Goal: Task Accomplishment & Management: Complete application form

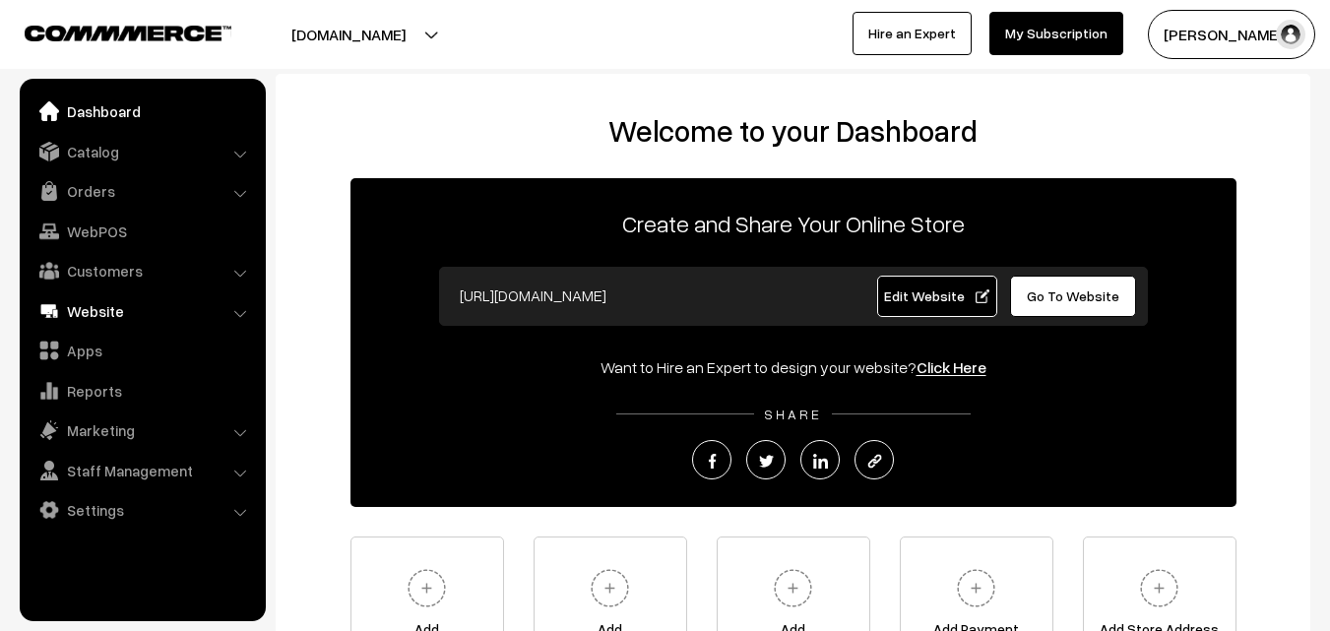
click at [96, 301] on link "Website" at bounding box center [142, 310] width 234 height 35
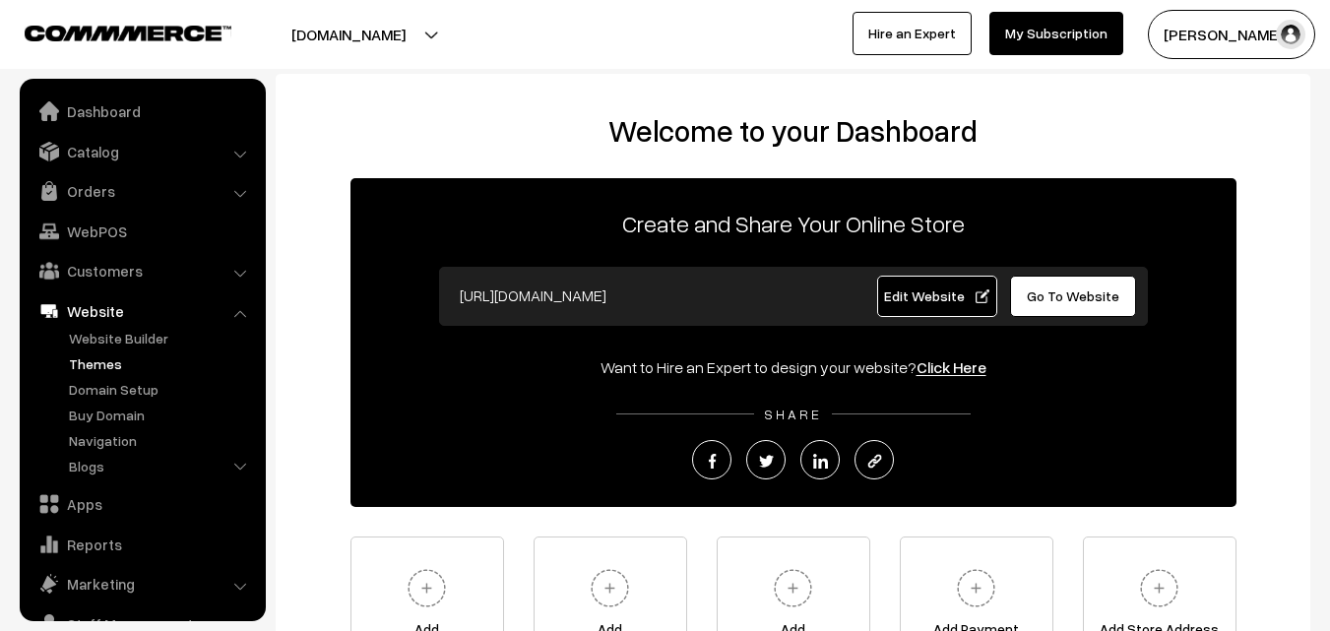
click at [97, 363] on link "Themes" at bounding box center [161, 363] width 195 height 21
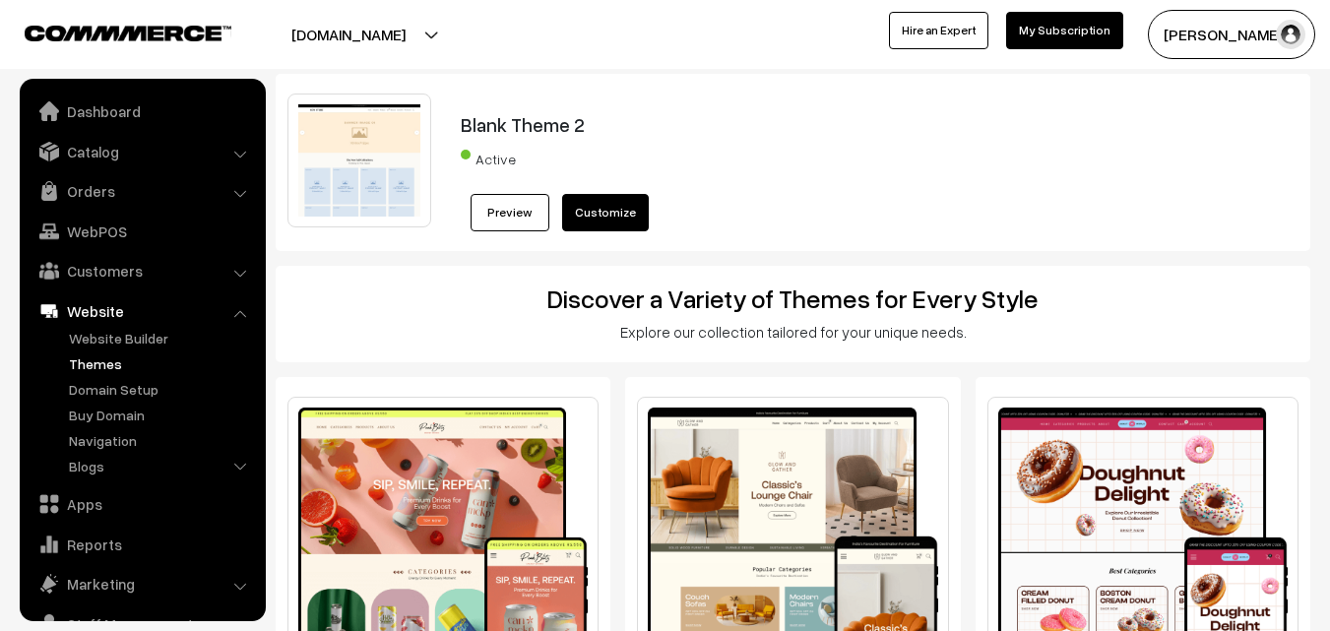
scroll to position [80, 0]
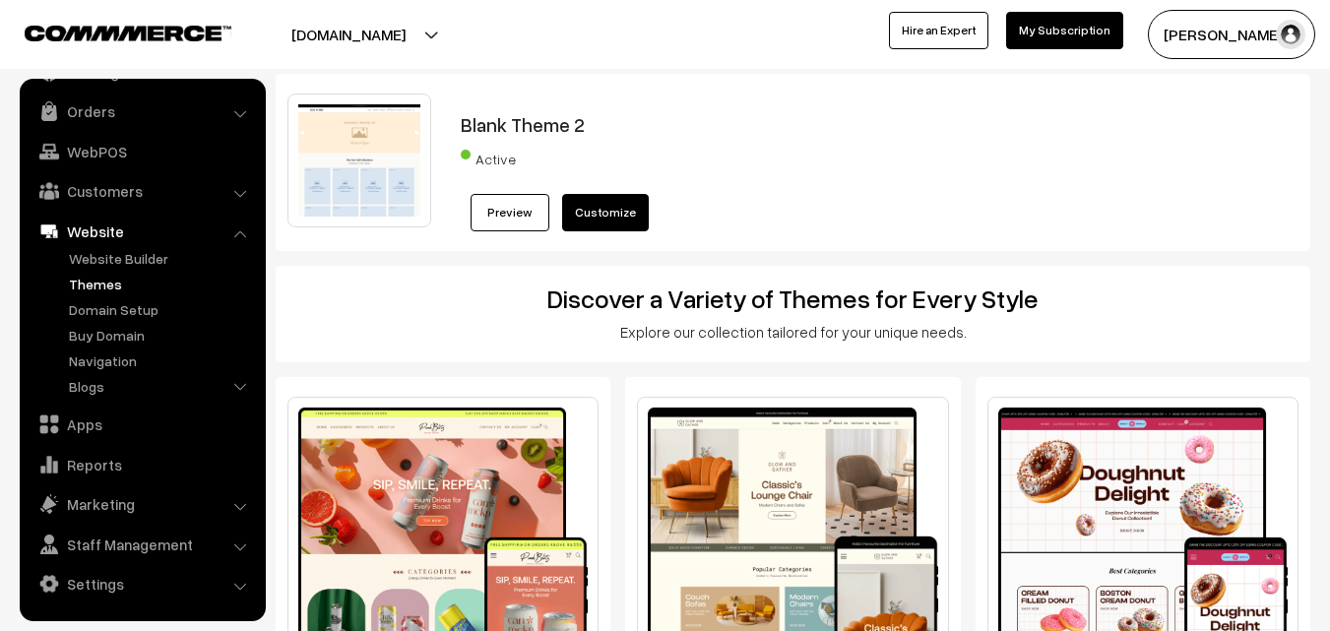
click at [108, 259] on link "Website Builder" at bounding box center [161, 258] width 195 height 21
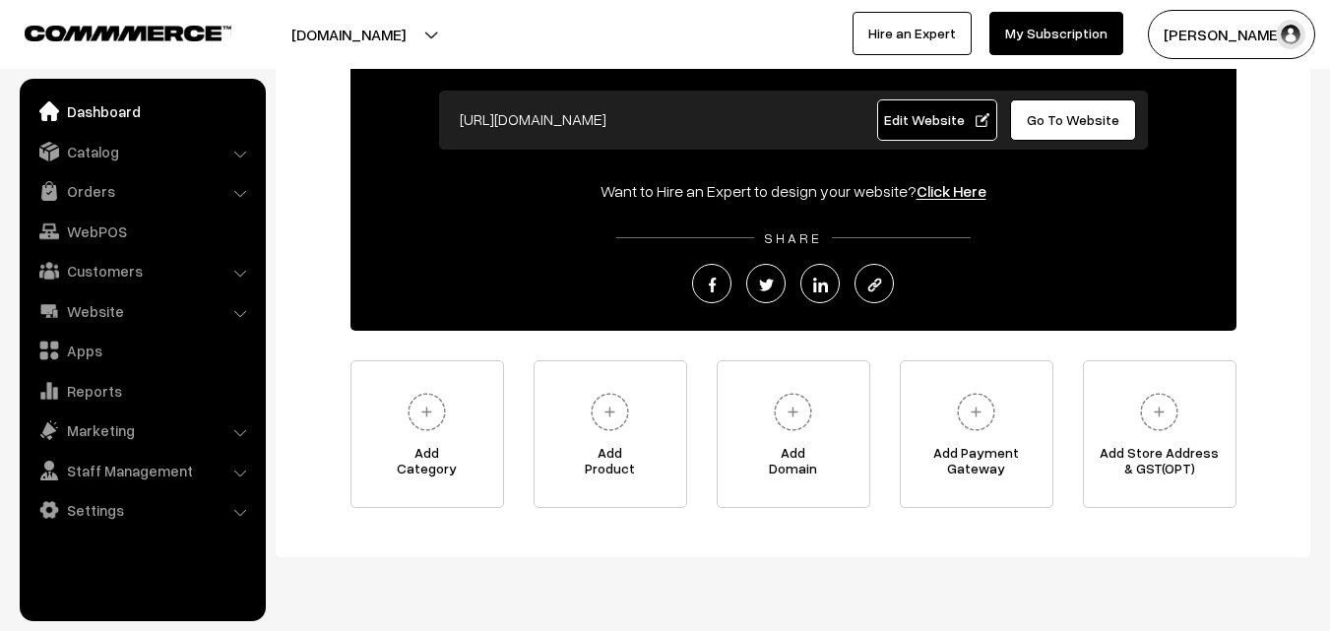
scroll to position [197, 0]
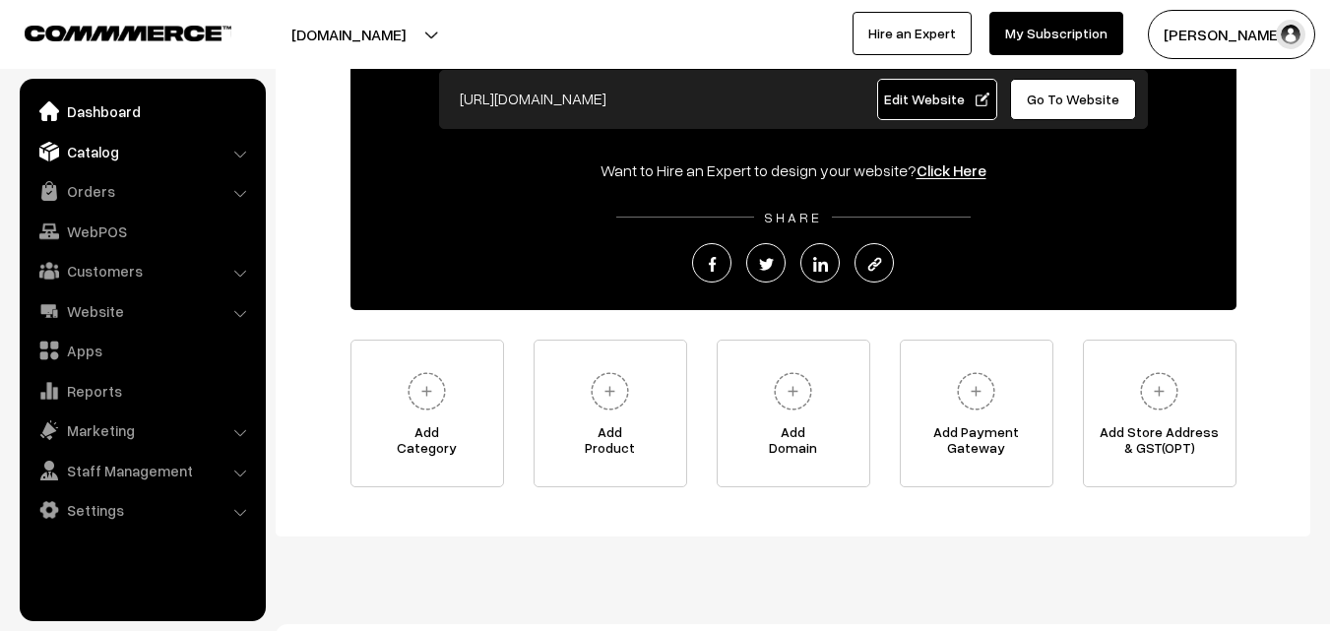
click at [112, 160] on link "Catalog" at bounding box center [142, 151] width 234 height 35
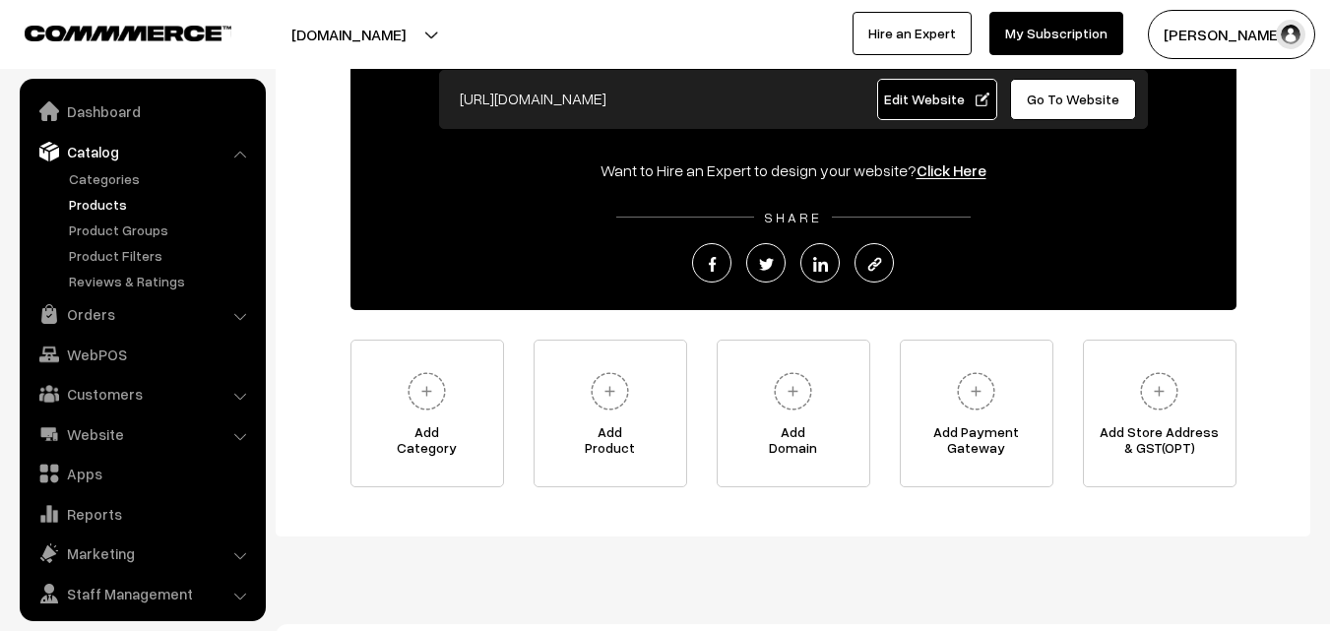
click at [111, 202] on link "Products" at bounding box center [161, 204] width 195 height 21
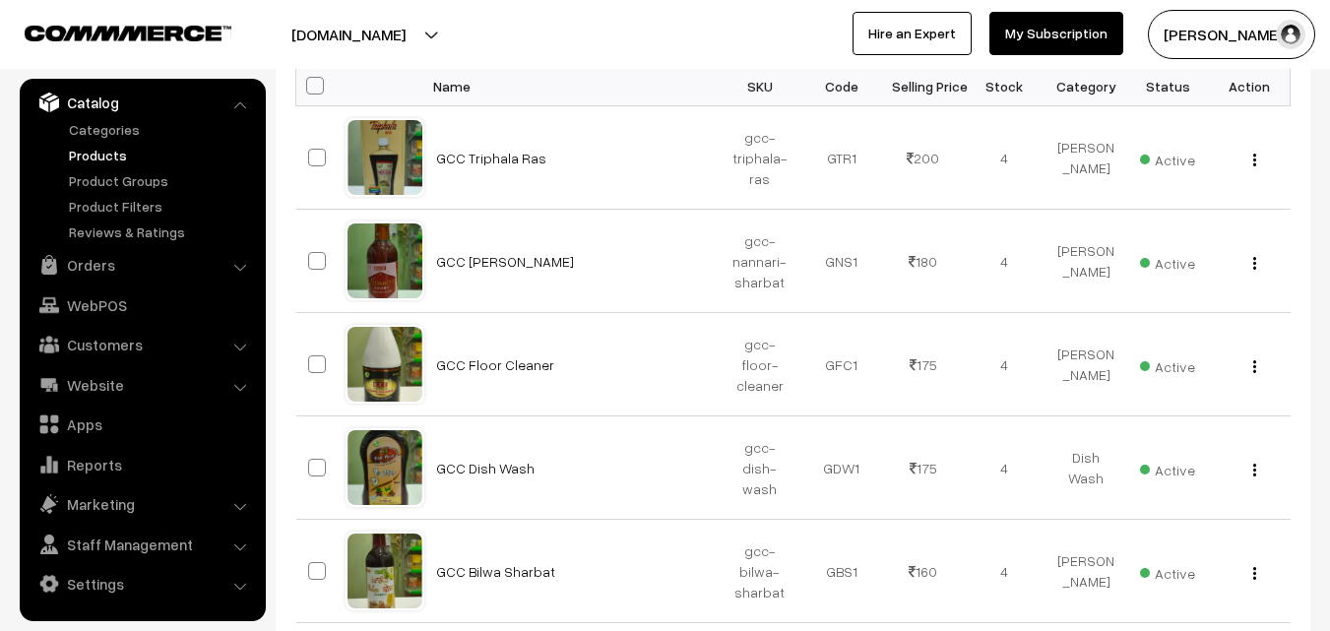
scroll to position [98, 0]
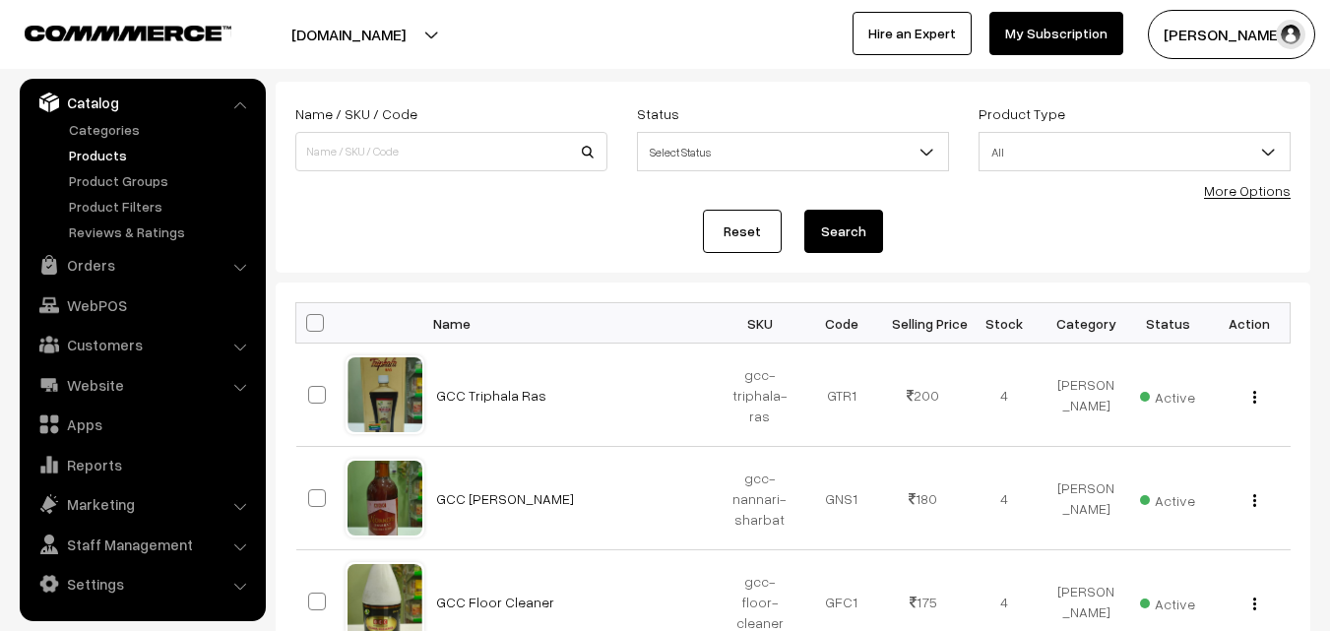
click at [1215, 29] on button "[PERSON_NAME]" at bounding box center [1231, 34] width 167 height 49
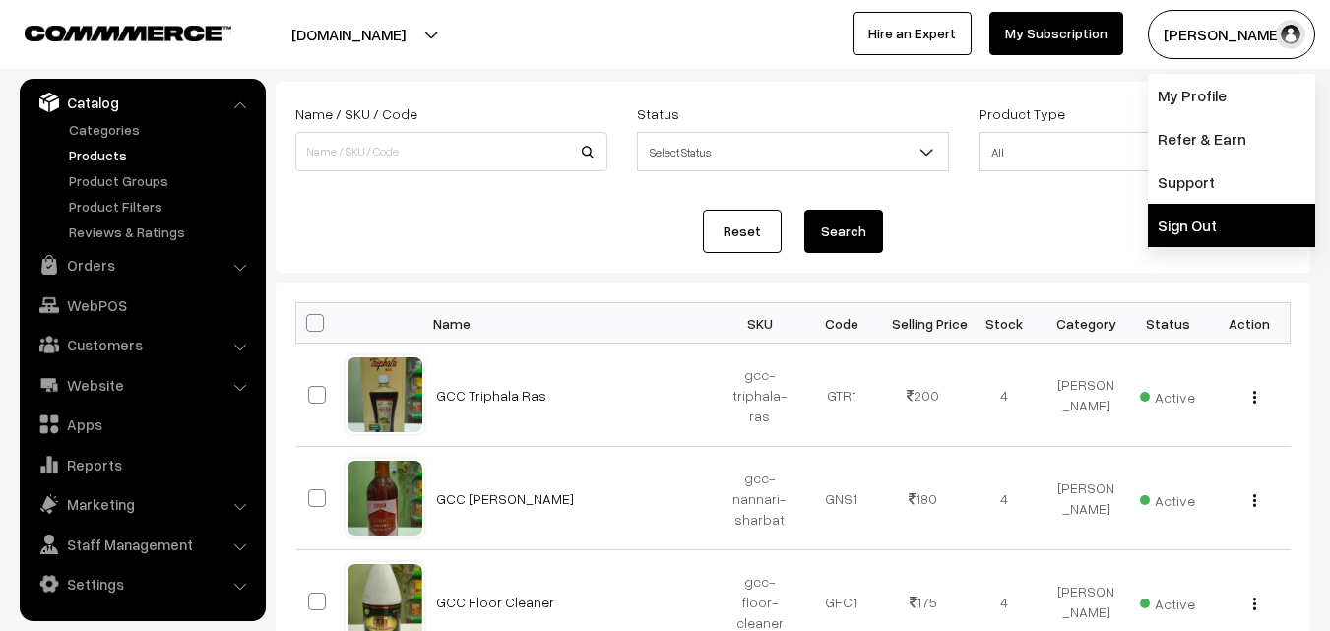
click at [1204, 217] on link "Sign Out" at bounding box center [1231, 225] width 167 height 43
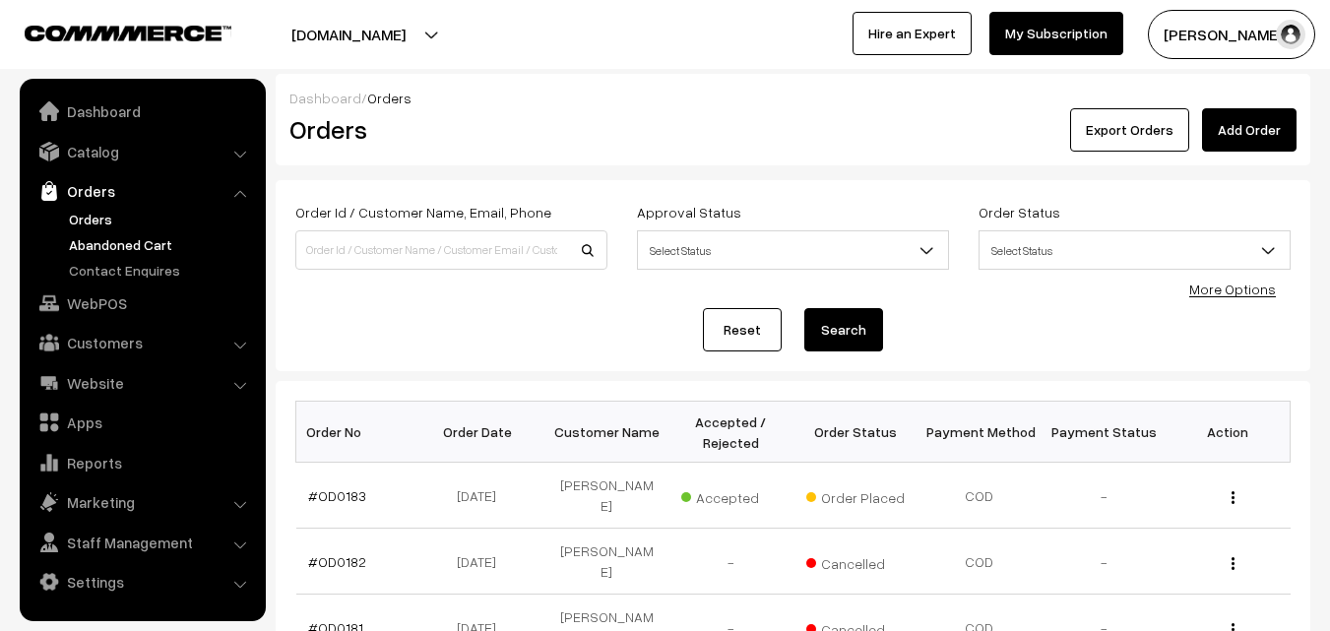
click at [121, 243] on link "Abandoned Cart" at bounding box center [161, 244] width 195 height 21
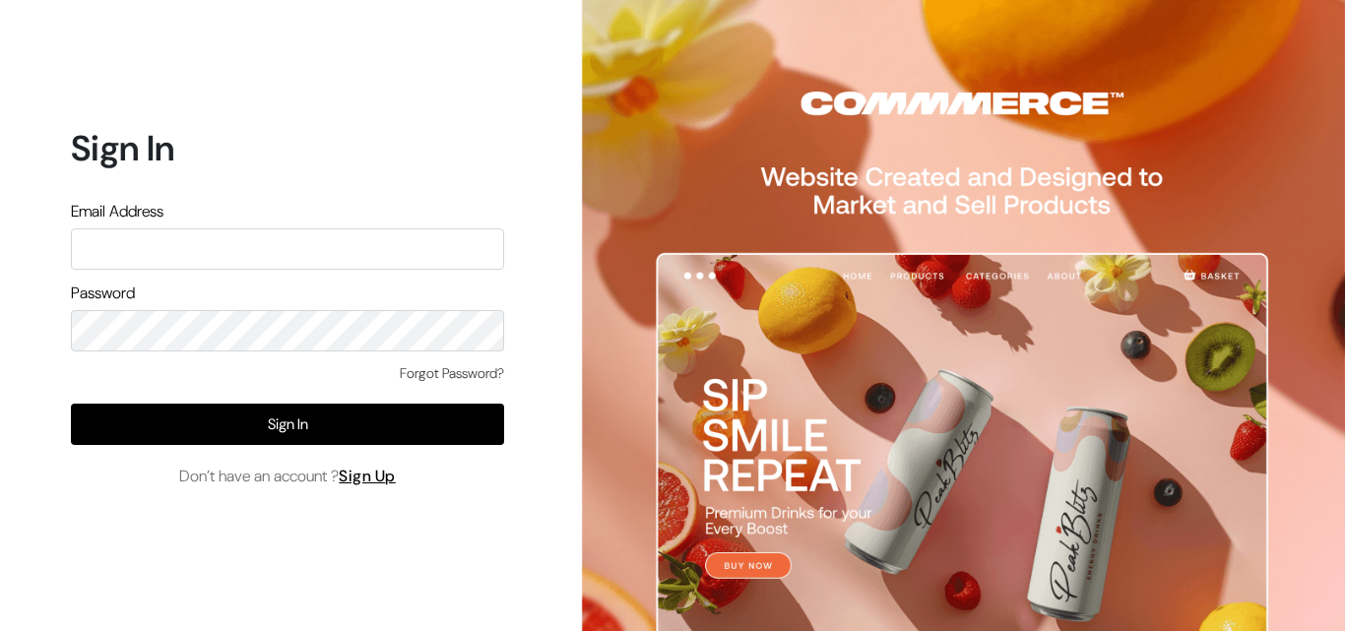
click at [168, 241] on input "text" at bounding box center [287, 248] width 433 height 41
type input "uppadasarees999@gmail.com"
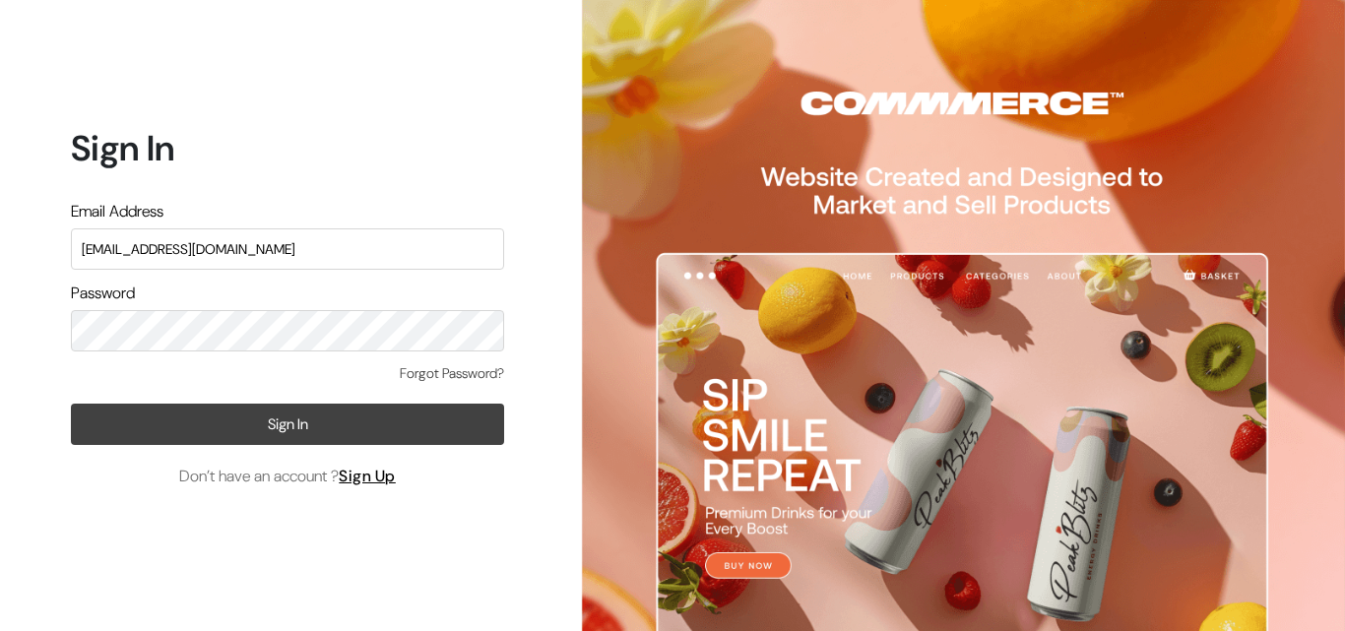
click at [287, 410] on button "Sign In" at bounding box center [287, 424] width 433 height 41
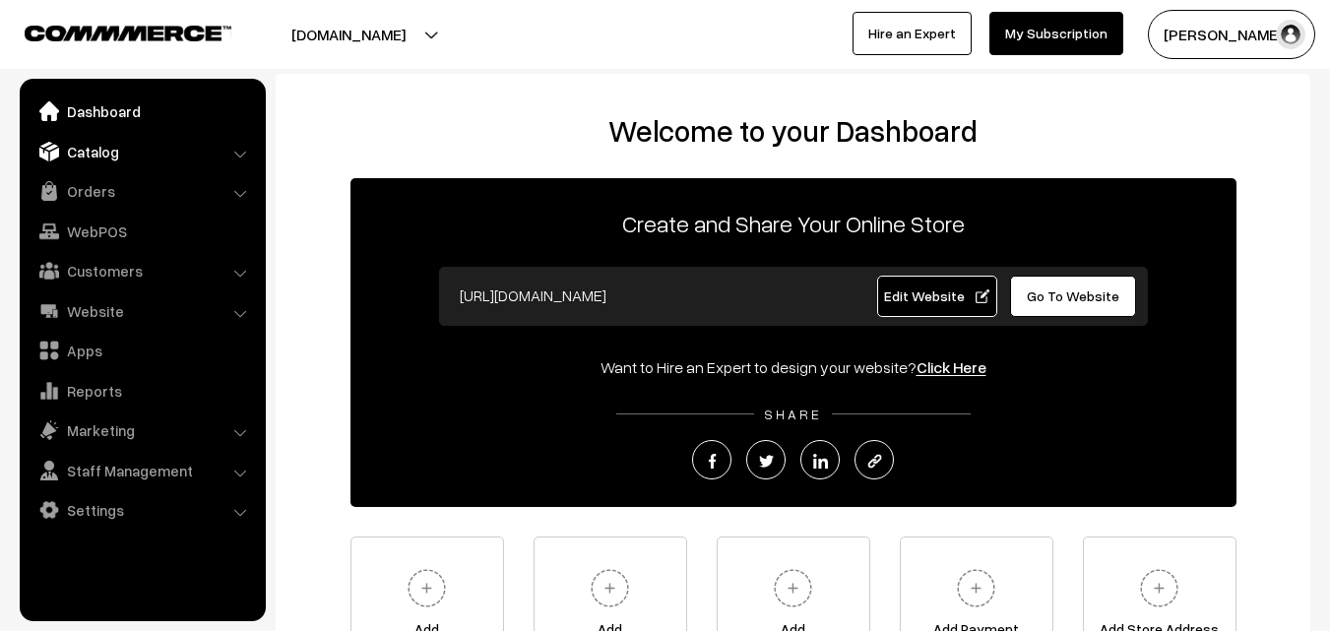
click at [105, 150] on link "Catalog" at bounding box center [142, 151] width 234 height 35
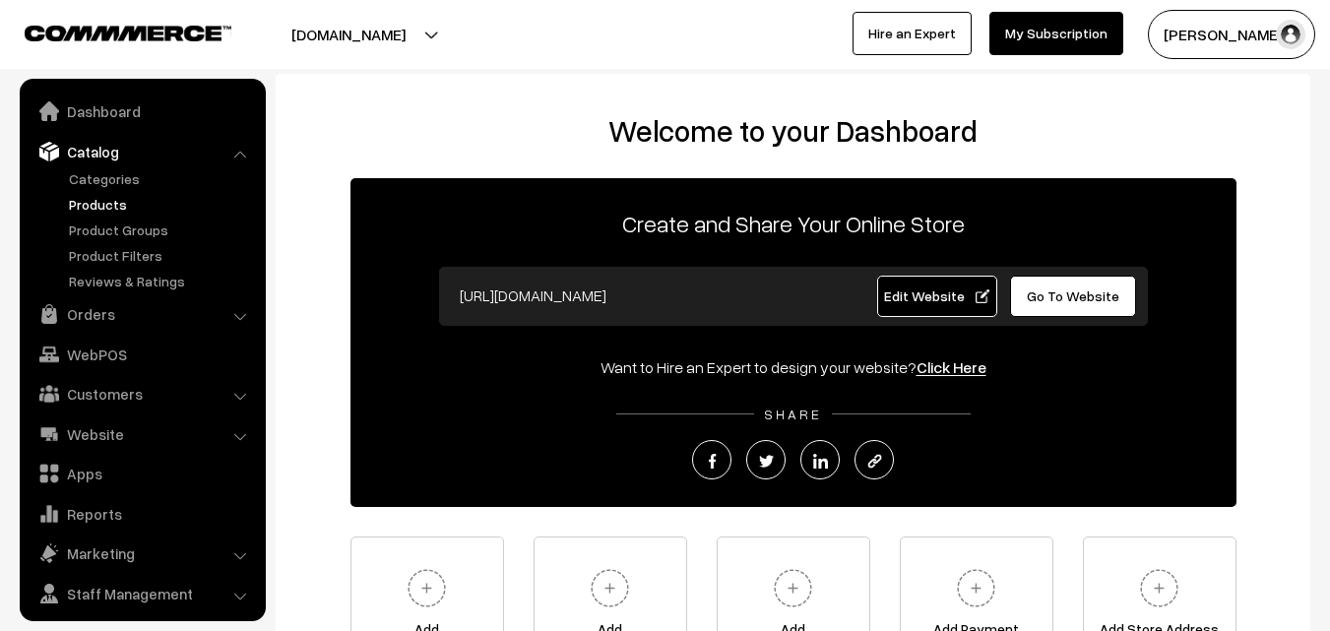
click at [107, 202] on link "Products" at bounding box center [161, 204] width 195 height 21
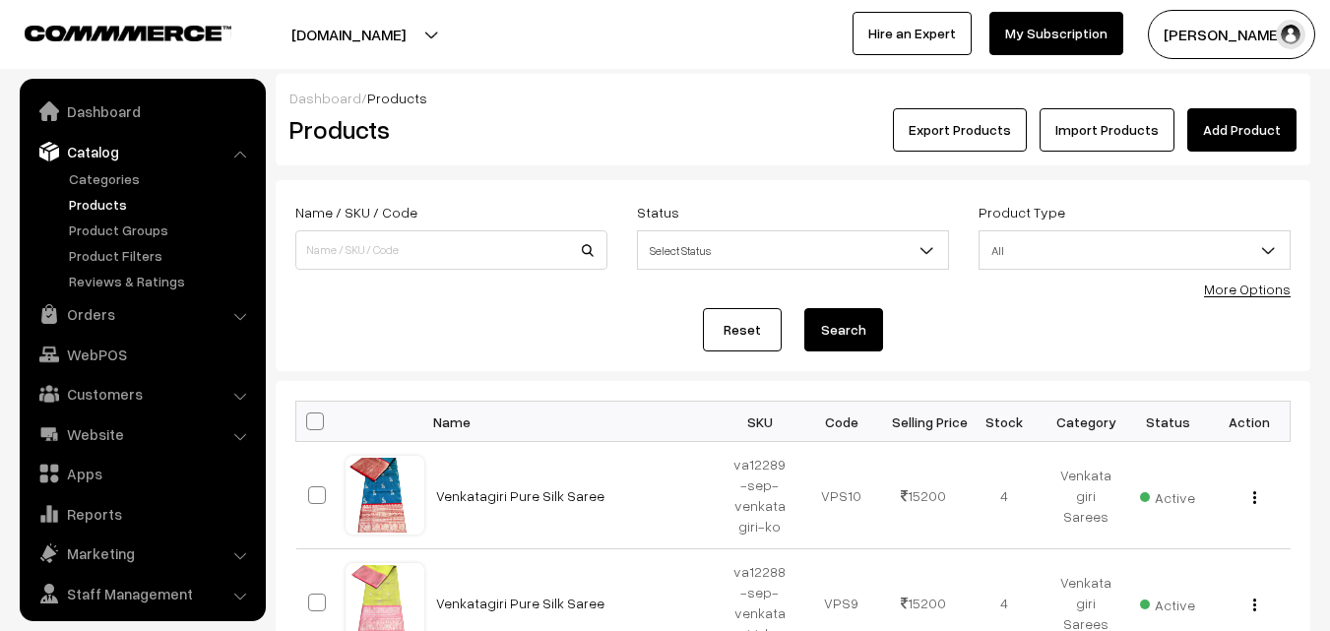
scroll to position [49, 0]
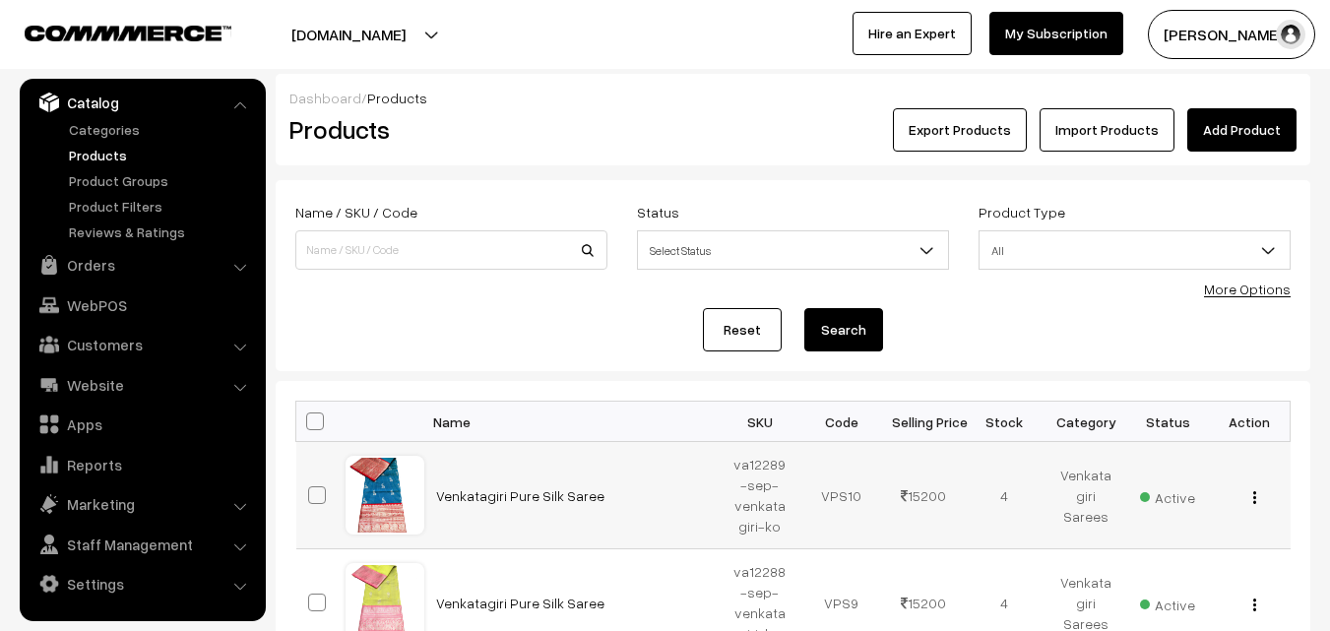
click at [455, 505] on td "Venkatagiri Pure Silk Saree" at bounding box center [571, 495] width 295 height 107
click at [458, 496] on link "Venkatagiri Pure Silk Saree" at bounding box center [520, 495] width 168 height 17
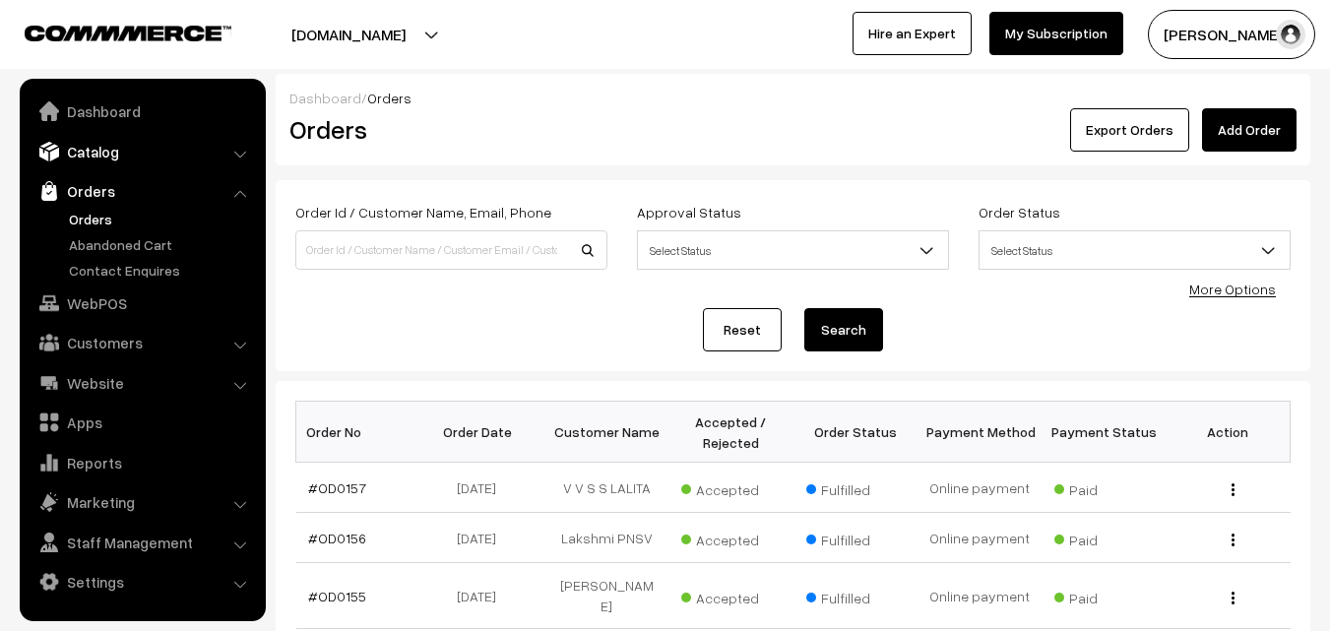
click at [103, 157] on link "Catalog" at bounding box center [142, 151] width 234 height 35
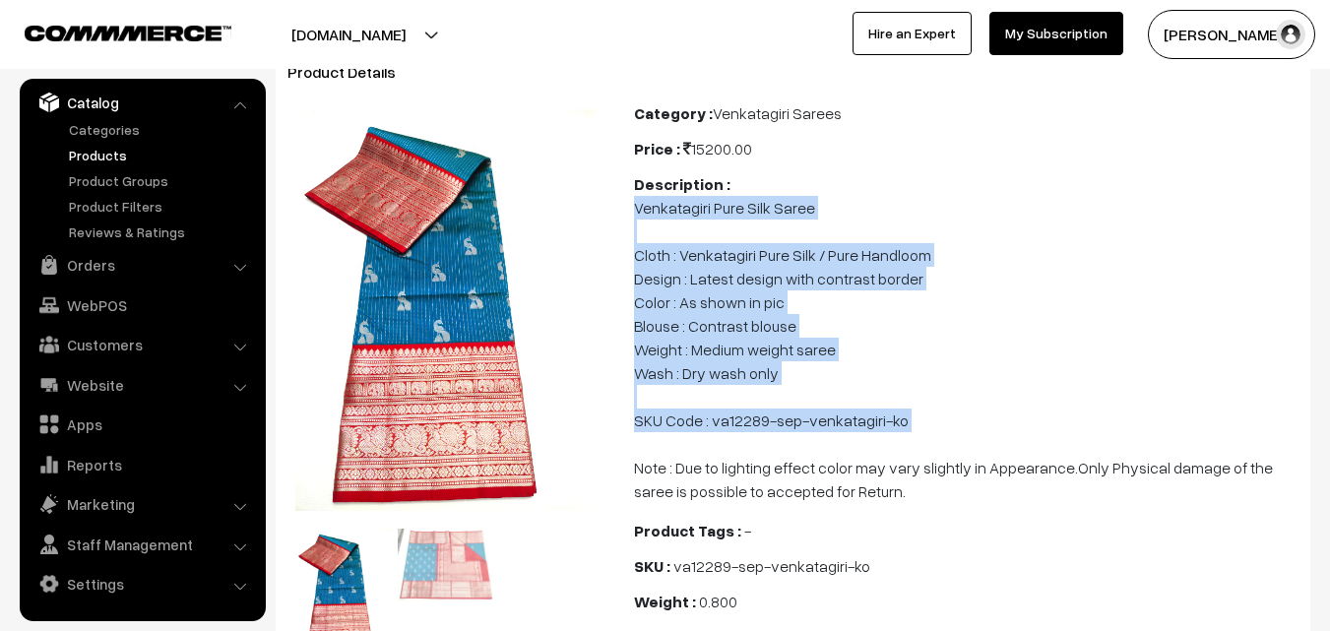
scroll to position [197, 0]
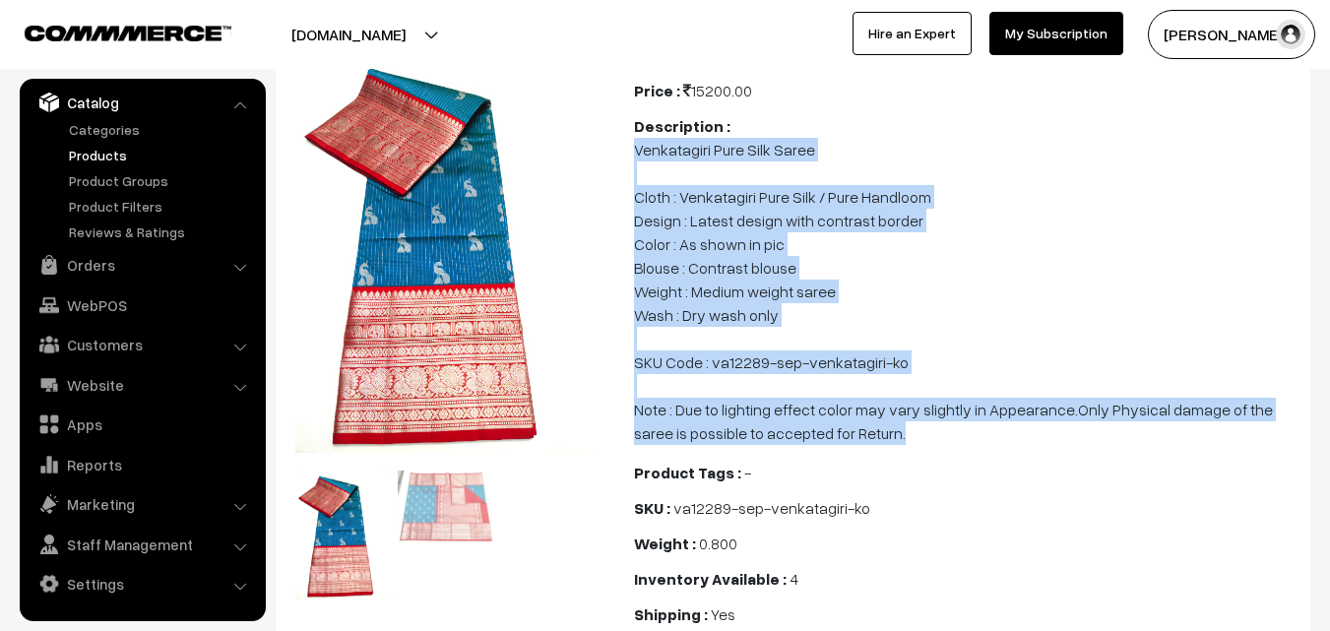
drag, startPoint x: 634, startPoint y: 245, endPoint x: 892, endPoint y: 433, distance: 319.3
click at [892, 433] on p "Venkatagiri Pure Silk Saree Cloth : Venkatagiri Pure Silk / Pure Handloom Desig…" at bounding box center [966, 291] width 665 height 307
copy p "Venkatagiri Pure Silk Saree Cloth : Venkatagiri Pure Silk / Pure Handloom Desig…"
click at [103, 148] on link "Products" at bounding box center [161, 155] width 195 height 21
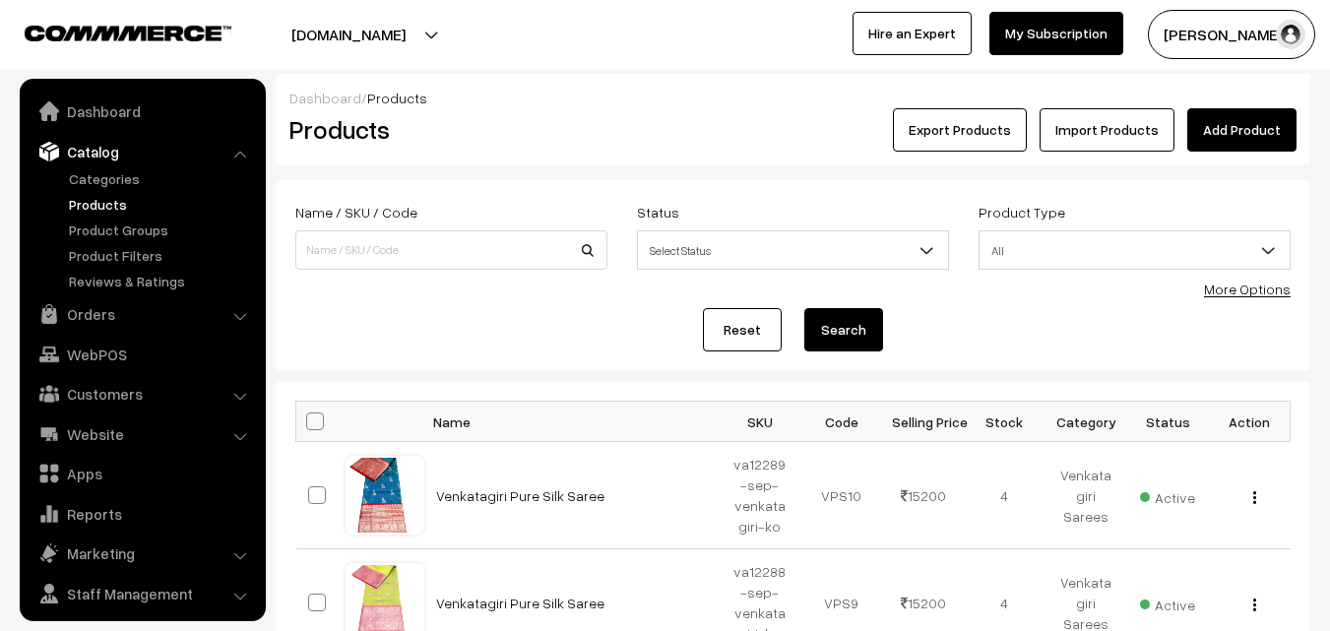
scroll to position [49, 0]
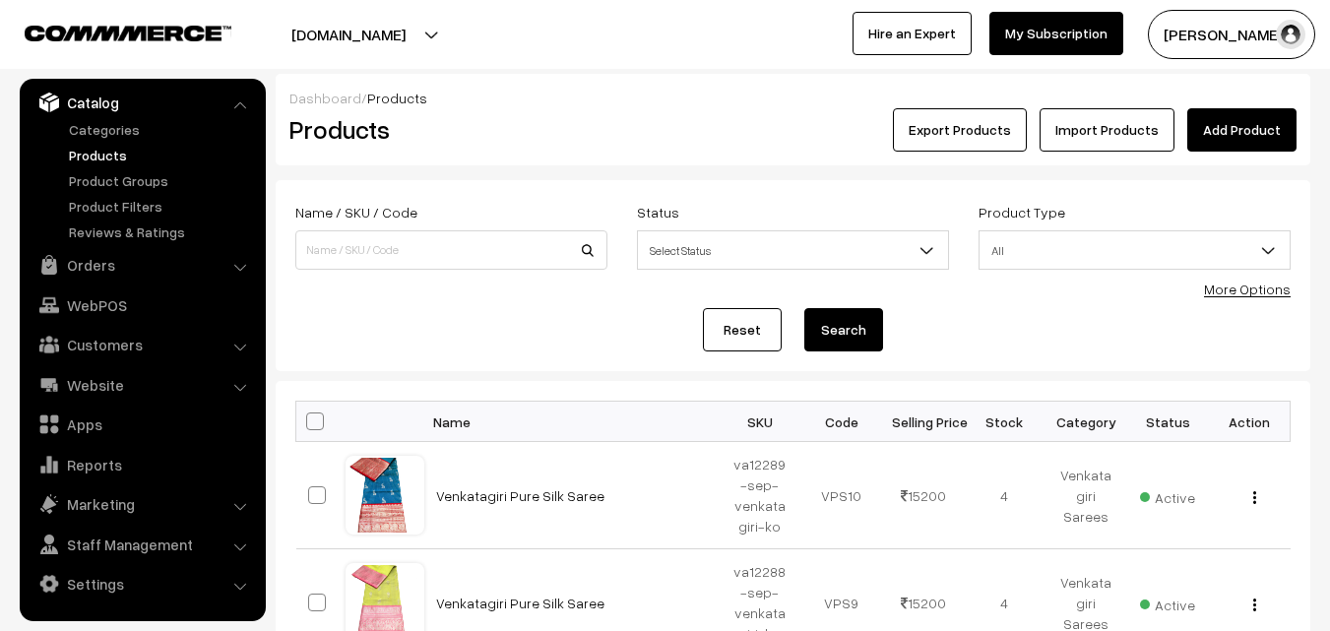
click at [606, 163] on div "Dashboard / Products Products Export Products Import Products Add Product" at bounding box center [793, 120] width 1035 height 92
click at [1219, 115] on link "Add Product" at bounding box center [1241, 129] width 109 height 43
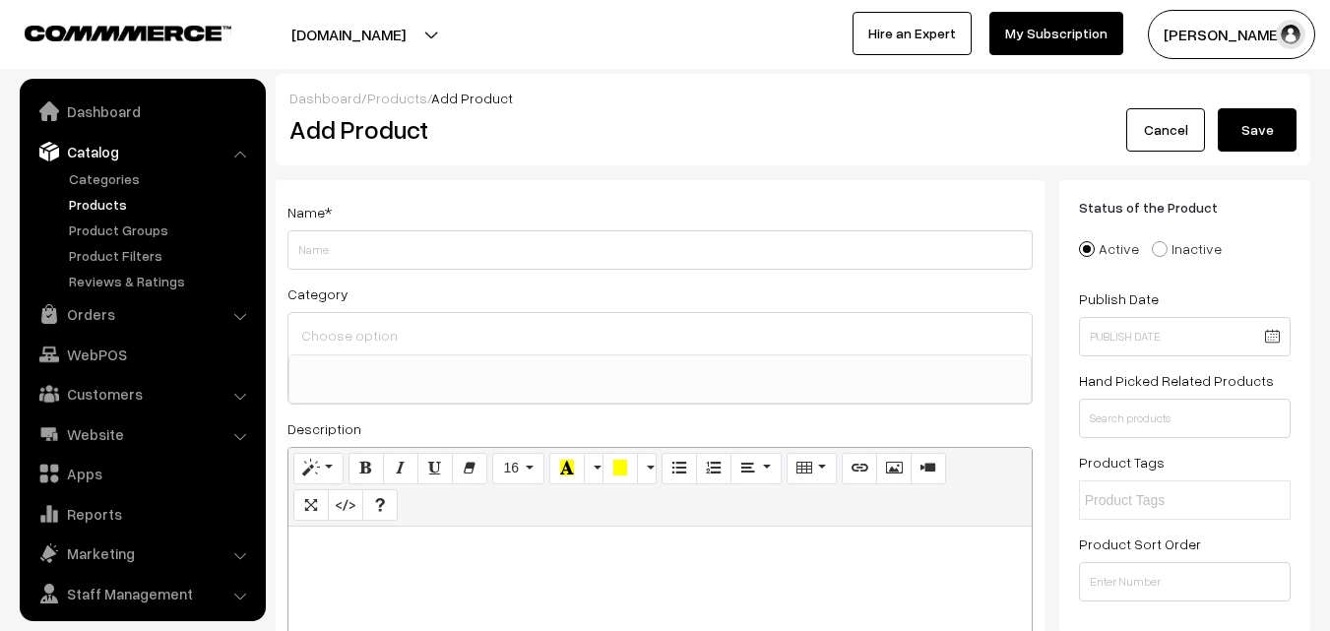
select select
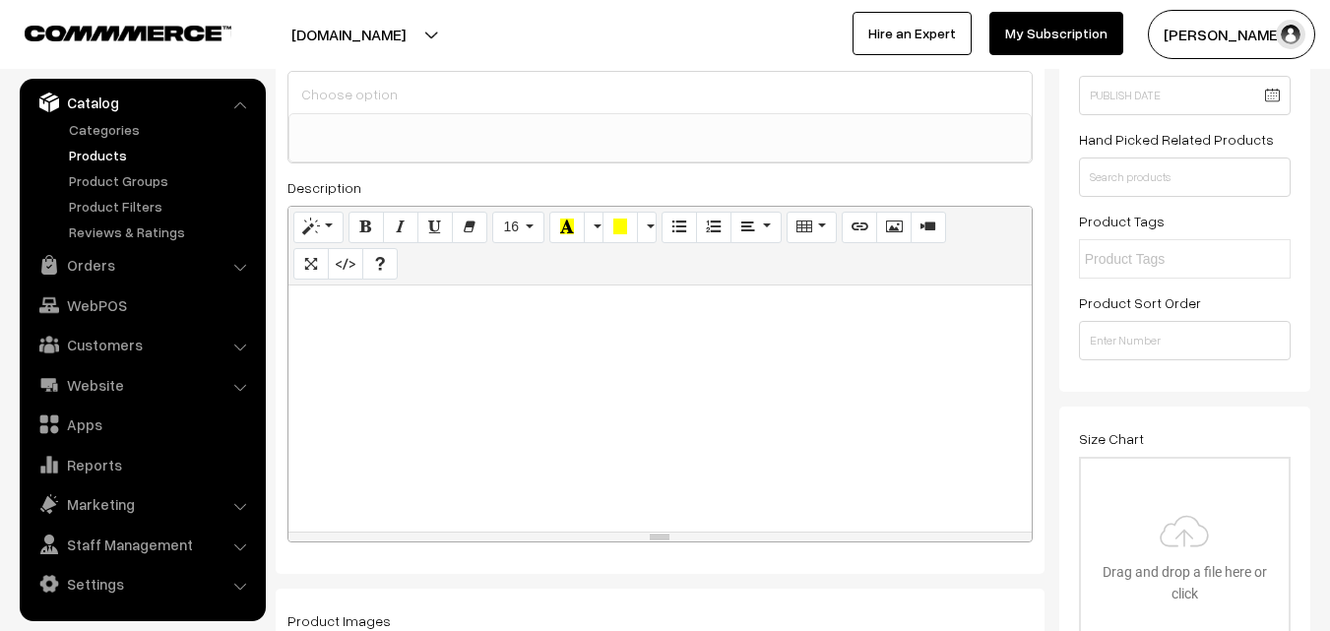
scroll to position [233, 0]
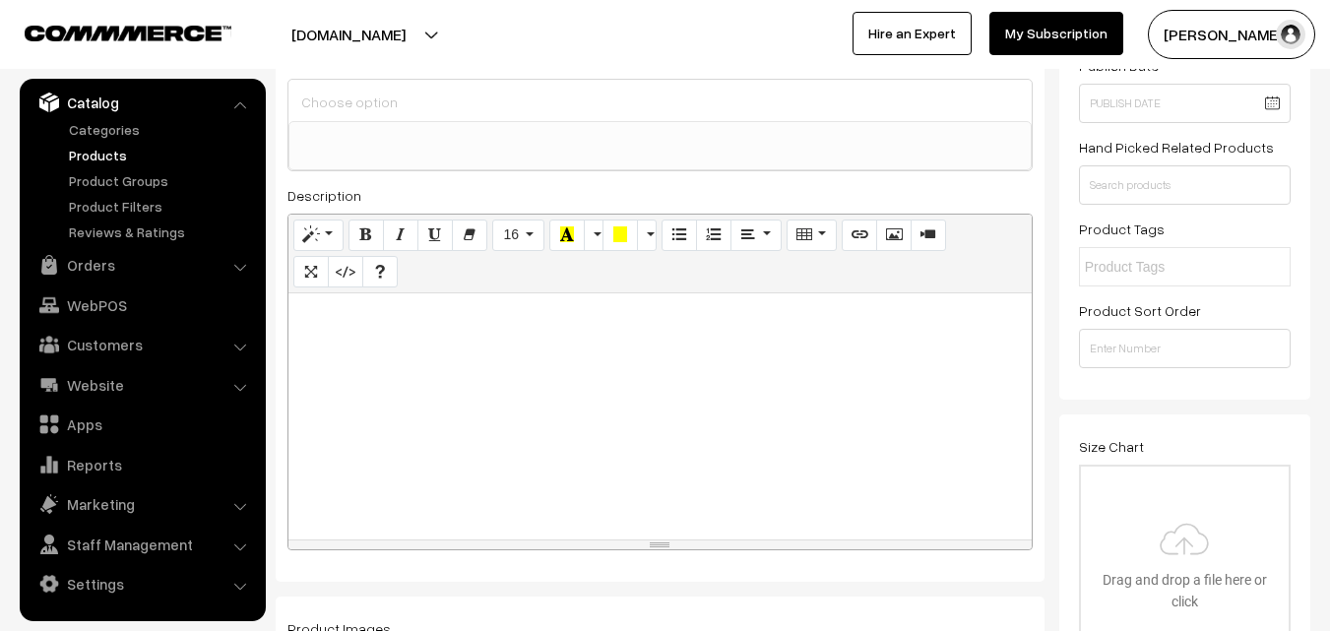
click at [393, 354] on div at bounding box center [660, 416] width 743 height 246
paste div
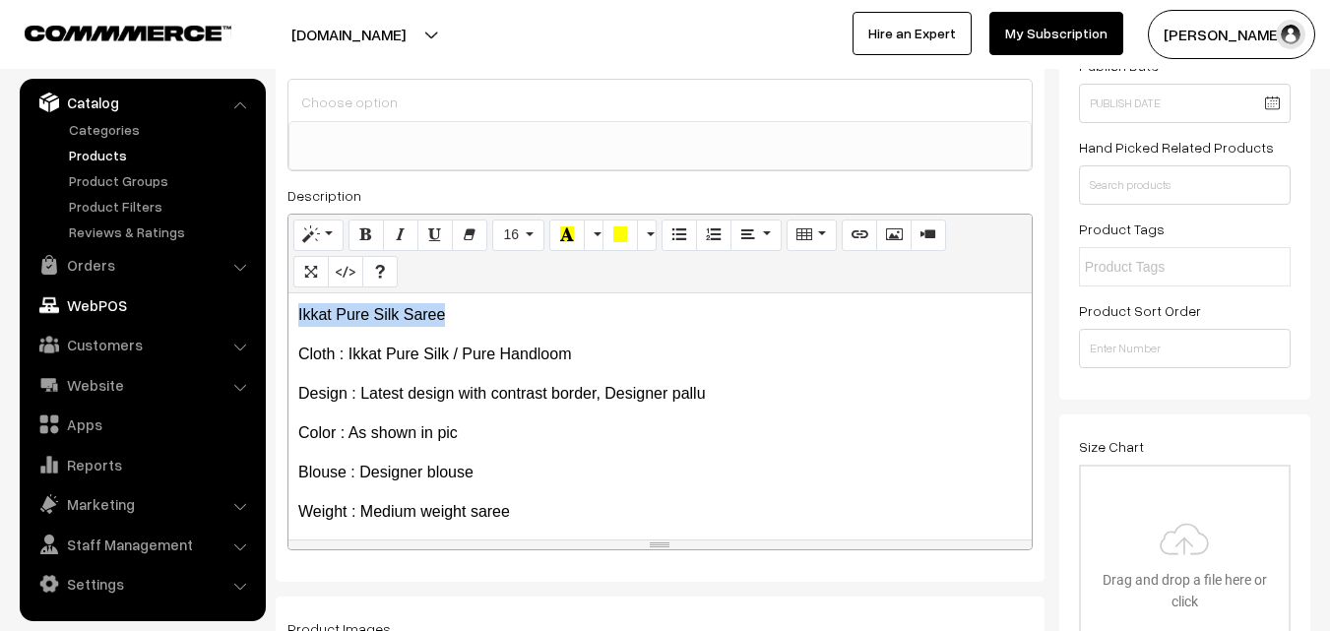
drag, startPoint x: 452, startPoint y: 309, endPoint x: 83, endPoint y: 316, distance: 369.3
copy p "Ikkat Pure Silk Saree"
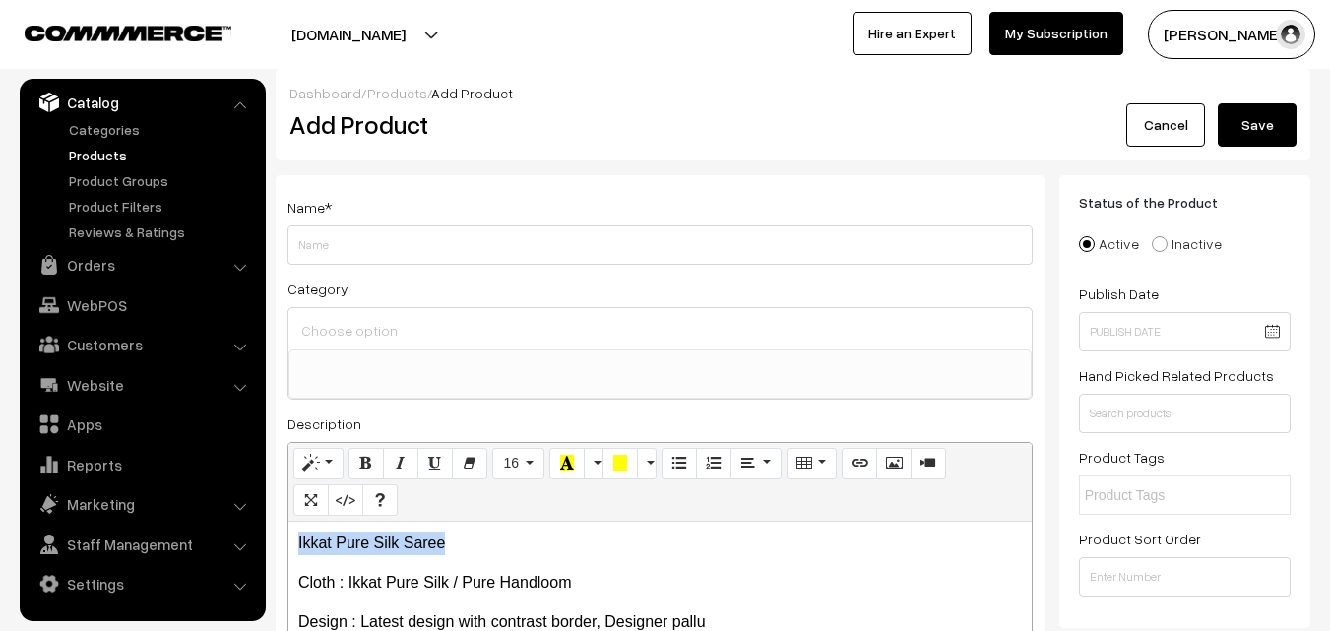
scroll to position [0, 0]
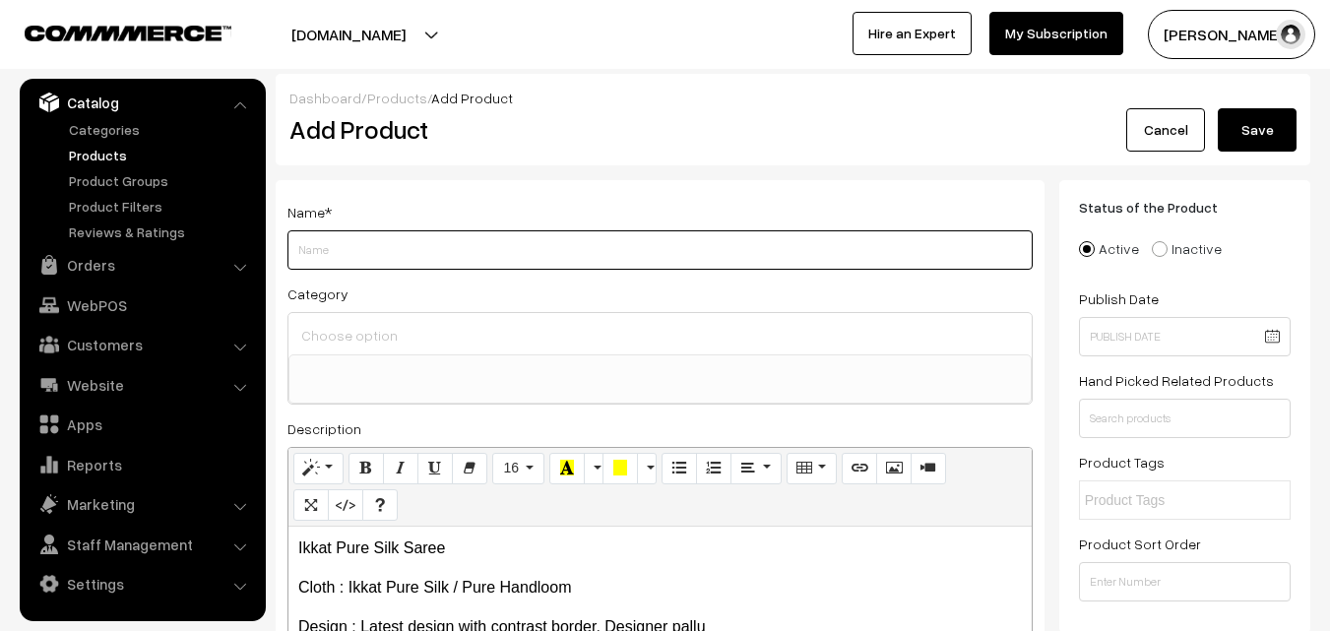
click at [339, 253] on input "Weight" at bounding box center [660, 249] width 745 height 39
paste input "Ikkat Pure Silk Saree"
type input "Ikkat Pure Silk Saree"
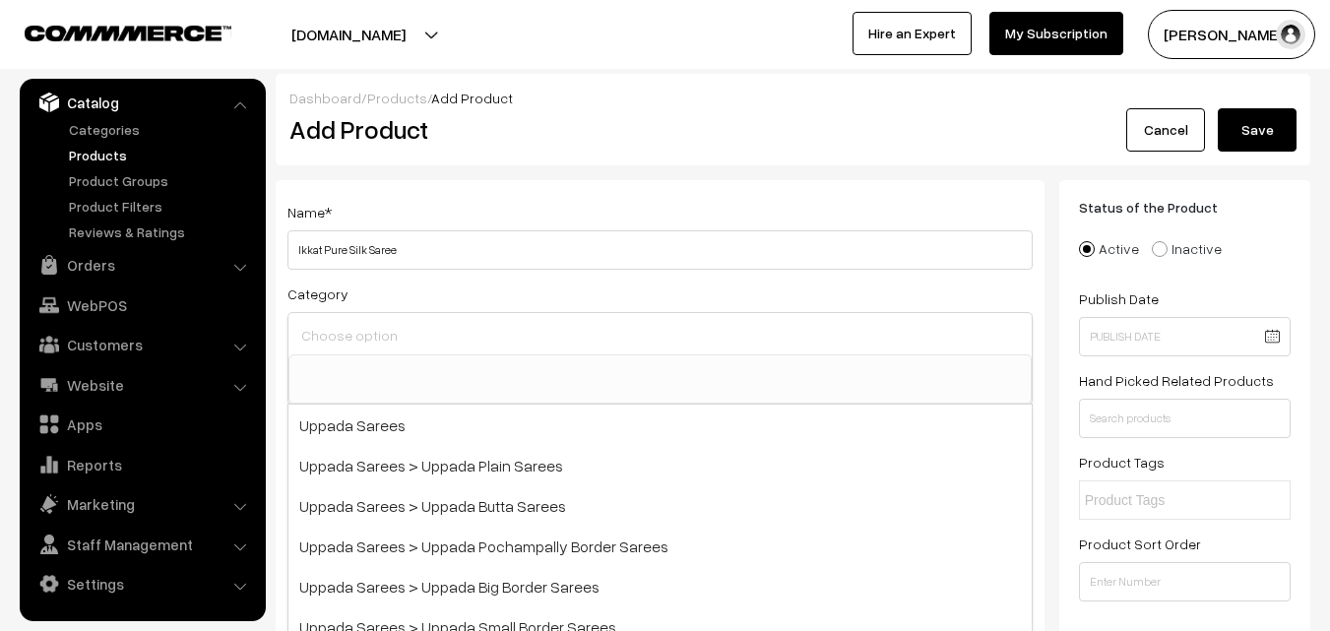
click at [360, 327] on input at bounding box center [660, 335] width 728 height 29
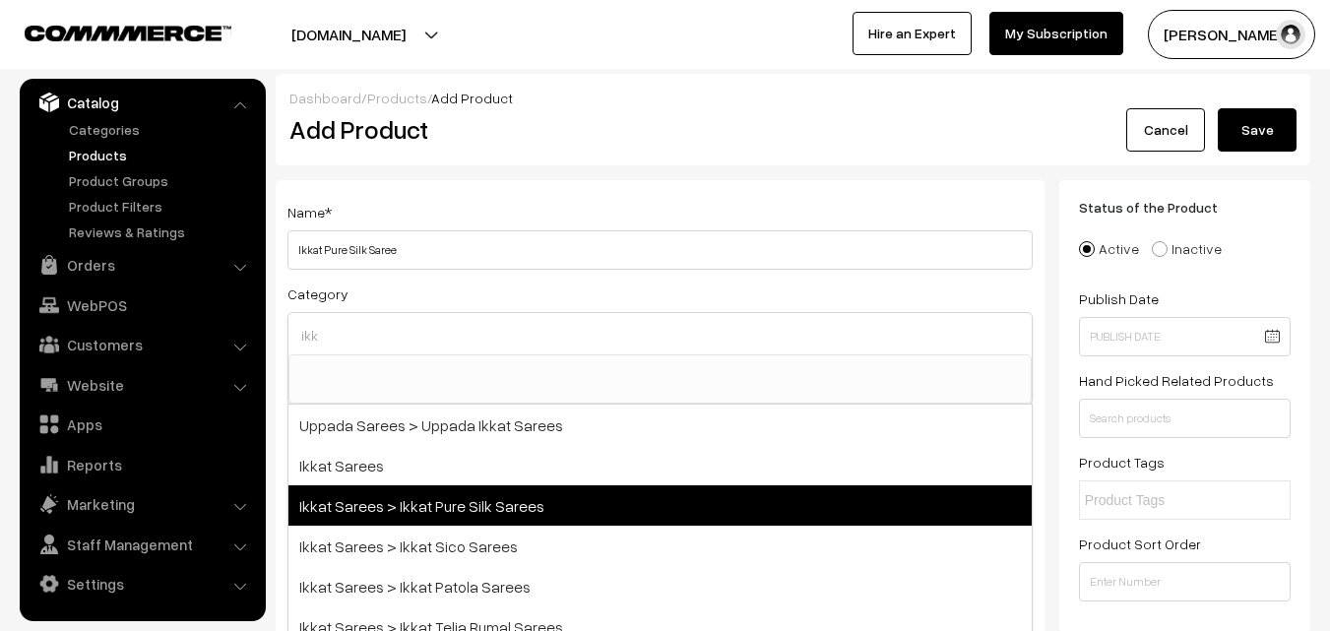
type input "ikk"
click at [456, 496] on span "Ikkat Sarees > Ikkat Pure Silk Sarees" at bounding box center [660, 505] width 743 height 40
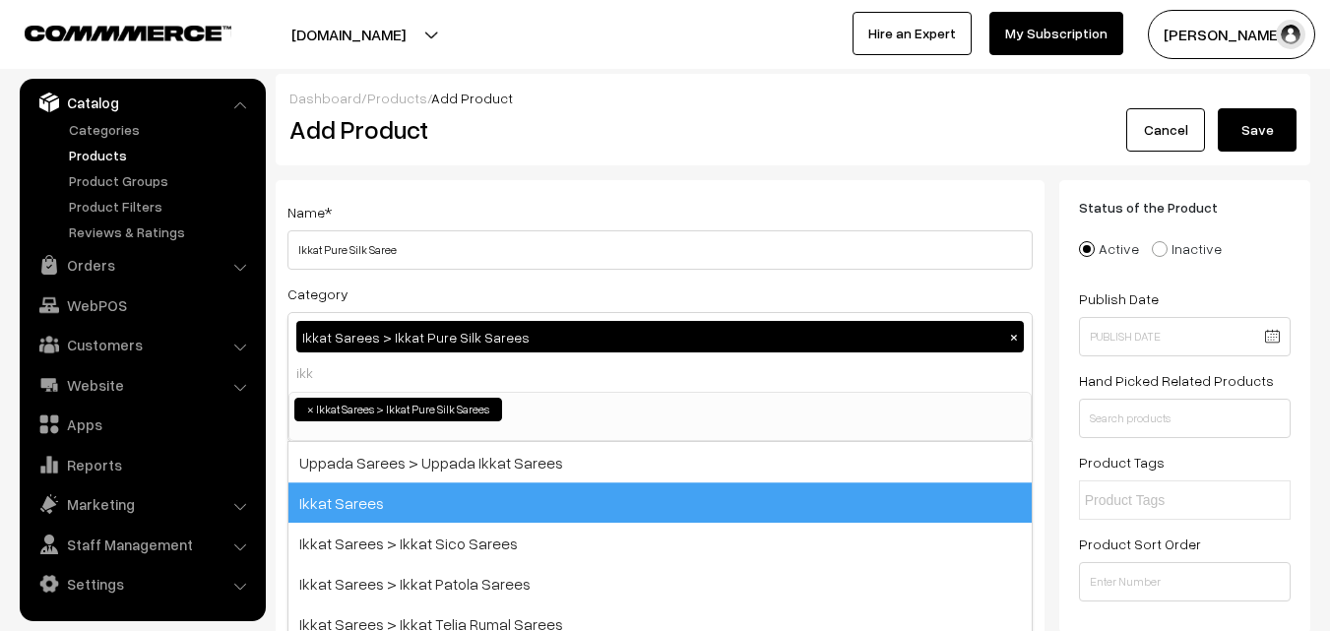
select select "20"
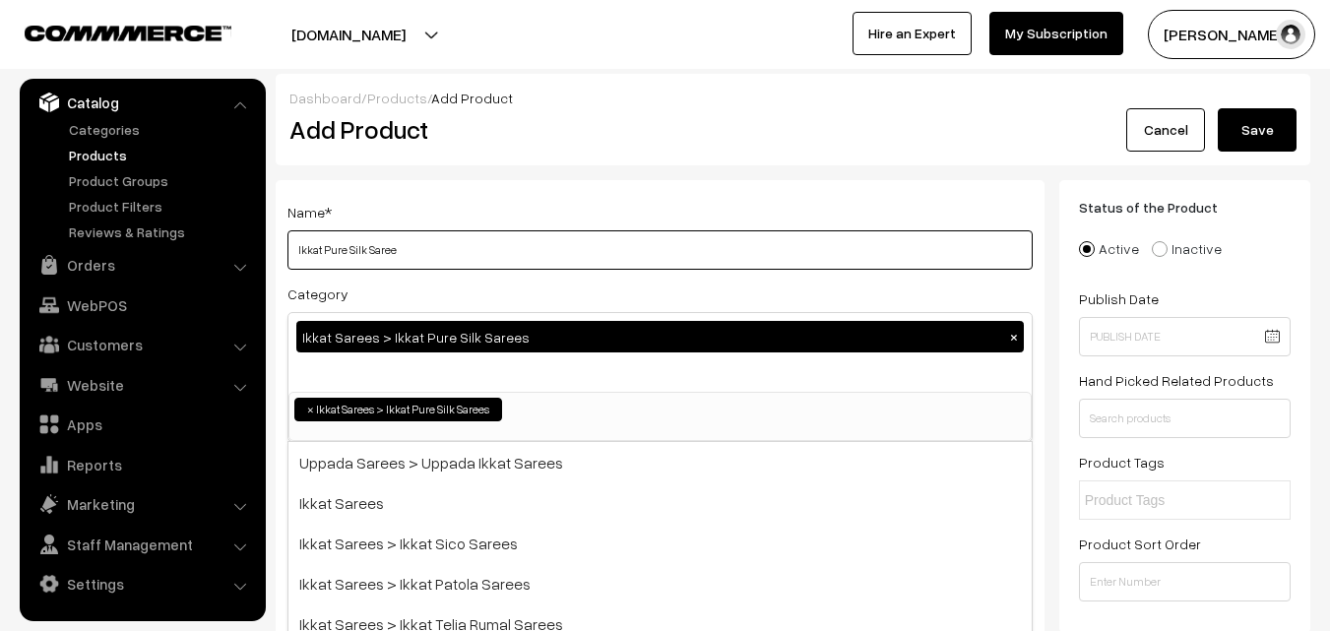
click at [513, 243] on input "Ikkat Pure Silk Saree" at bounding box center [660, 249] width 745 height 39
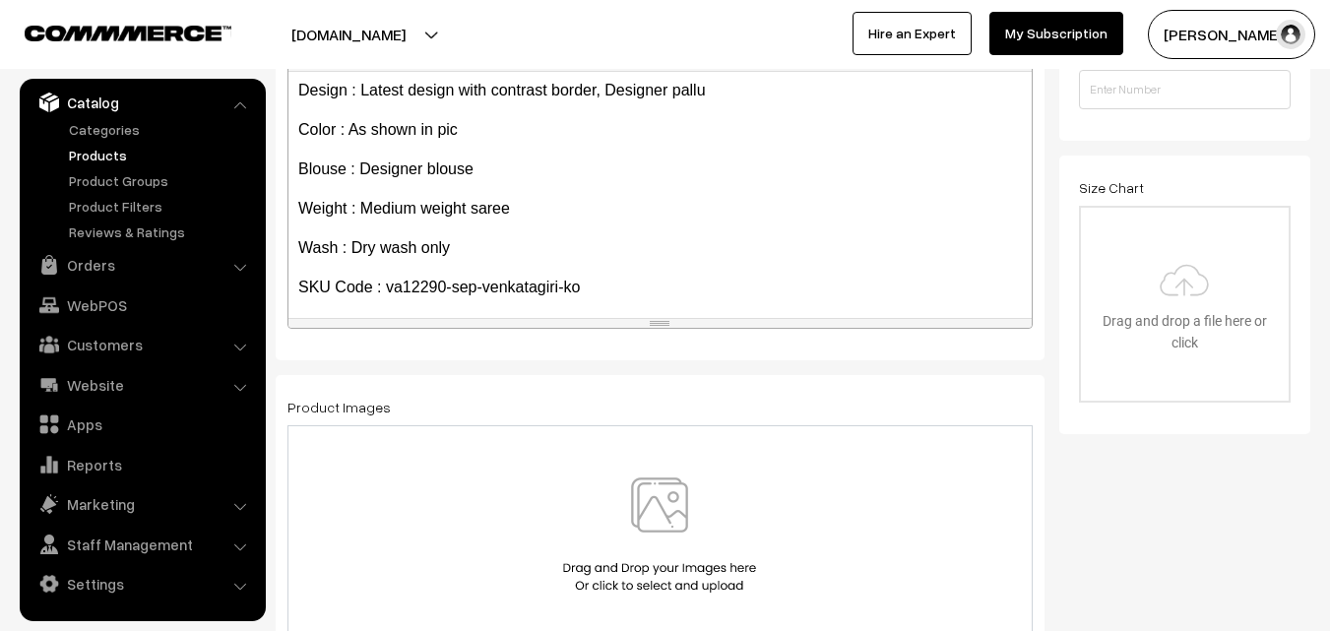
scroll to position [152, 0]
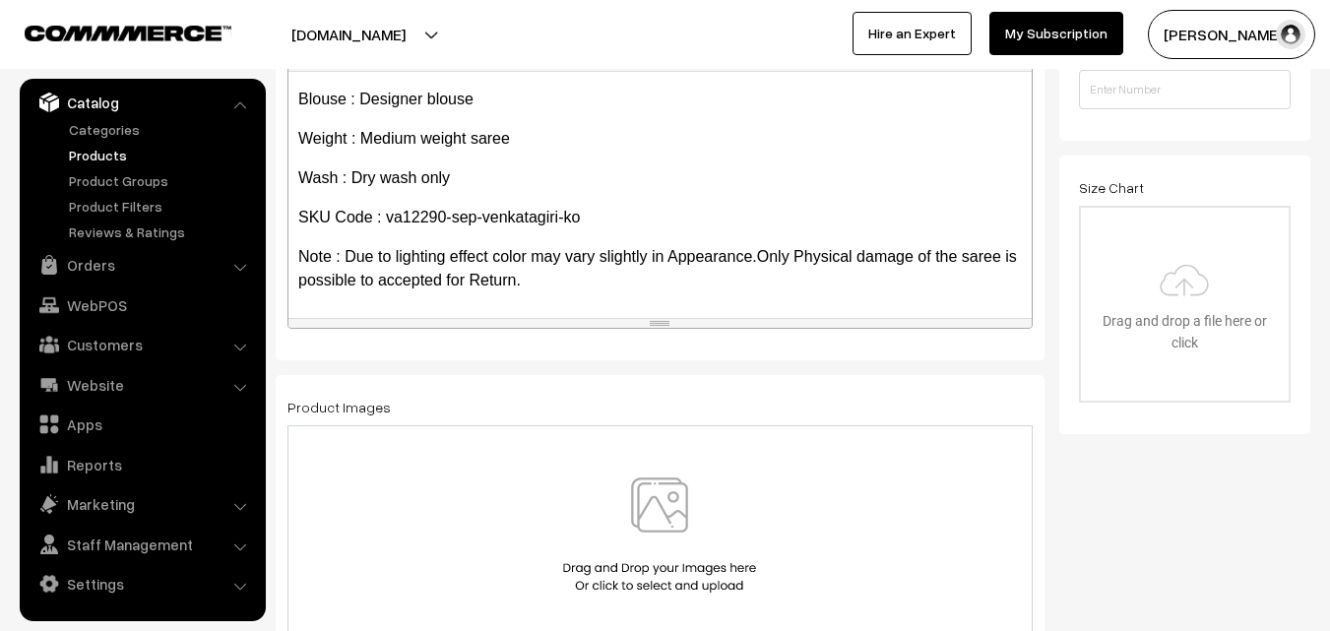
click at [649, 502] on img at bounding box center [659, 535] width 203 height 115
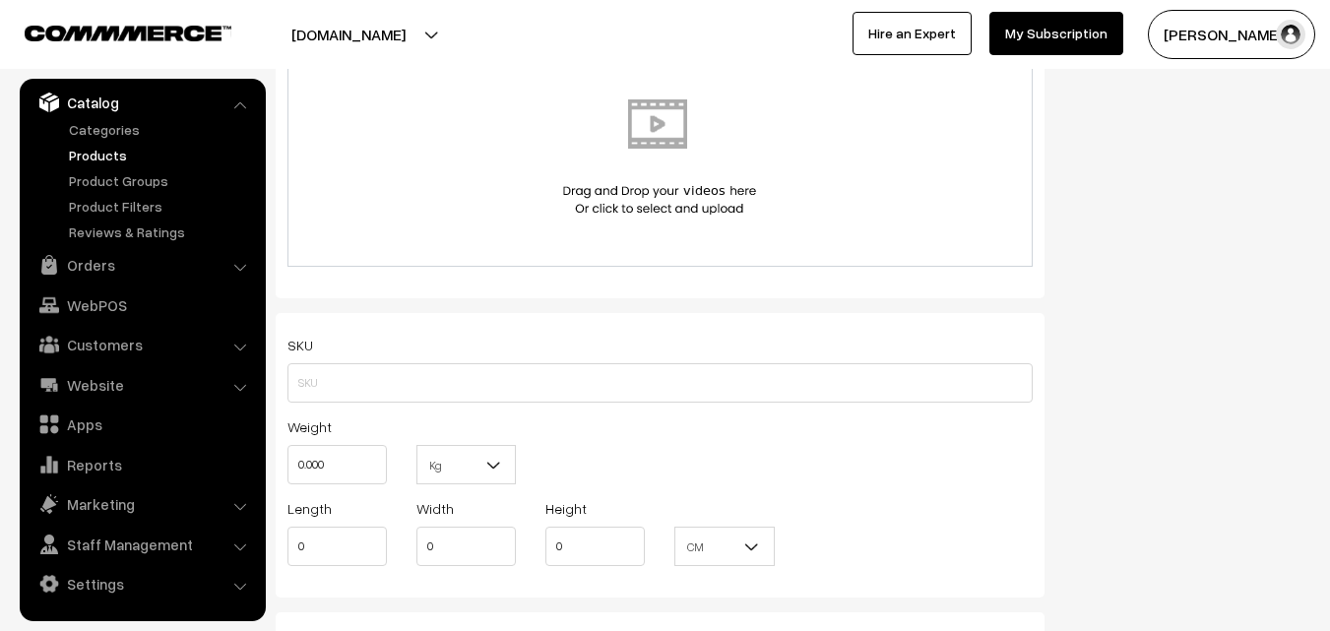
scroll to position [1182, 0]
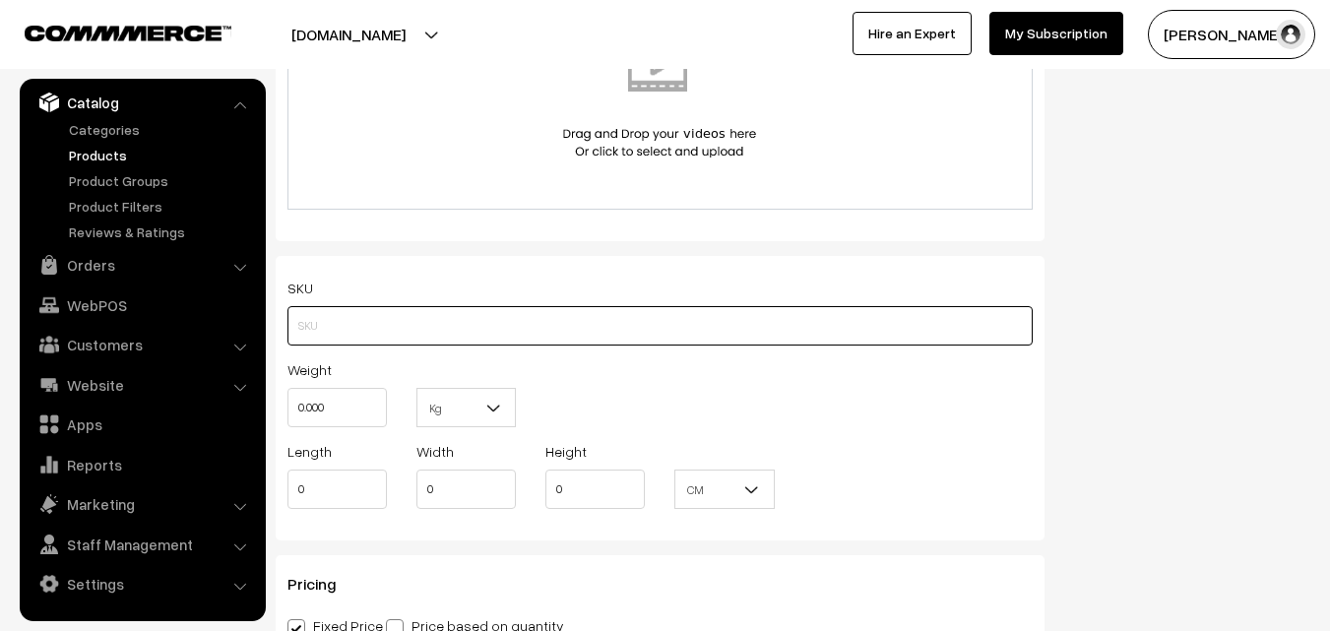
paste input "va12290-sep-venkatagiri-ko"
type input "va12290-sep-venkatagiri-ko"
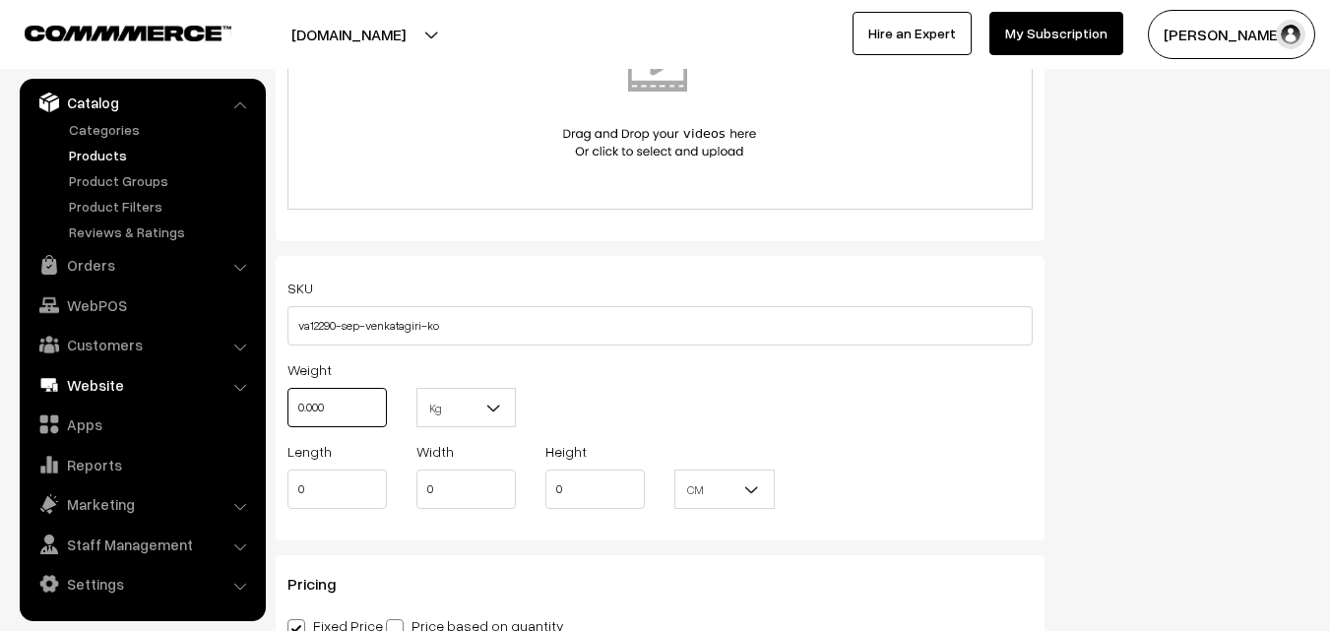
drag, startPoint x: 353, startPoint y: 404, endPoint x: 223, endPoint y: 396, distance: 130.2
click at [223, 396] on body "Thank you for showing interest. Our team will call you shortly. Close uppadasar…" at bounding box center [665, 464] width 1330 height 3293
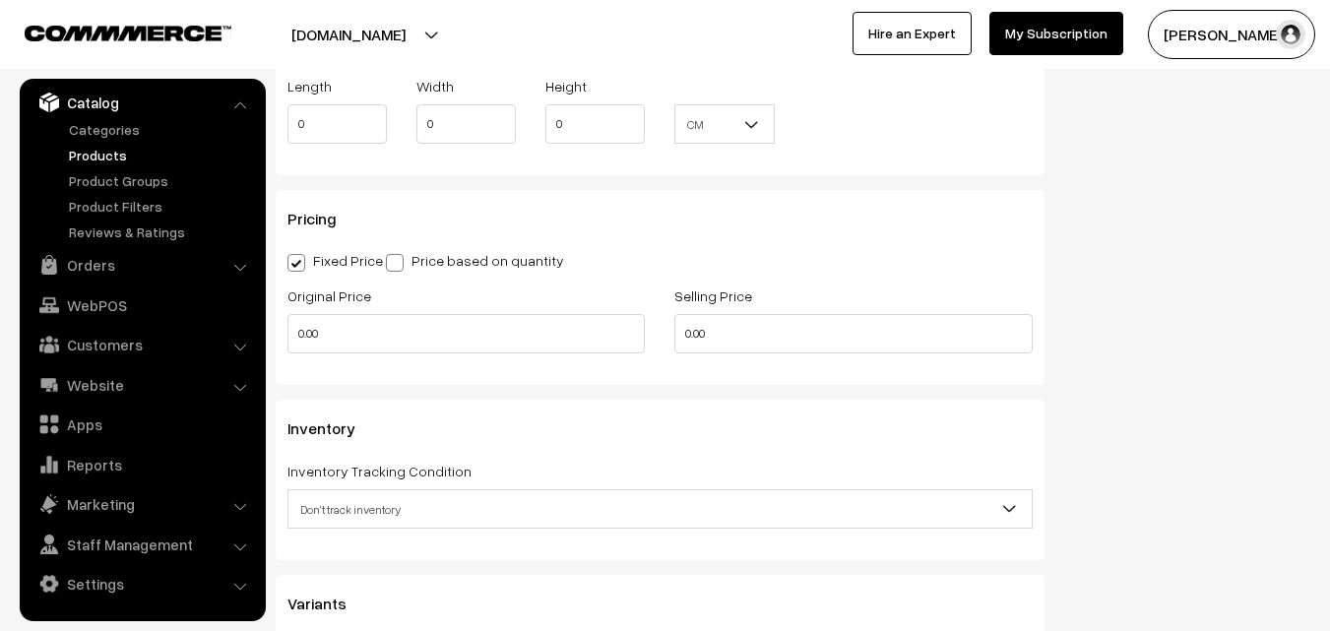
scroll to position [1575, 0]
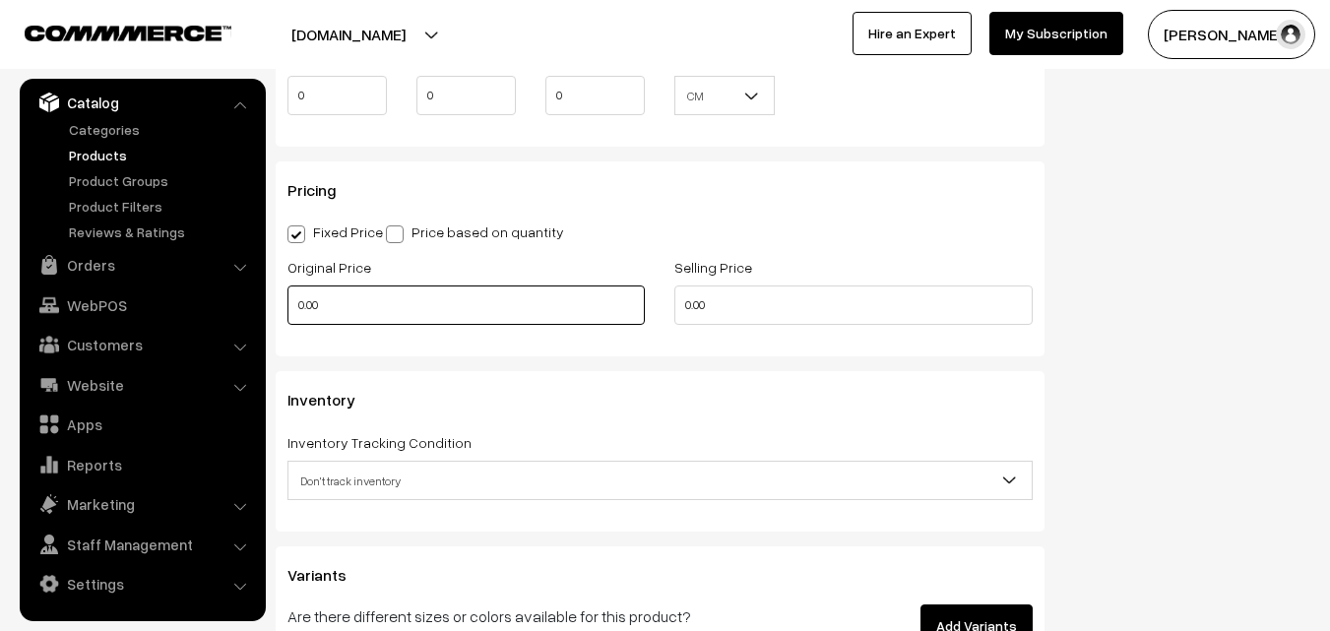
type input "0.80"
drag, startPoint x: 318, startPoint y: 308, endPoint x: 216, endPoint y: 319, distance: 103.0
click at [216, 319] on body "Thank you for showing interest. Our team will call you shortly. Close uppadasar…" at bounding box center [665, 71] width 1330 height 3293
type input "0"
type input "11300"
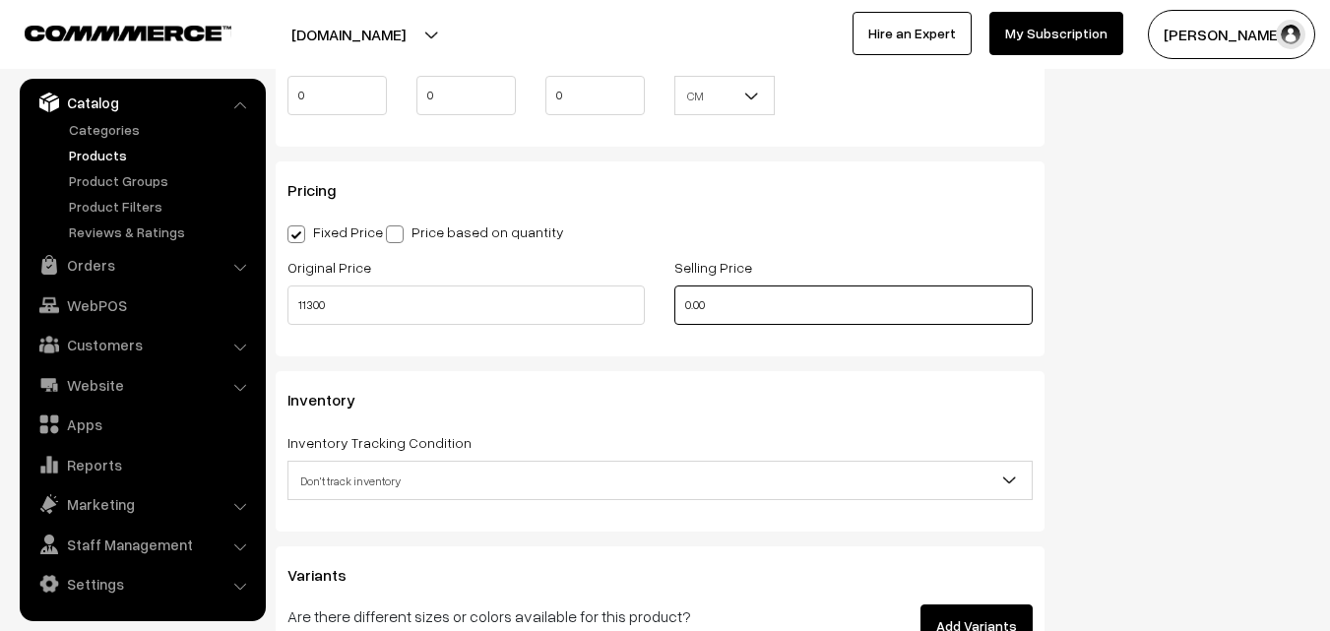
drag, startPoint x: 736, startPoint y: 299, endPoint x: 627, endPoint y: 299, distance: 108.3
click at [627, 299] on div "Original Price 11300 Selling Price 0.00" at bounding box center [660, 296] width 775 height 82
type input "13300"
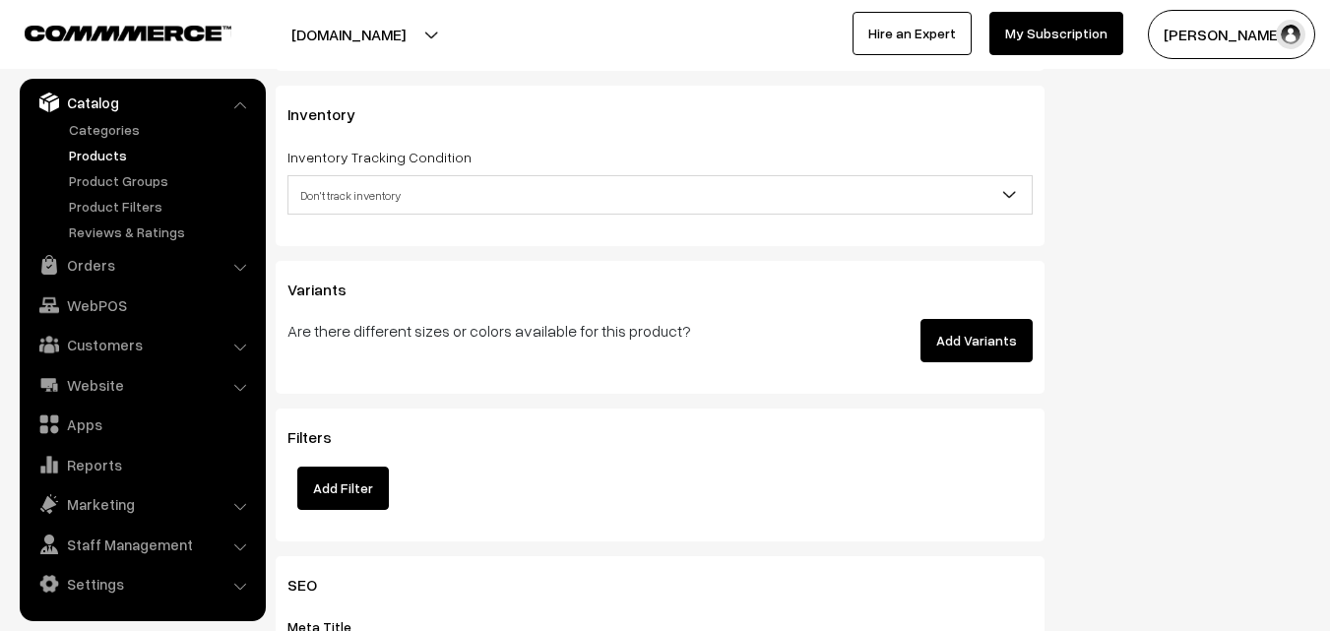
scroll to position [1871, 0]
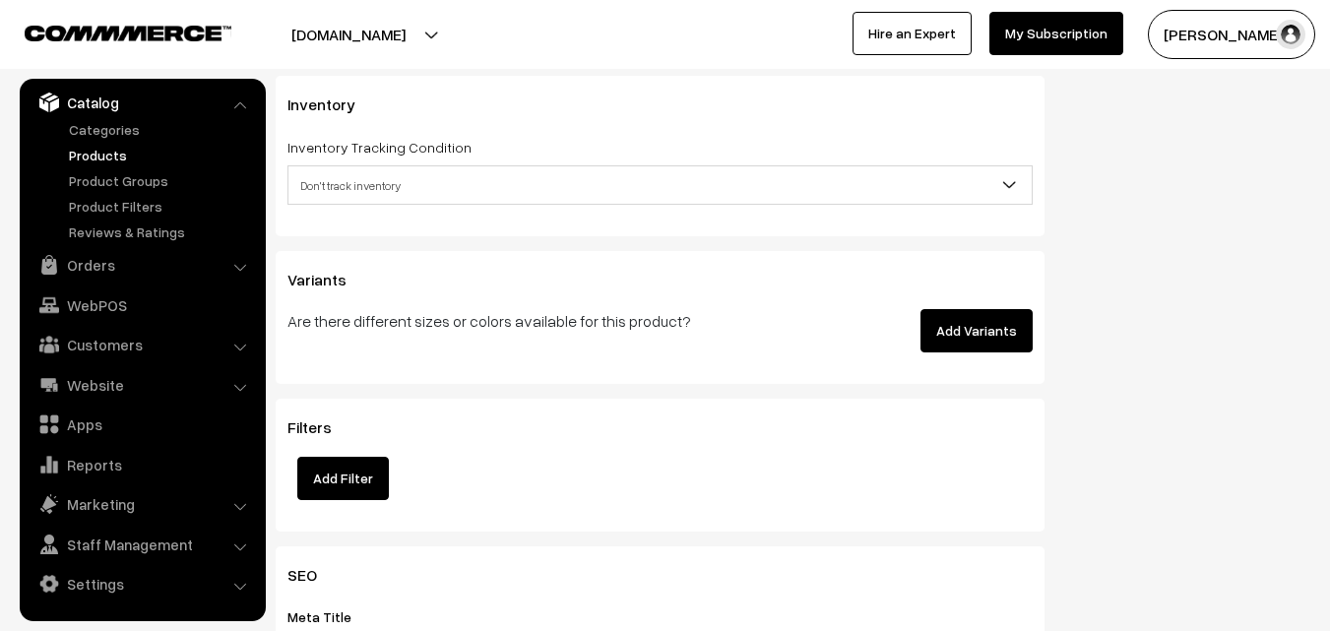
click at [323, 155] on label "Inventory Tracking Condition" at bounding box center [380, 147] width 184 height 21
click at [335, 188] on span "Don't track inventory" at bounding box center [660, 185] width 743 height 34
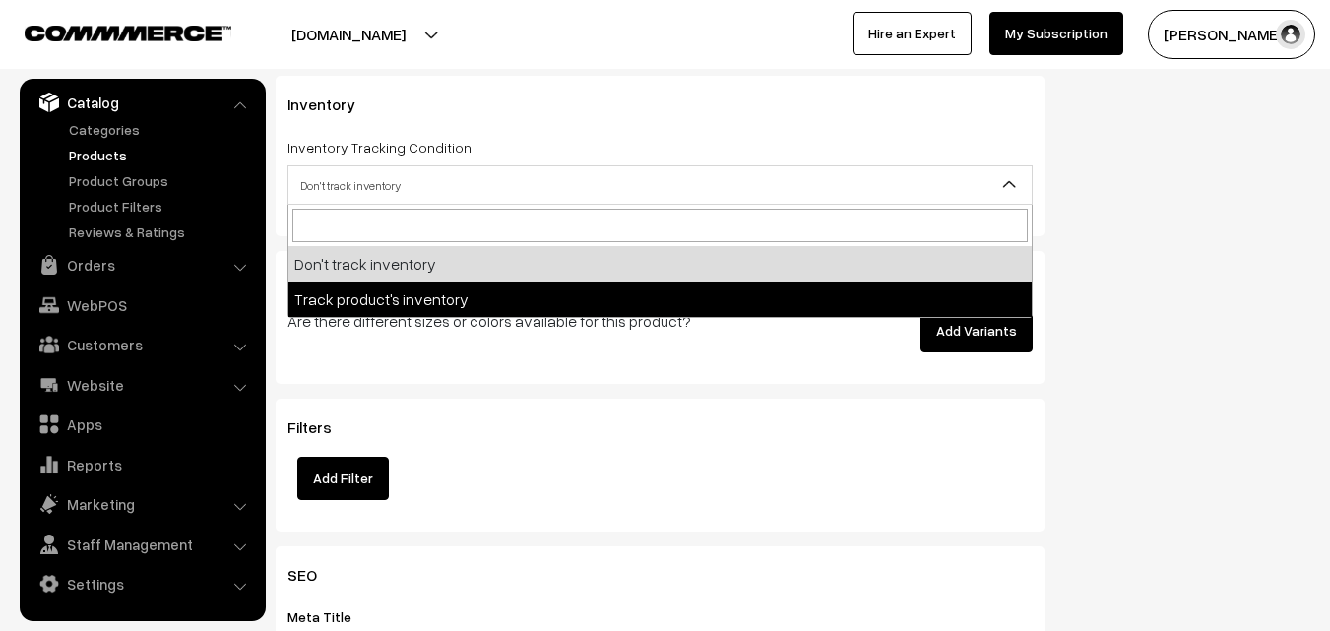
select select "2"
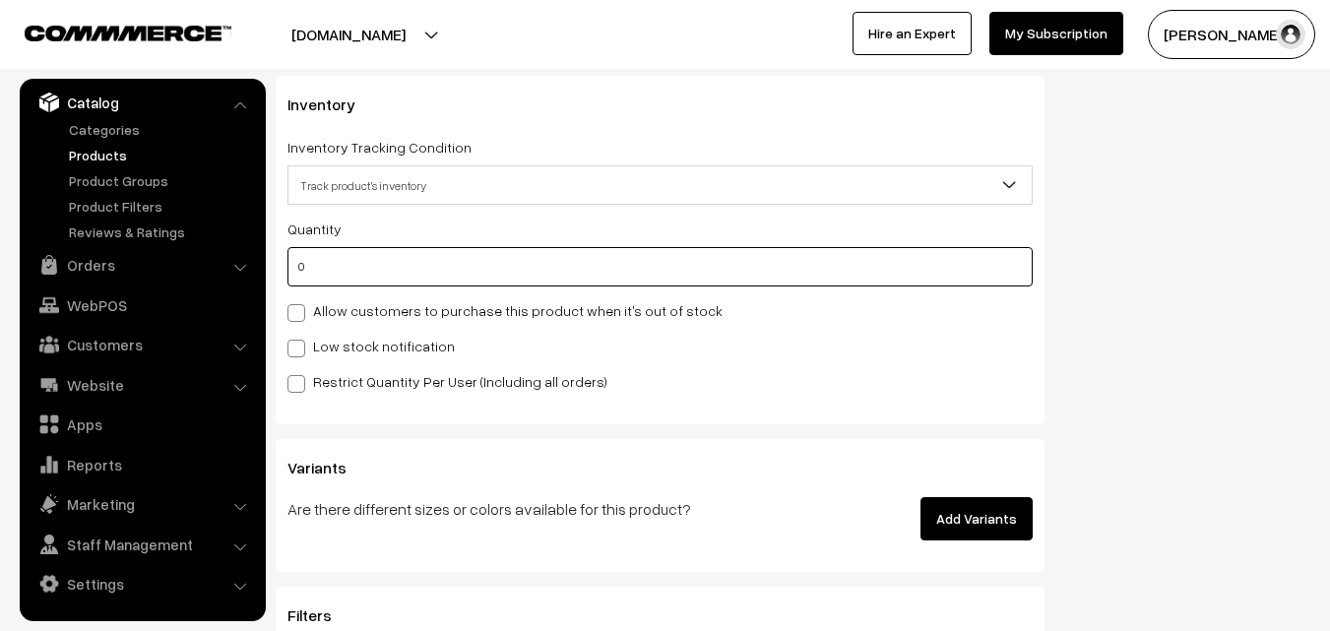
click at [329, 266] on input "0" at bounding box center [660, 266] width 745 height 39
type input "4"
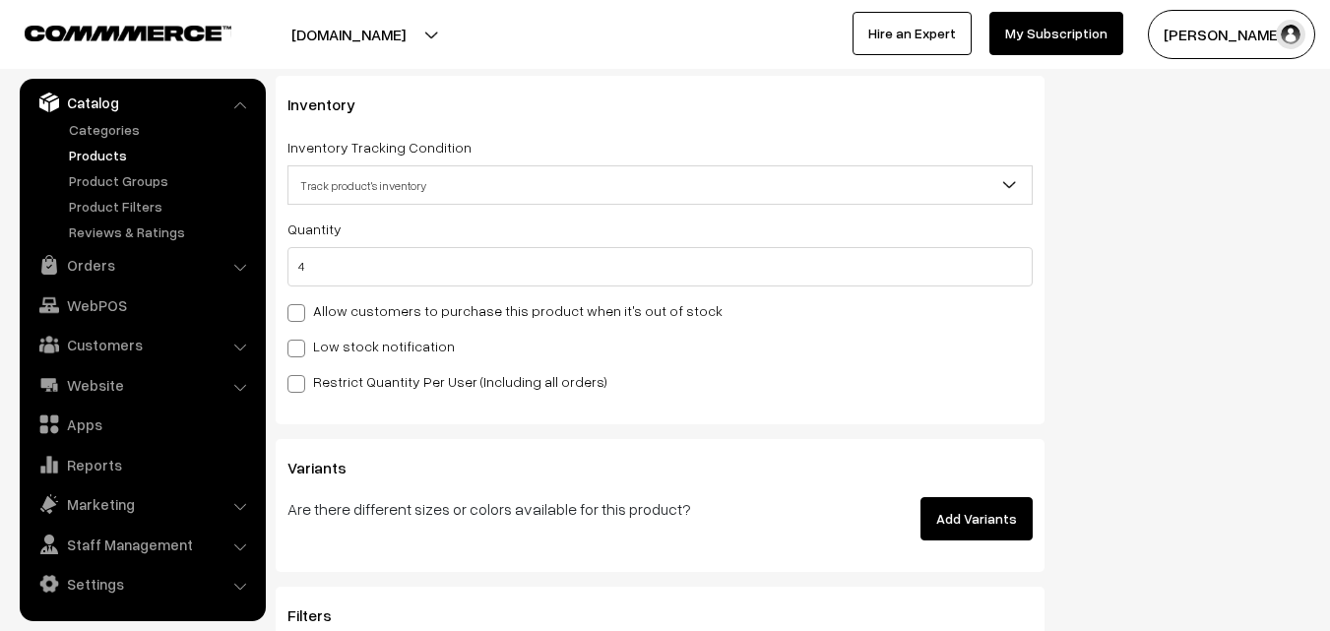
click at [351, 348] on label "Low stock notification" at bounding box center [371, 346] width 167 height 21
click at [300, 348] on input "Low stock notification" at bounding box center [294, 345] width 13 height 13
checkbox input "true"
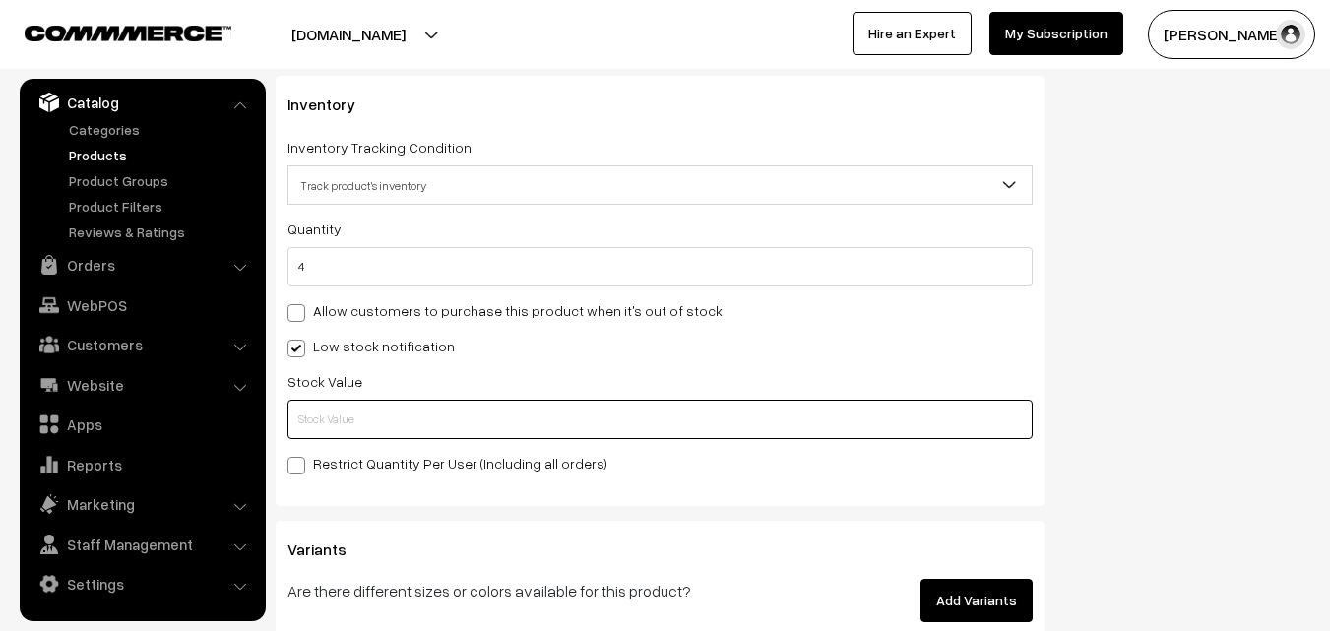
click at [351, 430] on input "text" at bounding box center [660, 419] width 745 height 39
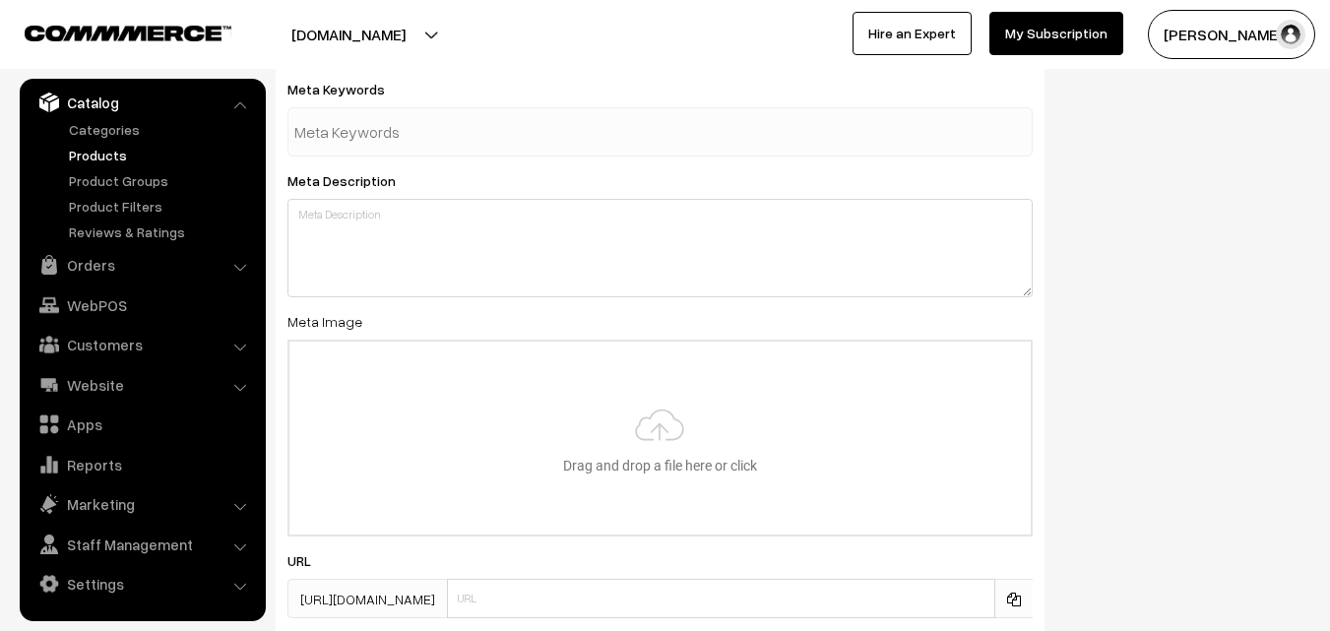
scroll to position [2931, 0]
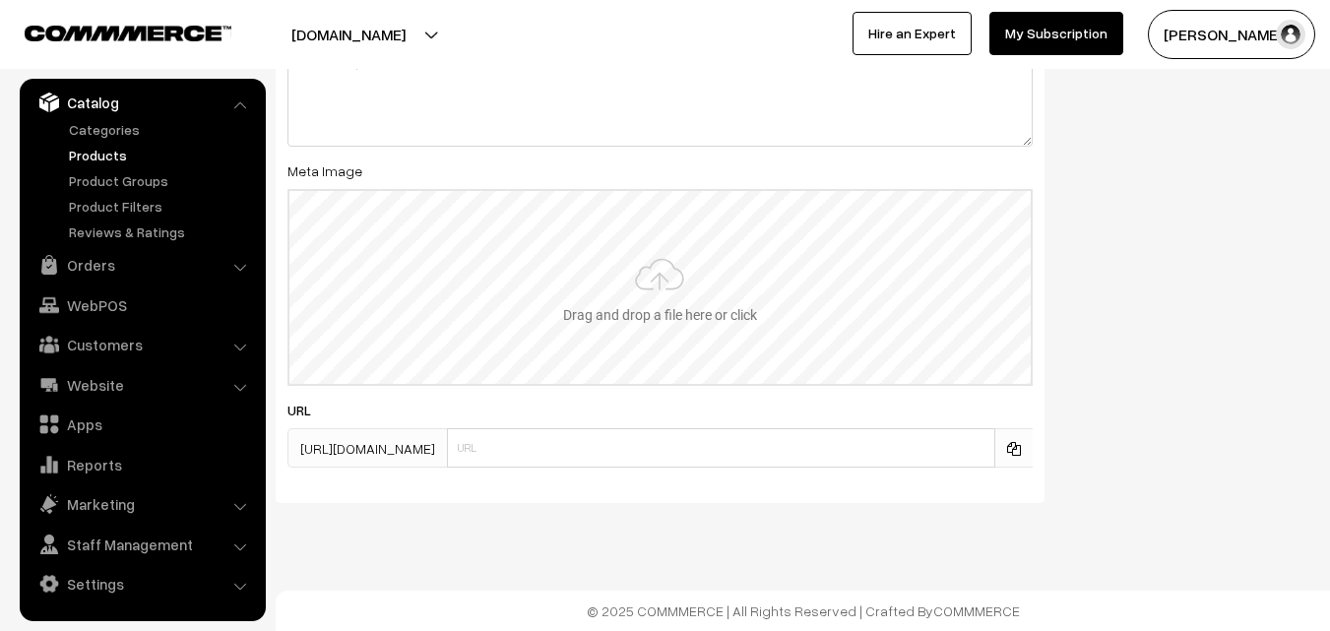
type input "2"
click at [695, 255] on input "file" at bounding box center [659, 287] width 741 height 193
type input "C:\fakepath\ikkat-saree-va12290-sep.jpeg"
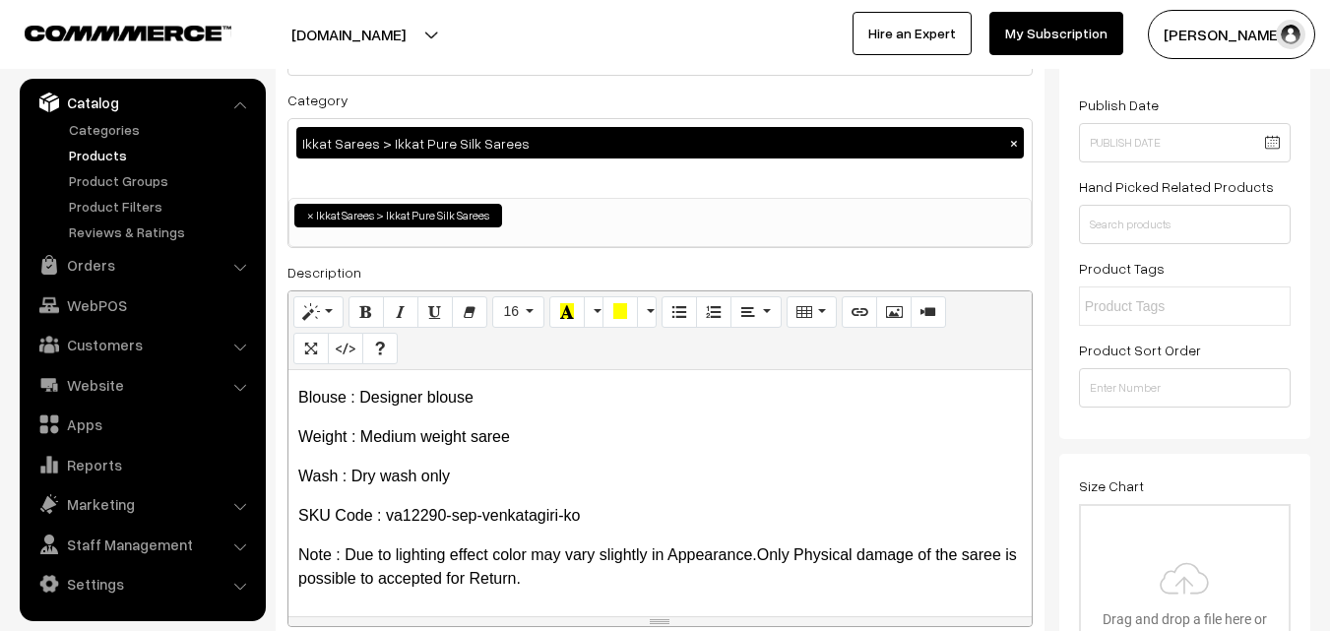
scroll to position [0, 0]
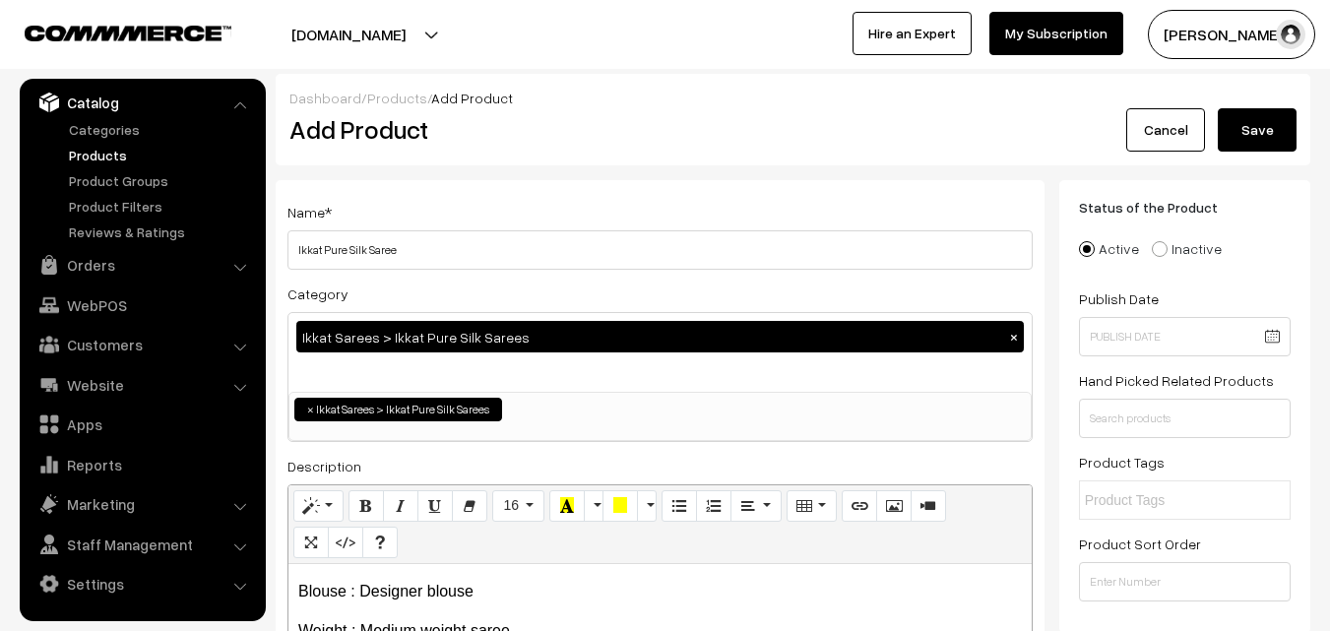
click at [1269, 110] on button "Save" at bounding box center [1257, 129] width 79 height 43
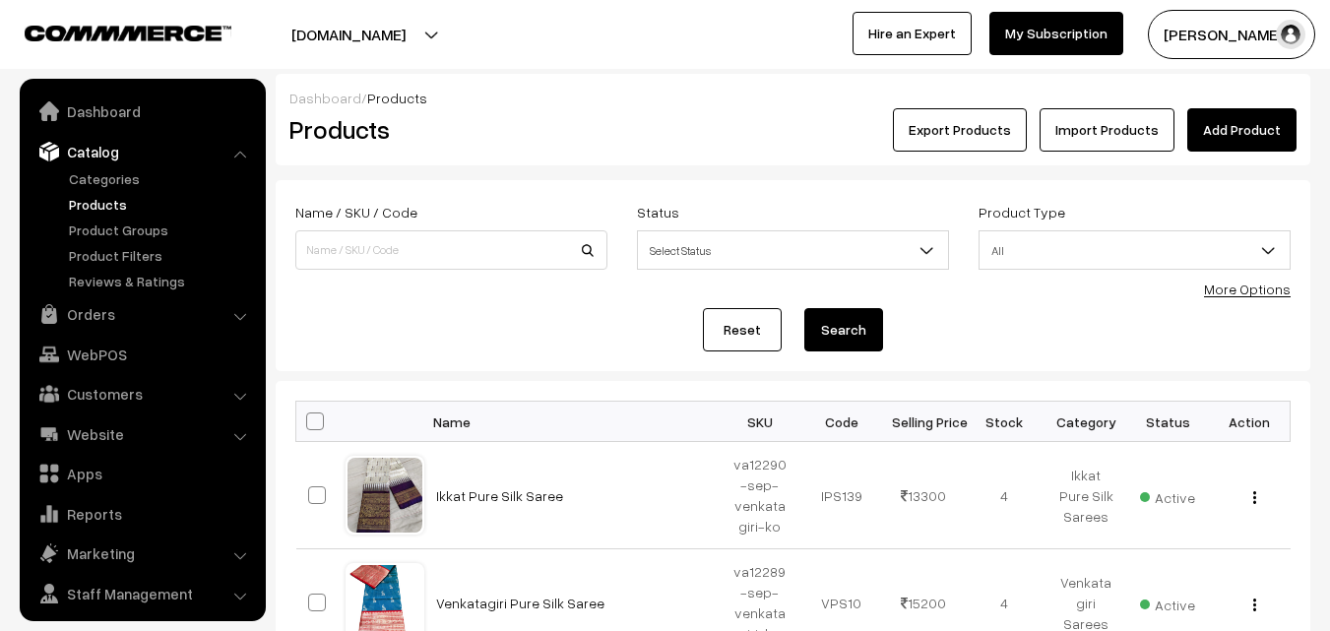
scroll to position [49, 0]
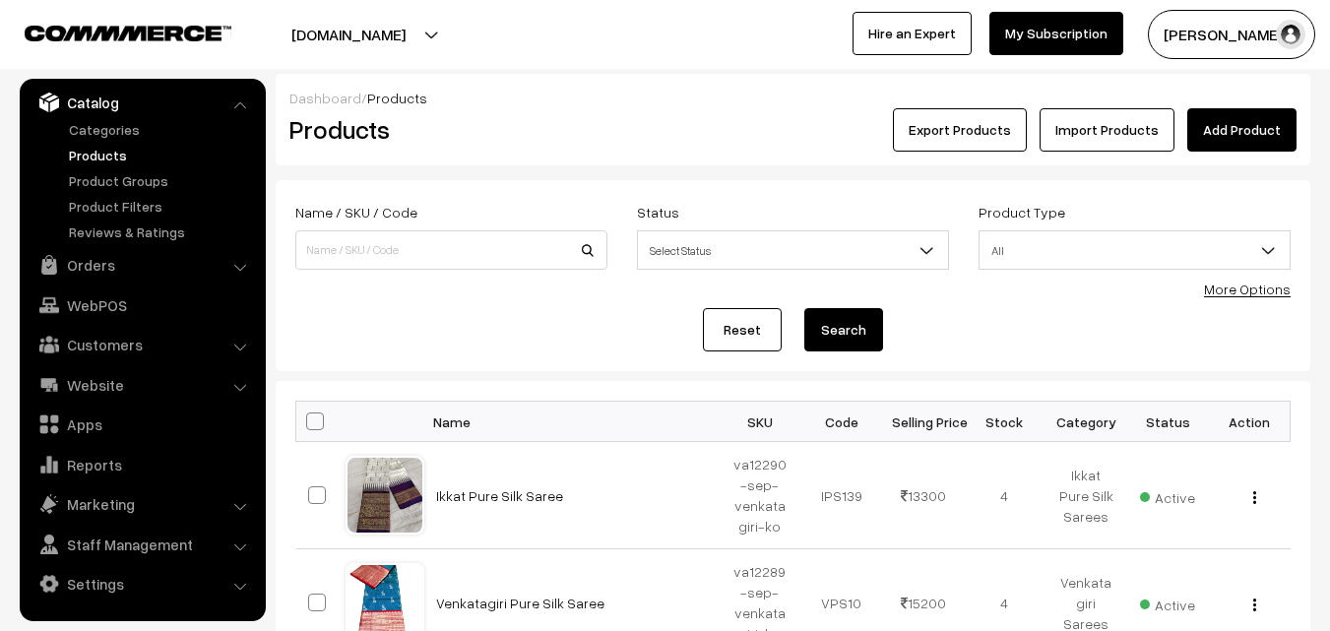
click at [659, 160] on div "Dashboard / Products Products Export Products Import Products Add Product" at bounding box center [793, 120] width 1035 height 92
click at [1225, 124] on link "Add Product" at bounding box center [1241, 129] width 109 height 43
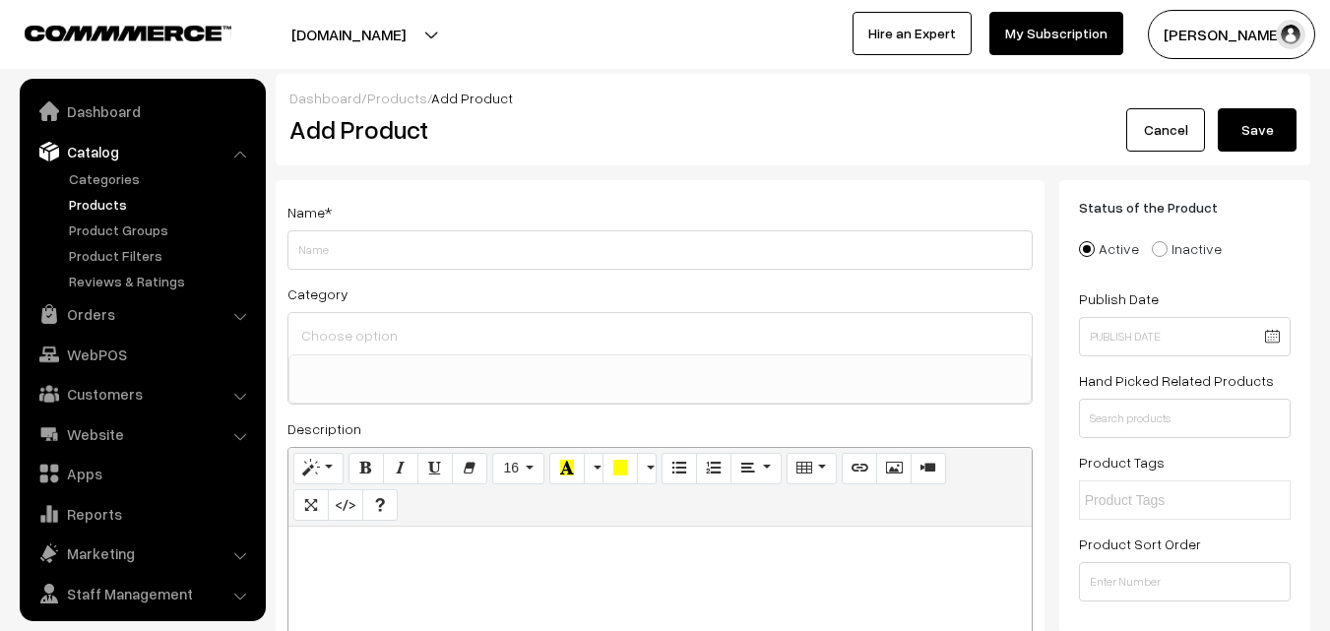
select select
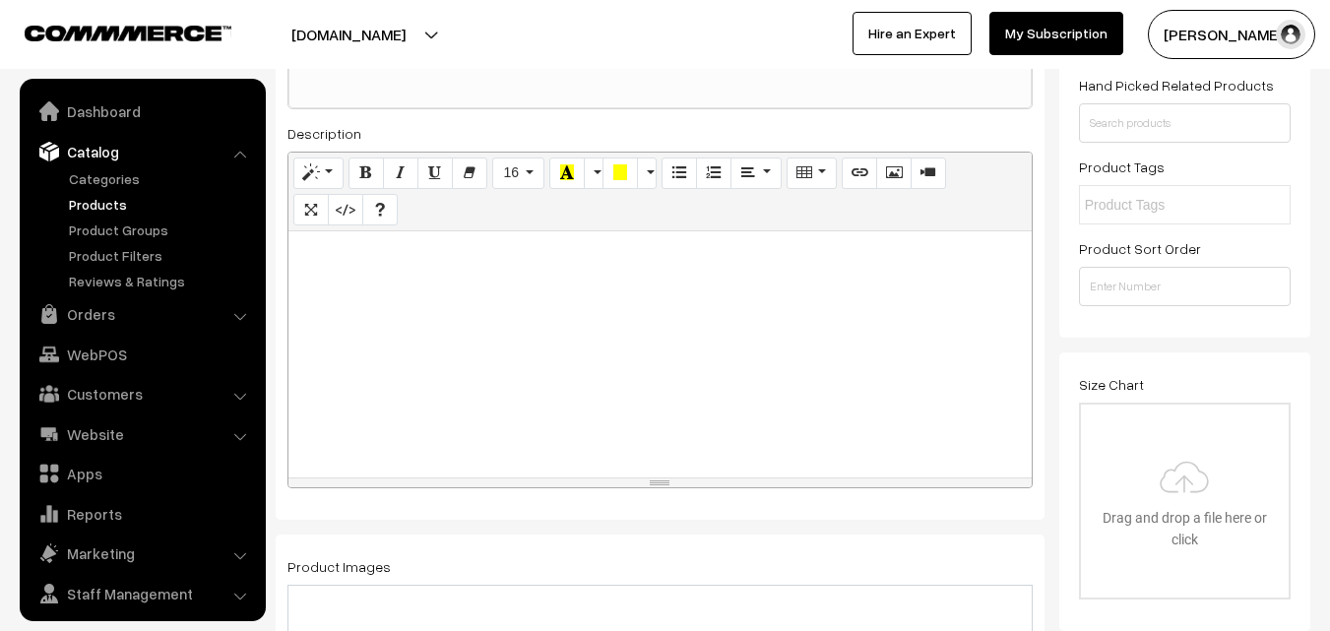
scroll to position [49, 0]
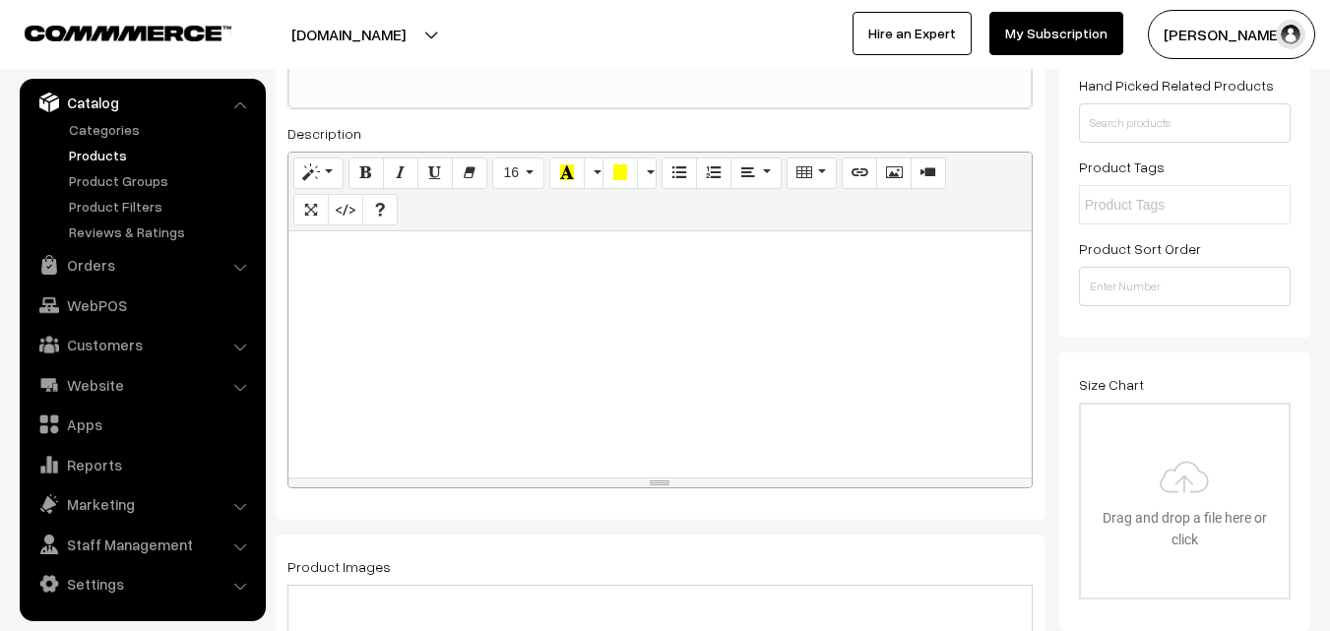
paste div
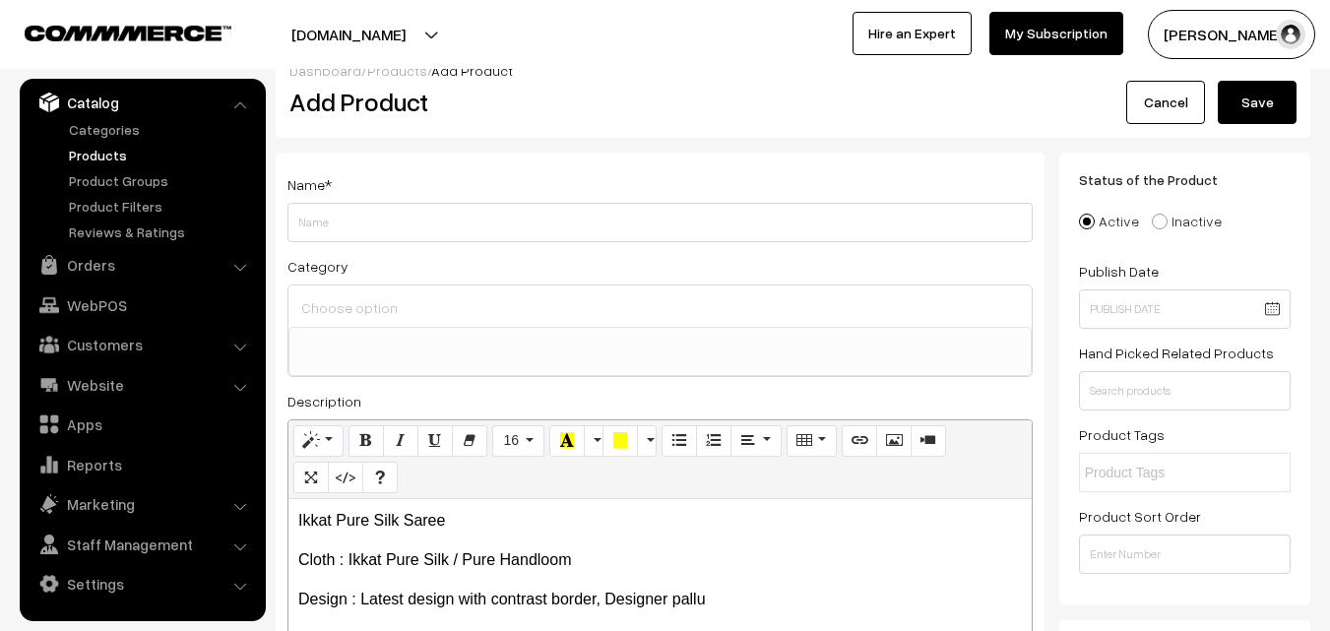
scroll to position [0, 0]
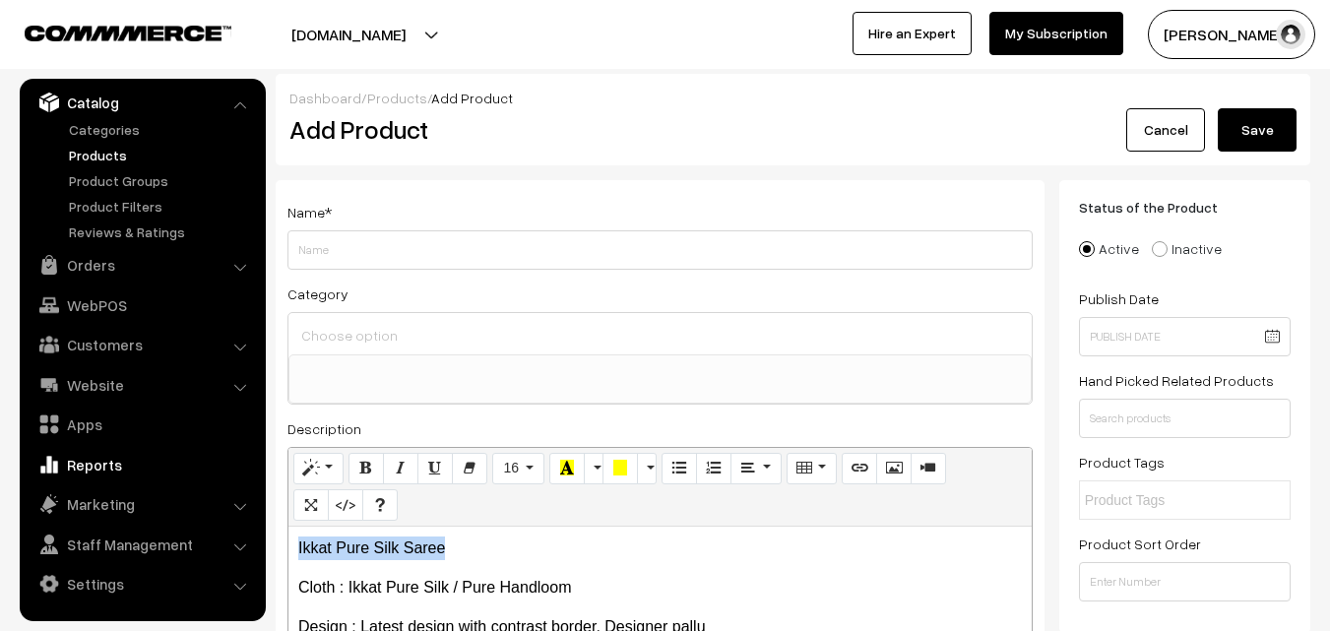
drag, startPoint x: 459, startPoint y: 540, endPoint x: 132, endPoint y: 478, distance: 332.7
copy p "Ikkat Pure Silk Saree"
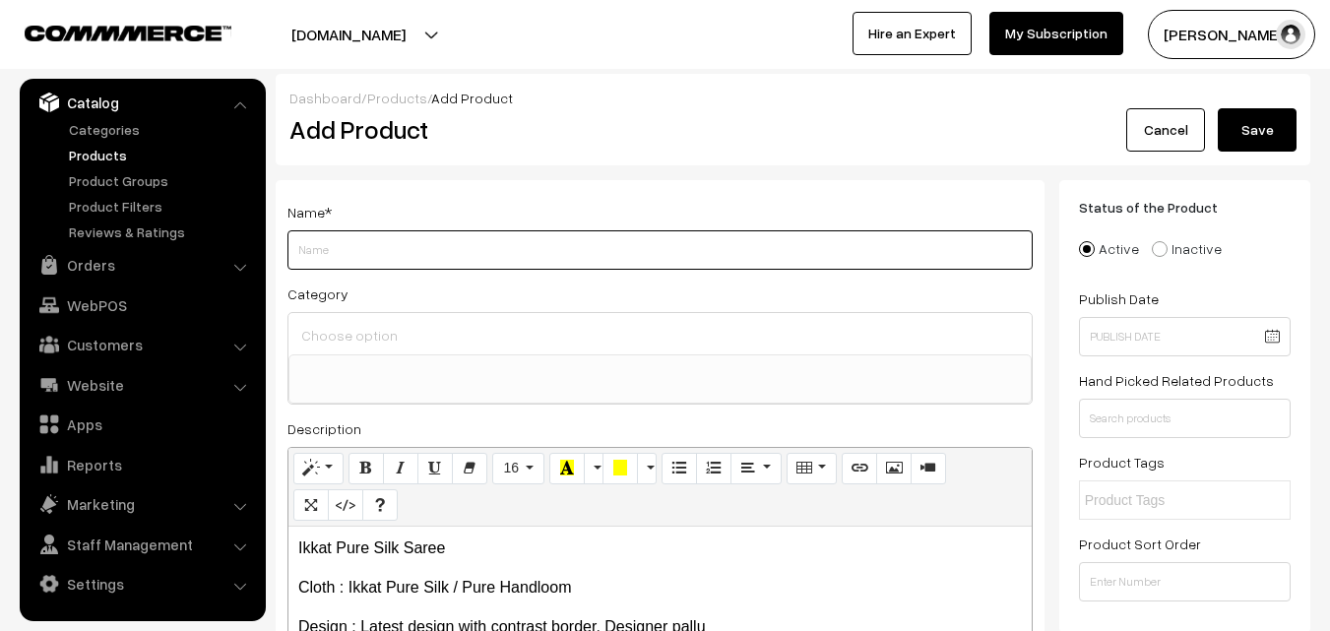
click at [332, 250] on input "Weight" at bounding box center [660, 249] width 745 height 39
paste input "Ikkat Pure Silk Saree"
type input "Ikkat Pure Silk Saree"
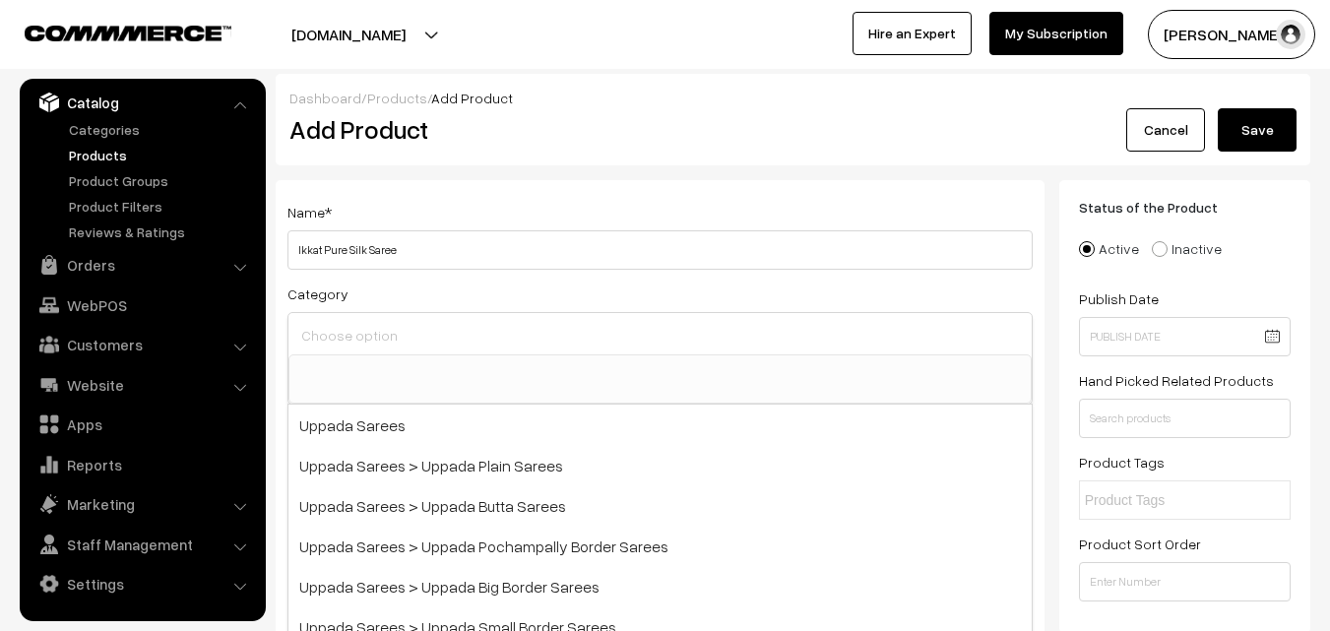
click at [336, 333] on input at bounding box center [660, 335] width 728 height 29
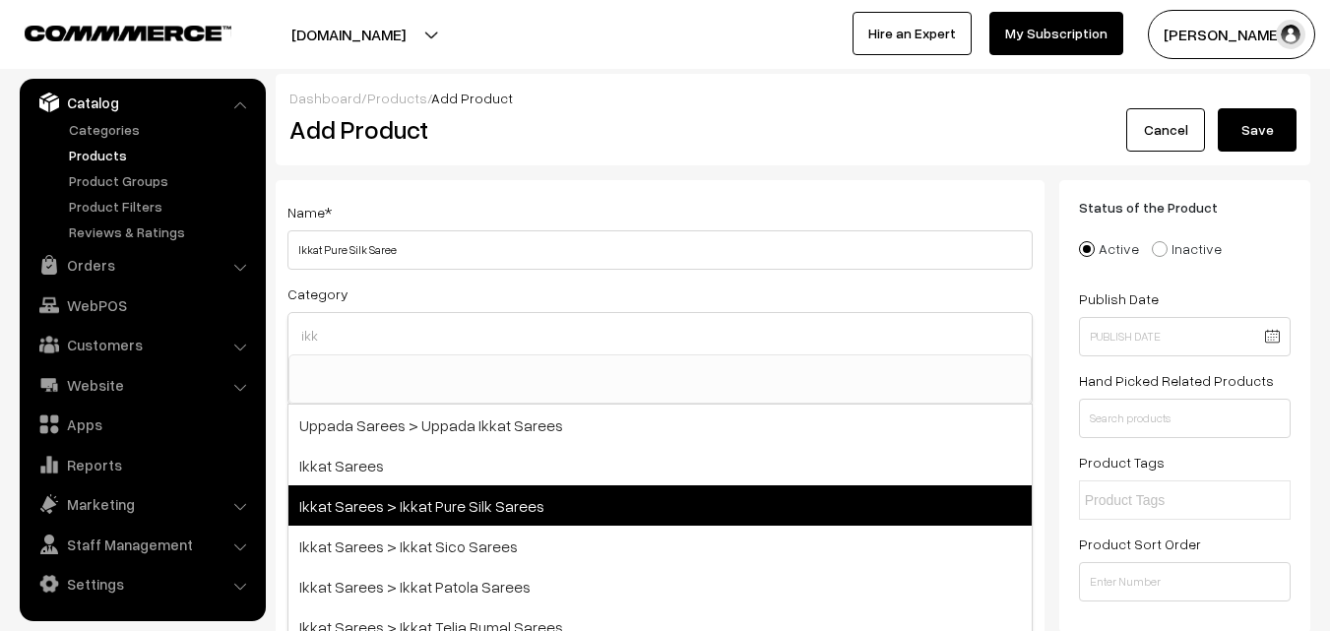
type input "ikk"
click at [426, 500] on span "Ikkat Sarees > Ikkat Pure Silk Sarees" at bounding box center [660, 505] width 743 height 40
select select "20"
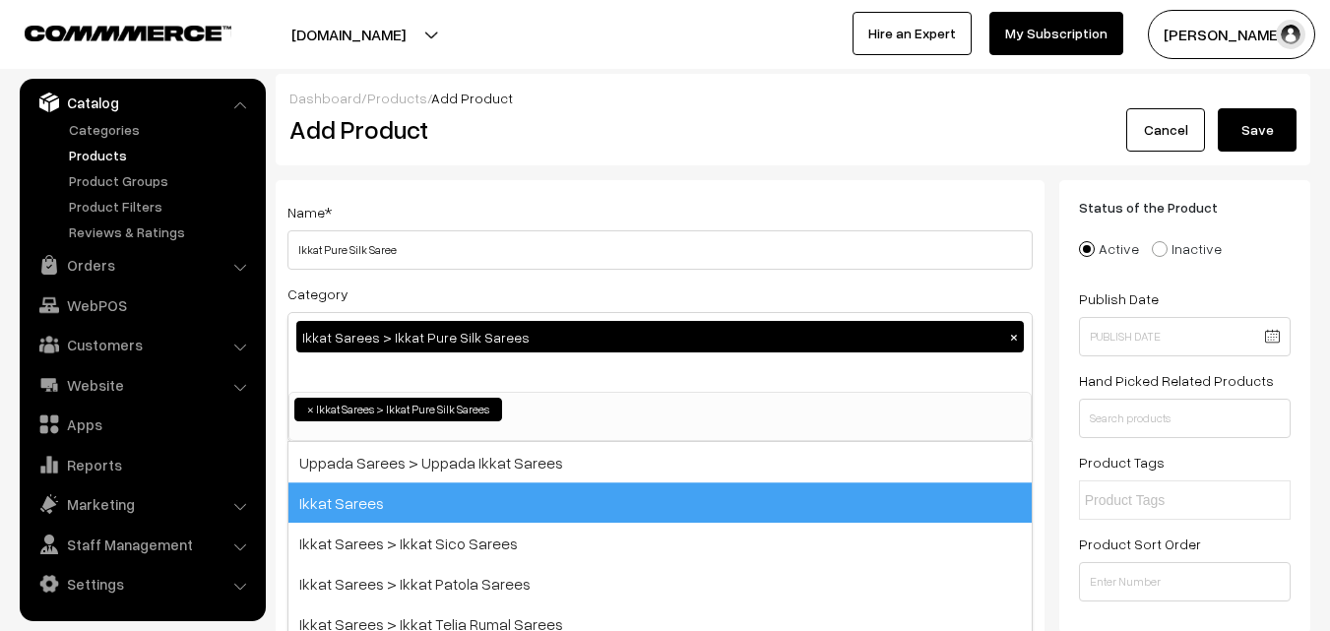
scroll to position [251, 0]
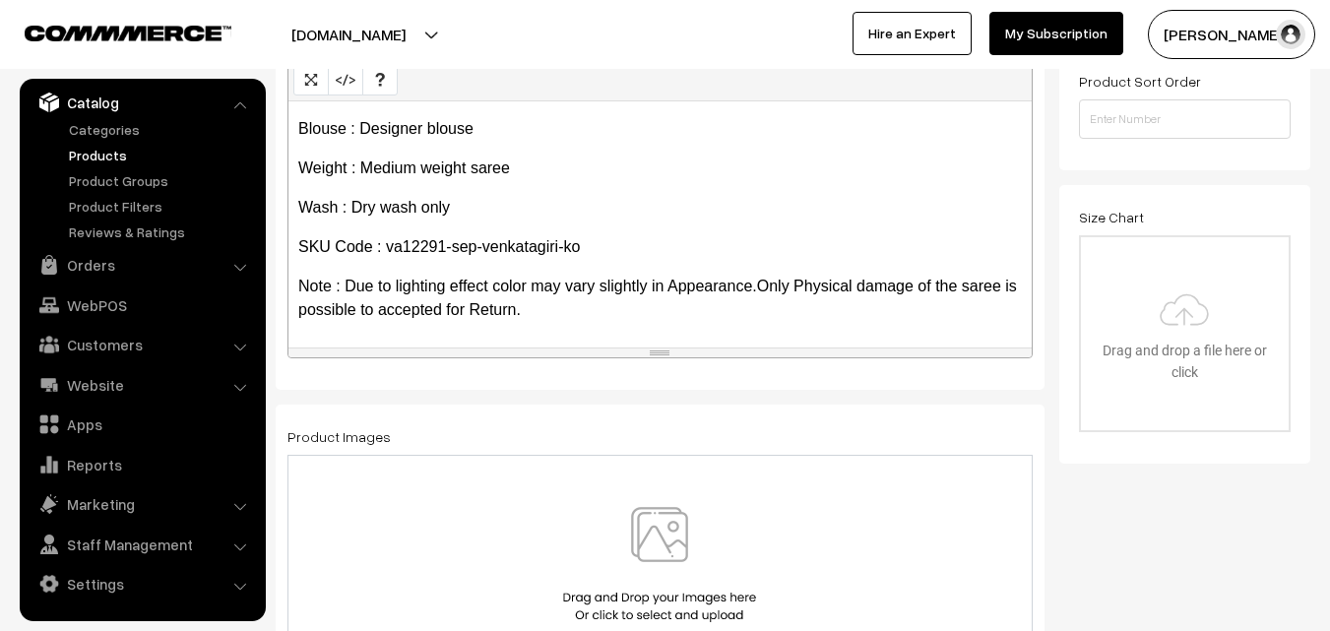
scroll to position [492, 0]
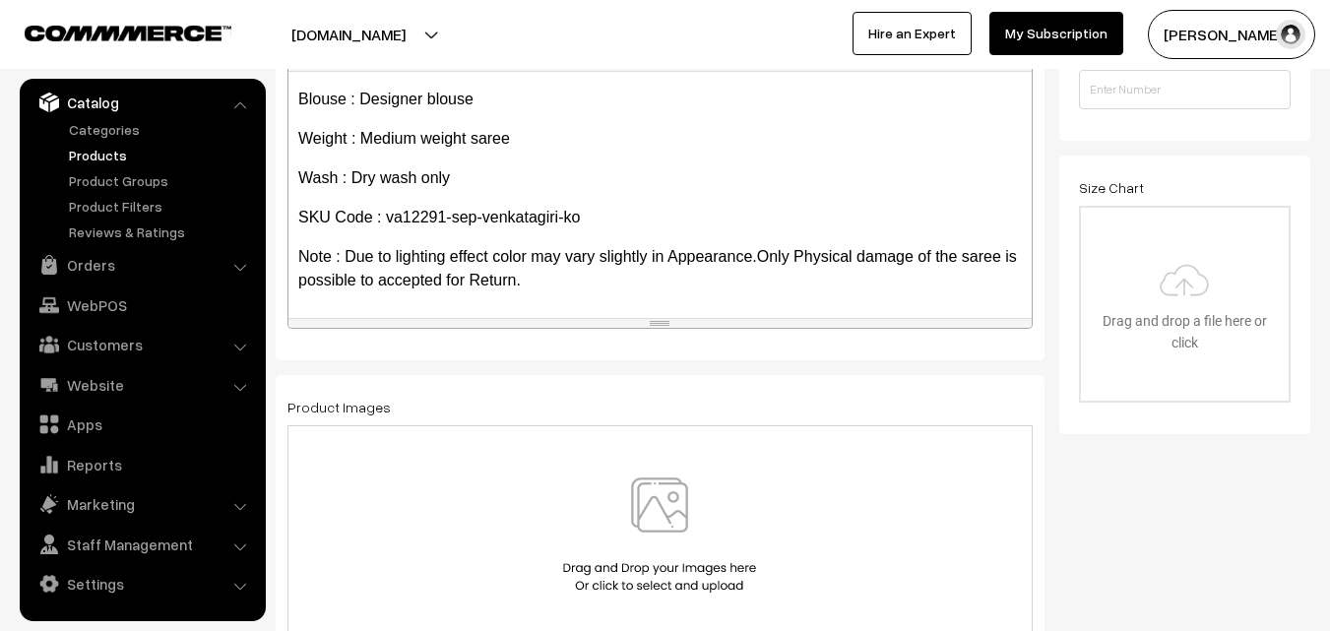
click at [659, 511] on img at bounding box center [659, 535] width 203 height 115
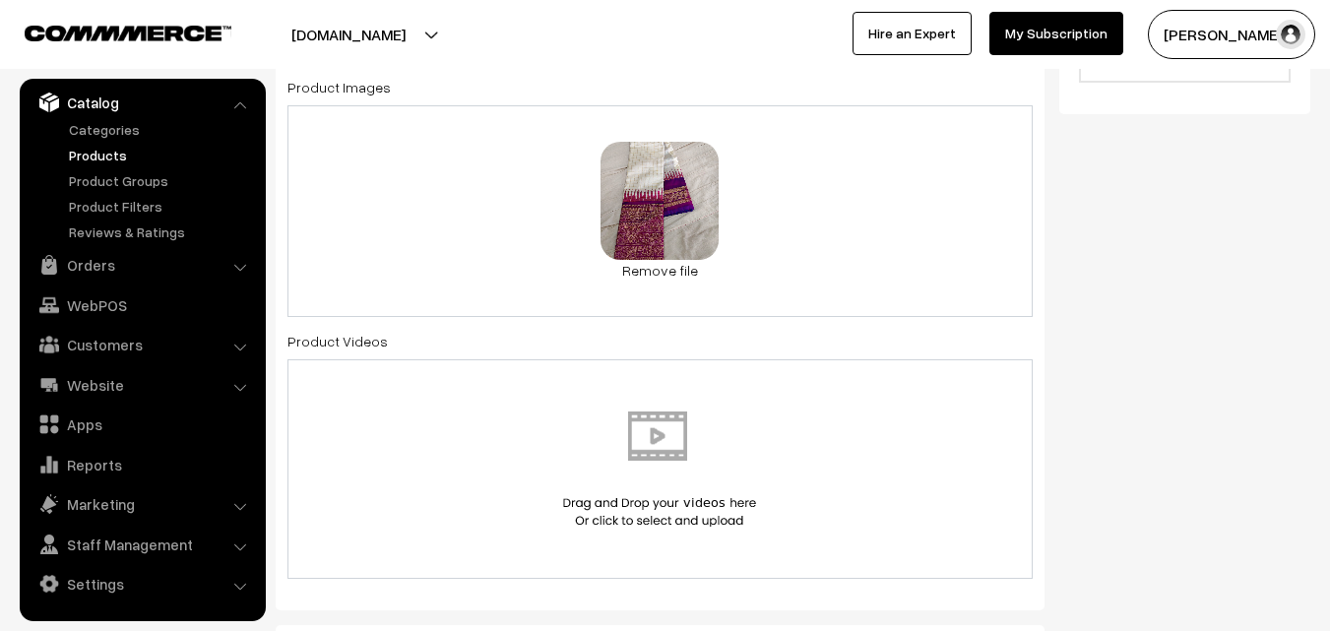
scroll to position [1083, 0]
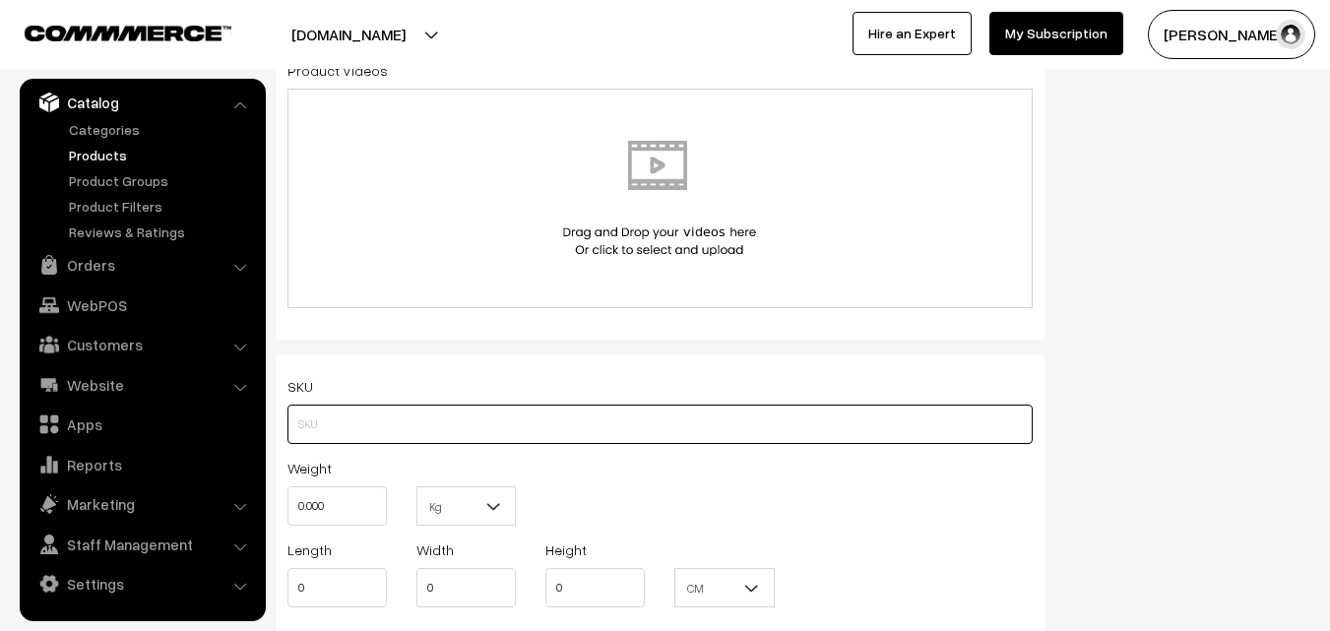
click at [333, 412] on input "text" at bounding box center [660, 424] width 745 height 39
paste input "va12291-sep-venkatagiri-ko"
type input "va12291-sep-venkatagiri-ko"
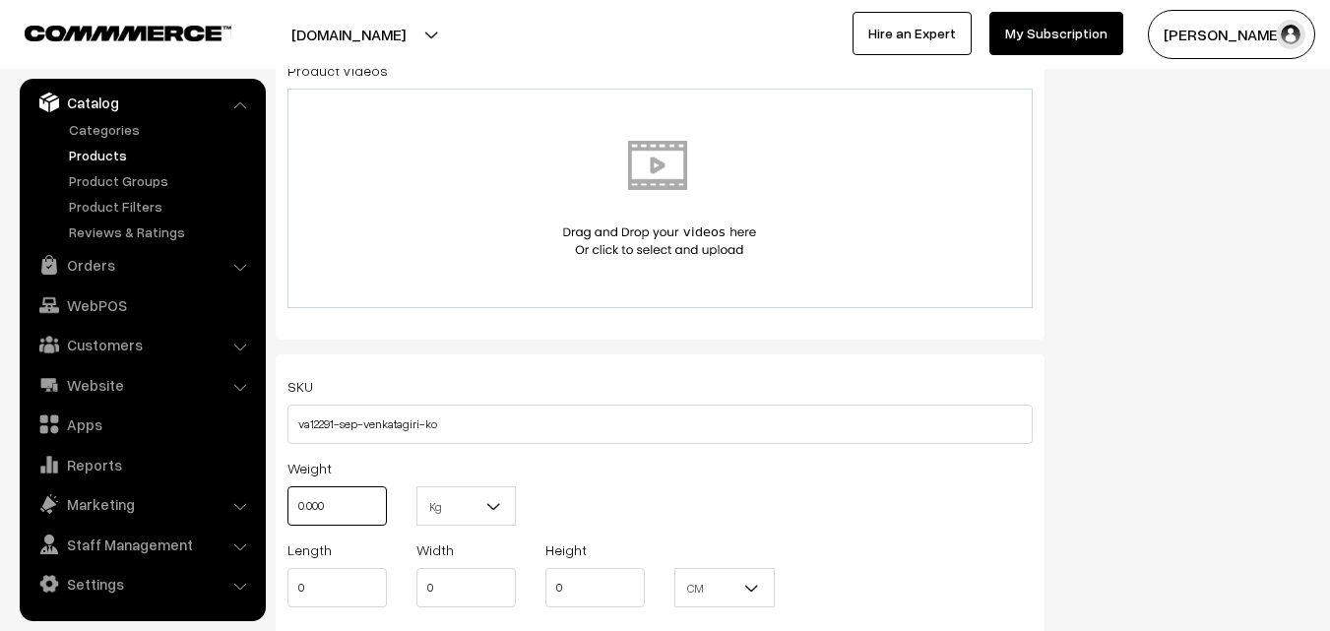
drag, startPoint x: 331, startPoint y: 494, endPoint x: 285, endPoint y: 490, distance: 46.4
click at [285, 490] on div "Weight 0.000" at bounding box center [337, 497] width 129 height 82
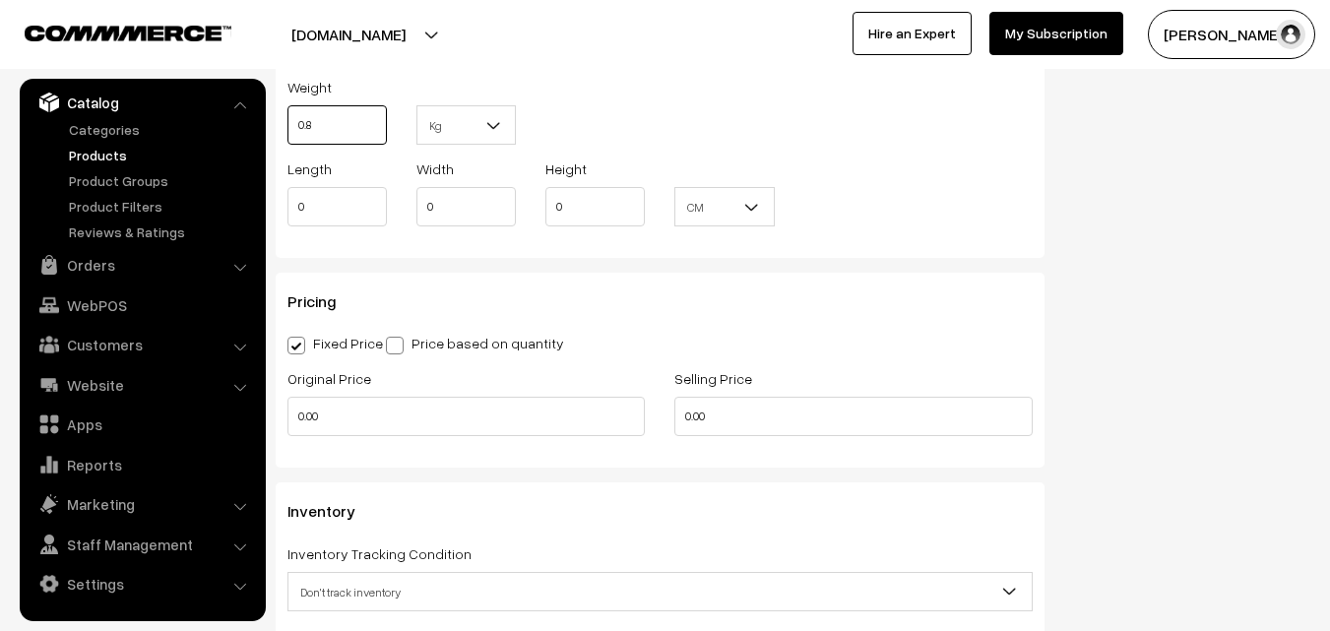
scroll to position [1477, 0]
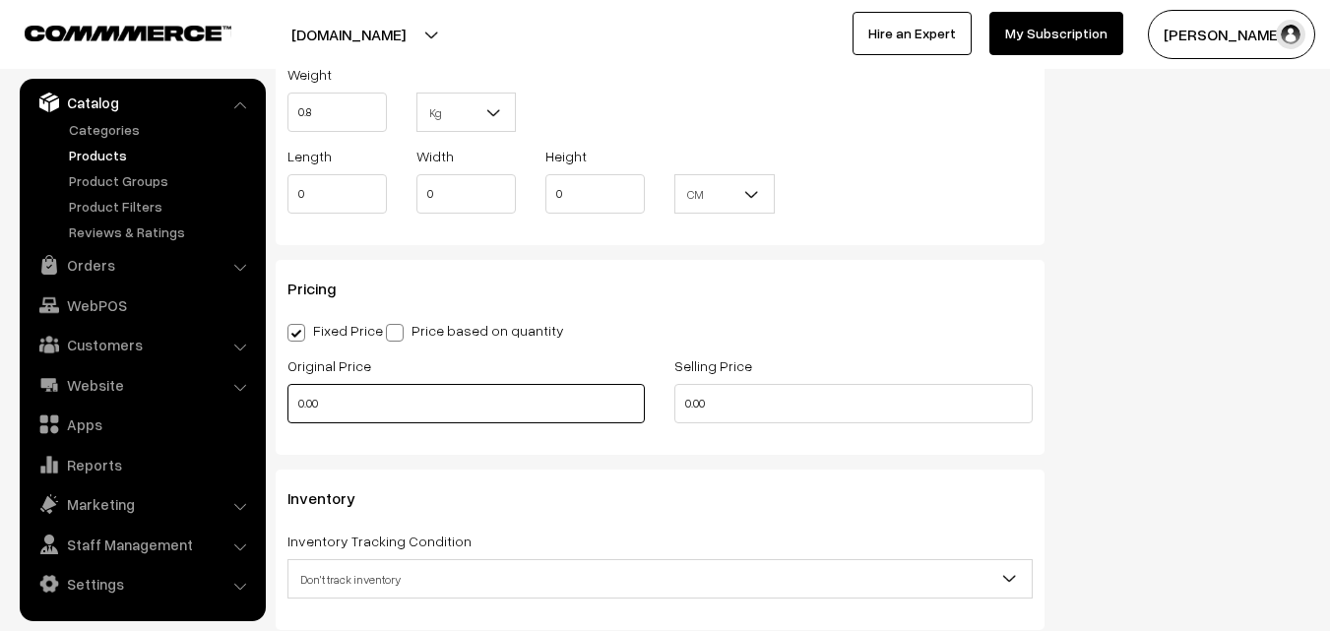
type input "0.80"
drag, startPoint x: 334, startPoint y: 399, endPoint x: 203, endPoint y: 404, distance: 131.1
click at [203, 404] on body "Thank you for showing interest. Our team will call you shortly. Close uppadasar…" at bounding box center [665, 169] width 1330 height 3293
type input "11300"
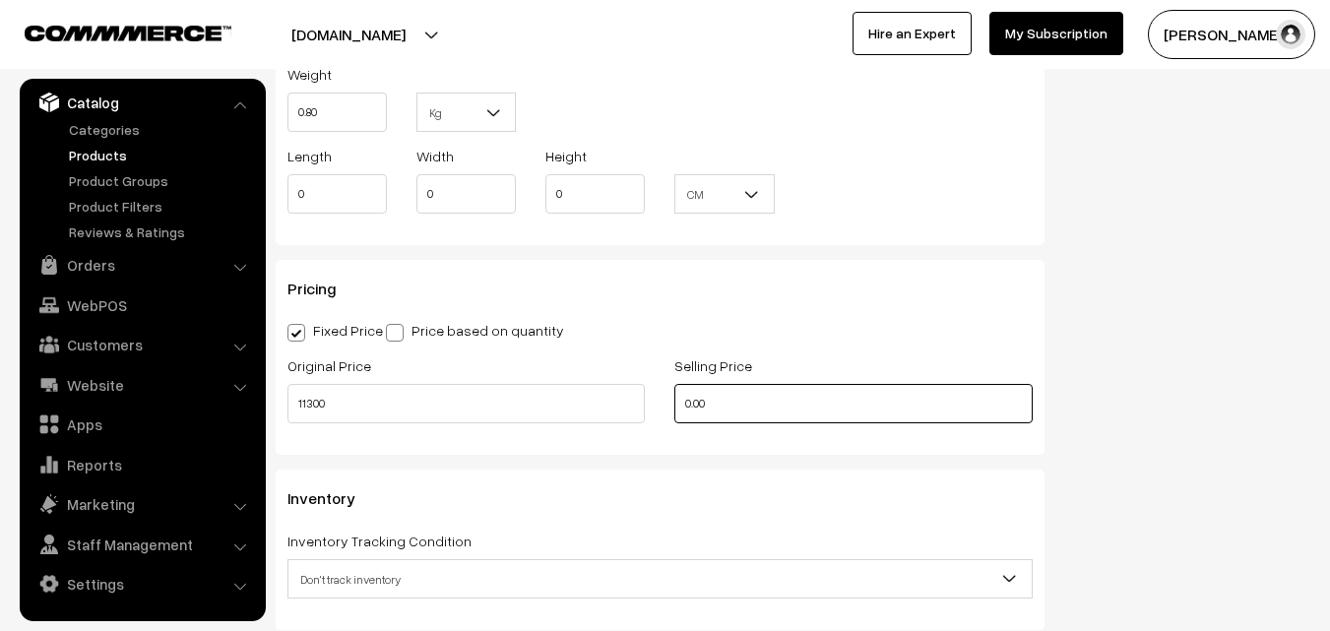
drag, startPoint x: 724, startPoint y: 403, endPoint x: 558, endPoint y: 388, distance: 166.1
click at [566, 389] on div "Original Price 11300 Selling Price 0.00" at bounding box center [660, 394] width 775 height 82
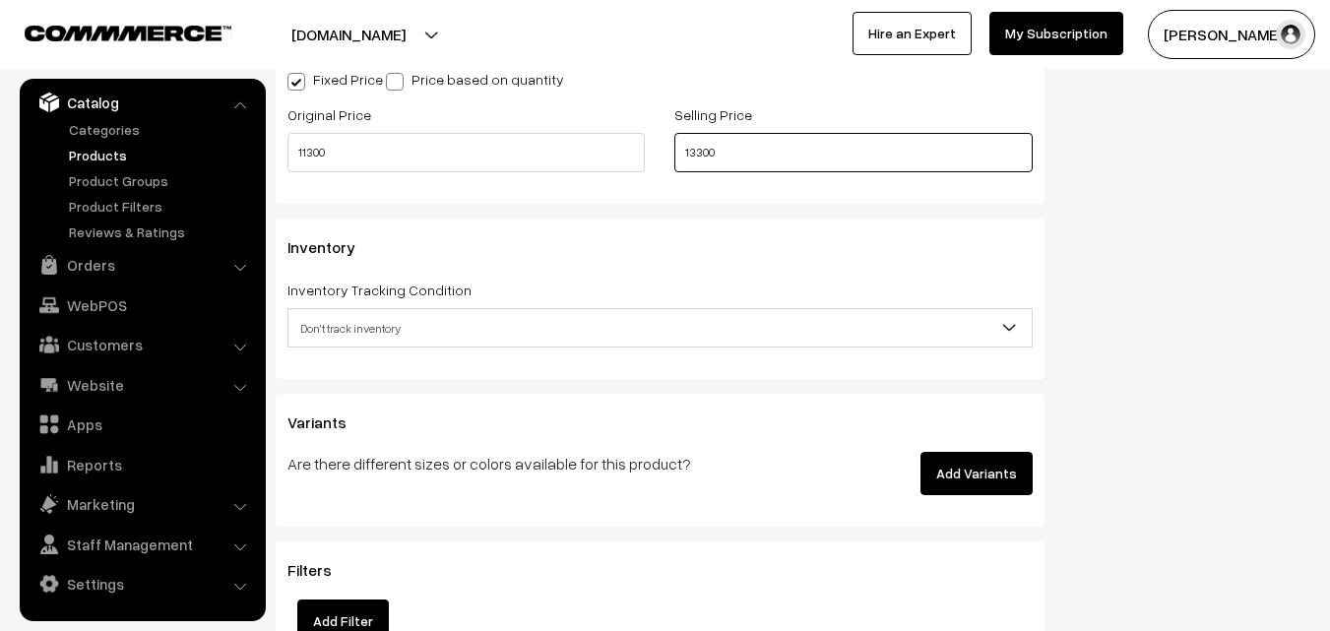
scroll to position [1772, 0]
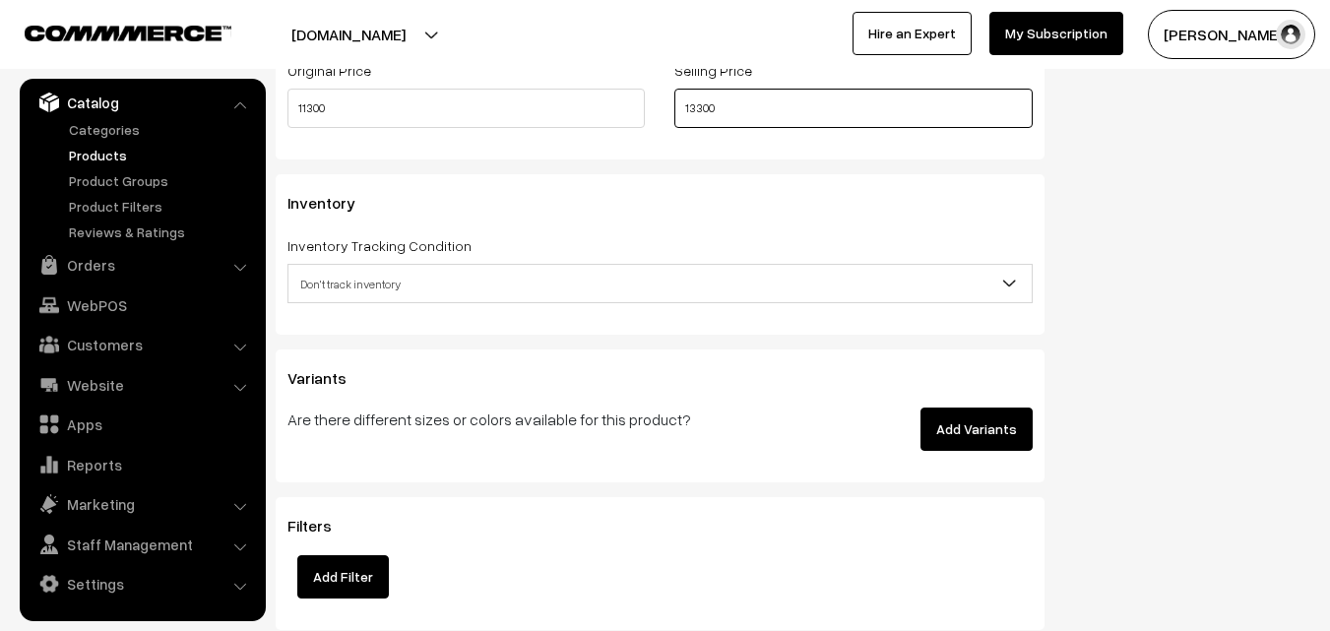
type input "13300"
click at [409, 278] on span "Don't track inventory" at bounding box center [660, 284] width 743 height 34
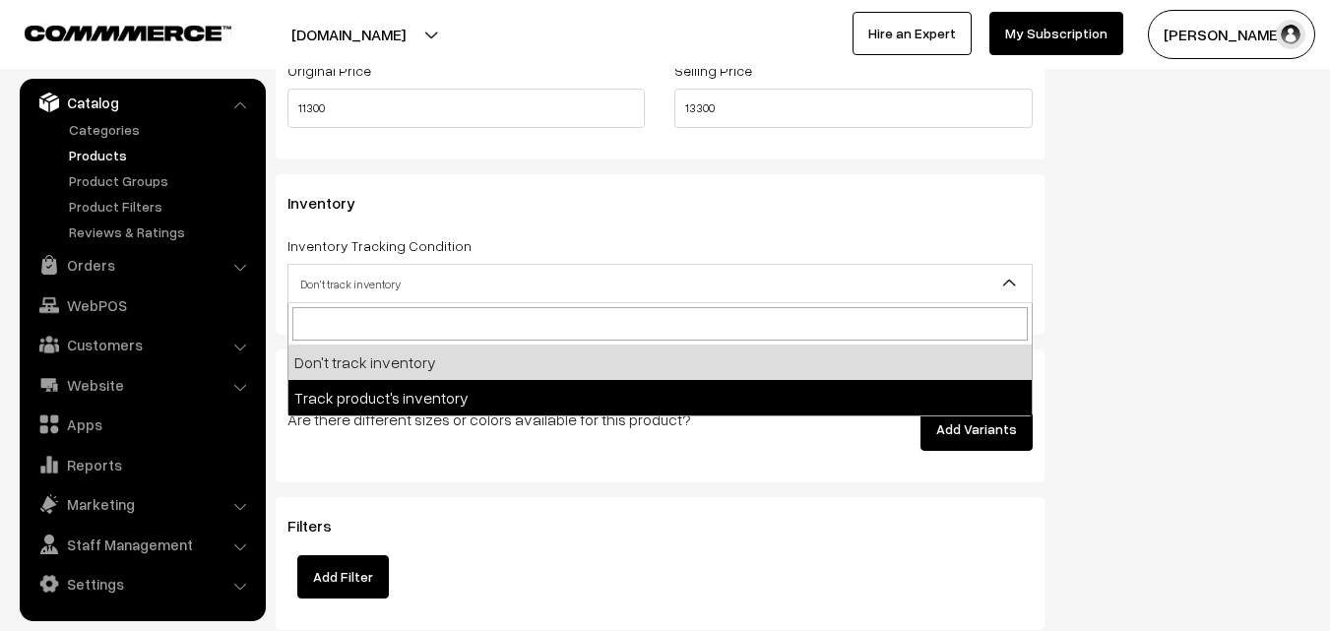
select select "2"
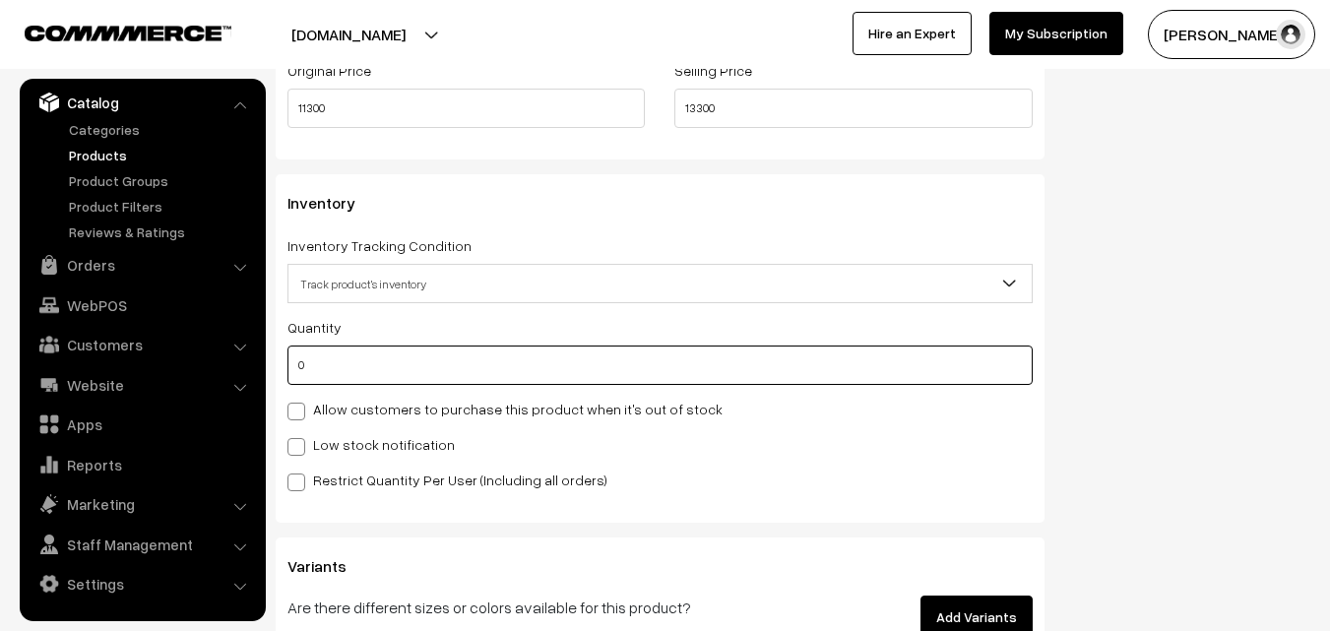
click at [398, 349] on input "0" at bounding box center [660, 365] width 745 height 39
type input "4"
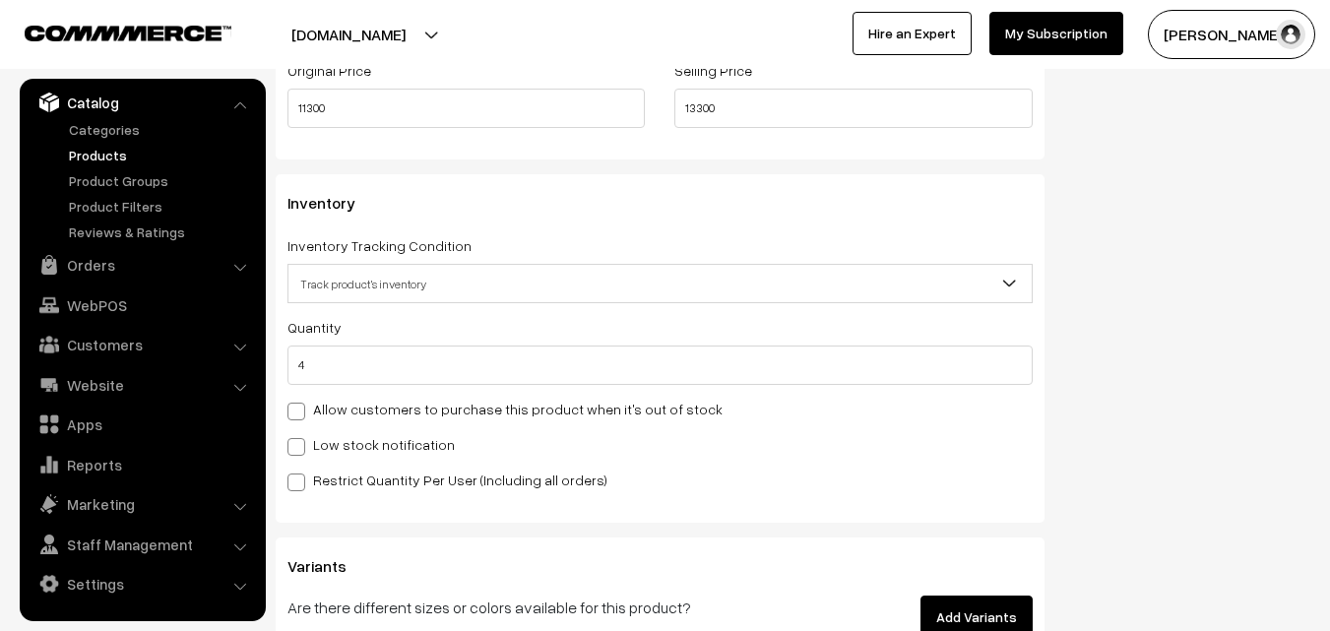
click at [374, 430] on div "Quantity 4 Allow customers to purchase this product when it's out of stock Low …" at bounding box center [660, 403] width 745 height 176
click at [374, 436] on label "Low stock notification" at bounding box center [371, 444] width 167 height 21
click at [300, 437] on input "Low stock notification" at bounding box center [294, 443] width 13 height 13
checkbox input "true"
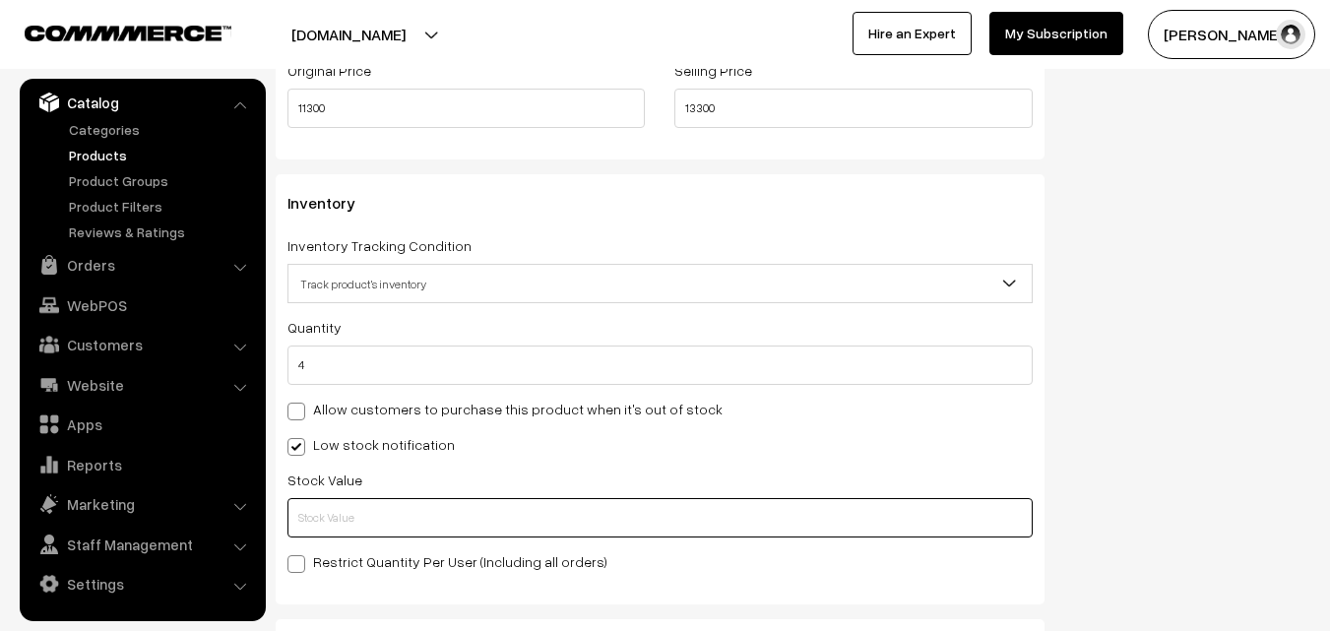
click at [367, 511] on input "text" at bounding box center [660, 517] width 745 height 39
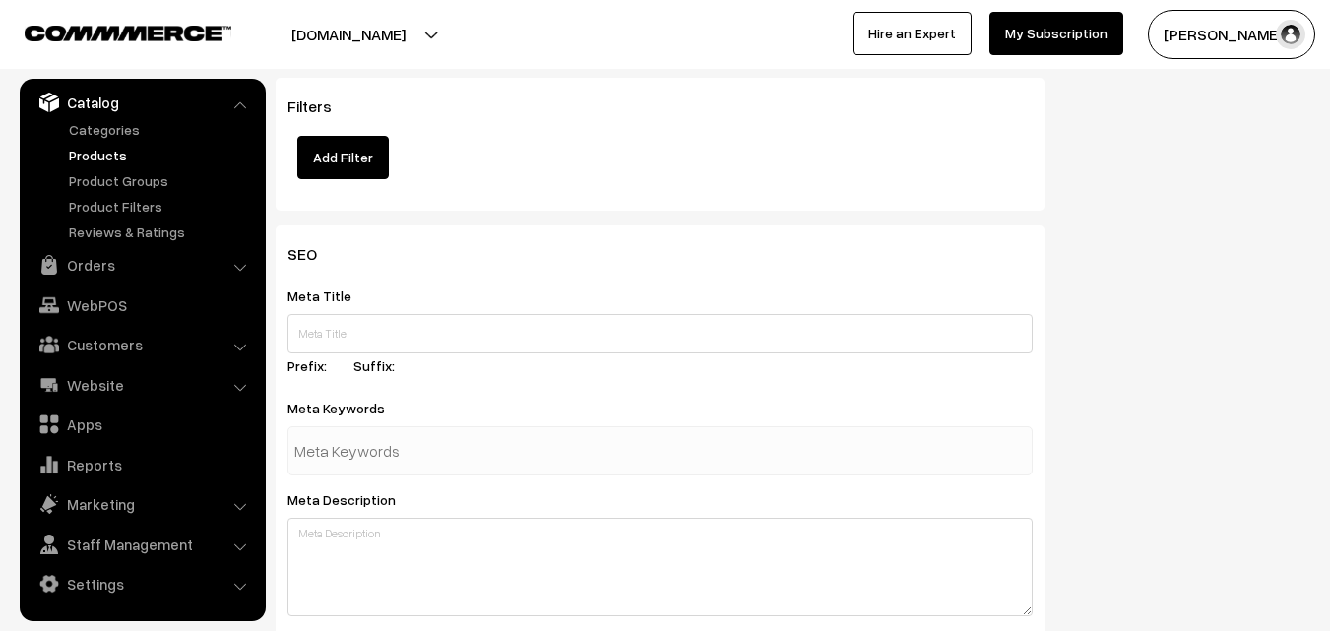
scroll to position [2931, 0]
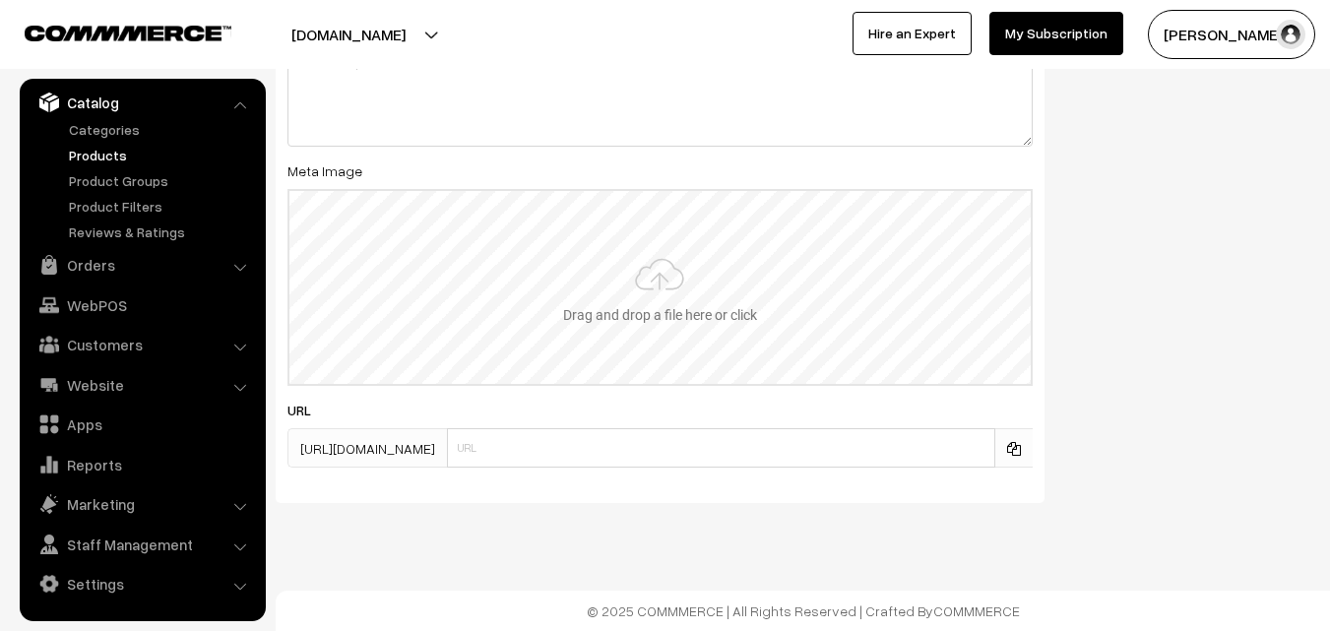
type input "2"
click at [655, 258] on input "file" at bounding box center [659, 287] width 741 height 193
type input "C:\fakepath\ikkat-saree-va12291-sep.jpeg"
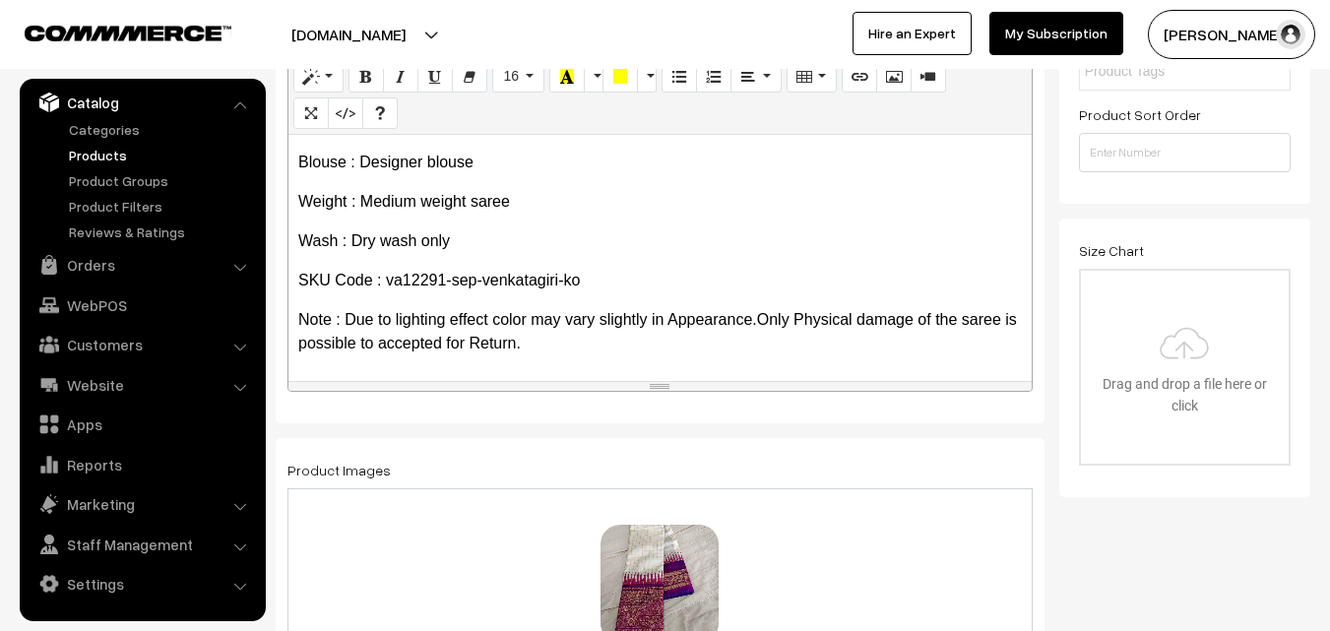
scroll to position [0, 0]
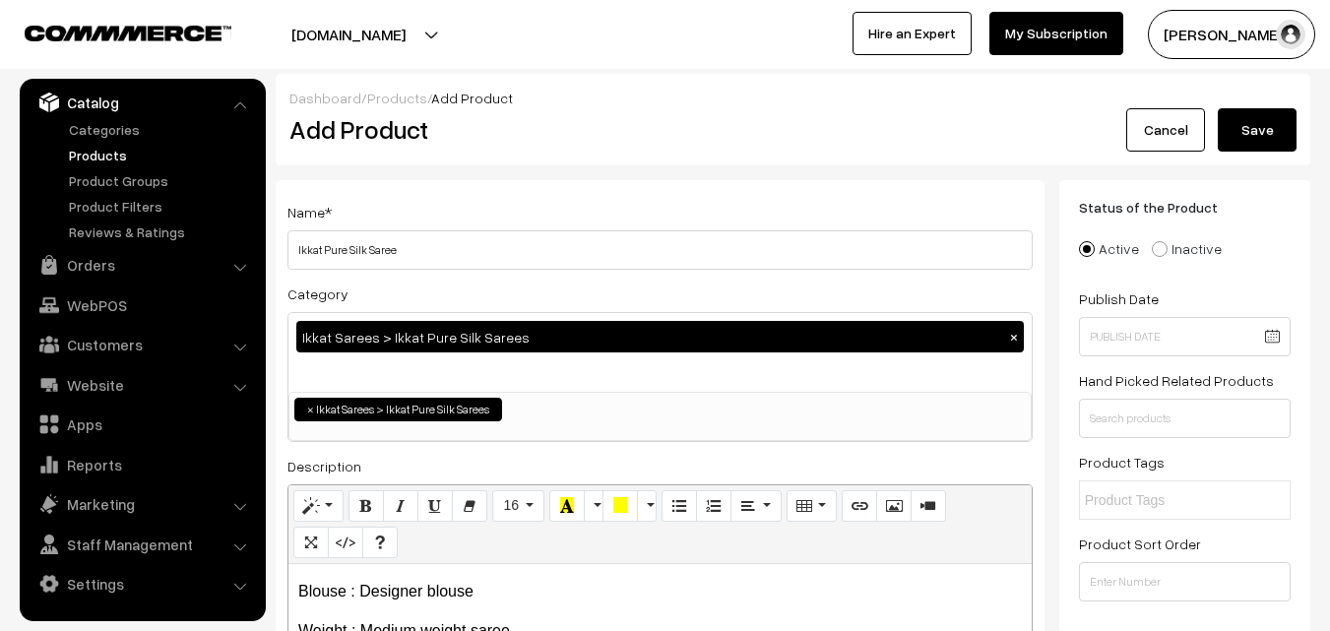
click at [1270, 127] on button "Save" at bounding box center [1257, 129] width 79 height 43
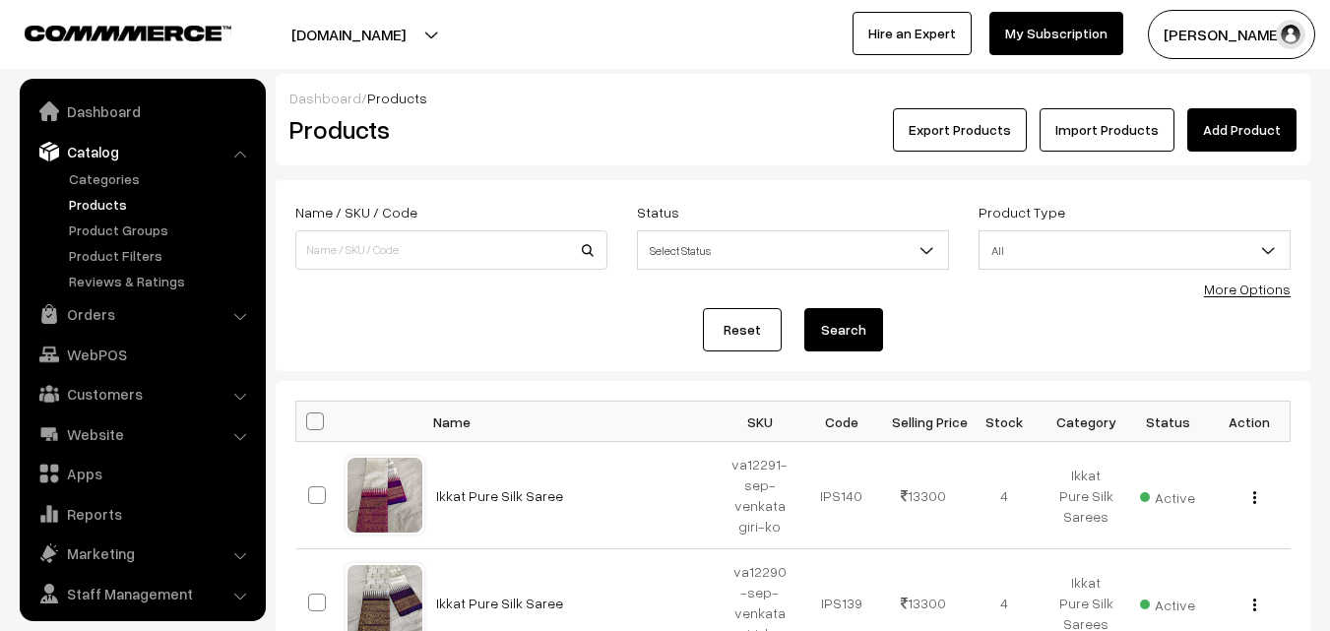
scroll to position [49, 0]
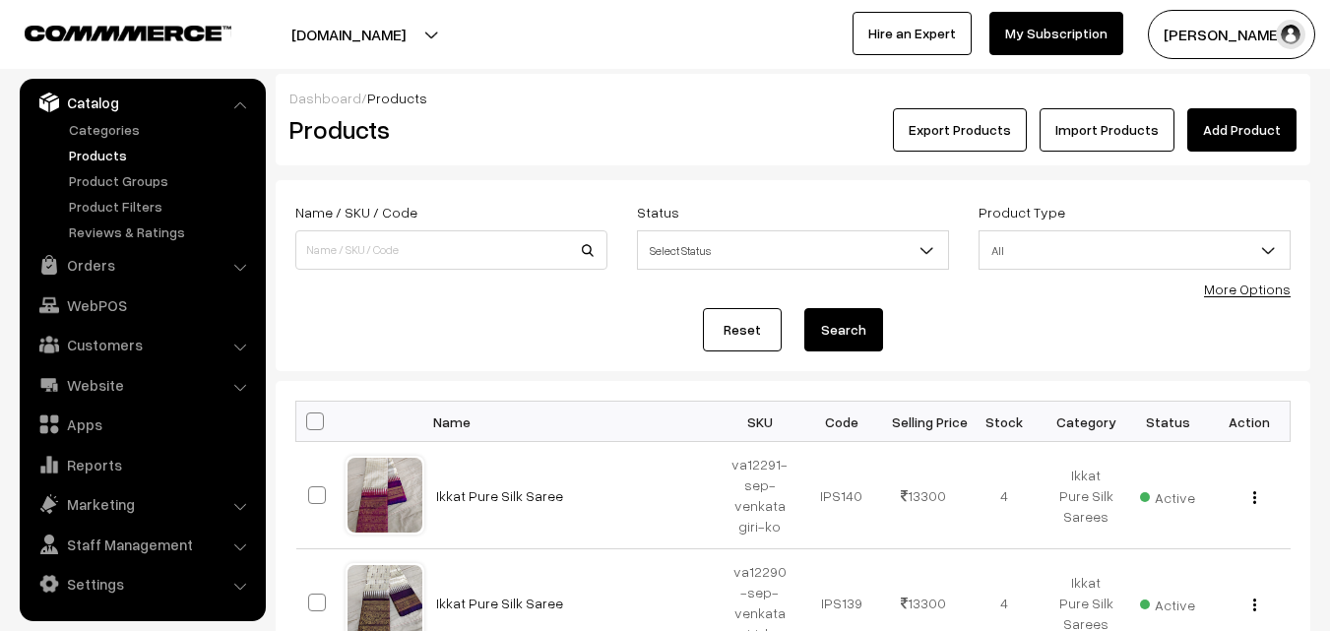
click at [542, 130] on h2 "Products" at bounding box center [447, 129] width 316 height 31
click at [1278, 127] on link "Add Product" at bounding box center [1241, 129] width 109 height 43
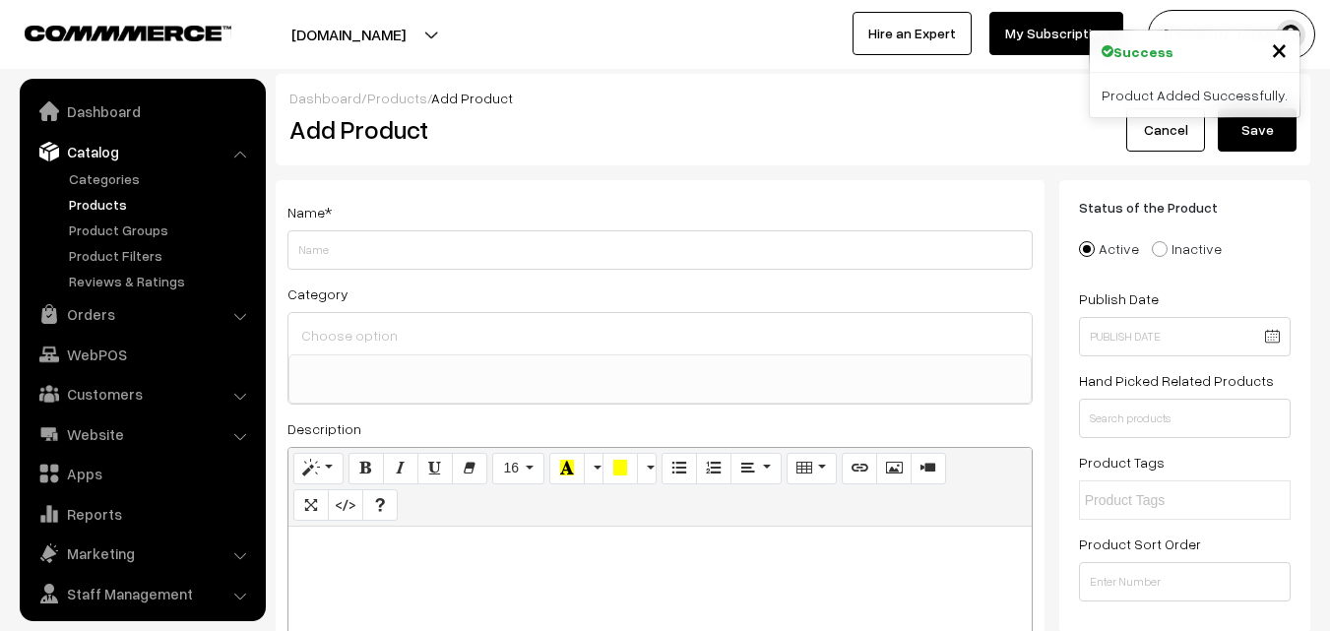
select select
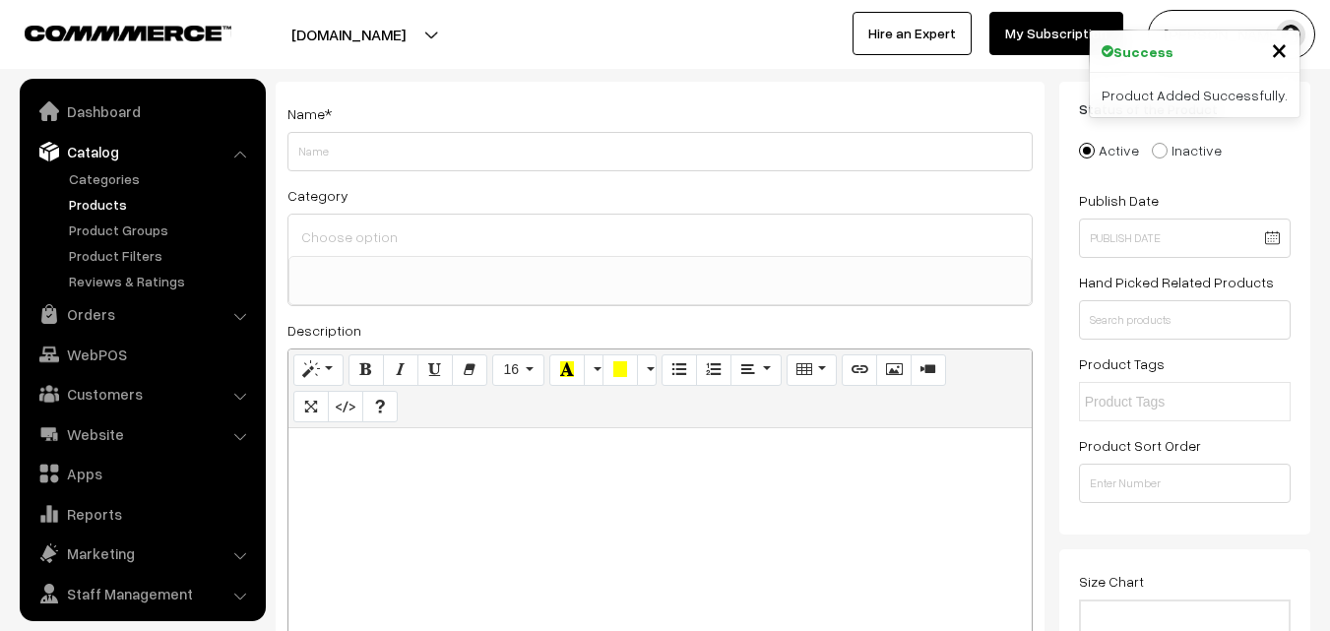
click at [349, 491] on div at bounding box center [660, 551] width 743 height 246
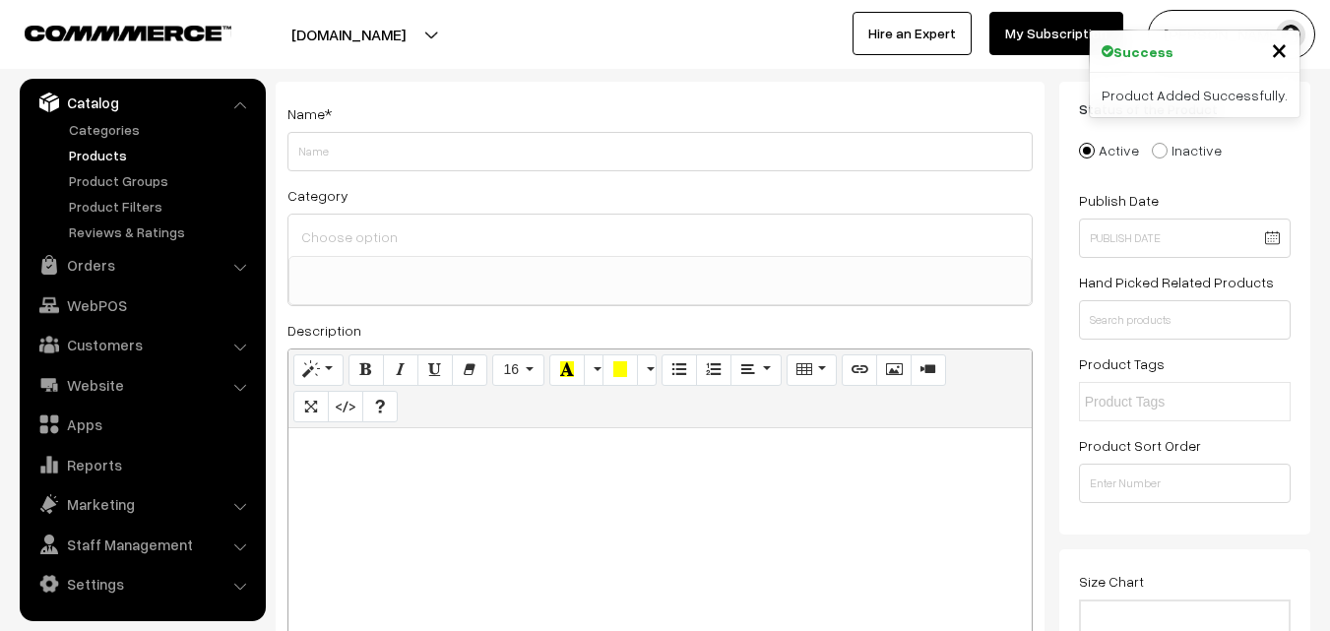
paste div
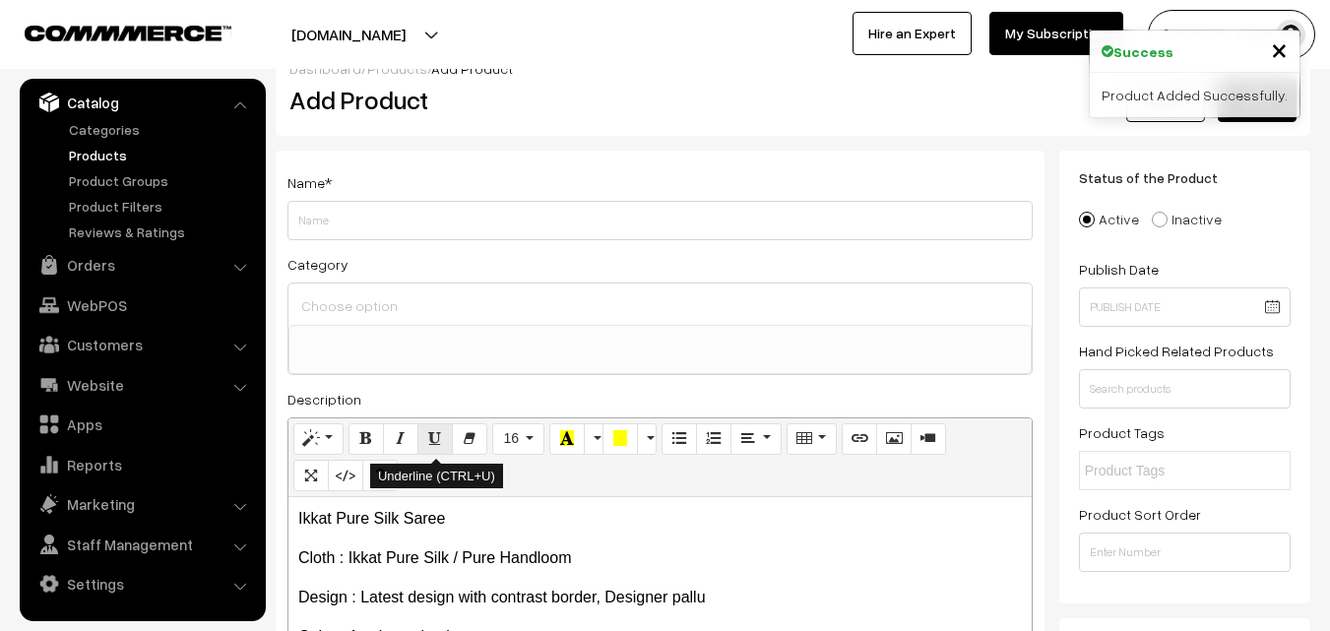
scroll to position [0, 0]
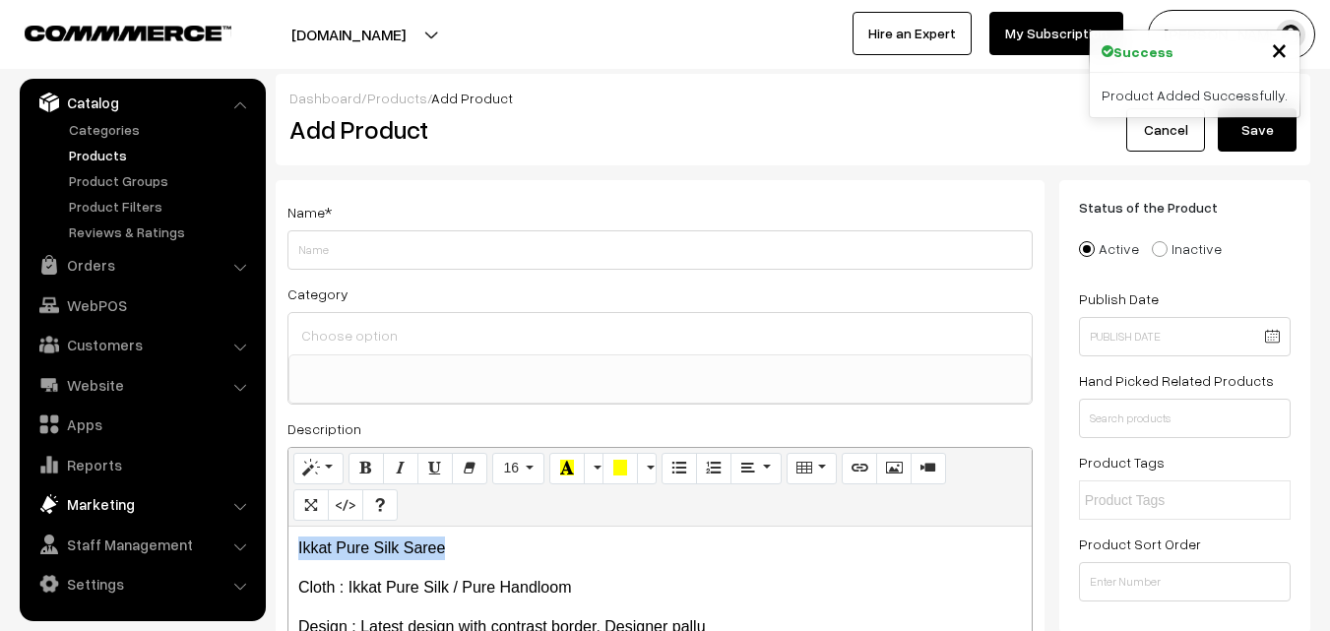
drag, startPoint x: 460, startPoint y: 555, endPoint x: 98, endPoint y: 507, distance: 364.6
copy p "Ikkat Pure Silk Saree"
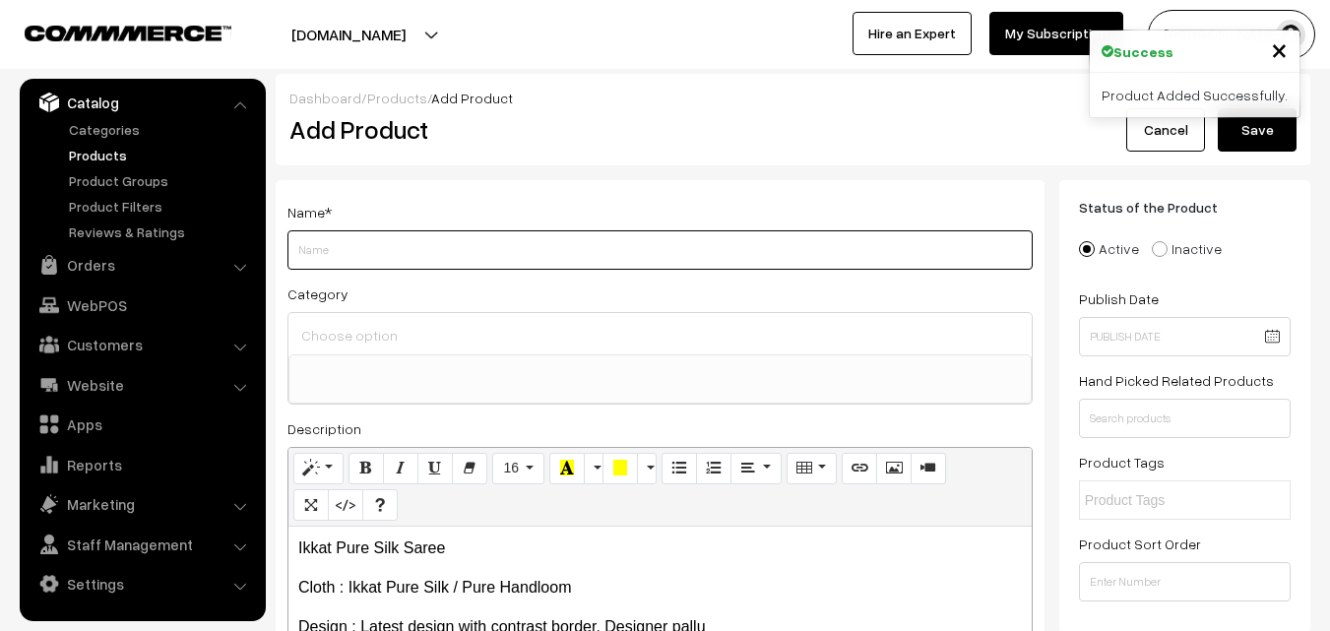
click at [340, 256] on input "Weight" at bounding box center [660, 249] width 745 height 39
paste input "Ikkat Pure Silk Saree"
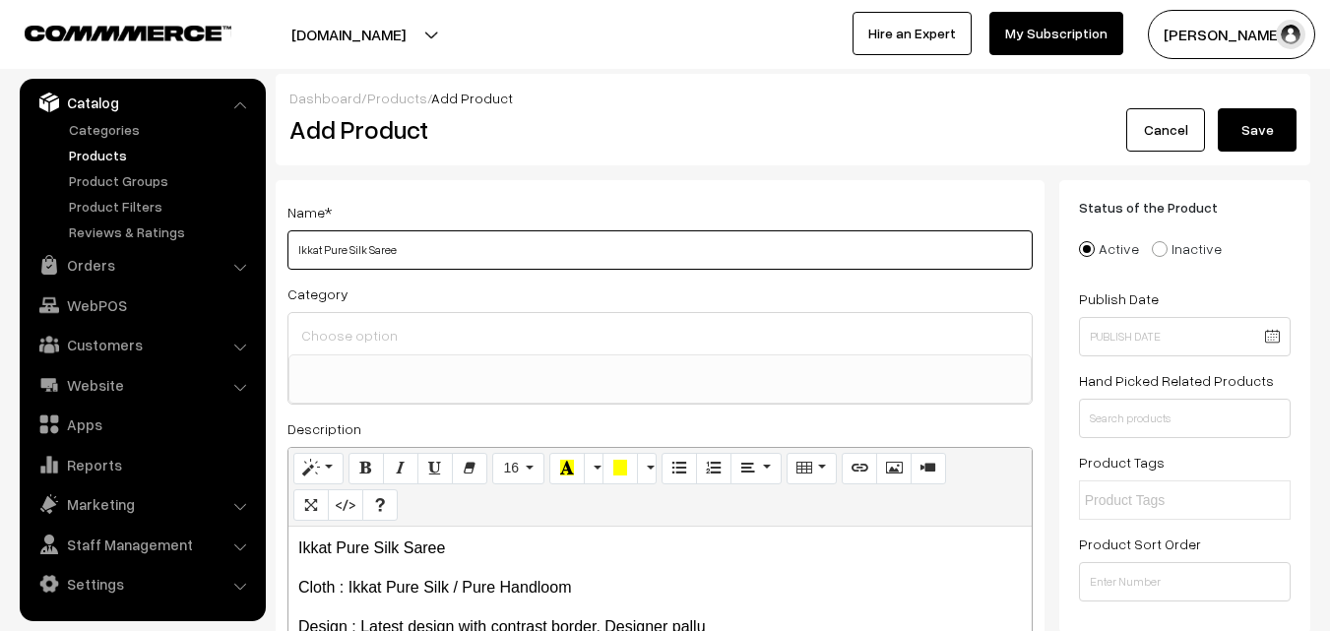
type input "Ikkat Pure Silk Saree"
click at [352, 320] on div at bounding box center [660, 333] width 743 height 41
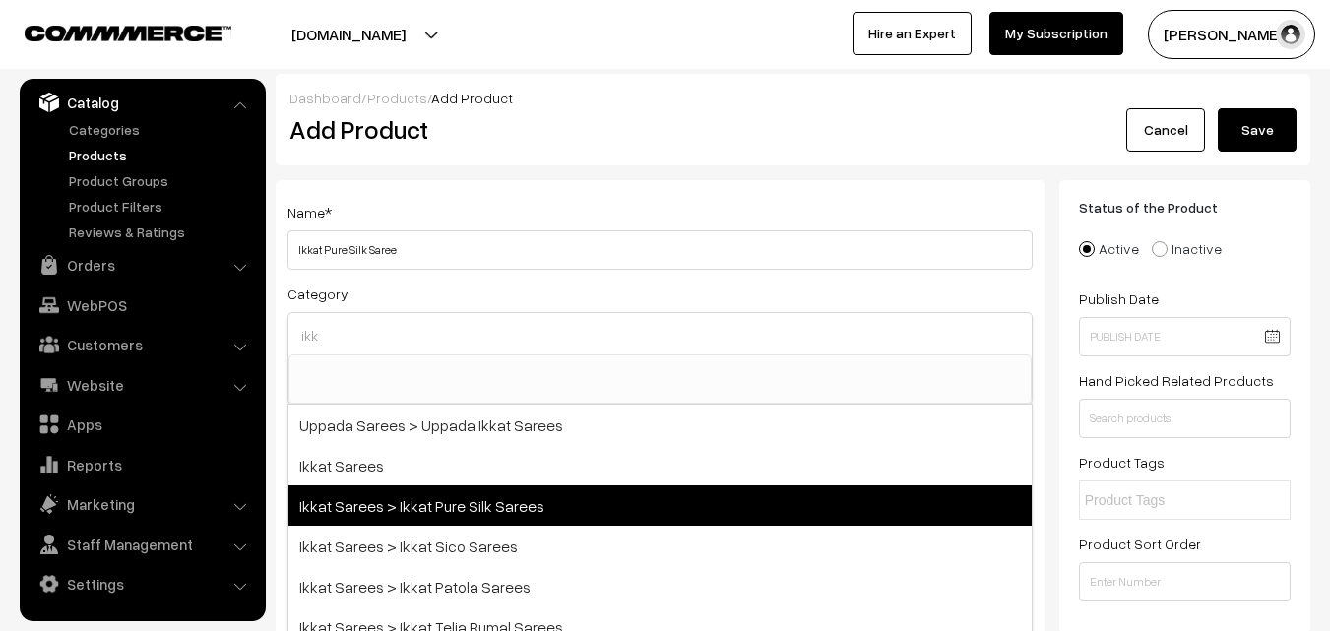
type input "ikk"
click at [451, 491] on span "Ikkat Sarees > Ikkat Pure Silk Sarees" at bounding box center [660, 505] width 743 height 40
select select "20"
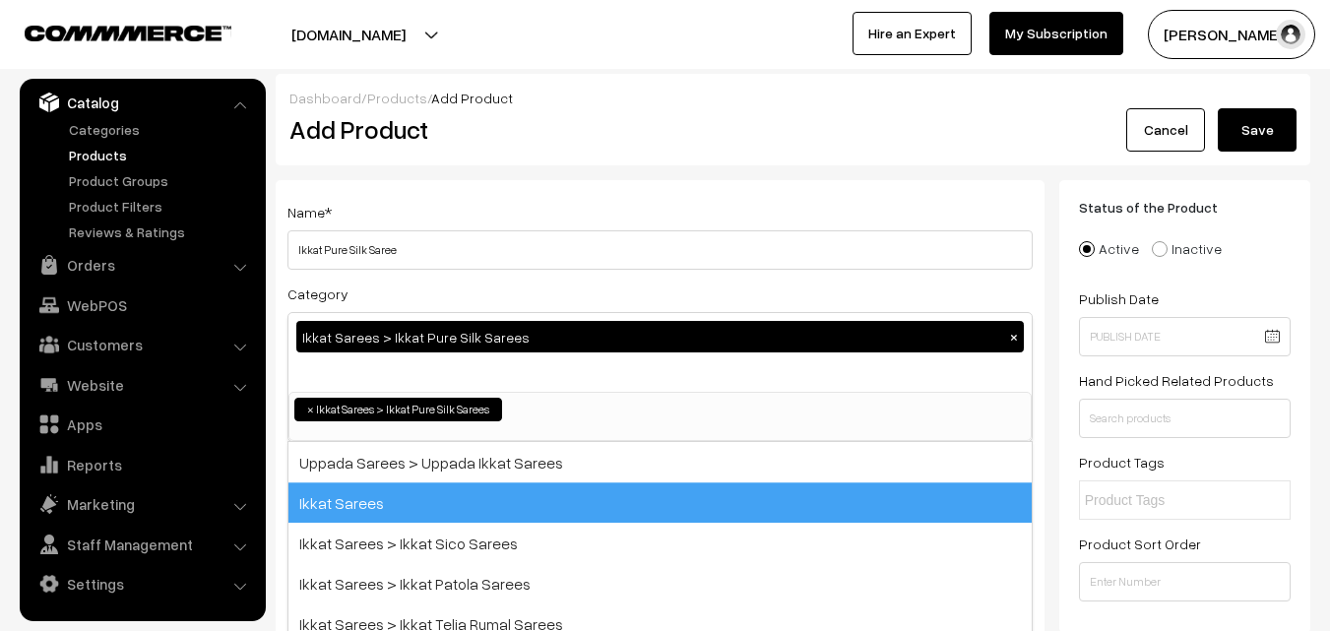
scroll to position [251, 0]
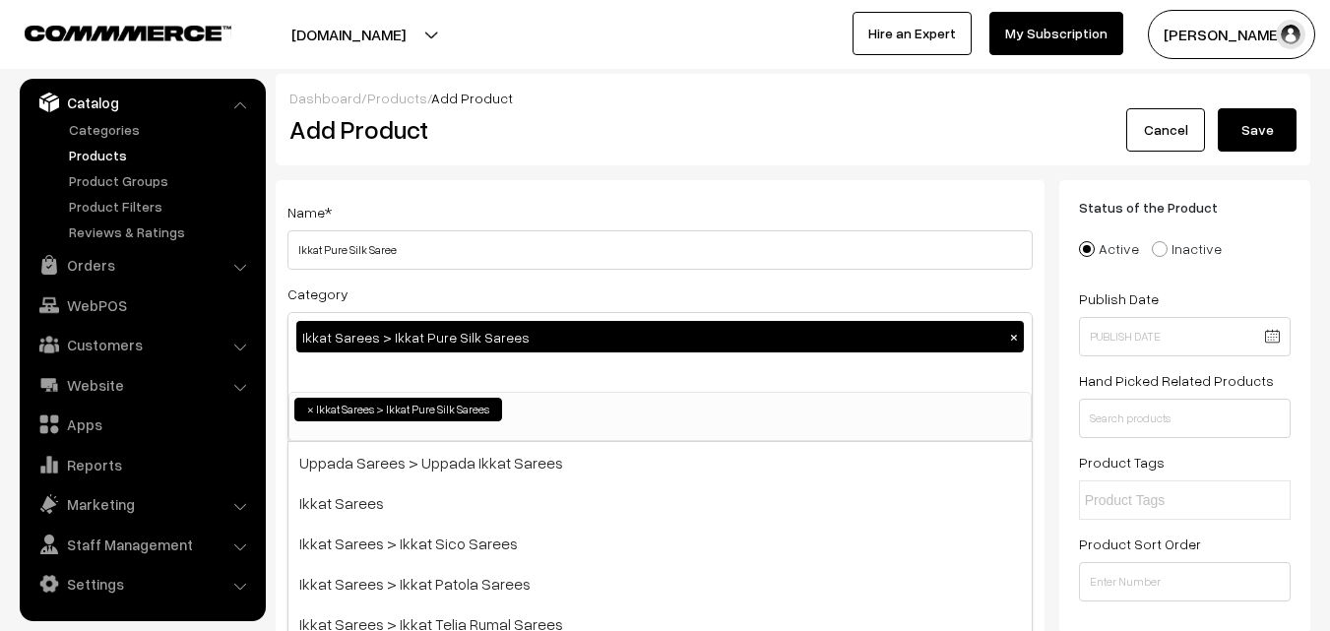
click at [545, 206] on div "Name * Ikkat Pure Silk Saree" at bounding box center [660, 235] width 745 height 70
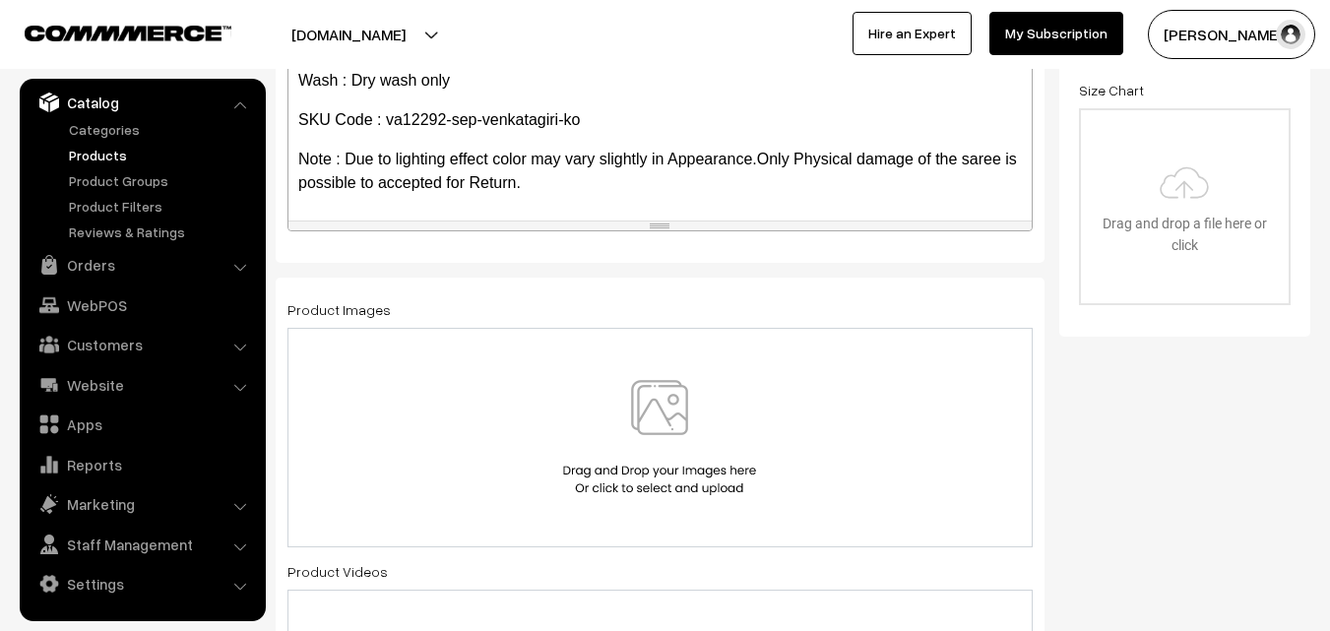
scroll to position [591, 0]
click at [686, 416] on img at bounding box center [659, 436] width 203 height 115
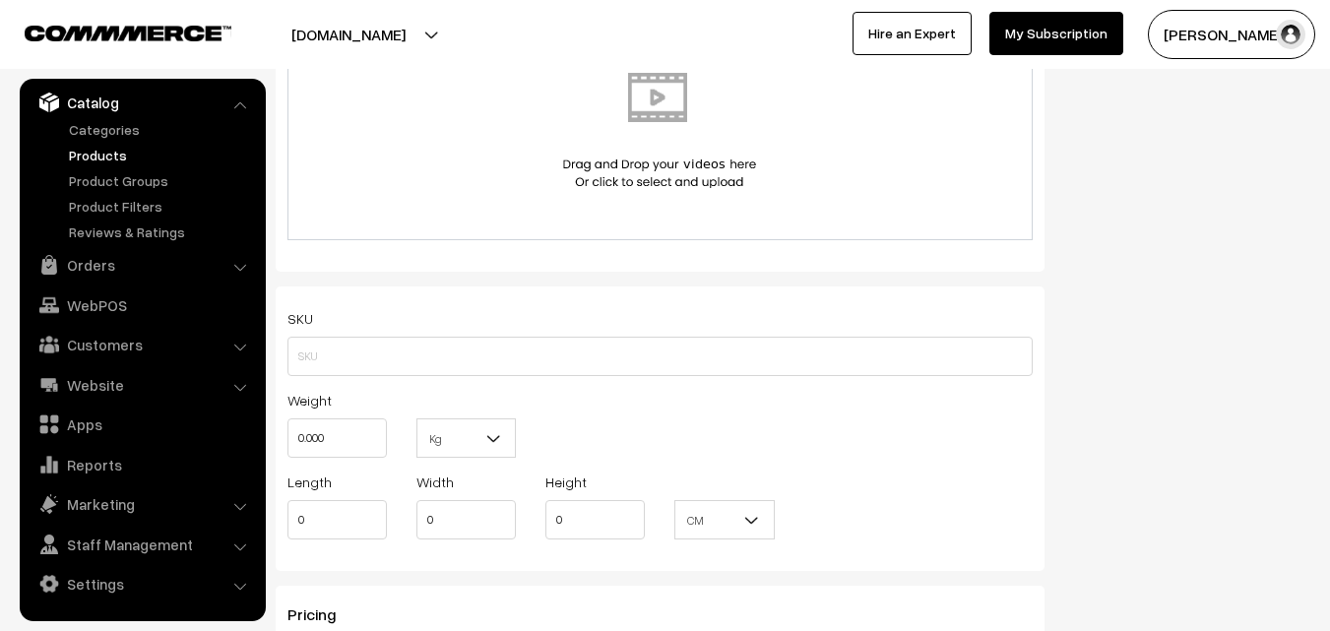
scroll to position [1182, 0]
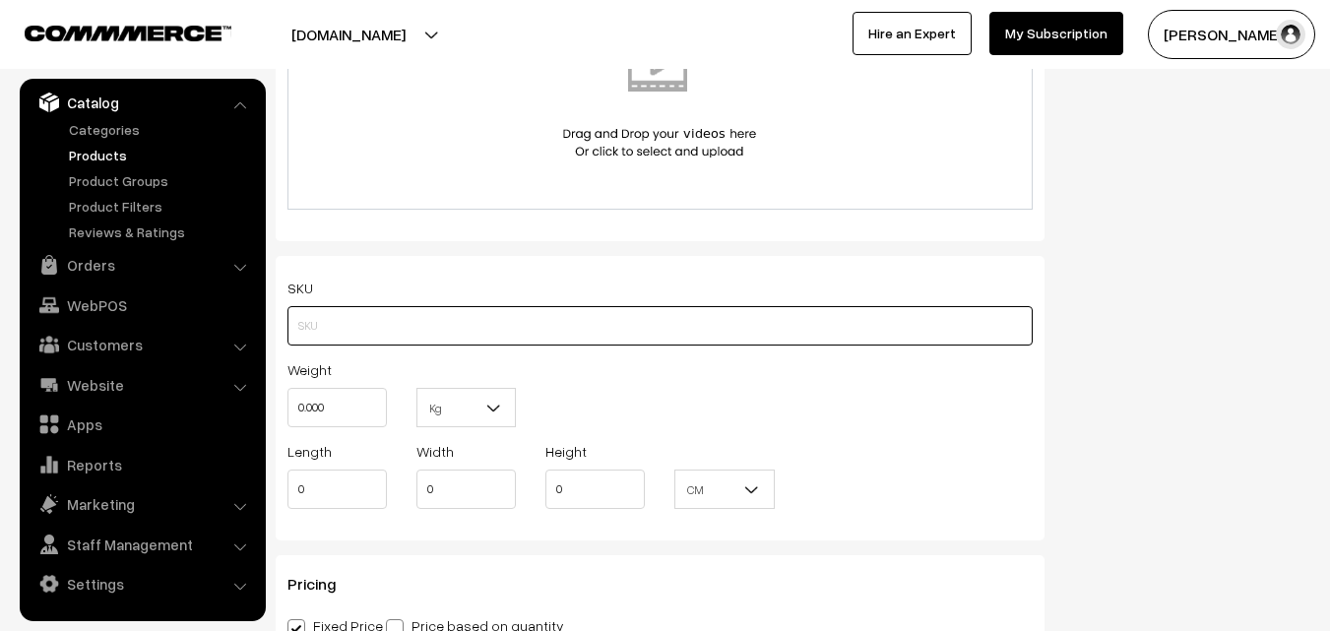
click at [305, 318] on input "text" at bounding box center [660, 325] width 745 height 39
paste input "va12292-sep-venkatagiri-ko"
type input "va12292-sep-venkatagiri-ko"
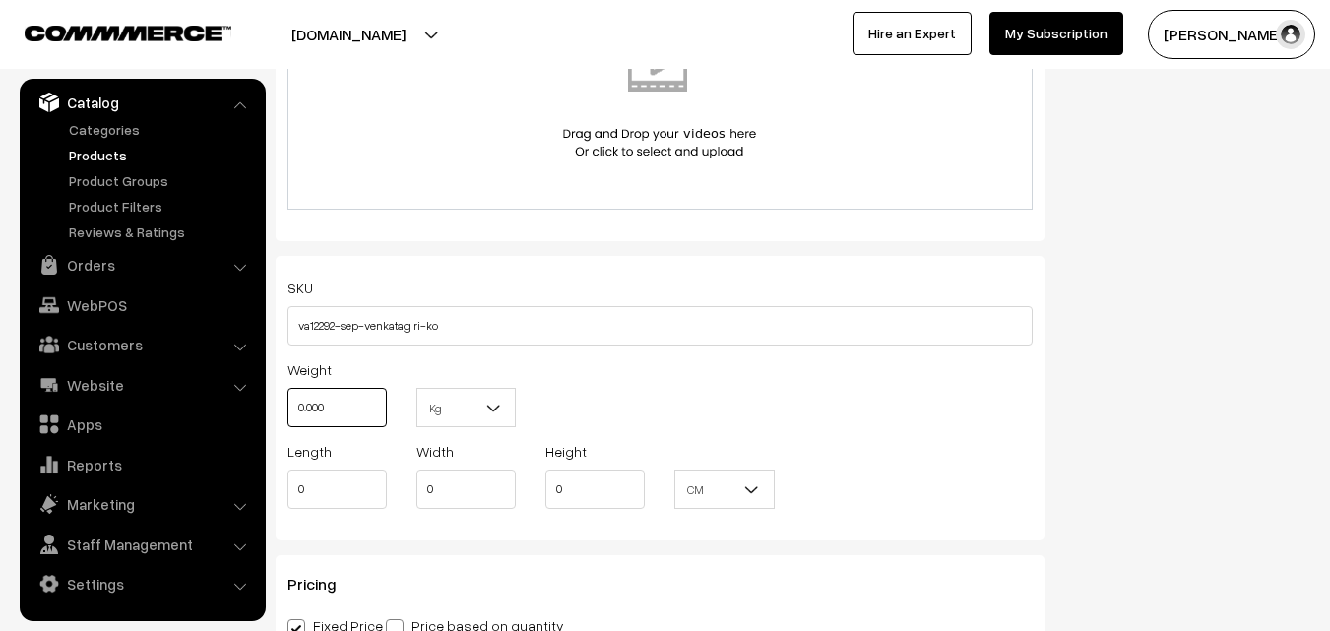
drag, startPoint x: 329, startPoint y: 400, endPoint x: 261, endPoint y: 391, distance: 68.5
click at [261, 391] on body "Thank you for showing interest. Our team will call you shortly. Close [DOMAIN_N…" at bounding box center [665, 464] width 1330 height 3293
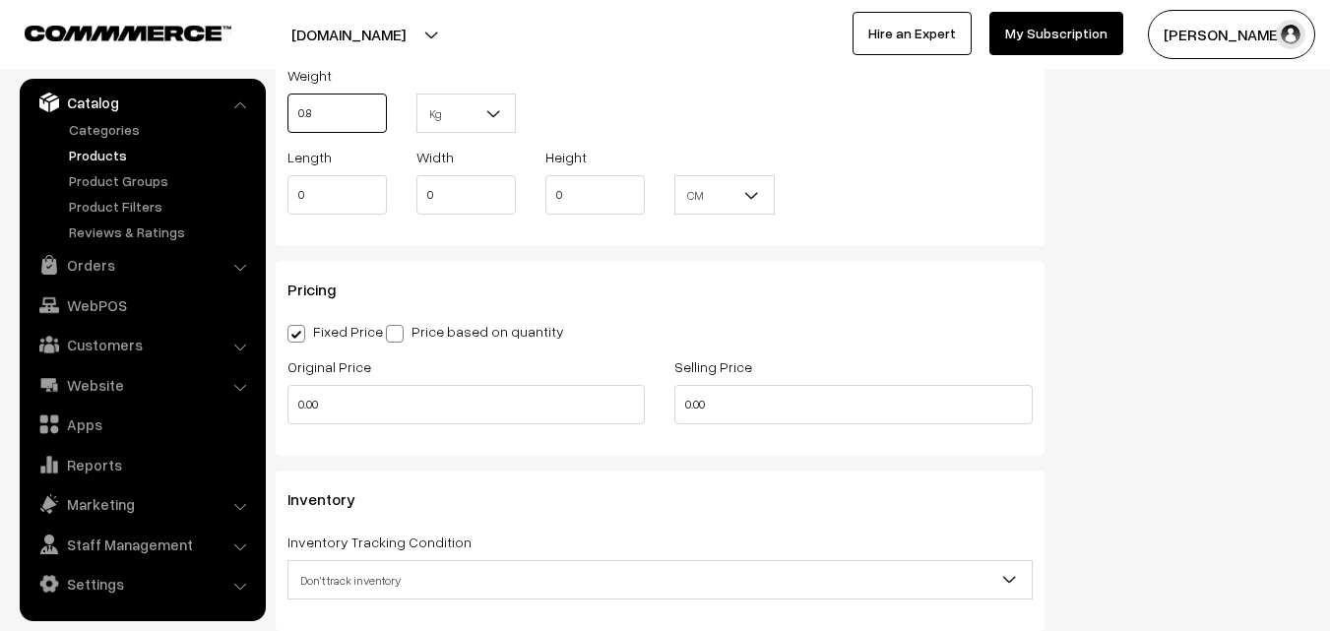
scroll to position [1477, 0]
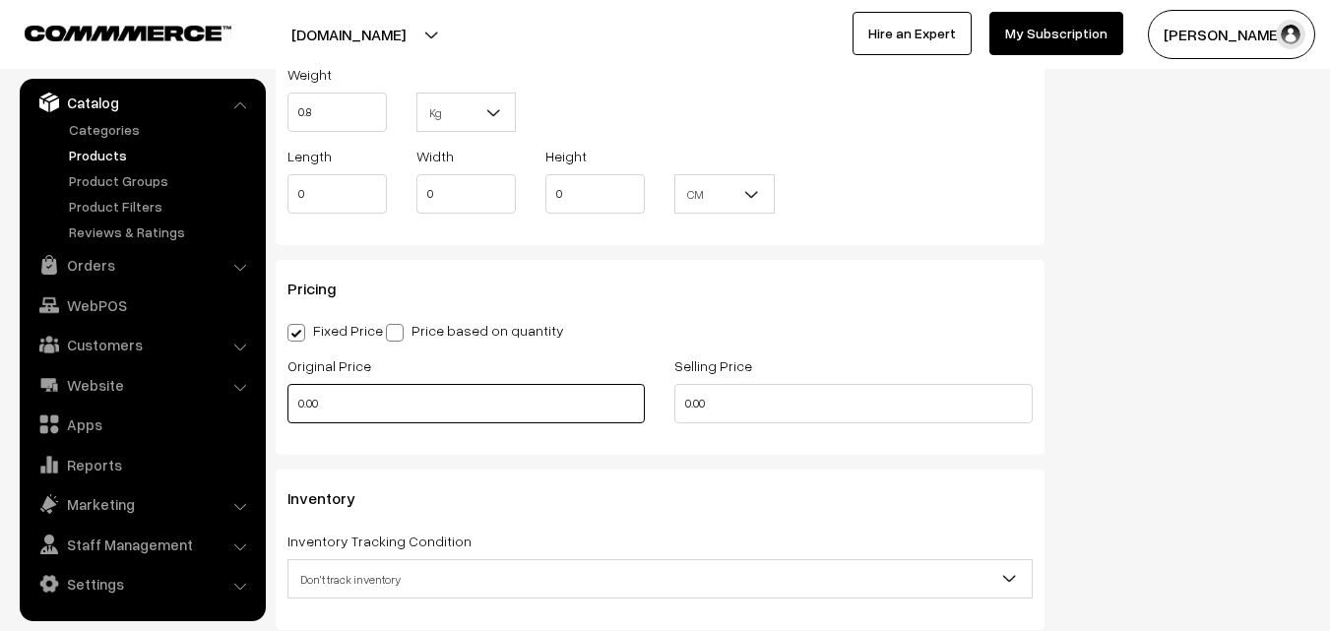
type input "0.80"
drag, startPoint x: 363, startPoint y: 398, endPoint x: 224, endPoint y: 401, distance: 139.9
click at [224, 401] on body "Thank you for showing interest. Our team will call you shortly. Close [DOMAIN_N…" at bounding box center [665, 169] width 1330 height 3293
type input "0"
type input "11300"
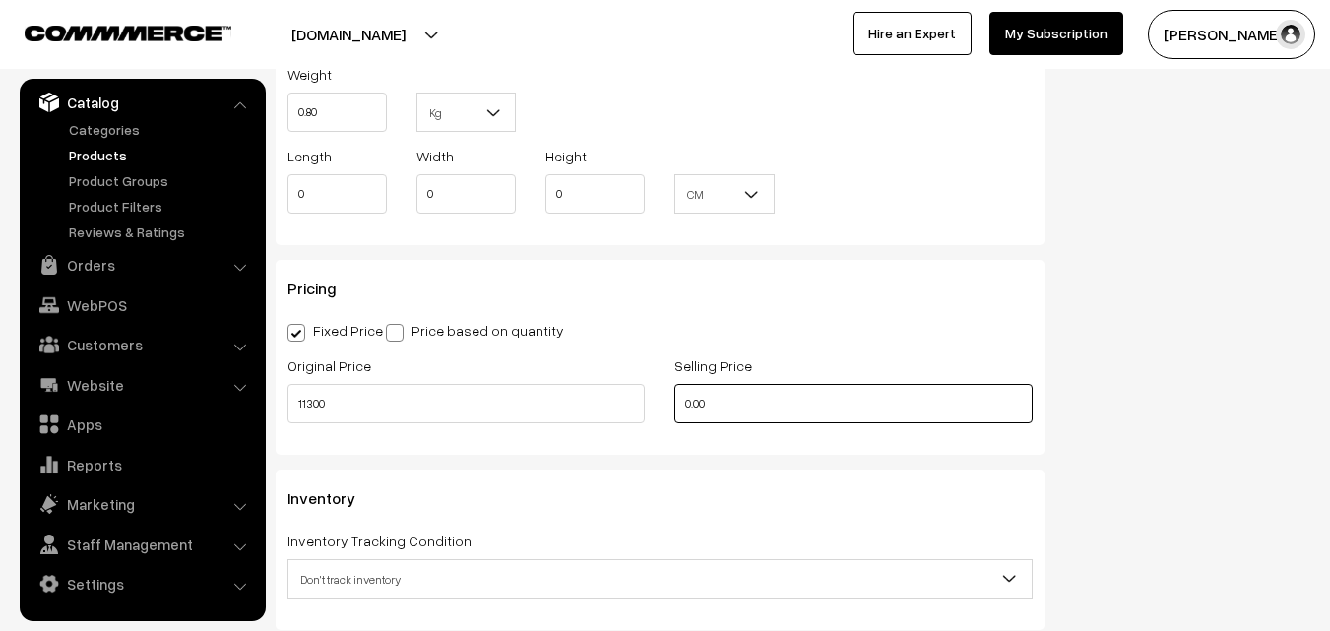
drag, startPoint x: 747, startPoint y: 417, endPoint x: 609, endPoint y: 414, distance: 137.9
click at [610, 414] on div "Original Price 11300 Selling Price 0.00" at bounding box center [660, 394] width 775 height 82
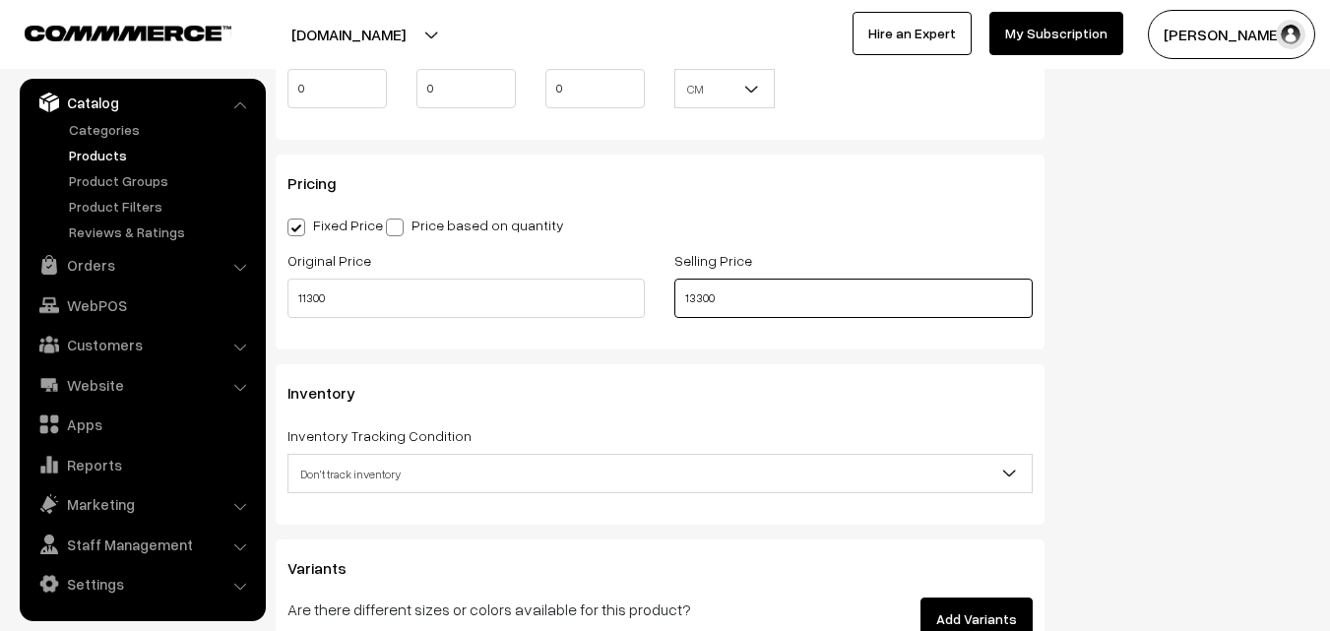
scroll to position [1772, 0]
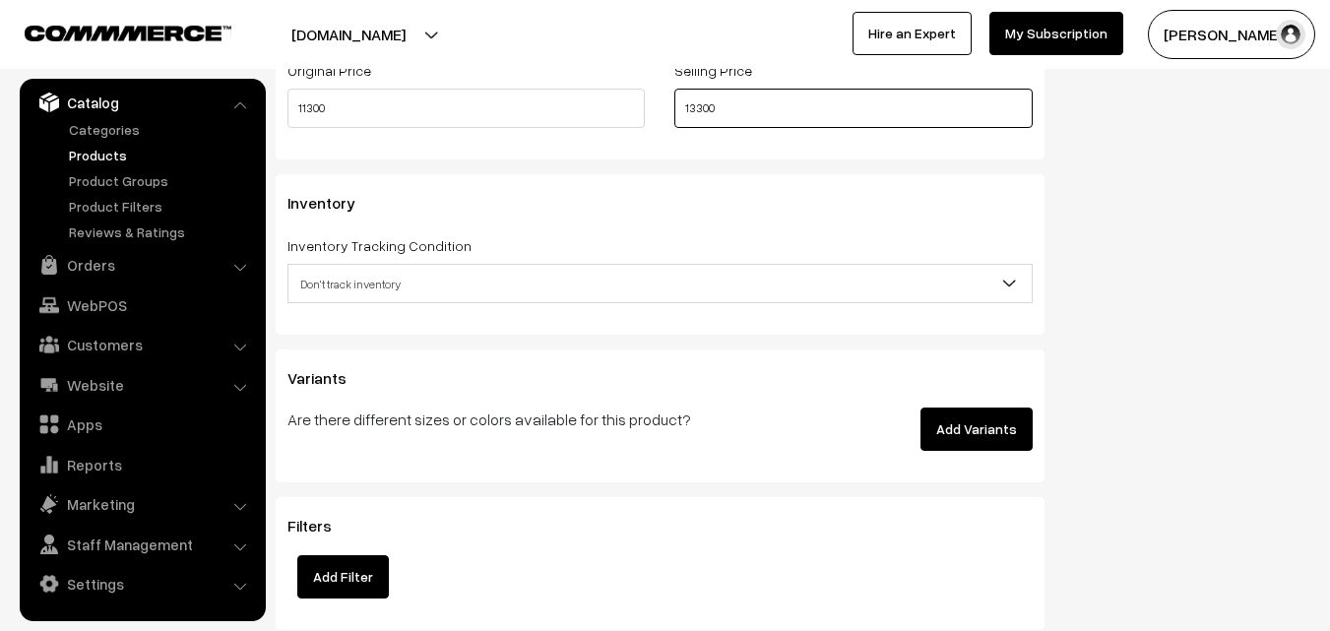
type input "13300"
click at [335, 288] on span "Don't track inventory" at bounding box center [660, 284] width 743 height 34
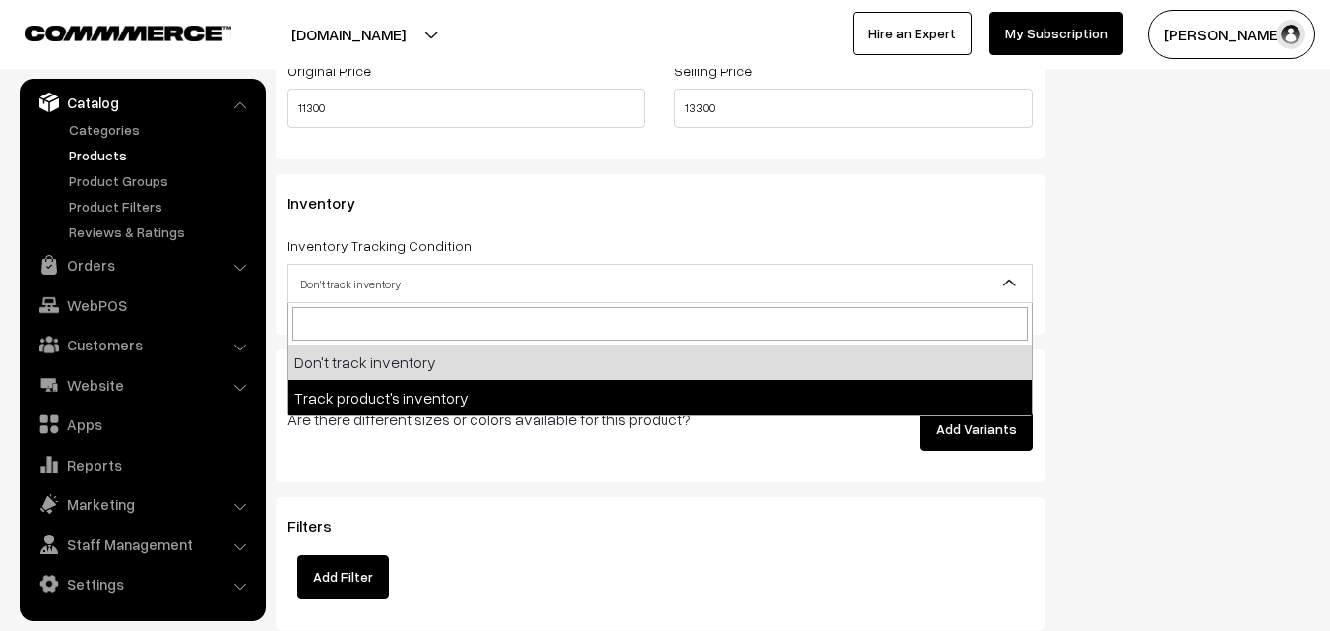
select select "2"
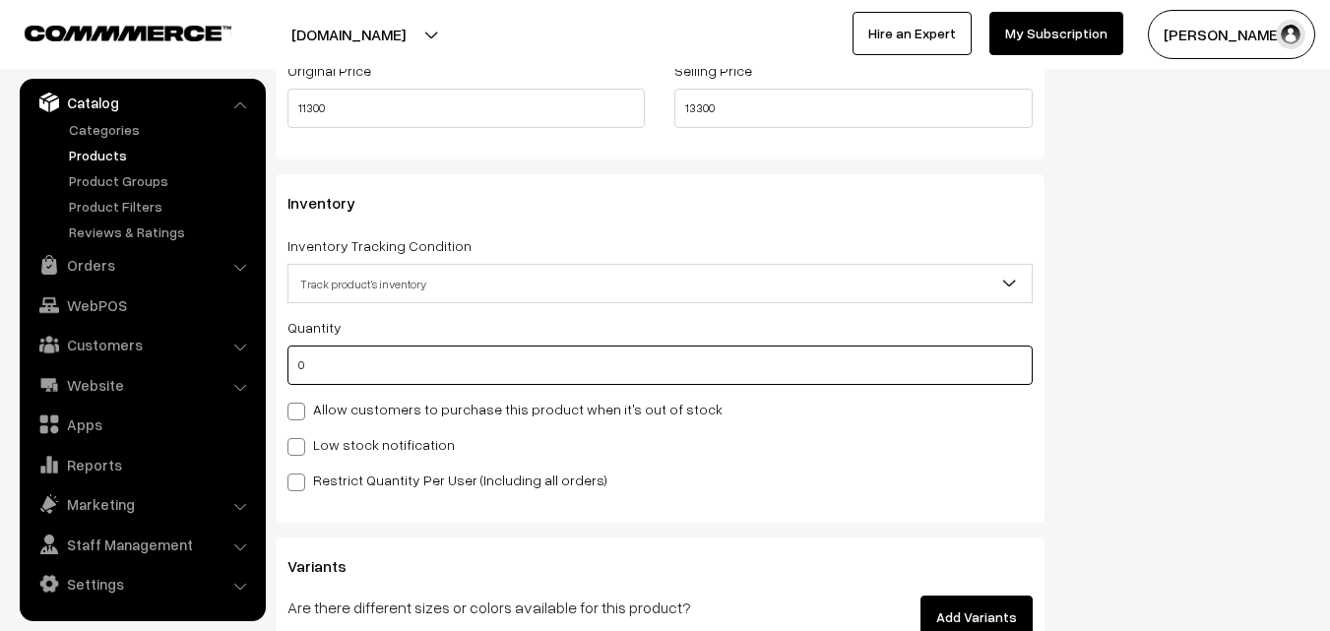
click at [344, 360] on input "0" at bounding box center [660, 365] width 745 height 39
type input "4"
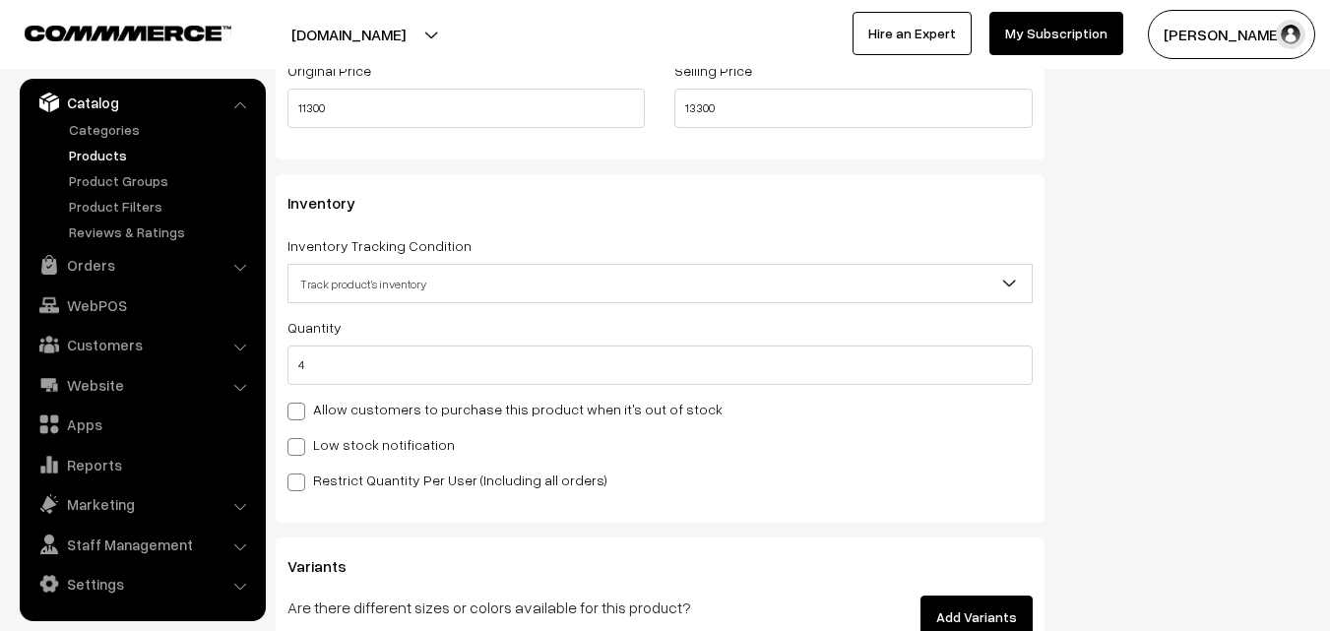
click at [344, 443] on label "Low stock notification" at bounding box center [371, 444] width 167 height 21
click at [300, 443] on input "Low stock notification" at bounding box center [294, 443] width 13 height 13
checkbox input "true"
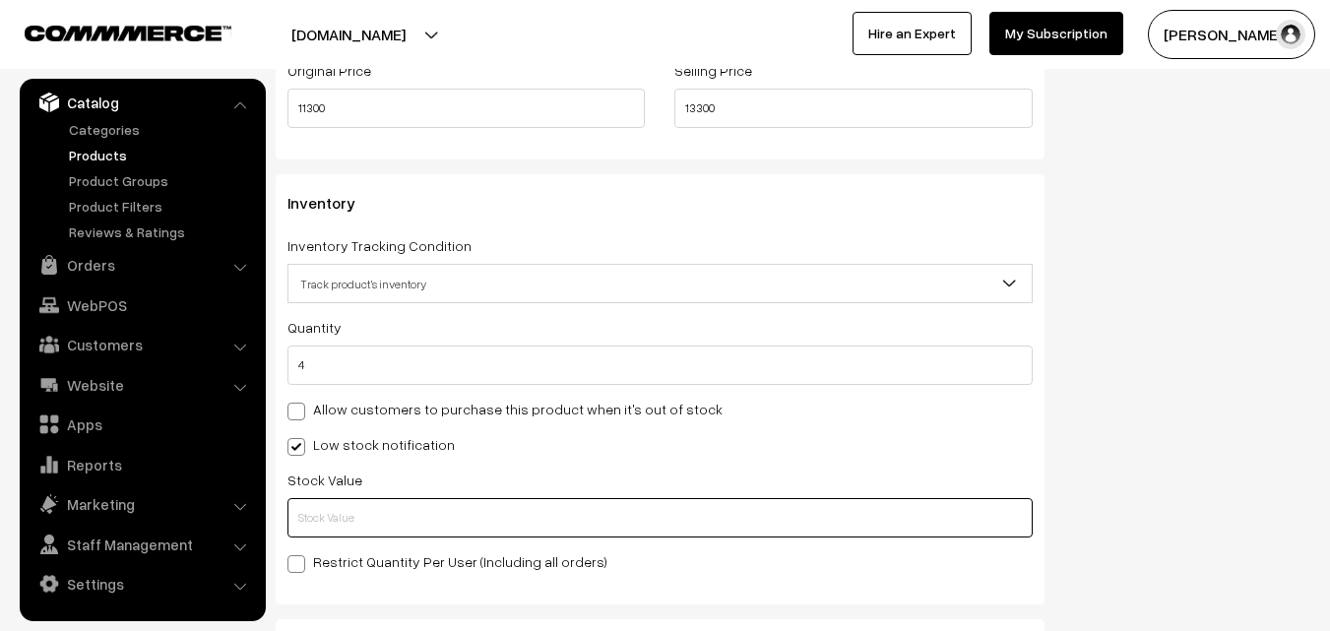
click at [333, 513] on input "text" at bounding box center [660, 517] width 745 height 39
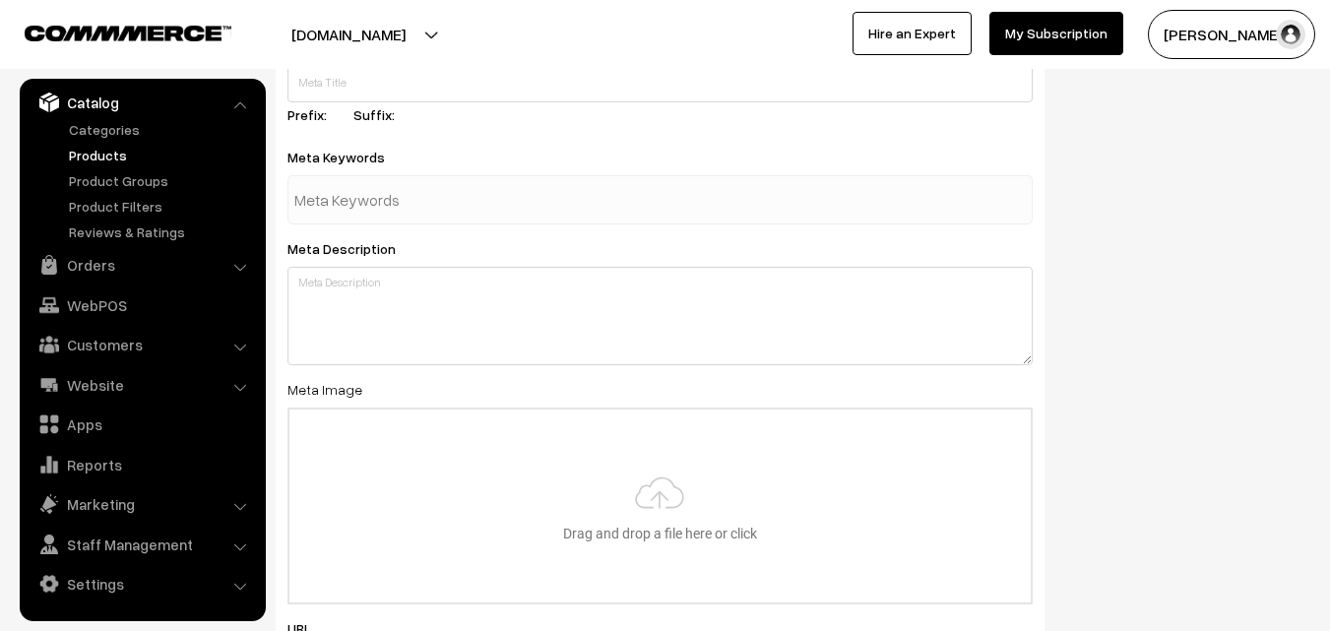
scroll to position [2931, 0]
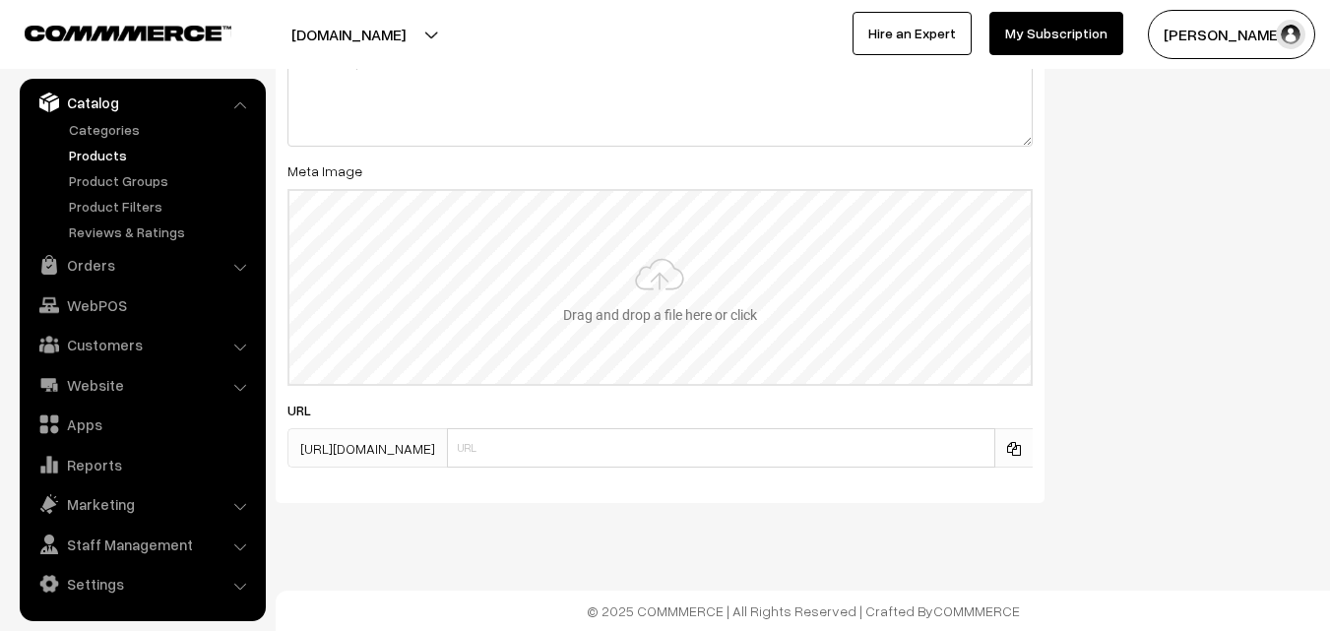
type input "2"
click at [619, 308] on input "file" at bounding box center [659, 287] width 741 height 193
type input "C:\fakepath\ikkat-saree-va12292-sep.jpeg"
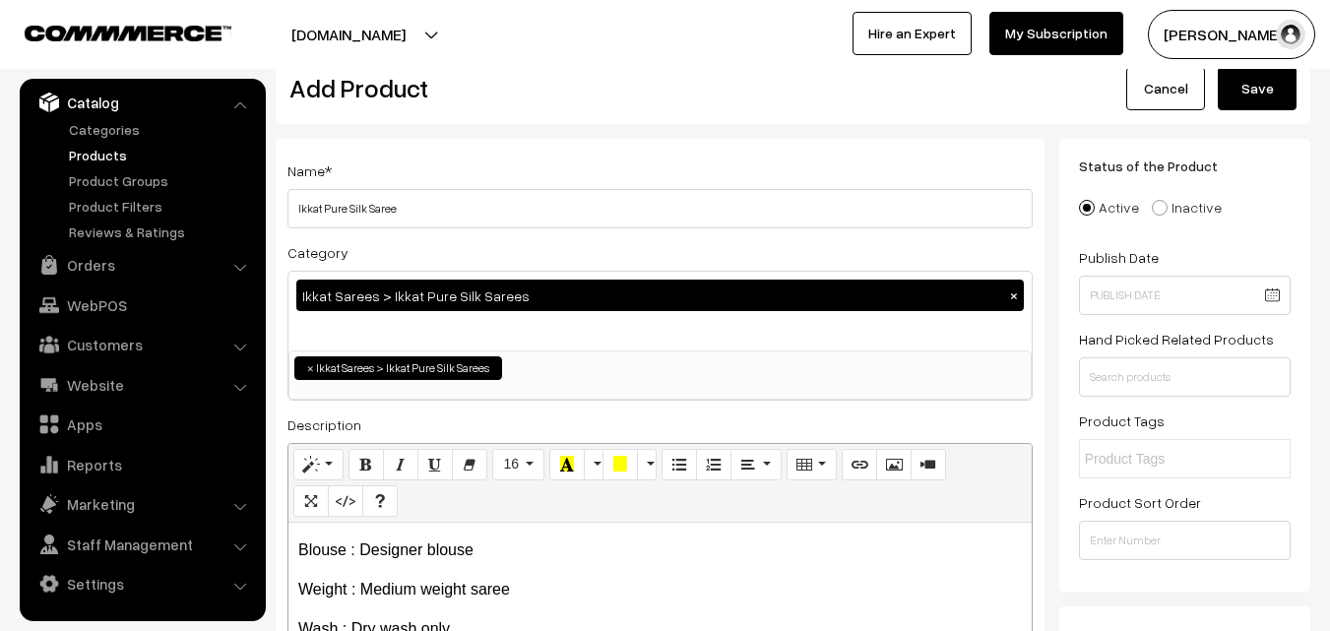
scroll to position [0, 0]
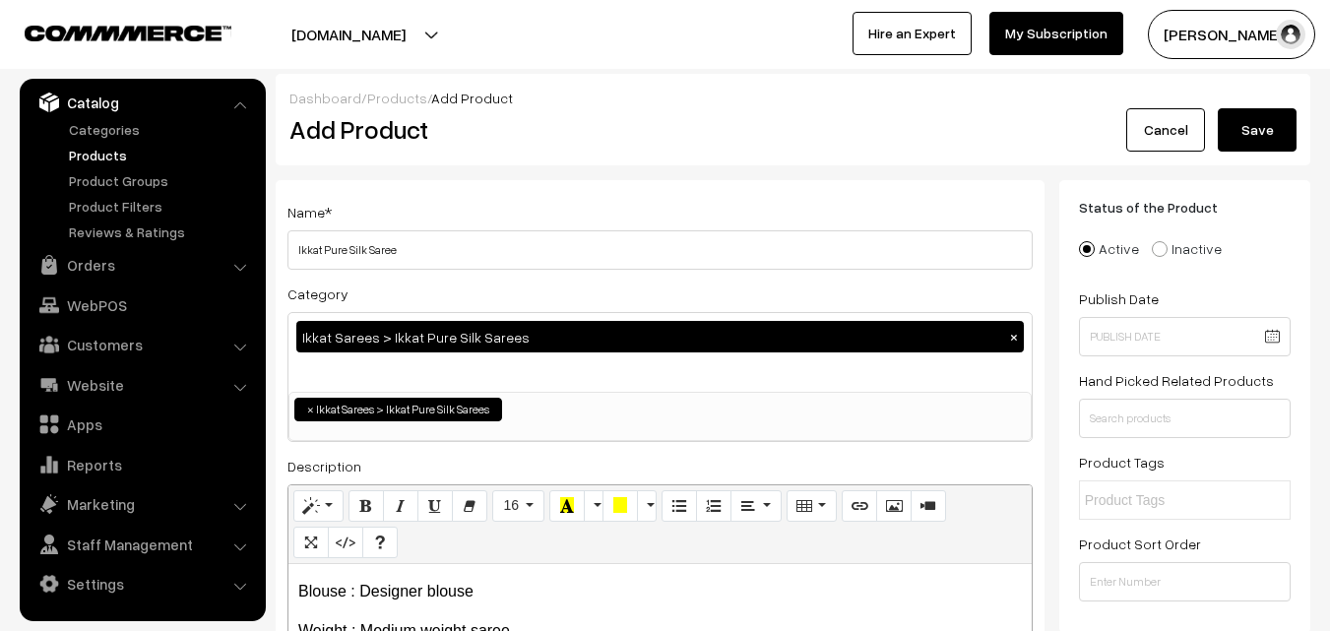
click at [1252, 138] on button "Save" at bounding box center [1257, 129] width 79 height 43
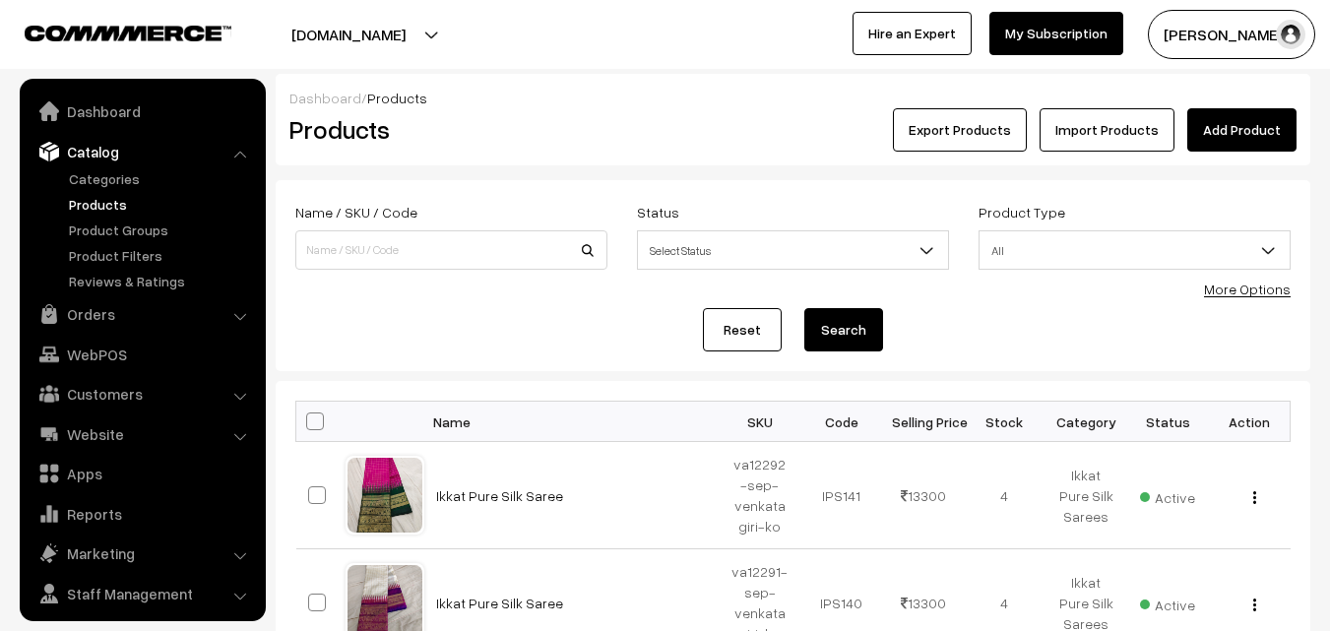
scroll to position [49, 0]
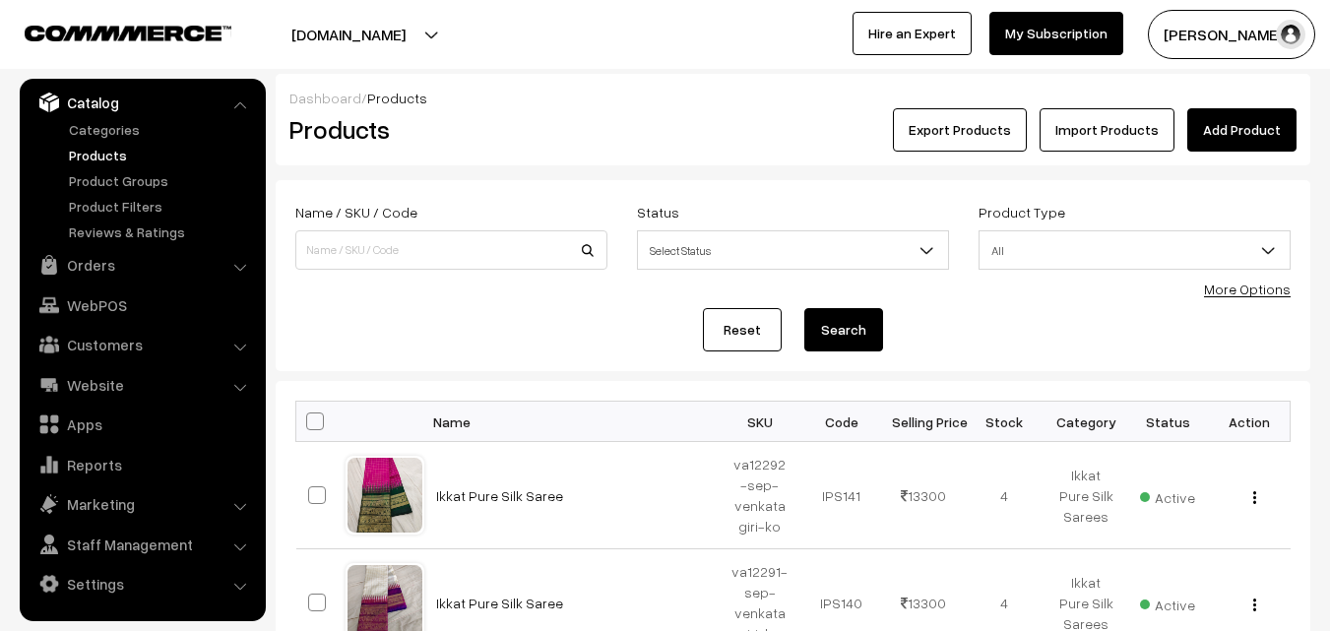
click at [587, 128] on h2 "Products" at bounding box center [447, 129] width 316 height 31
click at [1250, 138] on link "Add Product" at bounding box center [1241, 129] width 109 height 43
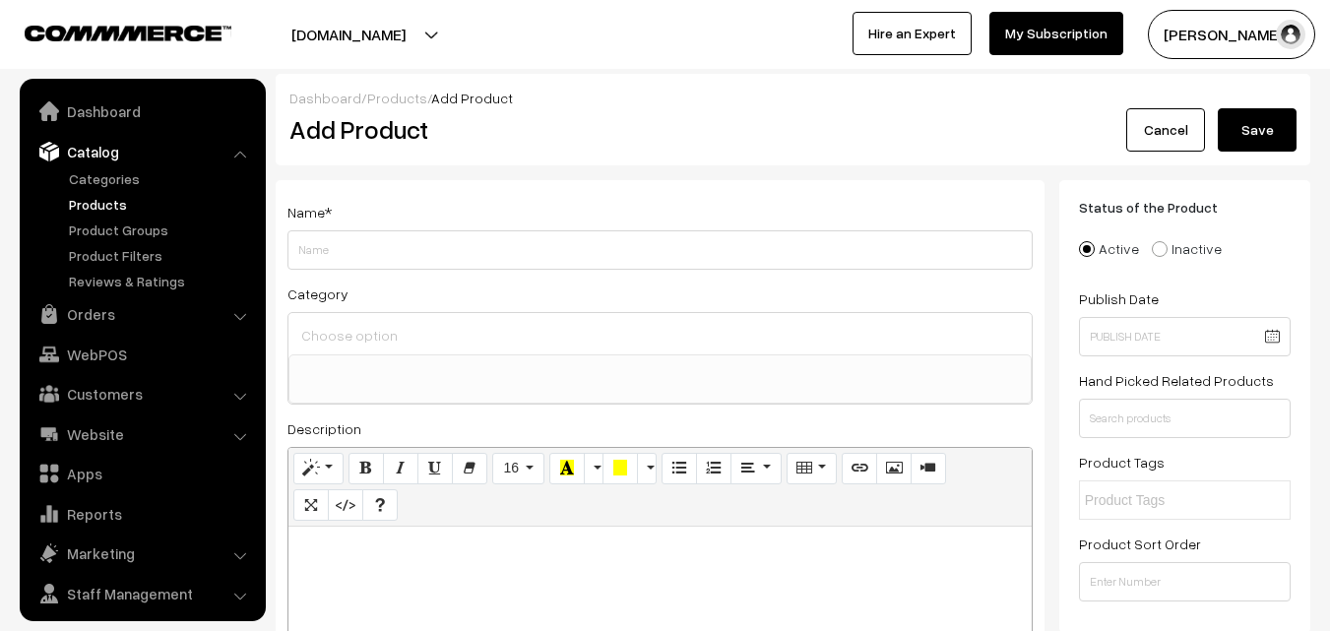
select select
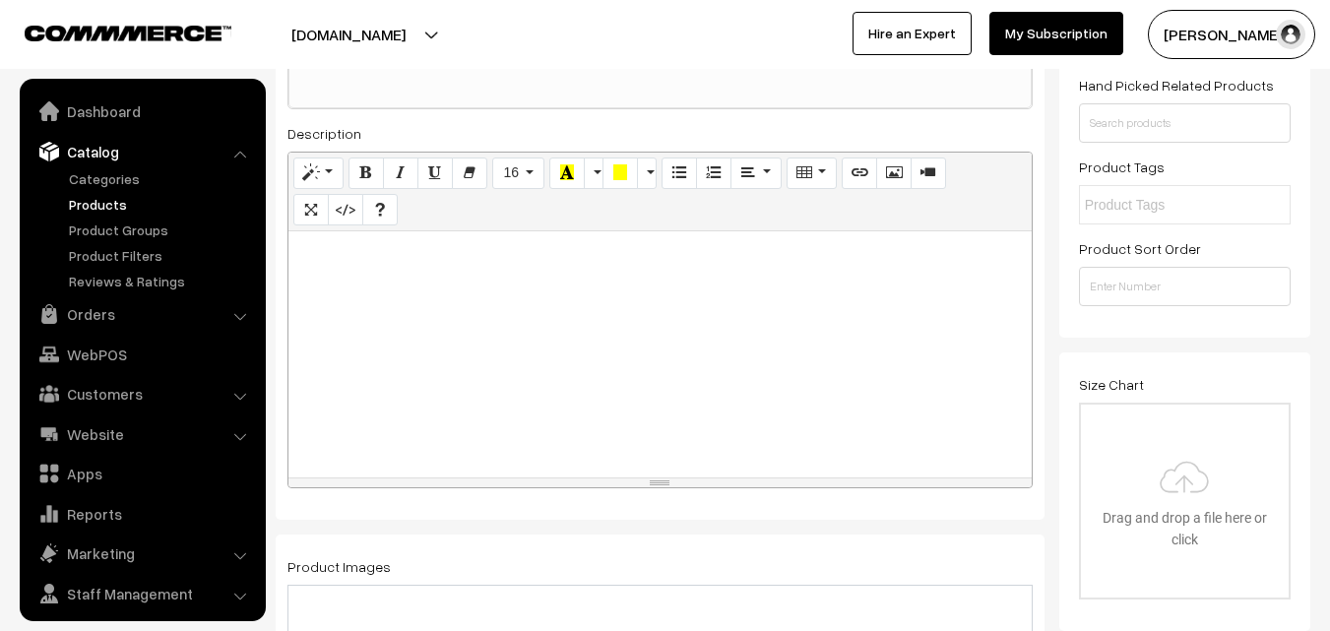
scroll to position [49, 0]
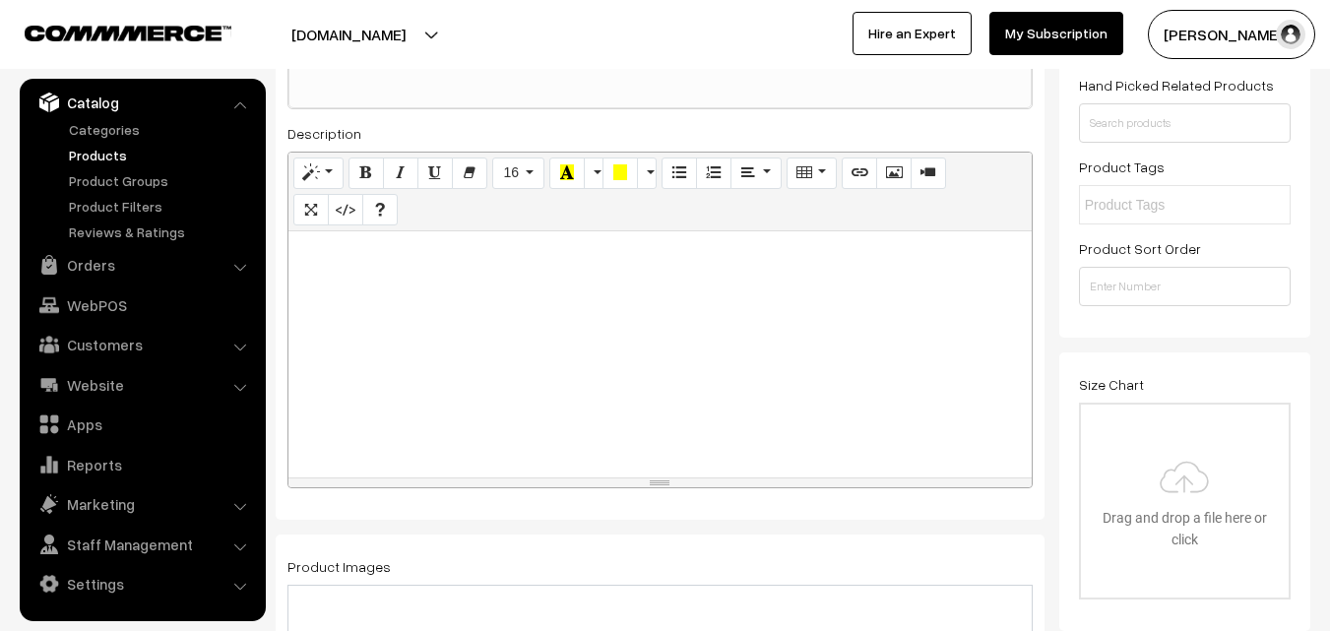
click at [385, 356] on div at bounding box center [660, 354] width 743 height 246
paste div
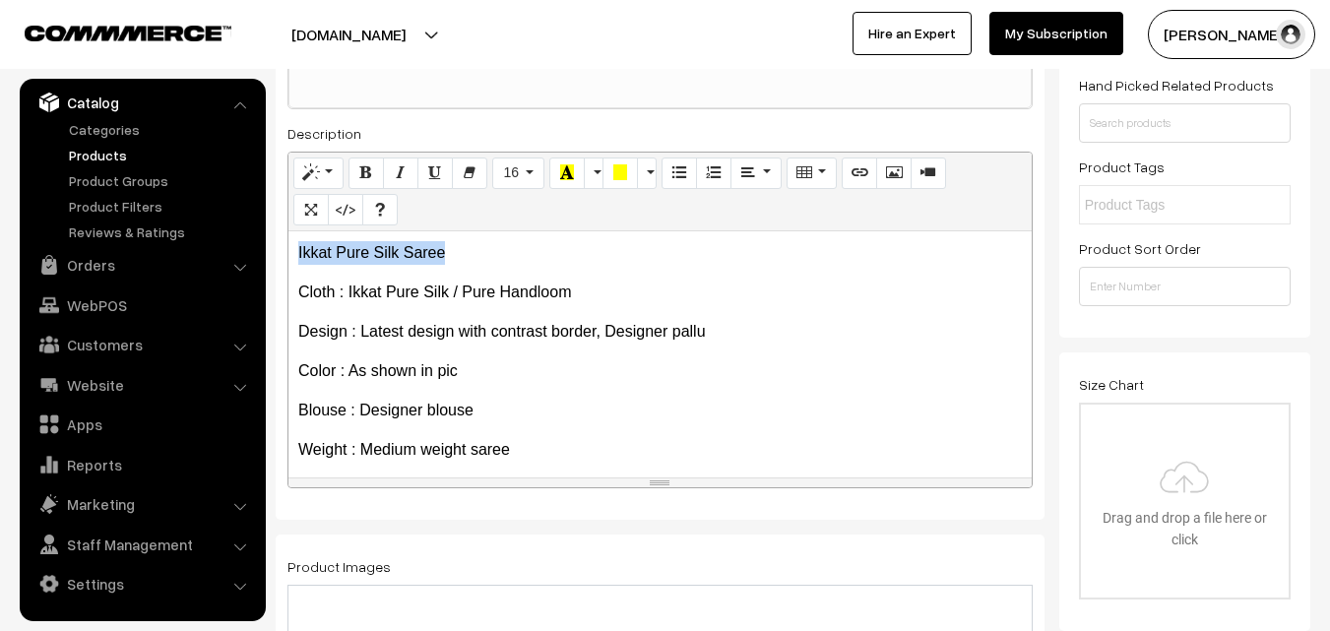
drag, startPoint x: 451, startPoint y: 252, endPoint x: 275, endPoint y: 249, distance: 176.3
copy p "Ikkat Pure Silk Saree"
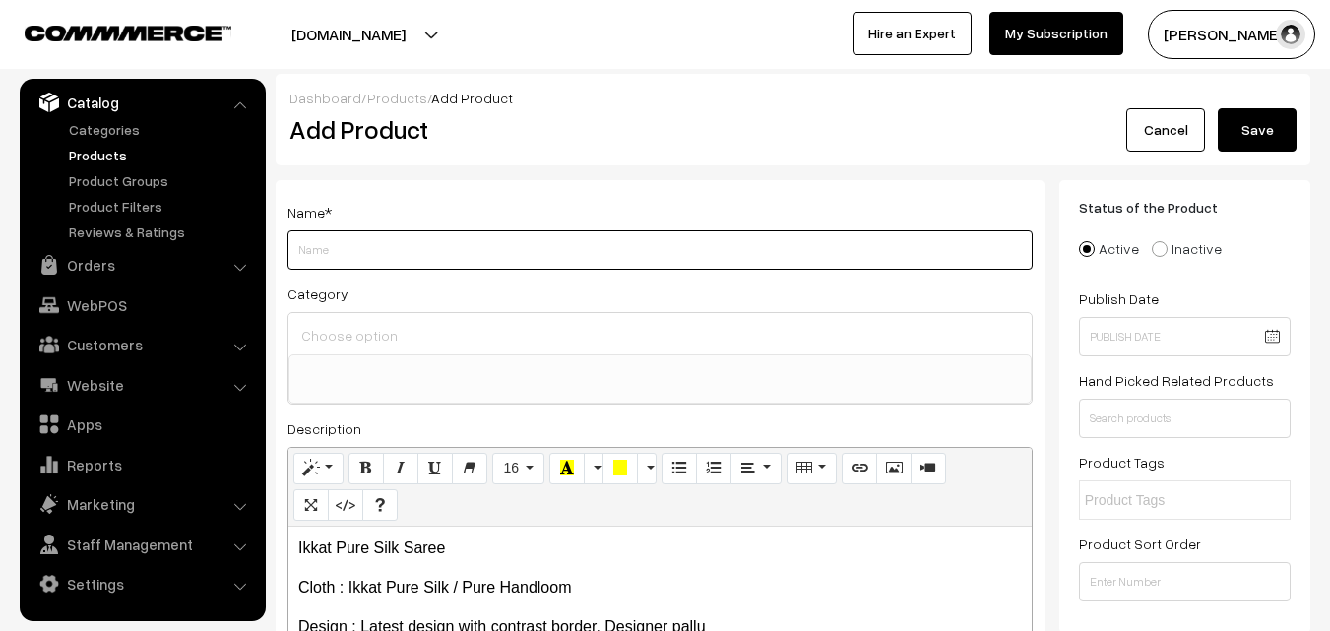
click at [332, 245] on input "Weight" at bounding box center [660, 249] width 745 height 39
paste input "Ikkat Pure Silk Saree"
type input "Ikkat Pure Silk Saree"
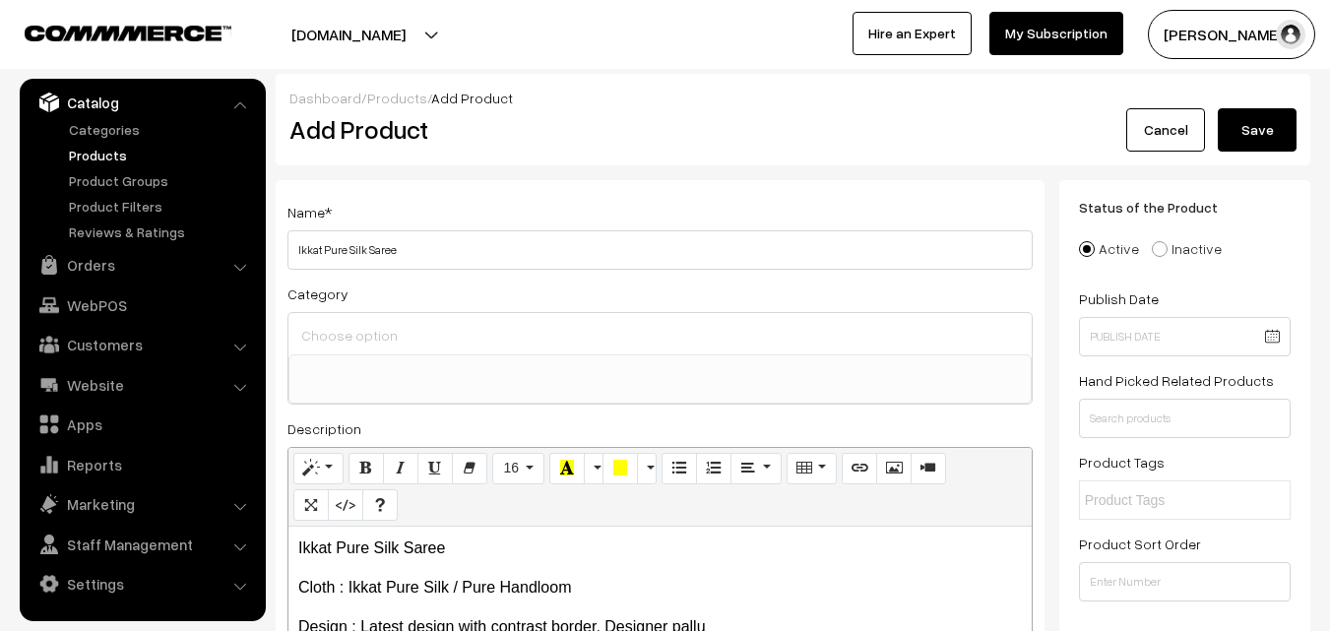
click at [359, 351] on div at bounding box center [660, 333] width 743 height 41
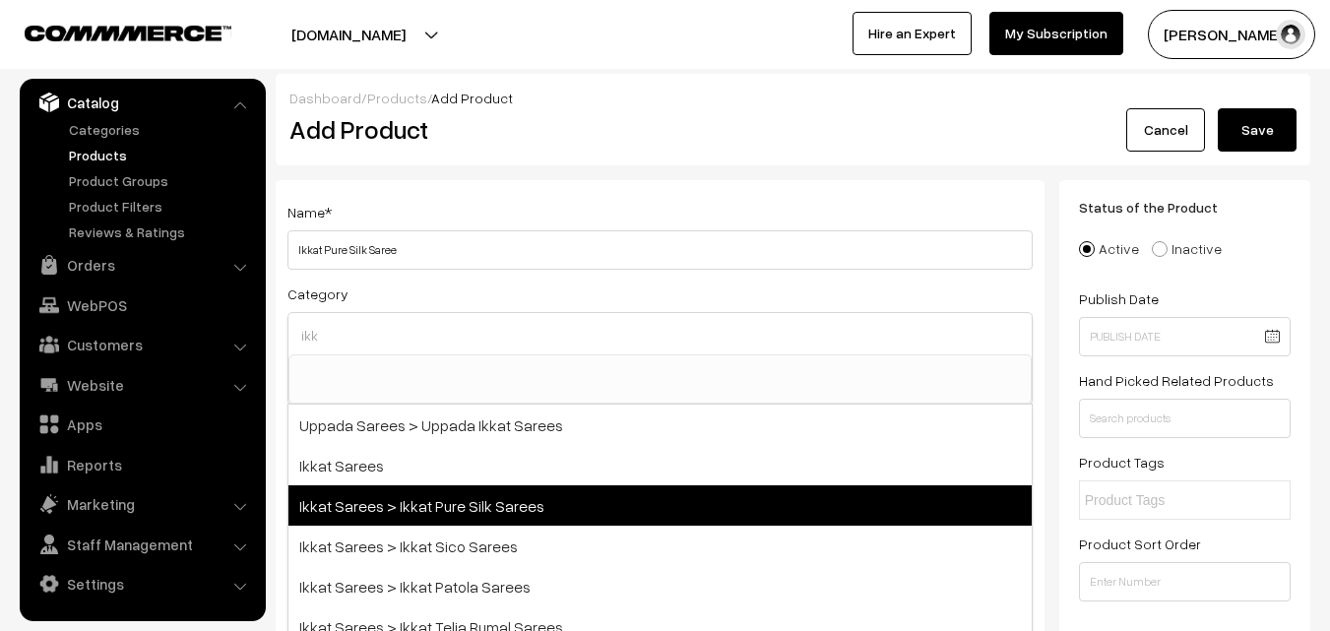
type input "ikk"
click at [417, 501] on span "Ikkat Sarees > Ikkat Pure Silk Sarees" at bounding box center [660, 505] width 743 height 40
select select "20"
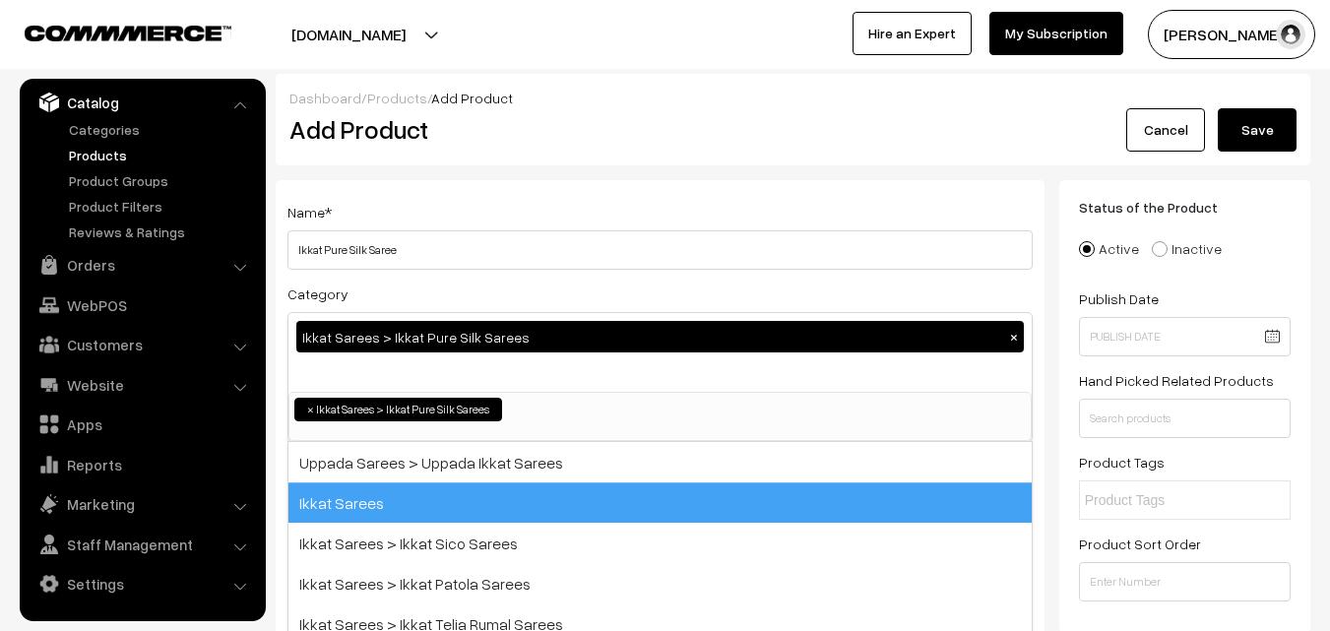
scroll to position [251, 0]
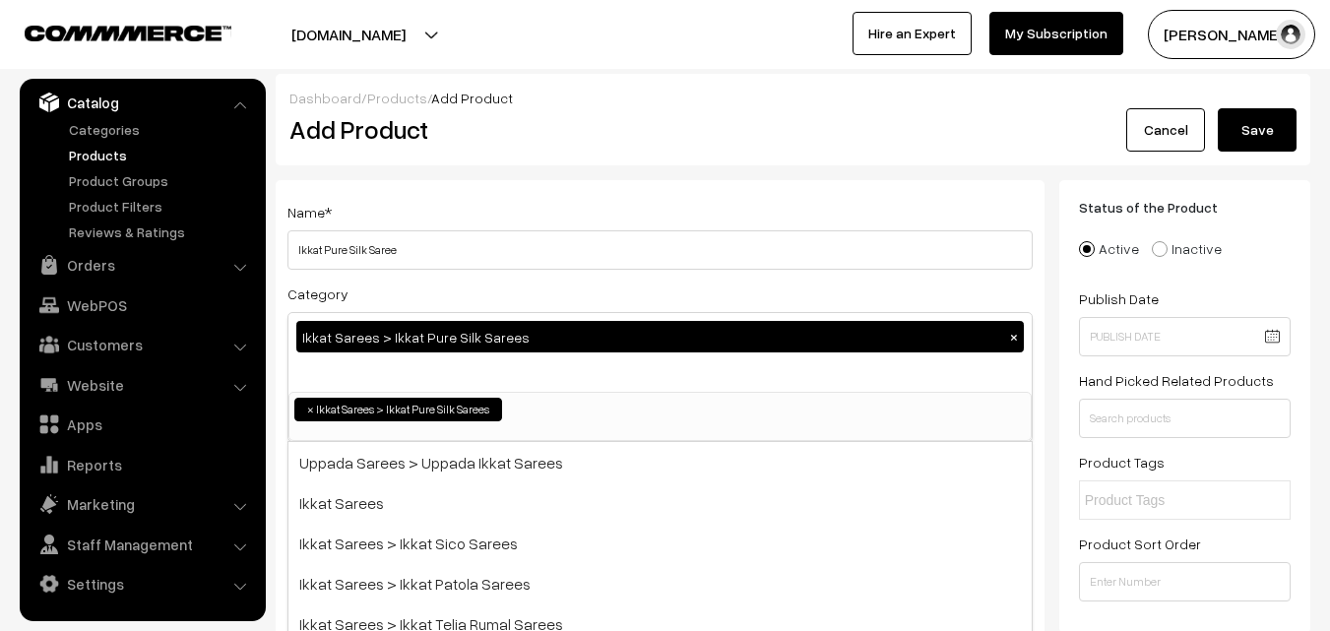
click at [438, 184] on div "Name * Ikkat Pure Silk Saree Category Ikkat Sarees > Ikkat Pure Silk Sarees × U…" at bounding box center [660, 516] width 769 height 673
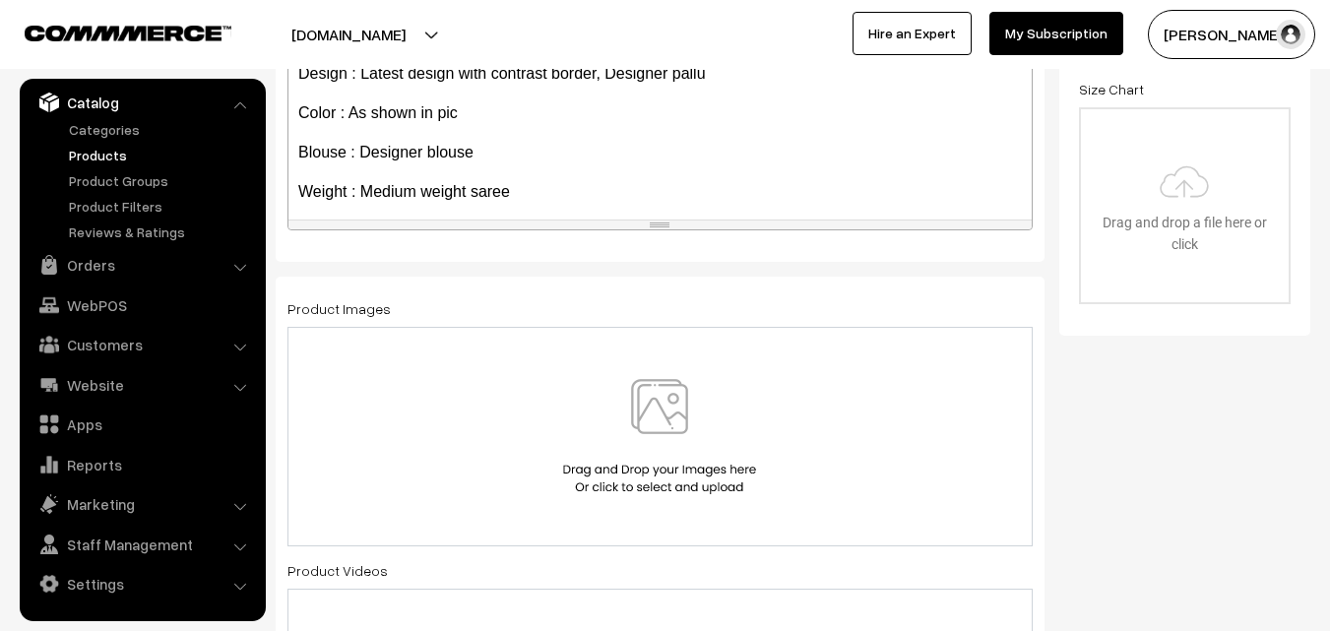
scroll to position [152, 0]
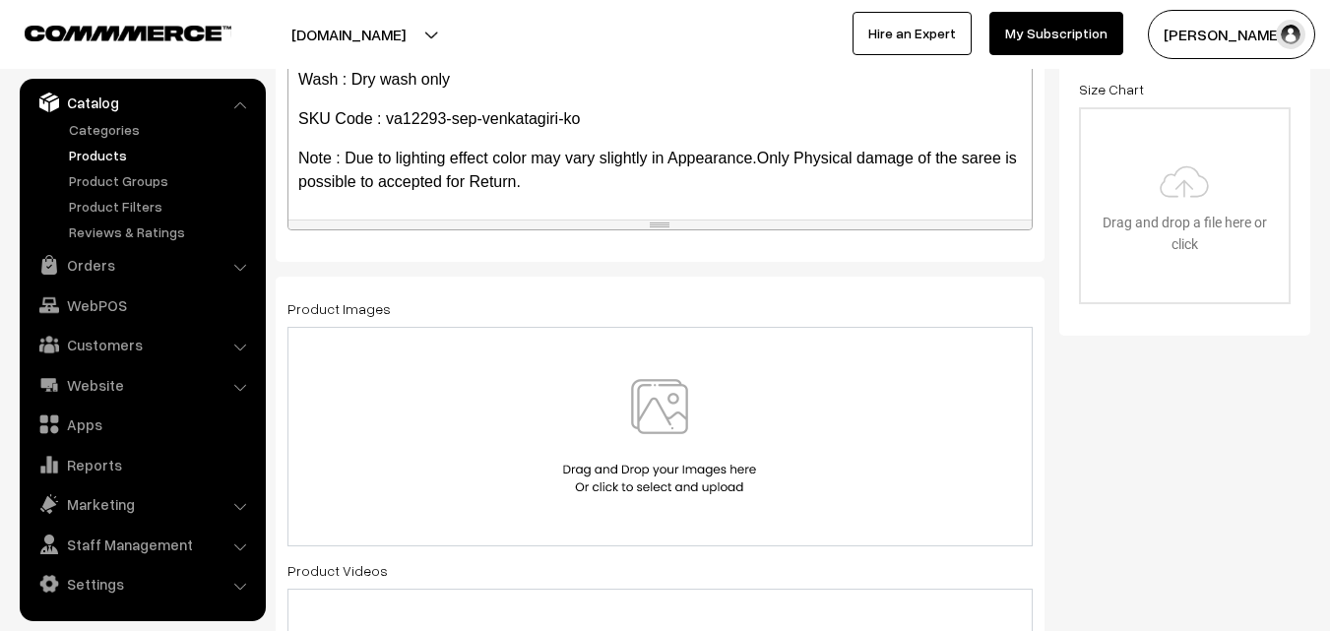
click at [663, 422] on img at bounding box center [659, 436] width 203 height 115
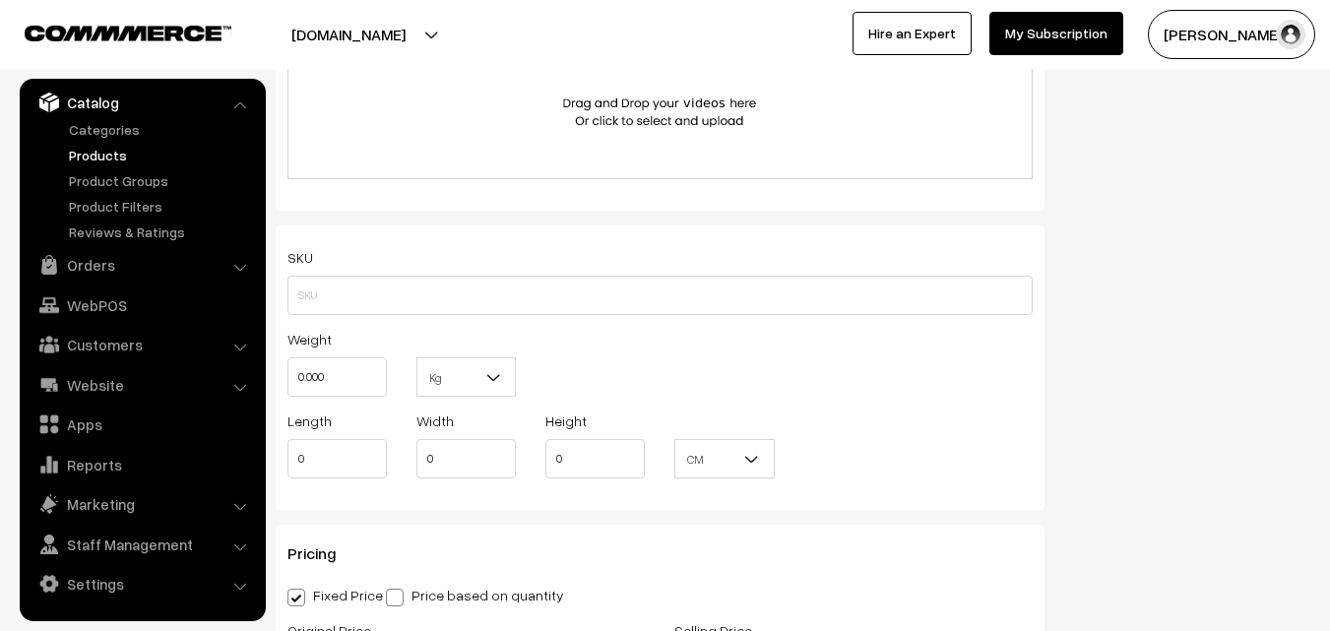
scroll to position [1280, 0]
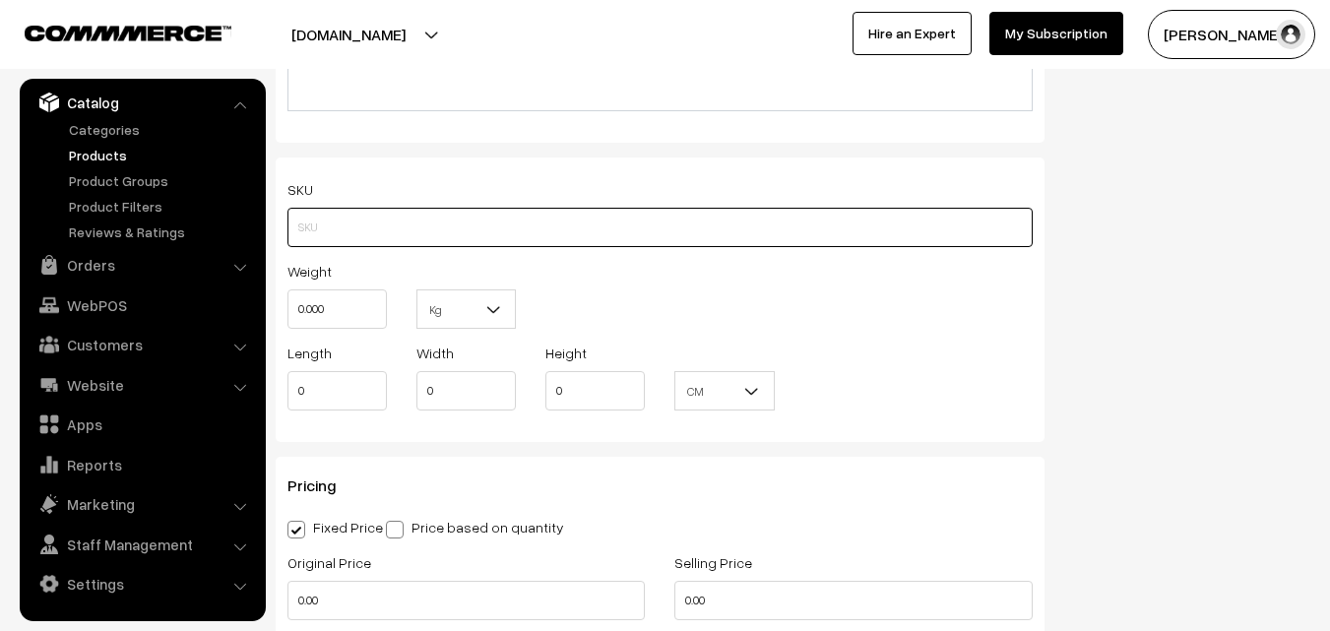
click at [342, 223] on input "text" at bounding box center [660, 227] width 745 height 39
paste input "va12293-sep-venkatagiri-ko"
type input "va12293-sep-venkatagiri-ko"
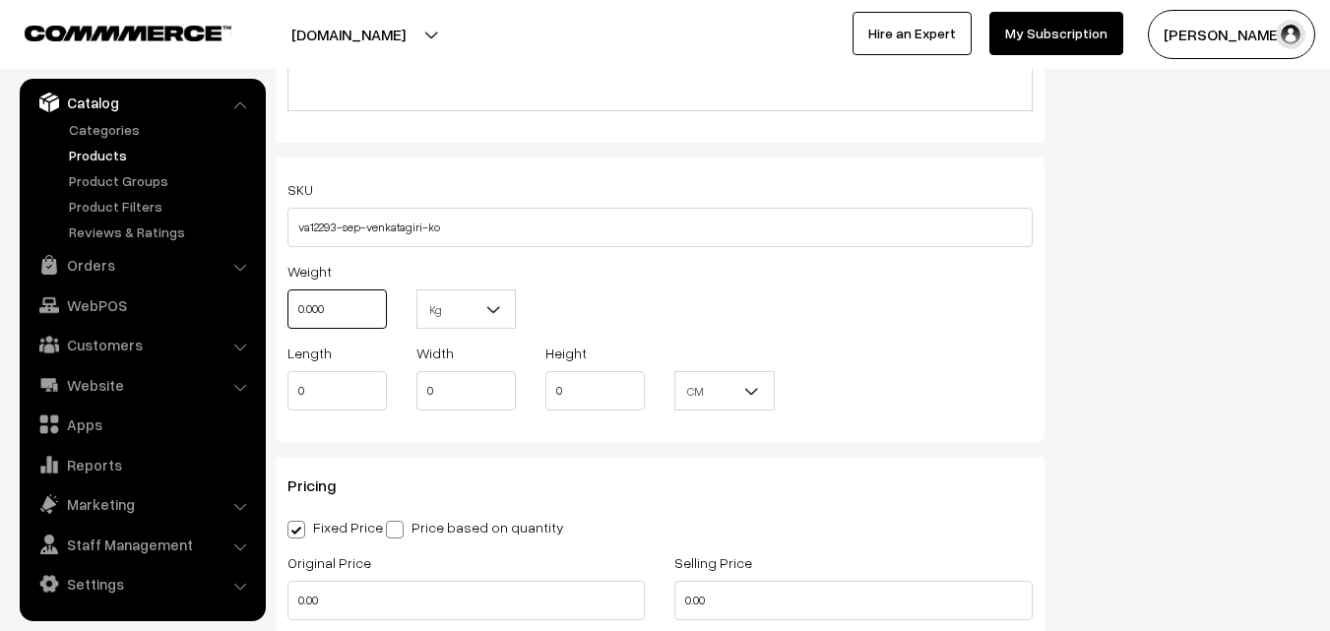
drag, startPoint x: 343, startPoint y: 305, endPoint x: 264, endPoint y: 295, distance: 79.4
click at [264, 295] on body "Thank you for showing interest. Our team will call you shortly. Close [DOMAIN_N…" at bounding box center [665, 366] width 1330 height 3293
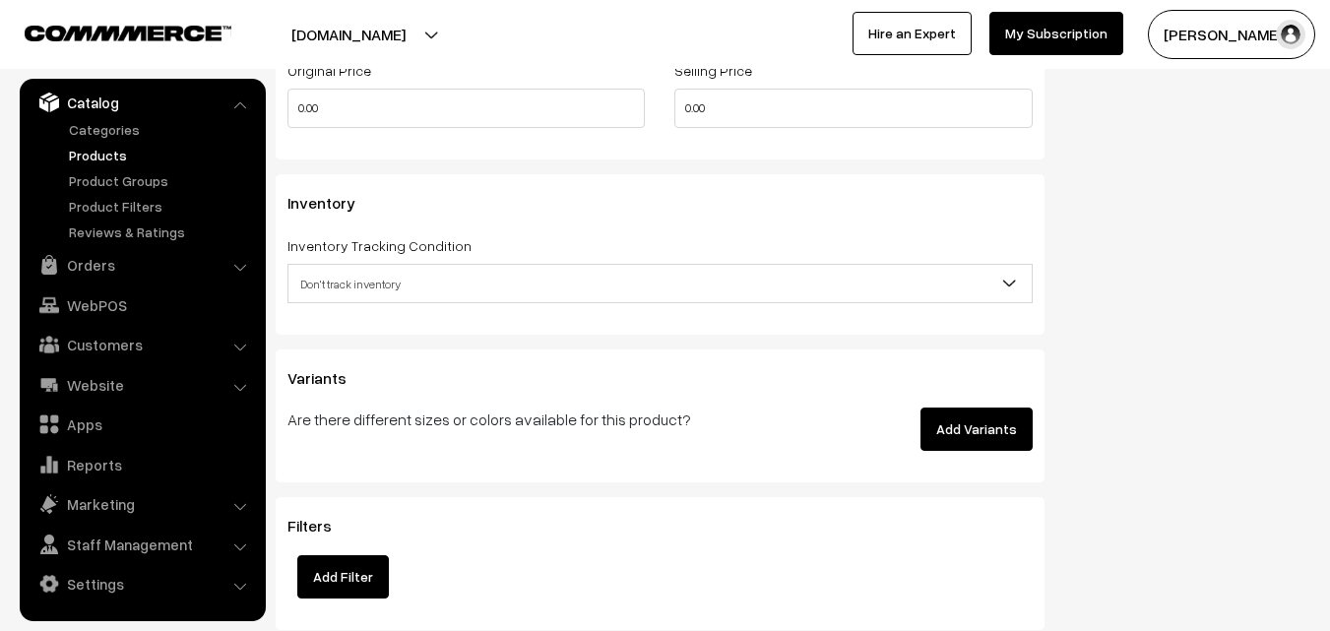
scroll to position [1674, 0]
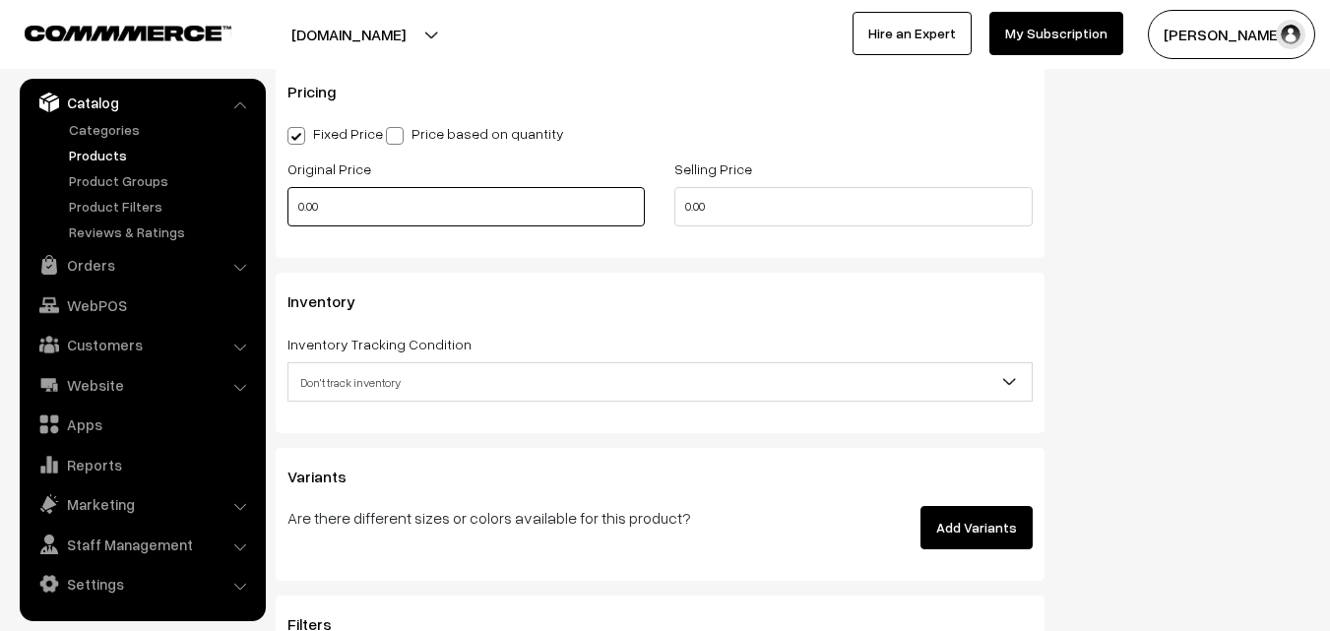
type input "0.80"
drag, startPoint x: 345, startPoint y: 210, endPoint x: 233, endPoint y: 209, distance: 111.3
type input "0"
type input "11300"
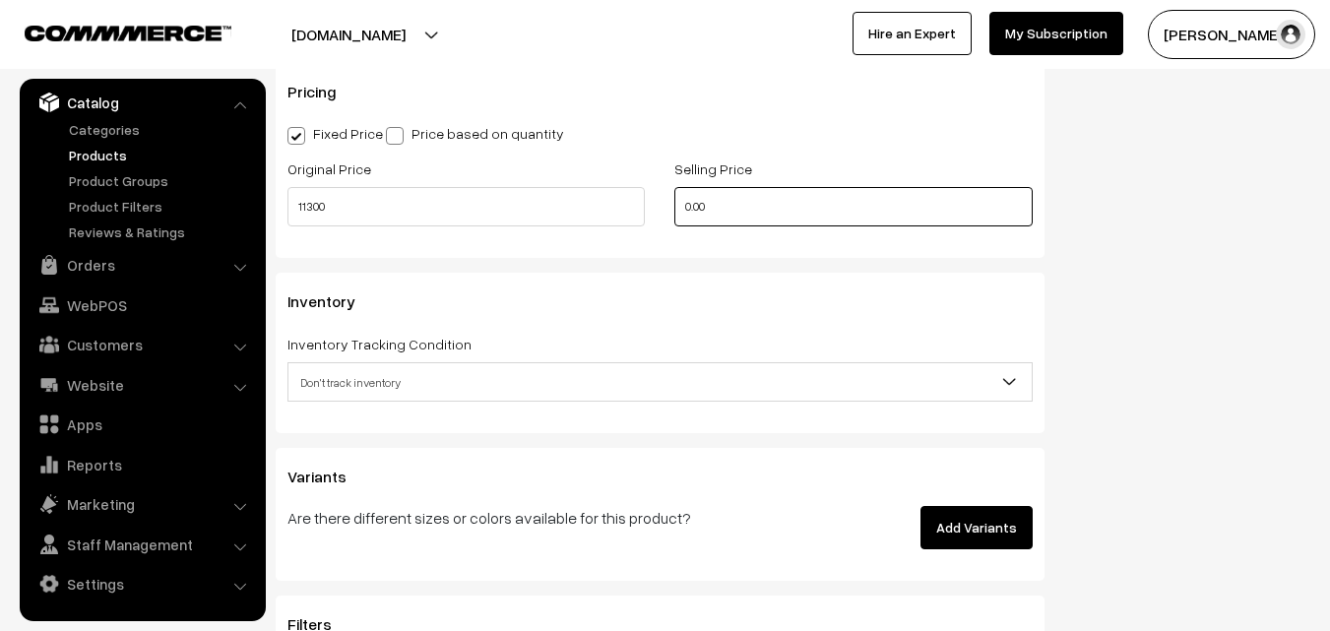
drag, startPoint x: 715, startPoint y: 195, endPoint x: 649, endPoint y: 184, distance: 66.9
click at [649, 184] on div "Original Price 11300 Selling Price 0.00" at bounding box center [660, 198] width 775 height 82
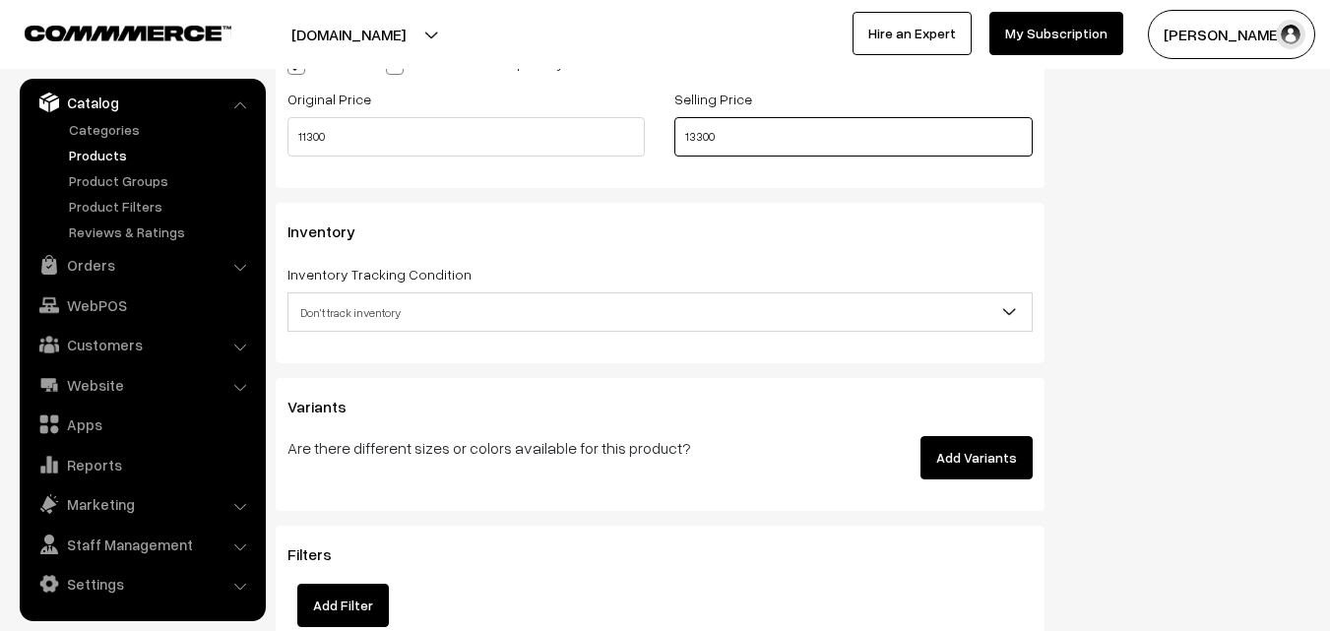
scroll to position [1772, 0]
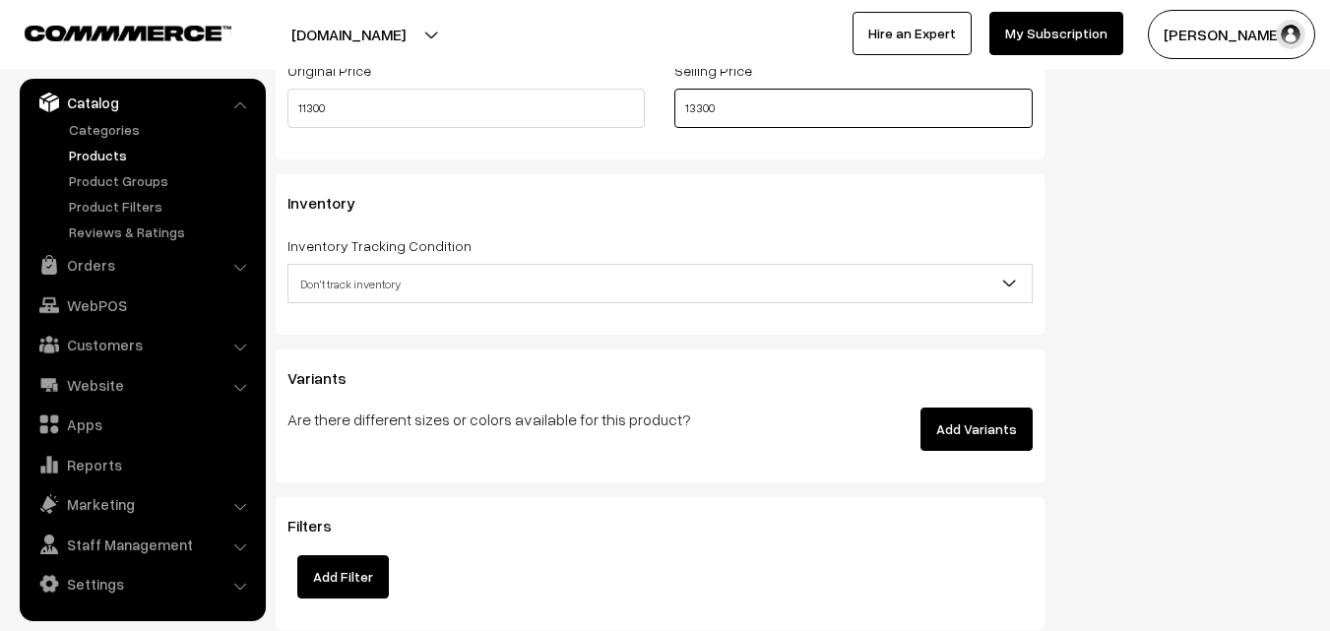
type input "13300"
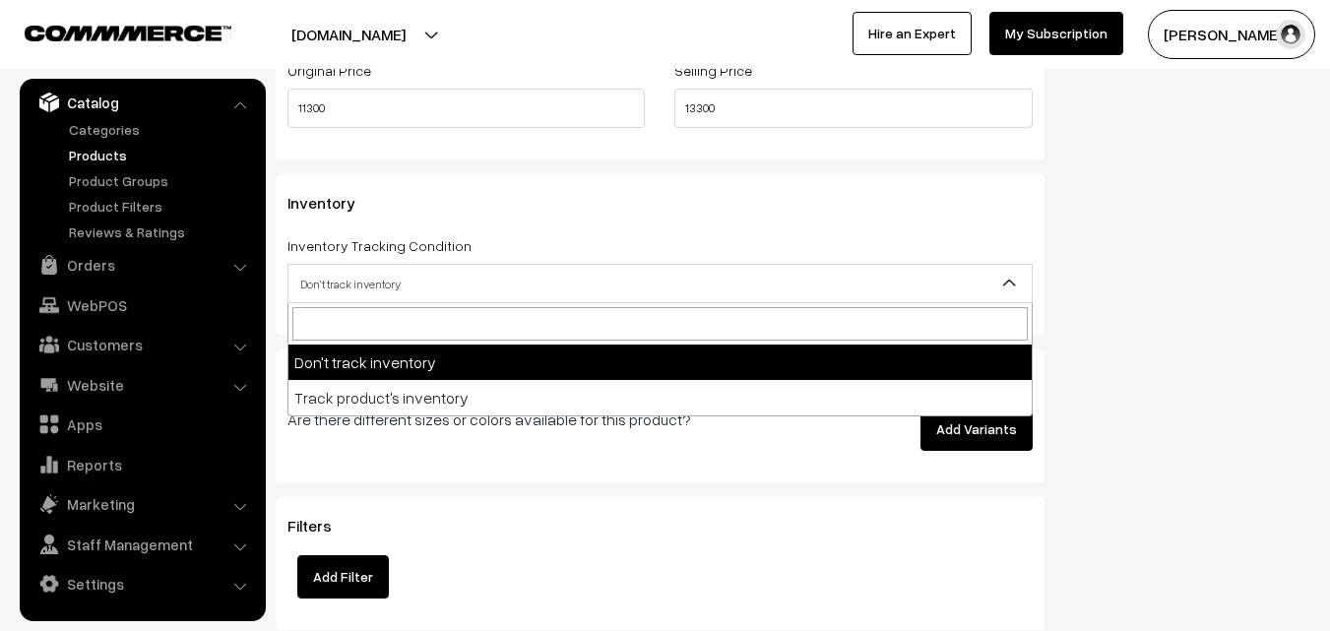
click at [386, 287] on span "Don't track inventory" at bounding box center [660, 284] width 743 height 34
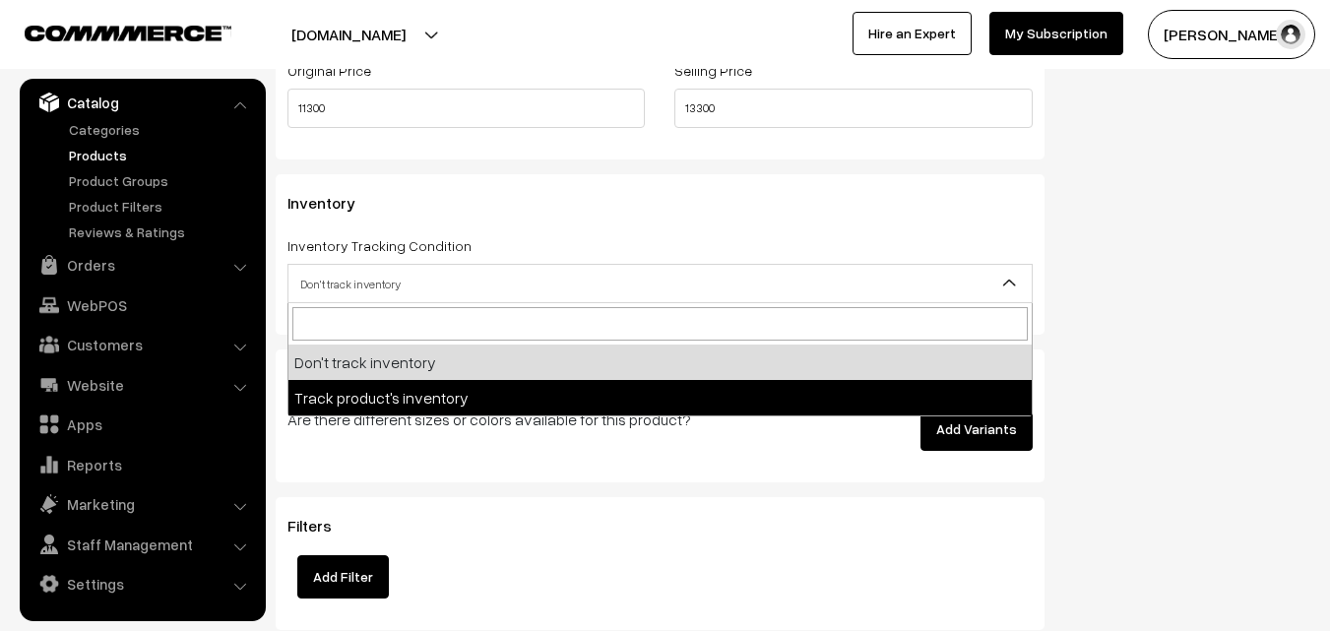
select select "2"
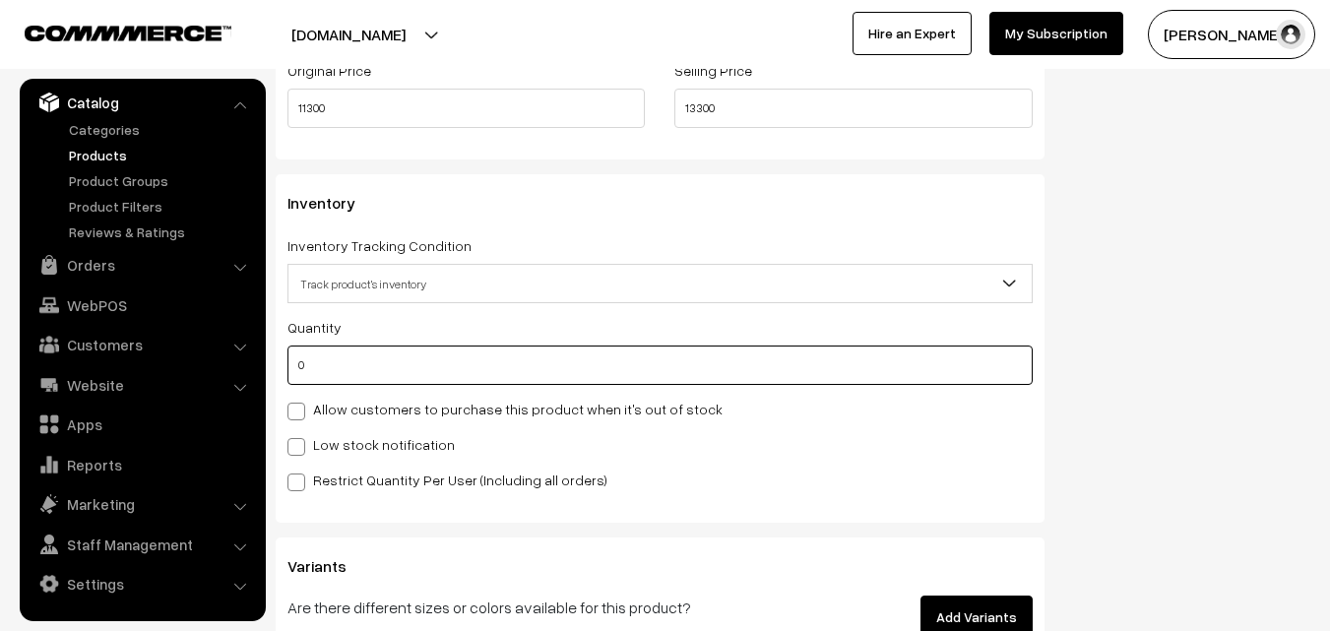
click at [367, 353] on input "0" at bounding box center [660, 365] width 745 height 39
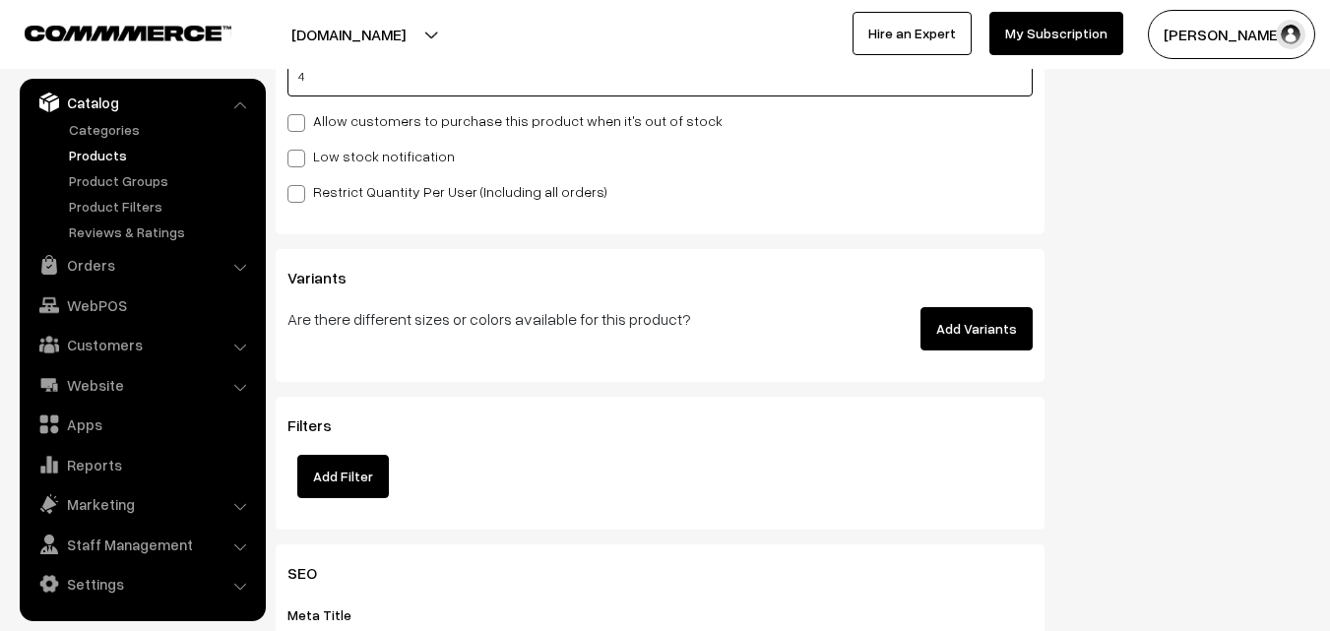
scroll to position [2068, 0]
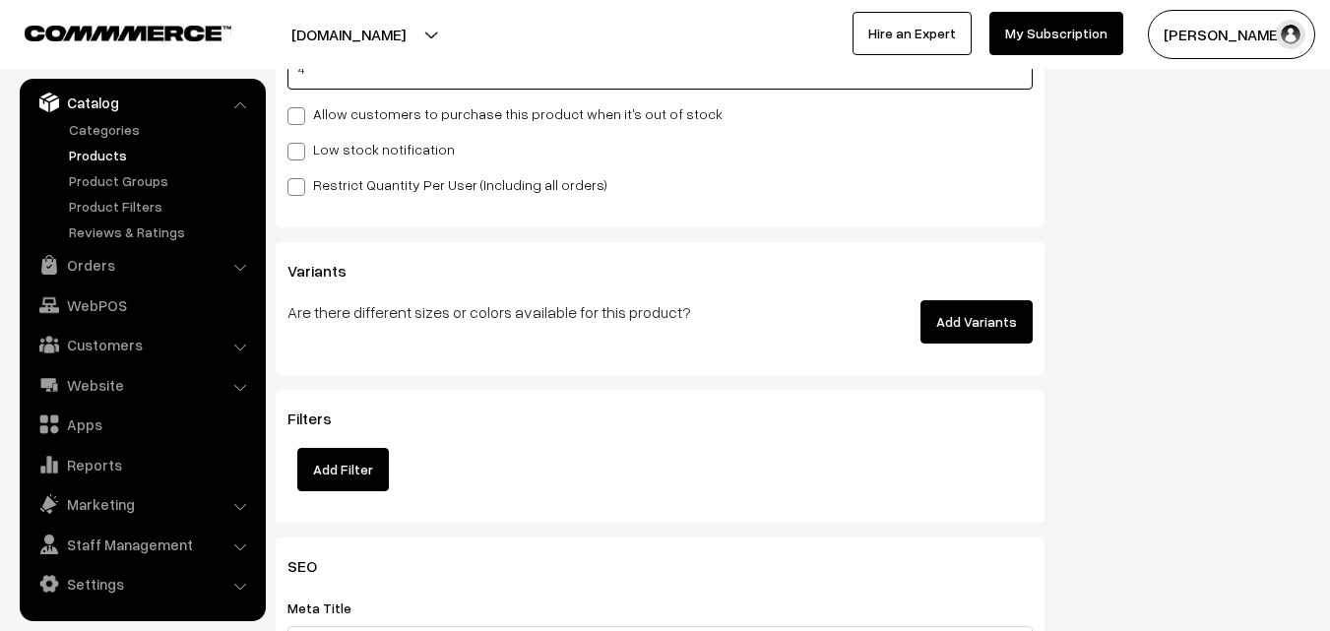
type input "4"
click at [316, 145] on label "Low stock notification" at bounding box center [371, 149] width 167 height 21
click at [300, 145] on input "Low stock notification" at bounding box center [294, 148] width 13 height 13
checkbox input "true"
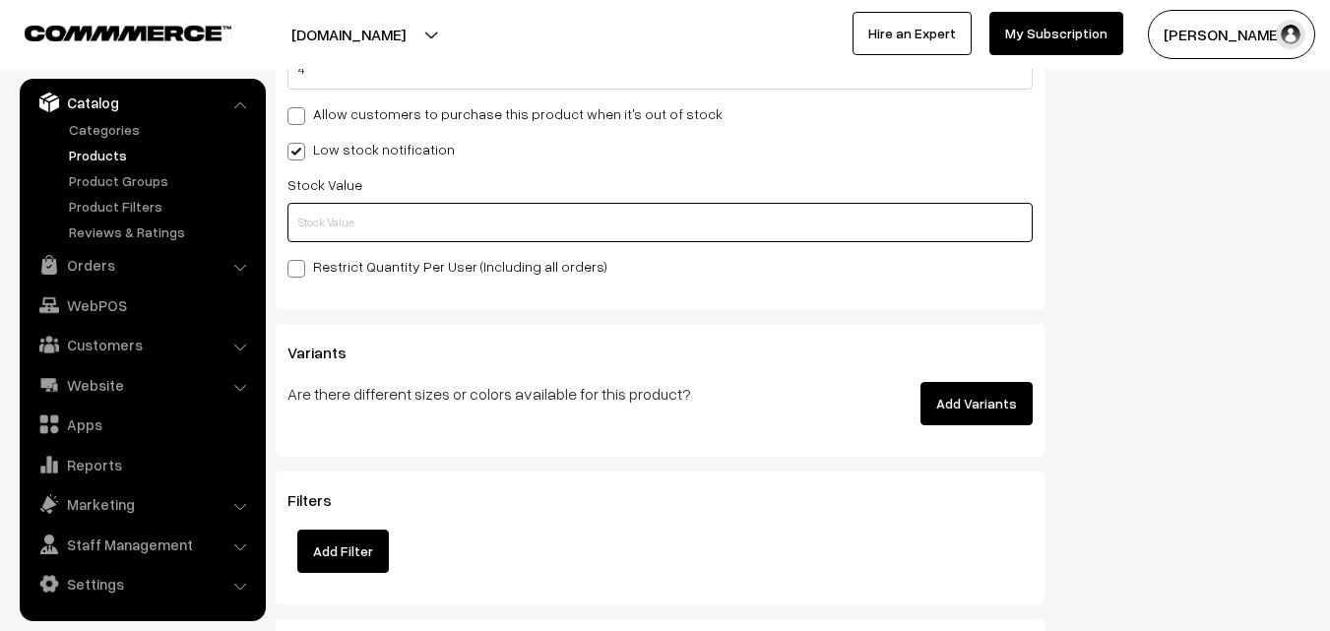
click at [328, 220] on input "text" at bounding box center [660, 222] width 745 height 39
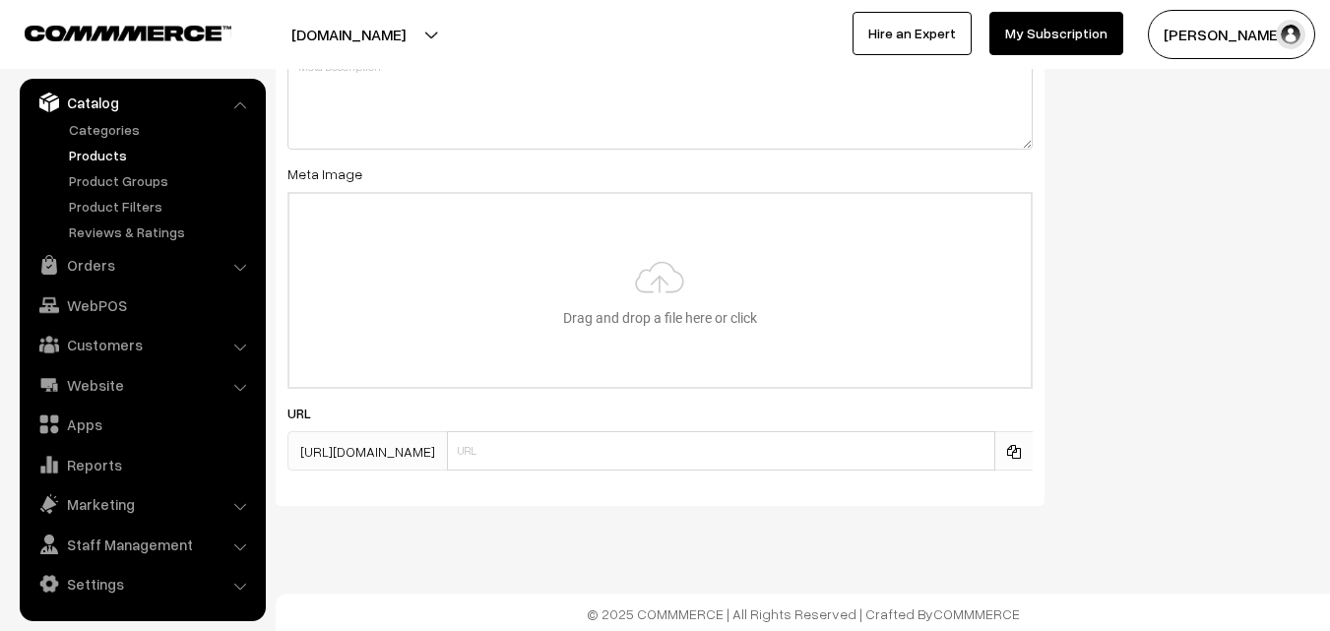
scroll to position [2931, 0]
type input "2"
click at [653, 270] on input "file" at bounding box center [659, 287] width 741 height 193
type input "C:\fakepath\ikkat-saree-va12293-sep.jpeg"
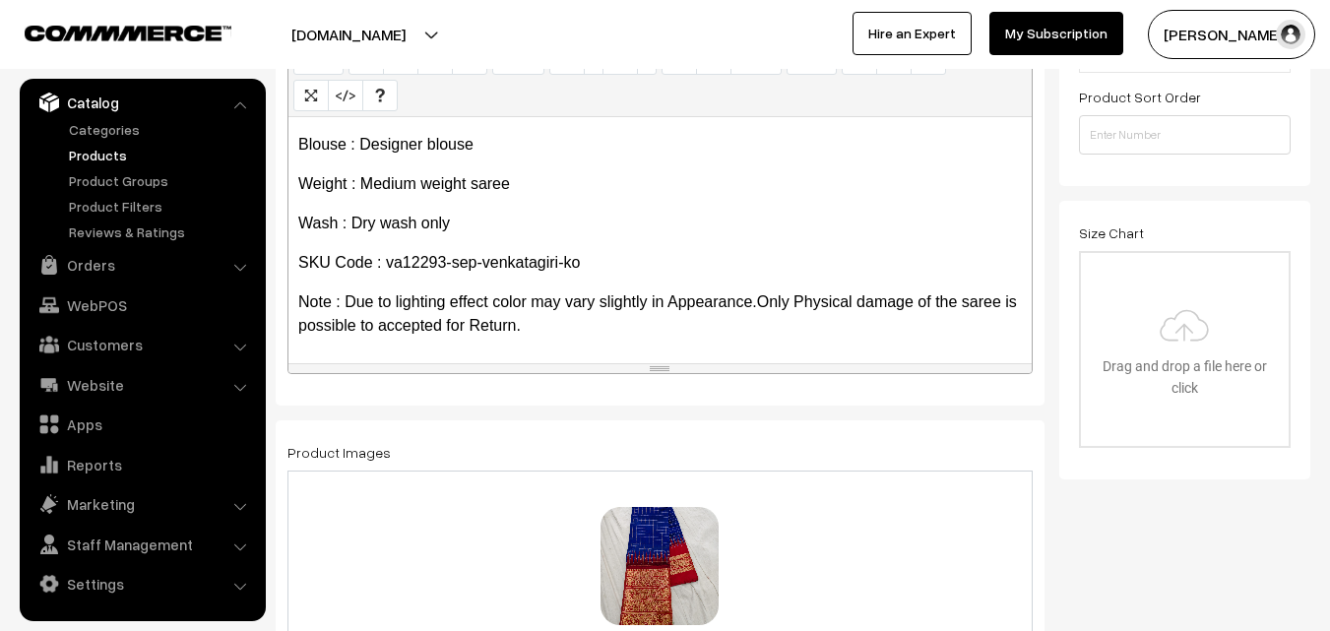
scroll to position [0, 0]
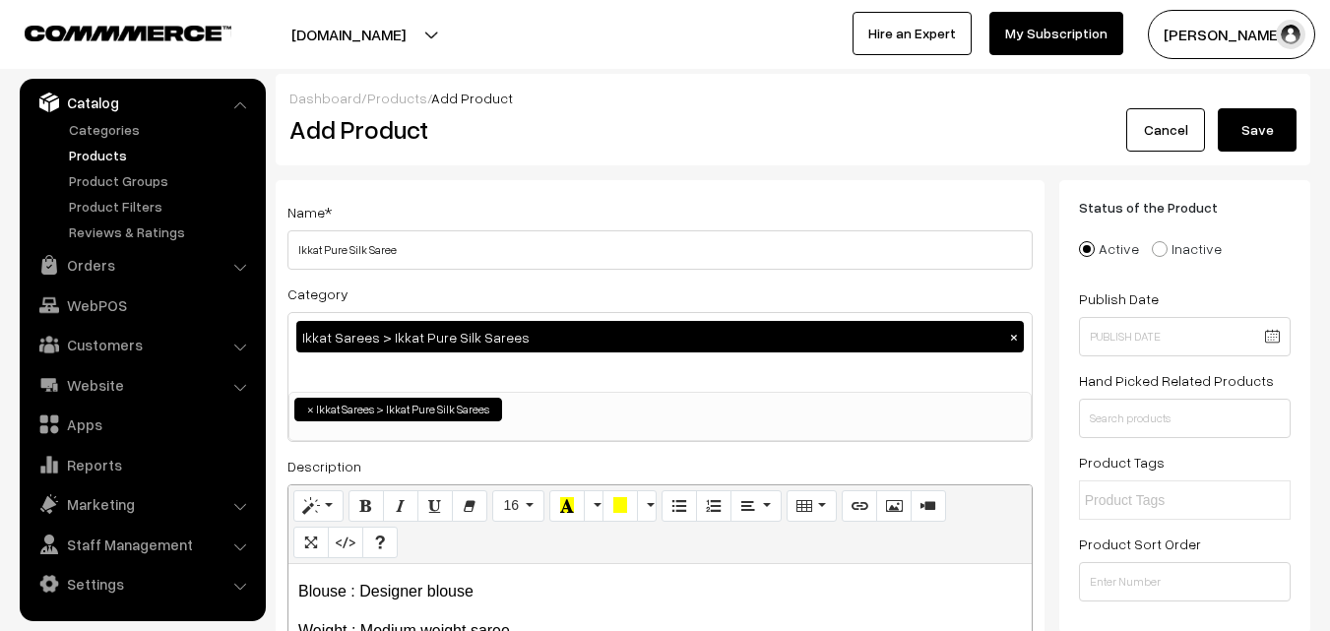
click at [1238, 113] on button "Save" at bounding box center [1257, 129] width 79 height 43
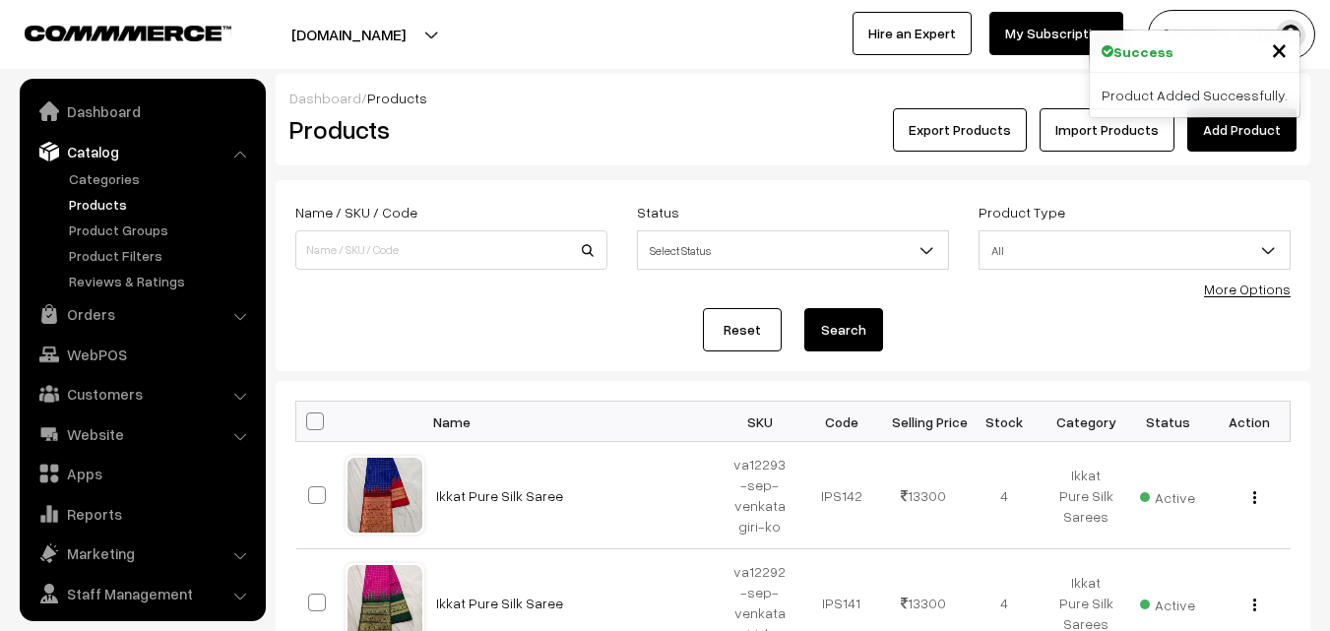
scroll to position [49, 0]
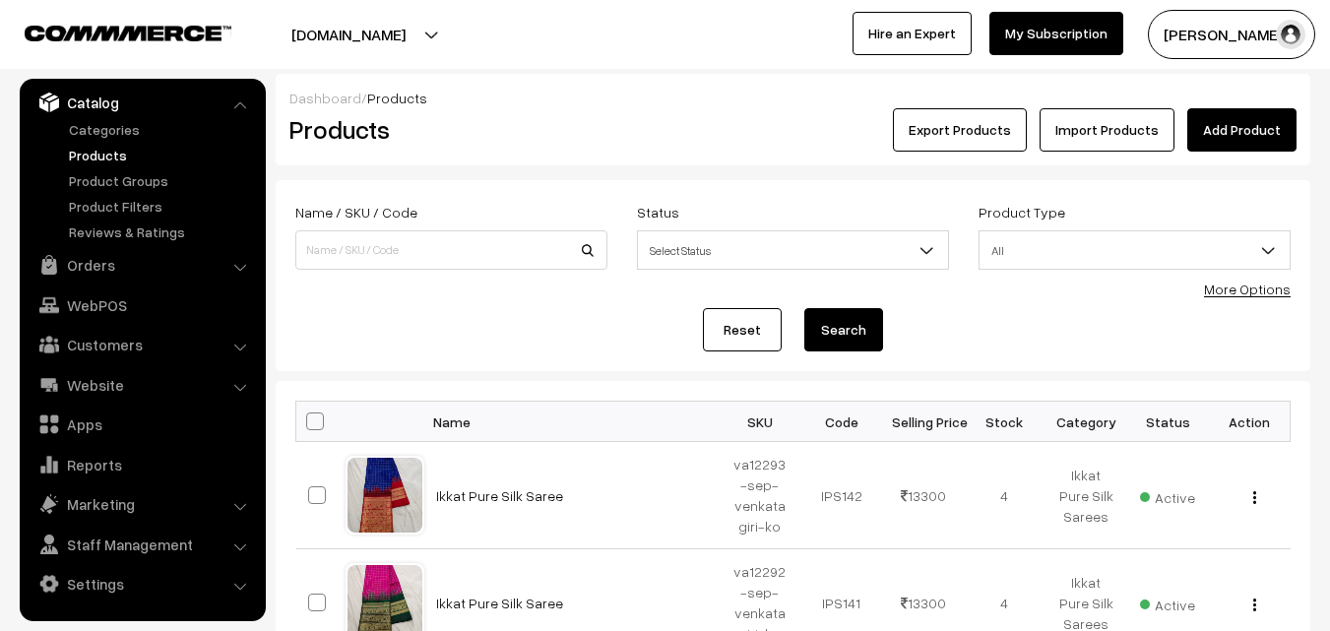
click at [700, 160] on div "Dashboard / Products Products Export Products Import Products Add Product" at bounding box center [793, 120] width 1035 height 92
click at [1263, 138] on link "Add Product" at bounding box center [1241, 129] width 109 height 43
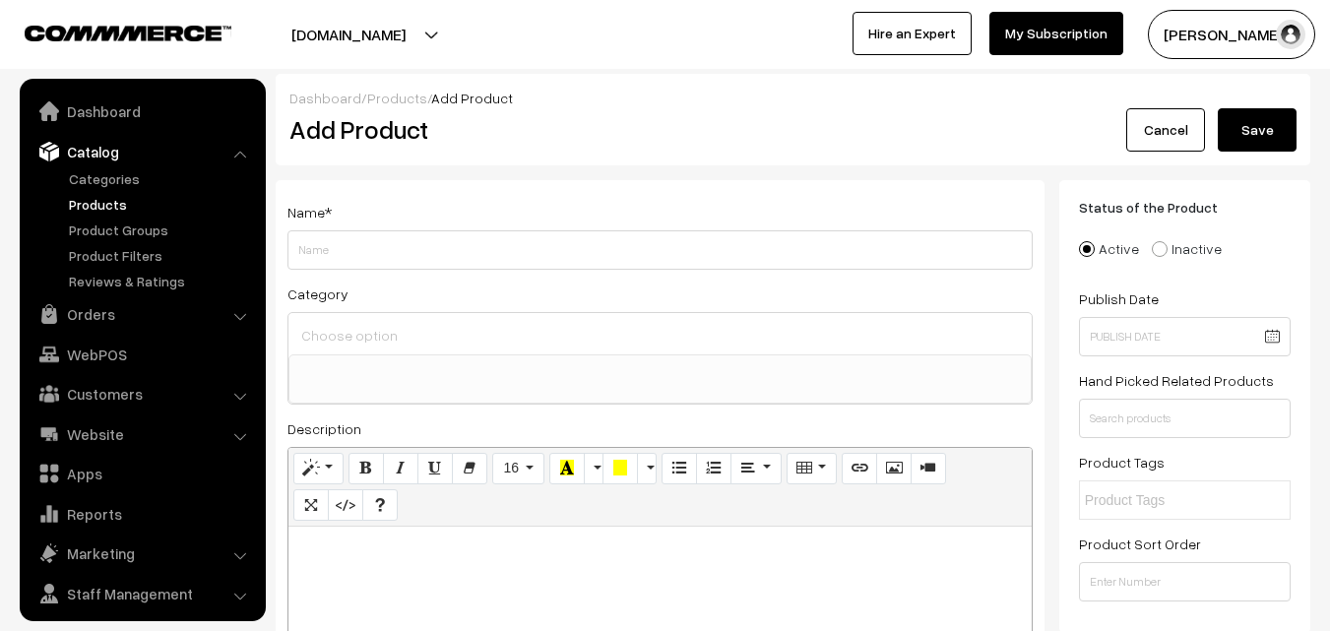
select select
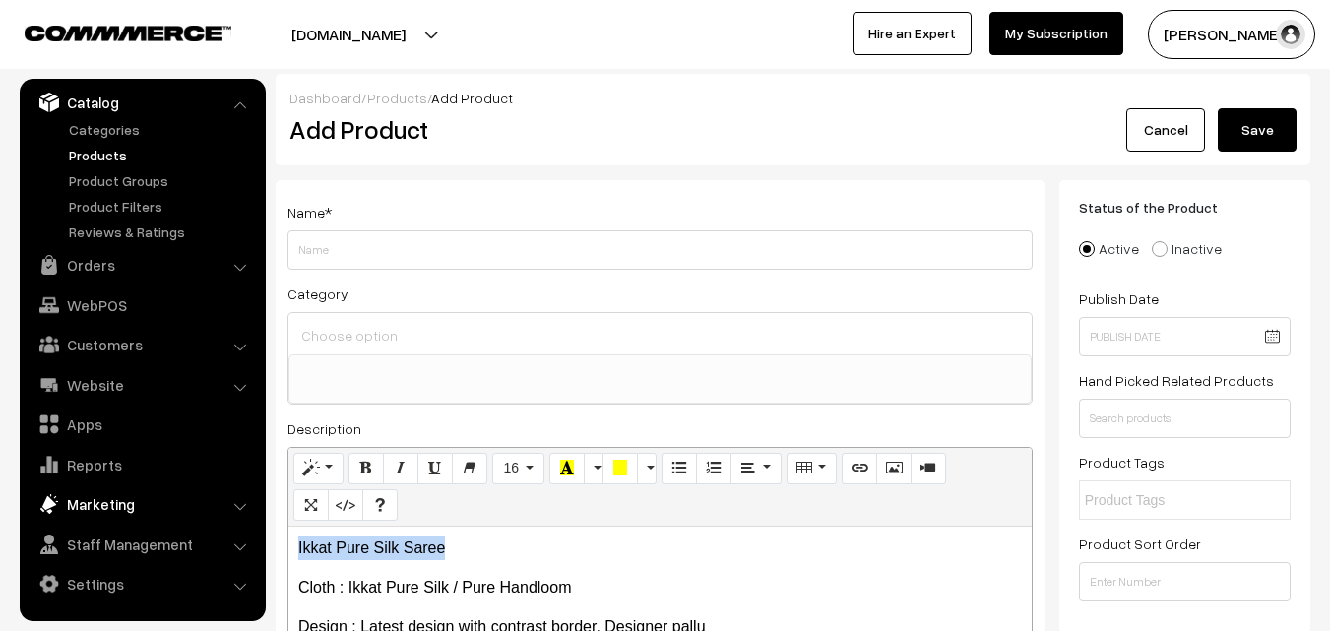
drag, startPoint x: 458, startPoint y: 541, endPoint x: 227, endPoint y: 488, distance: 236.2
copy p "Ikkat Pure Silk Saree"
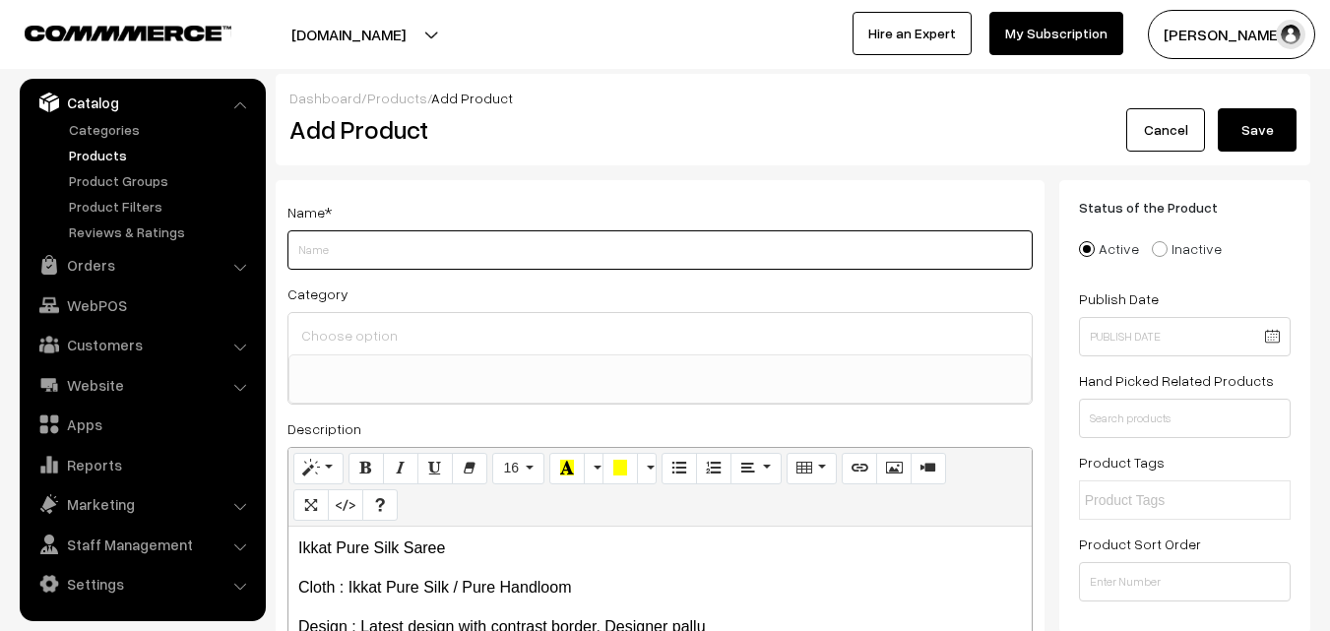
click at [340, 248] on input "Weight" at bounding box center [660, 249] width 745 height 39
paste input "Ikkat Pure Silk Saree"
type input "Ikkat Pure Silk Saree"
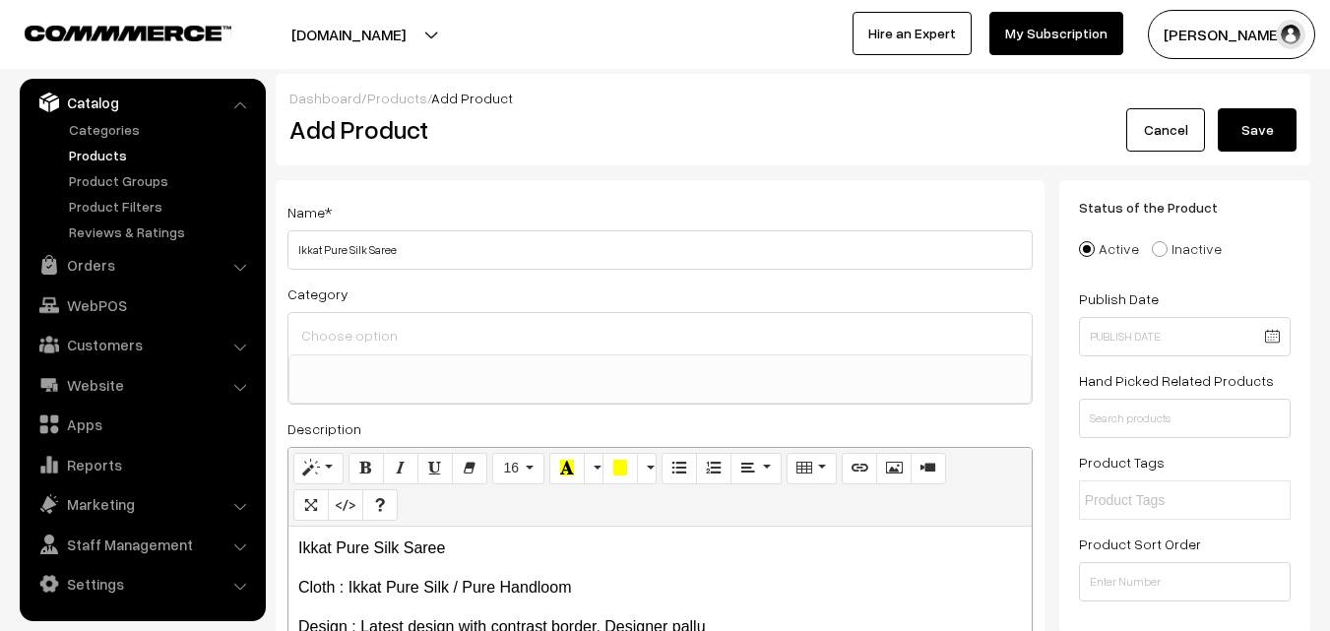
click at [356, 328] on input at bounding box center [660, 335] width 728 height 29
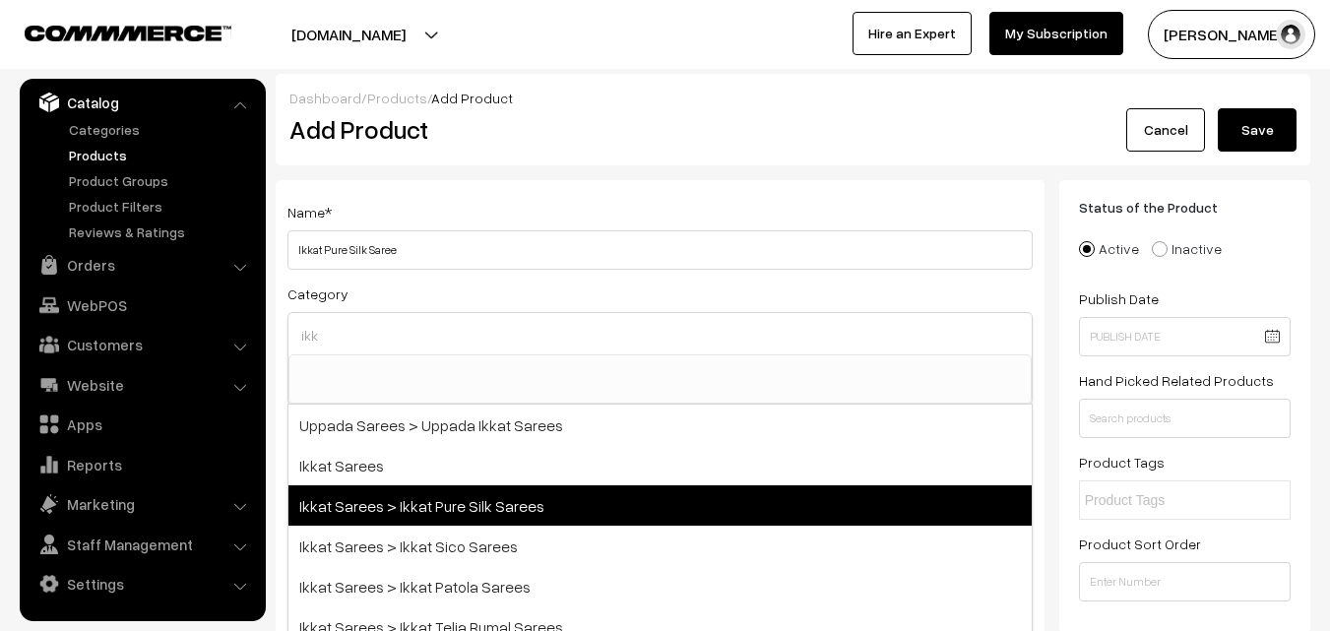
type input "ikk"
click at [427, 497] on span "Ikkat Sarees > Ikkat Pure Silk Sarees" at bounding box center [660, 505] width 743 height 40
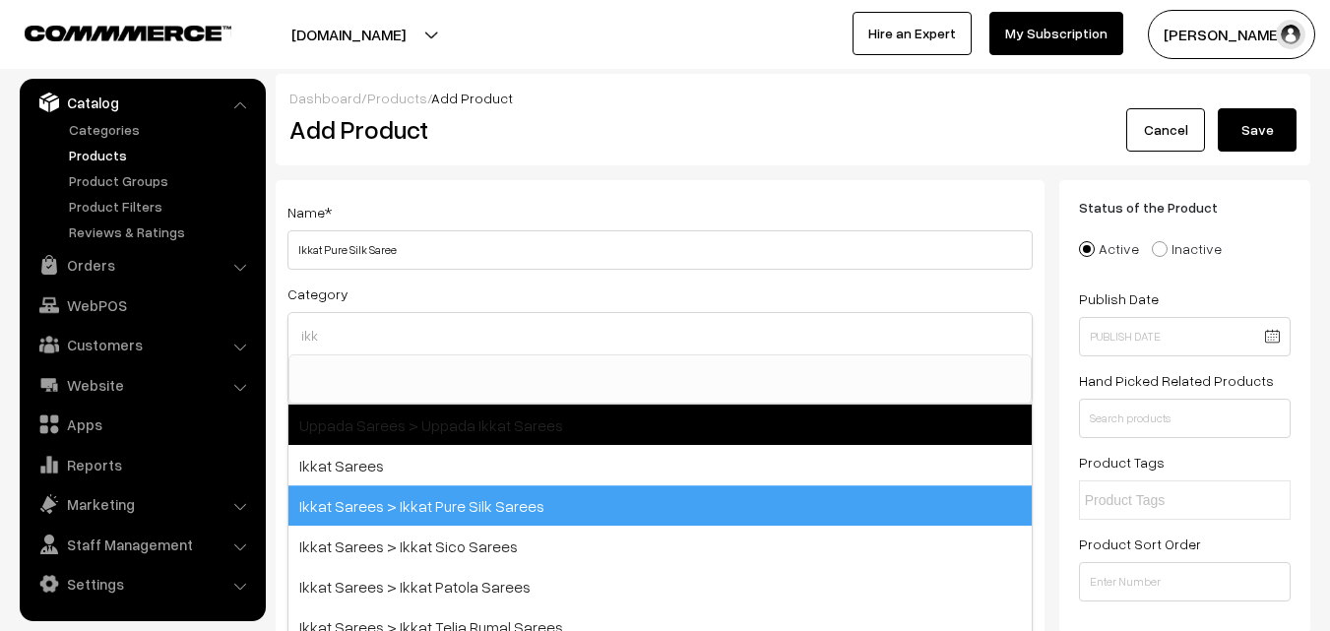
select select "20"
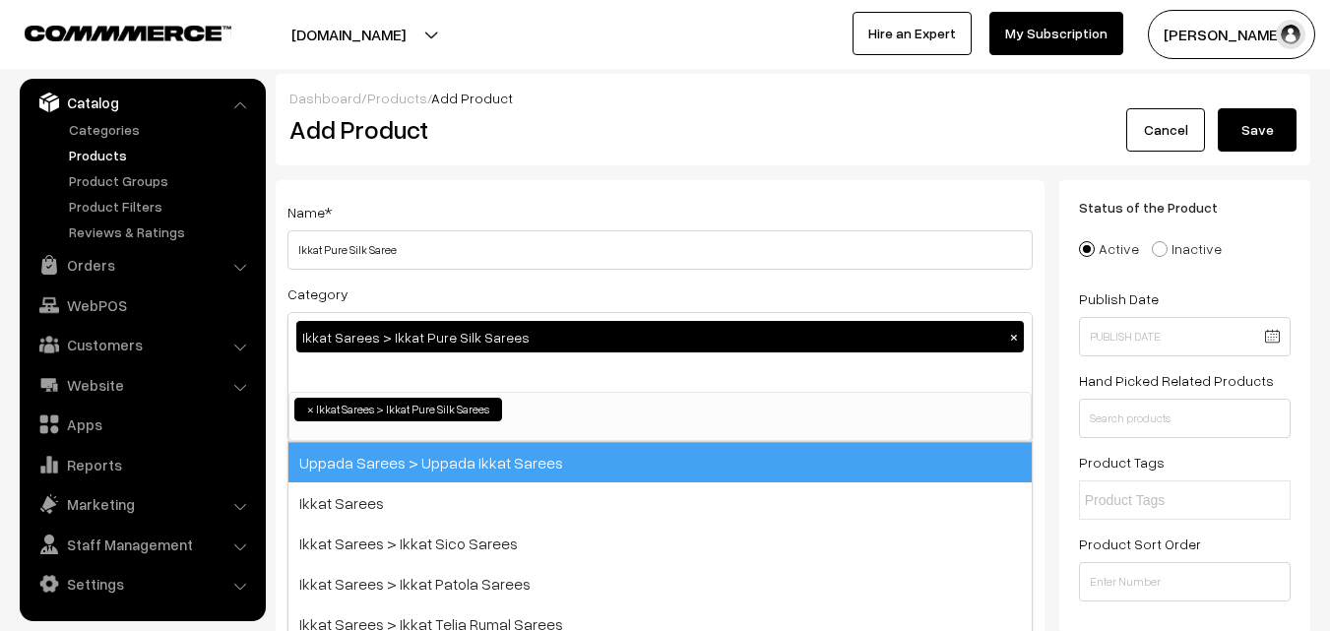
scroll to position [251, 0]
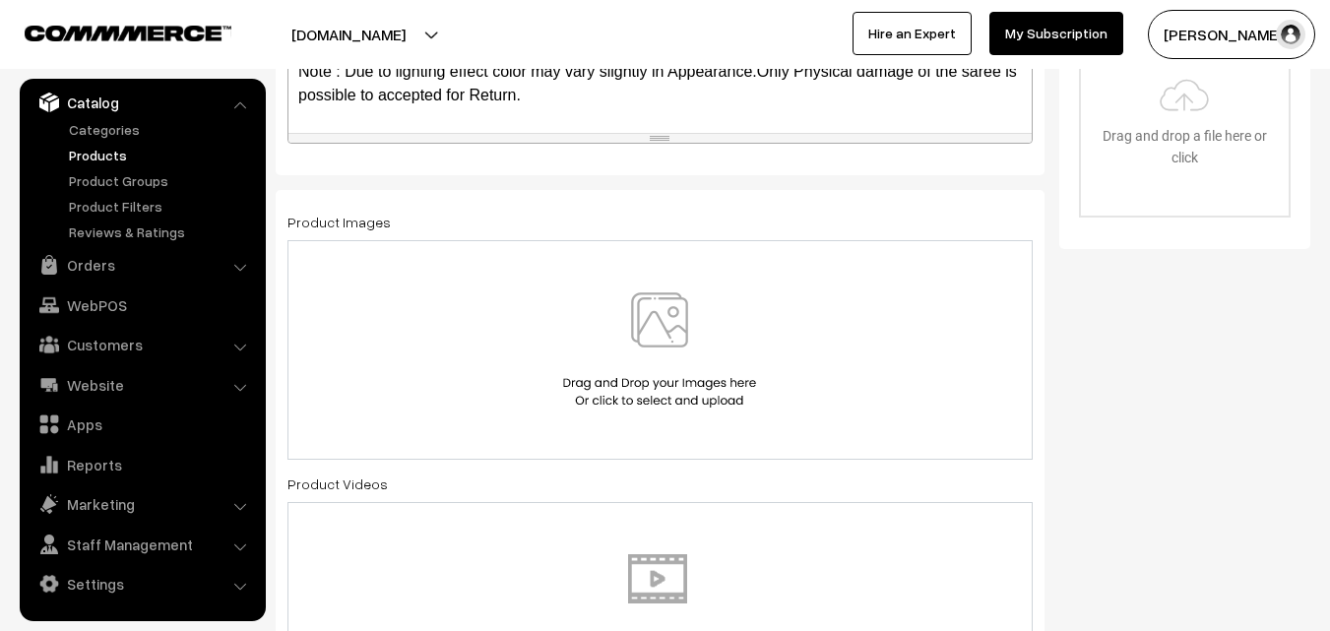
scroll to position [689, 0]
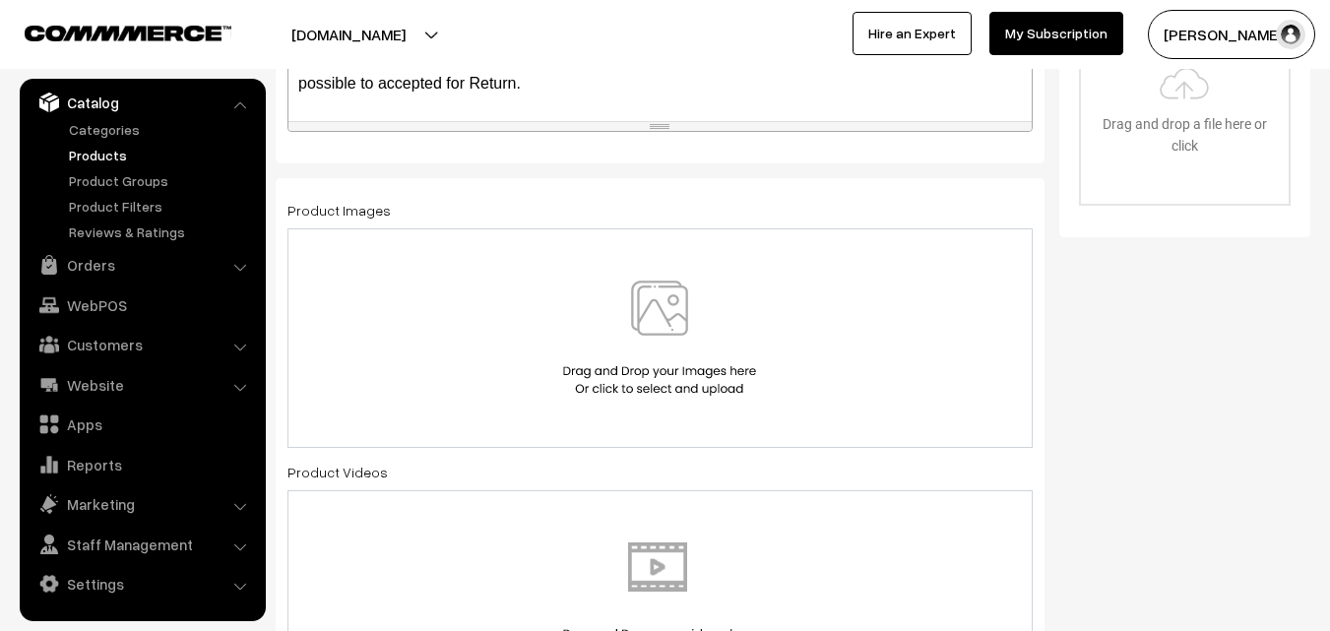
click at [643, 319] on img at bounding box center [659, 338] width 203 height 115
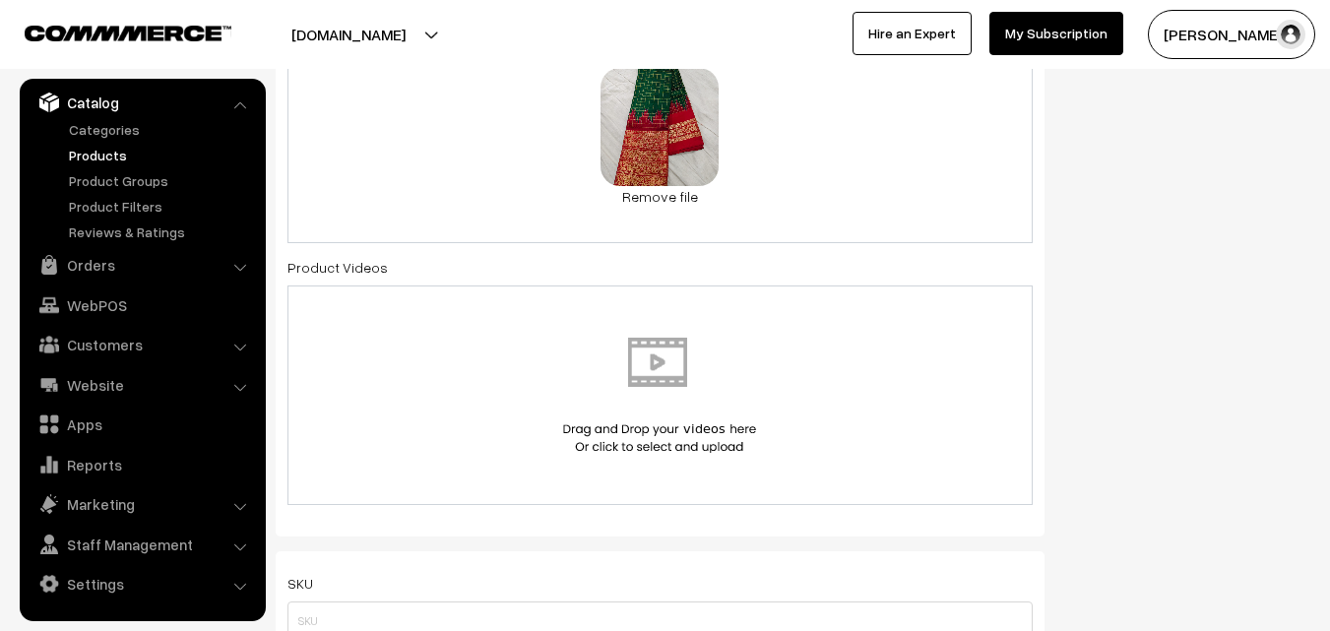
scroll to position [985, 0]
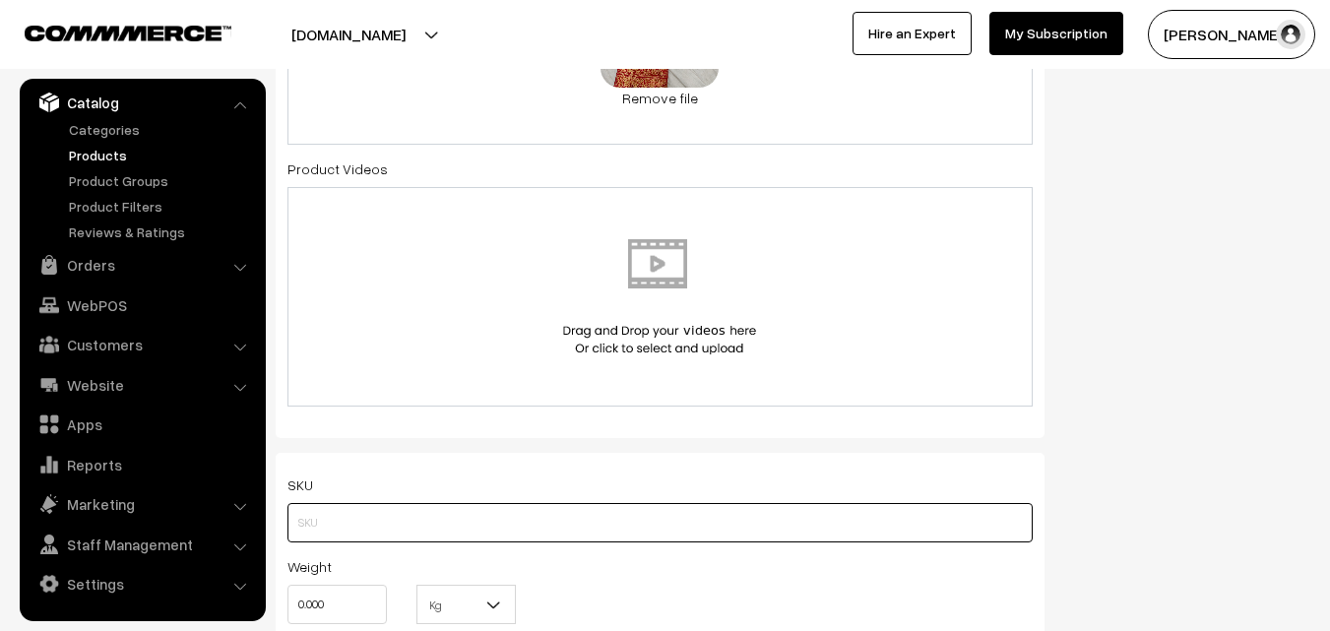
drag, startPoint x: 297, startPoint y: 537, endPoint x: 313, endPoint y: 525, distance: 19.7
click at [298, 537] on input "text" at bounding box center [660, 522] width 745 height 39
paste input "va12294-sep-venkatagiri-ko"
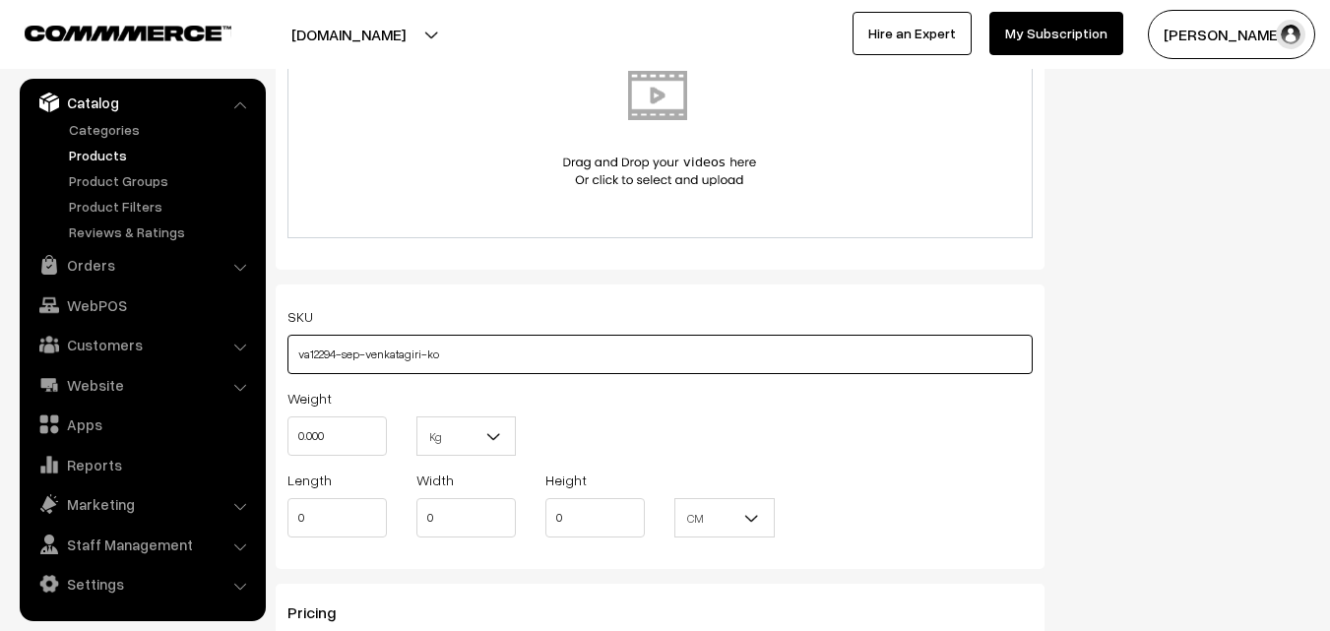
scroll to position [1280, 0]
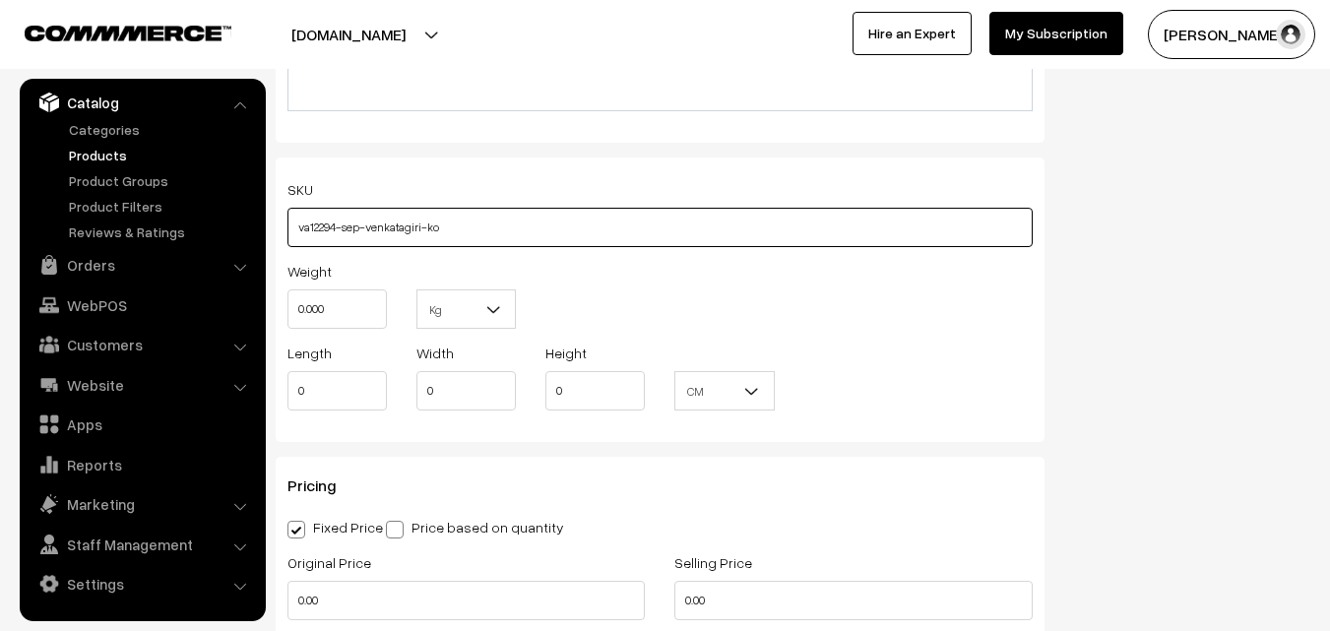
type input "va12294-sep-venkatagiri-ko"
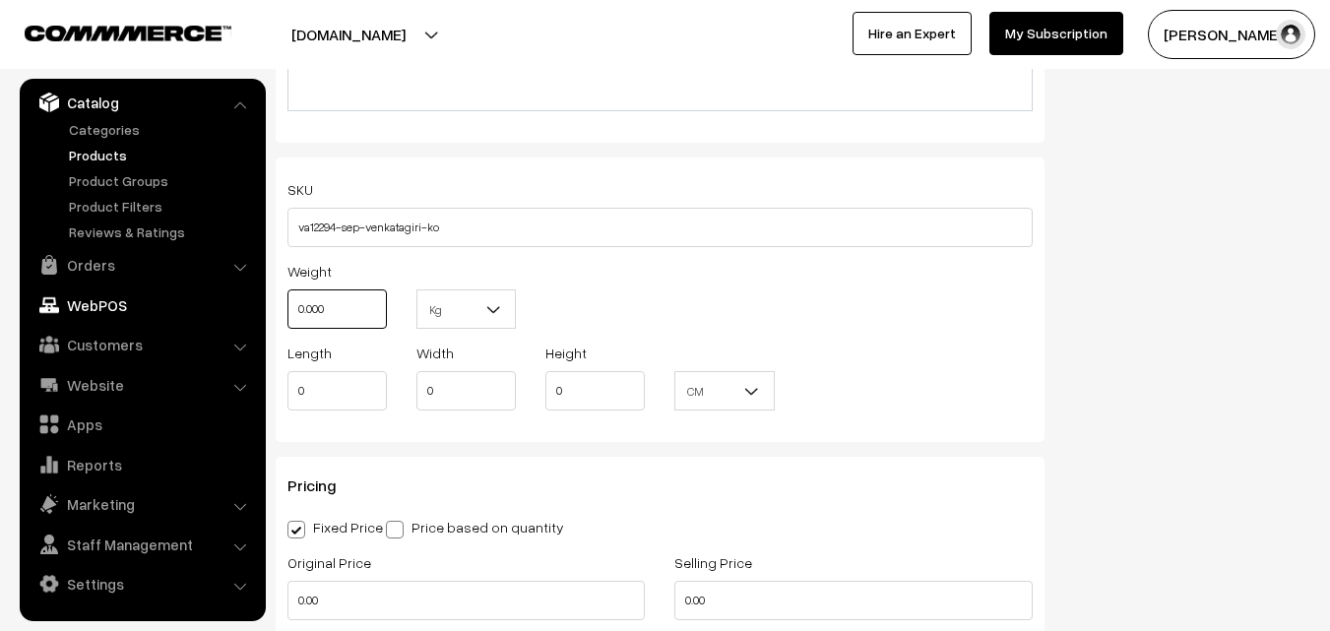
drag, startPoint x: 347, startPoint y: 300, endPoint x: 229, endPoint y: 300, distance: 117.2
click at [229, 300] on body "Thank you for showing interest. Our team will call you shortly. Close uppadasar…" at bounding box center [665, 366] width 1330 height 3293
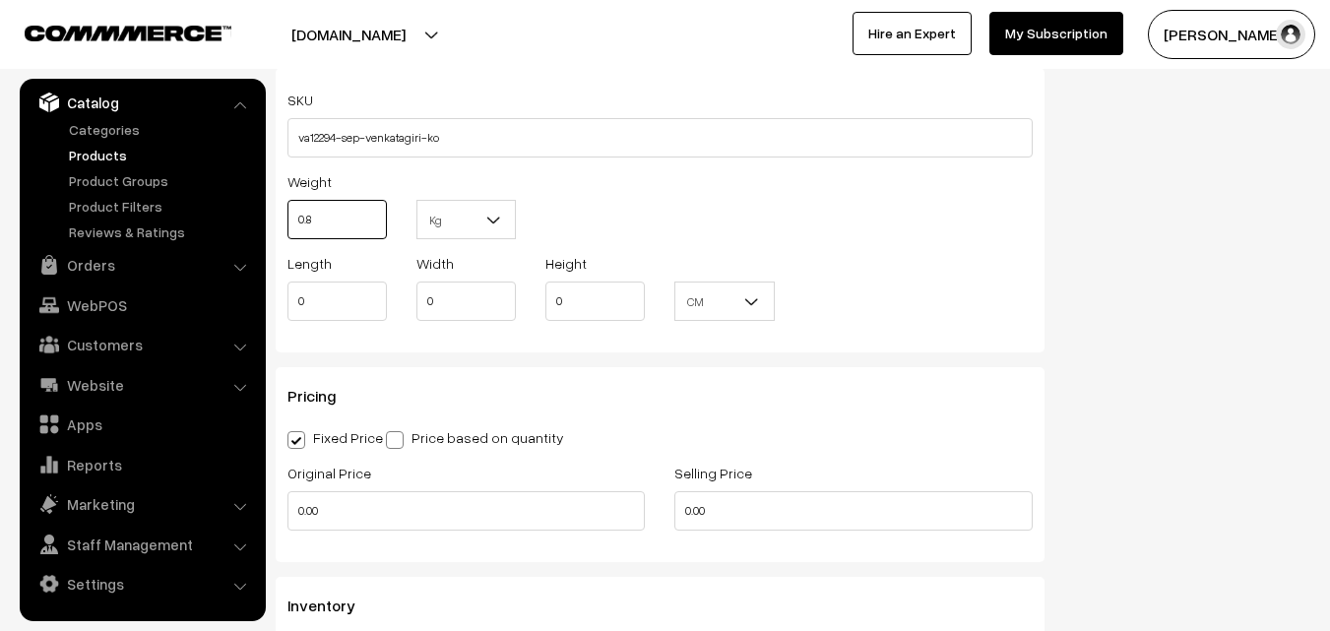
scroll to position [1477, 0]
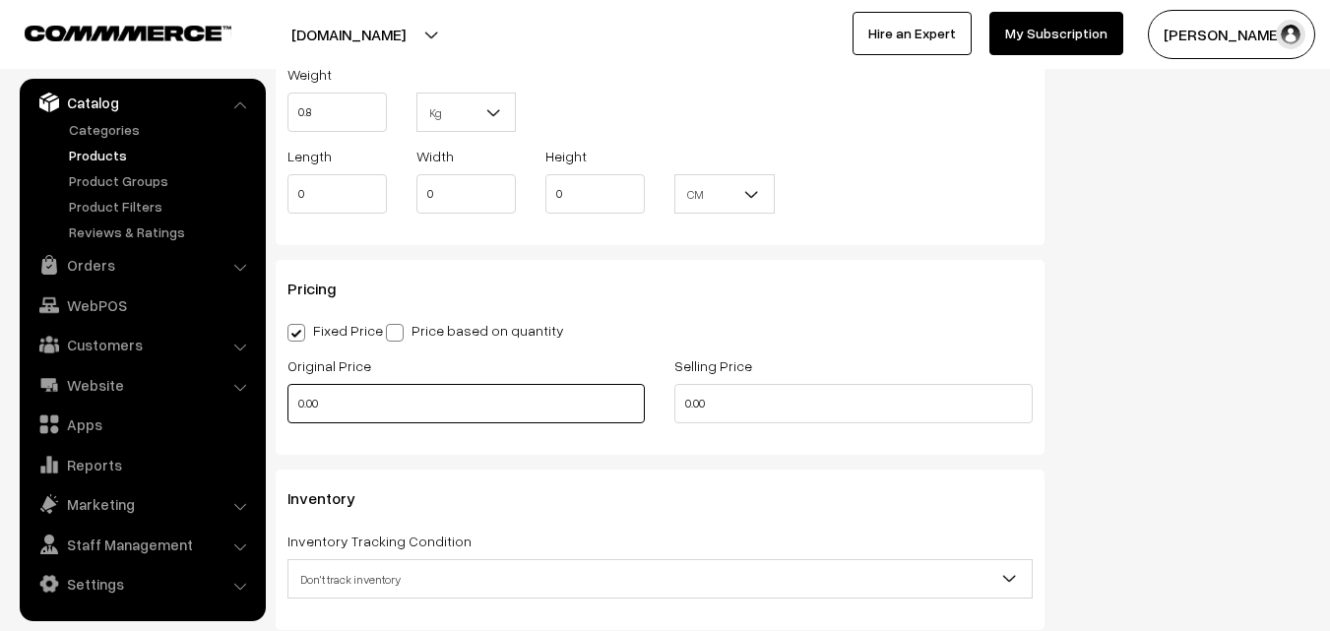
type input "0.80"
drag, startPoint x: 361, startPoint y: 408, endPoint x: 246, endPoint y: 408, distance: 115.2
click at [246, 408] on body "Thank you for showing interest. Our team will call you shortly. Close uppadasar…" at bounding box center [665, 169] width 1330 height 3293
type input "11300"
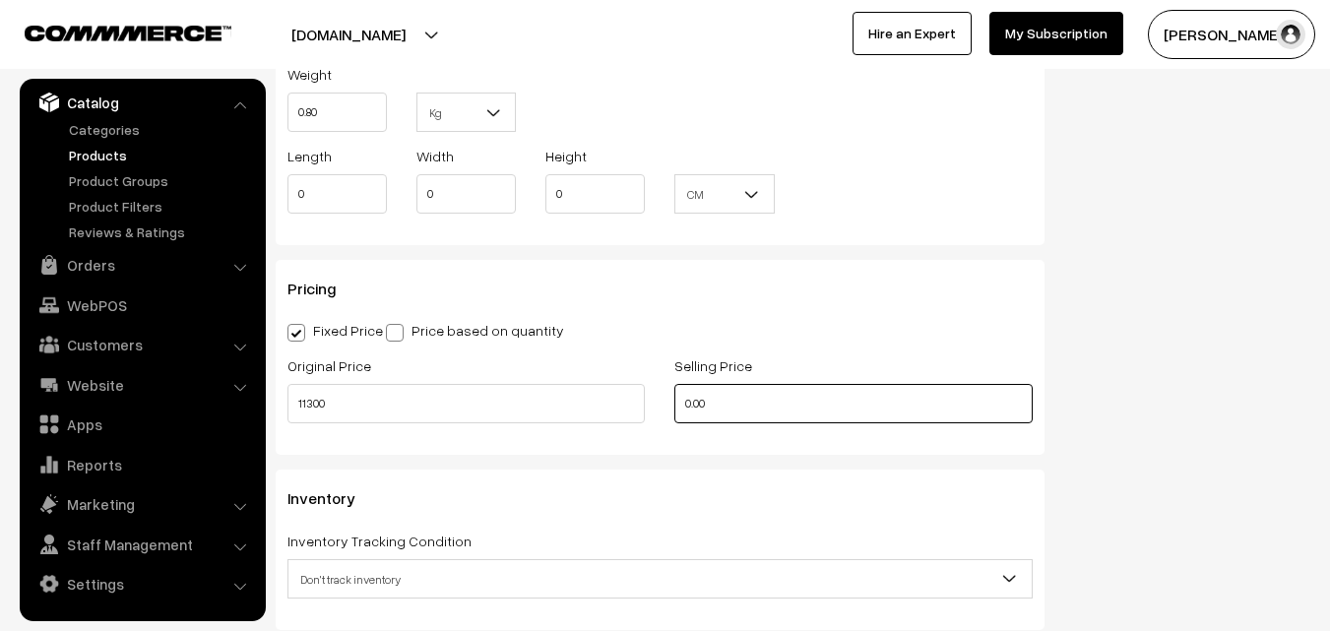
drag, startPoint x: 788, startPoint y: 419, endPoint x: 456, endPoint y: 395, distance: 332.7
click at [456, 395] on div "Original Price 11300 Selling Price 0.00" at bounding box center [660, 394] width 775 height 82
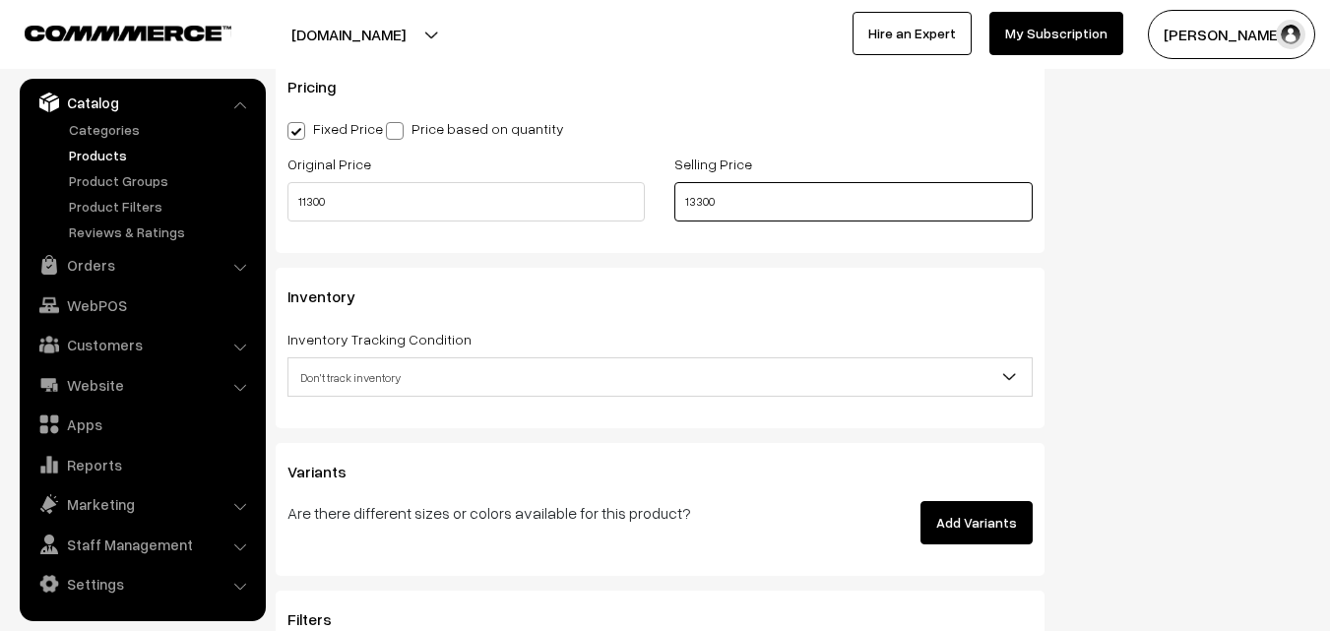
scroll to position [1772, 0]
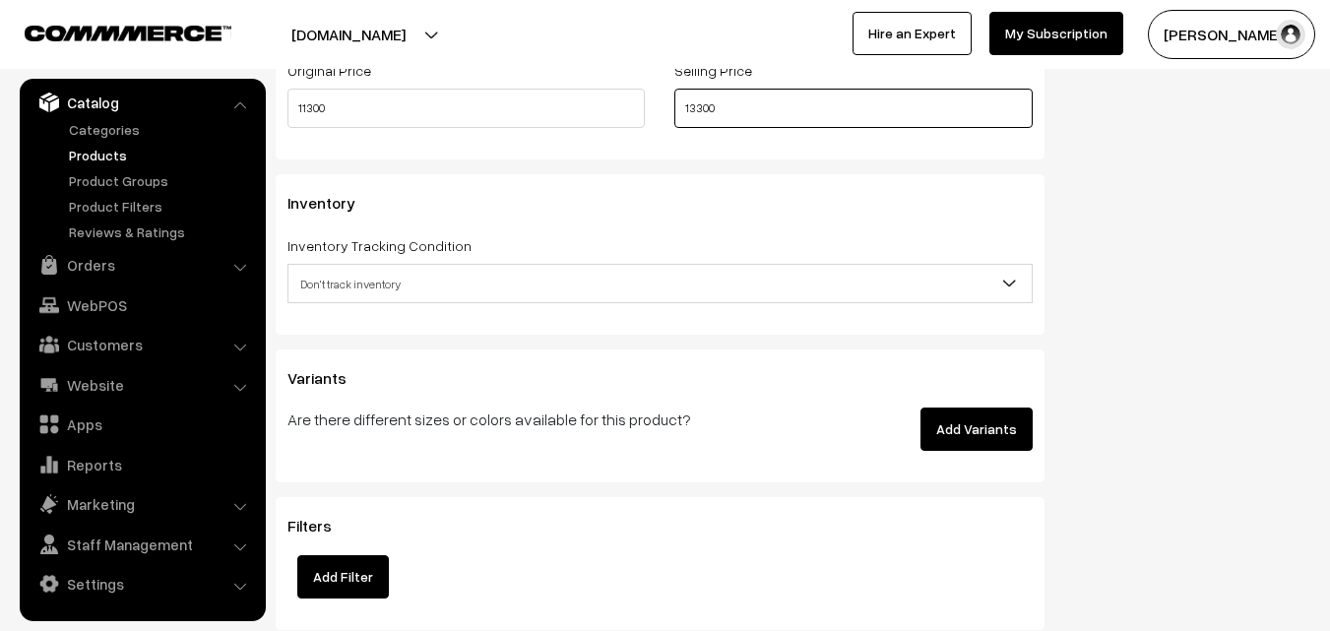
type input "13300"
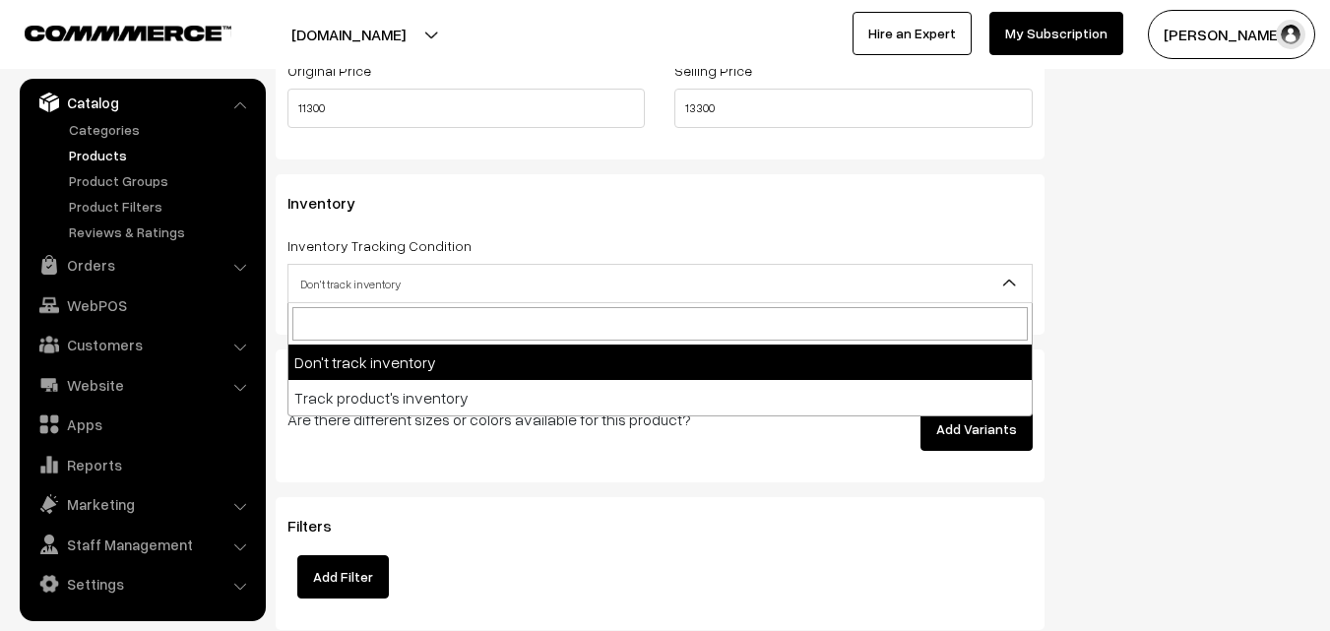
click at [348, 285] on span "Don't track inventory" at bounding box center [660, 284] width 743 height 34
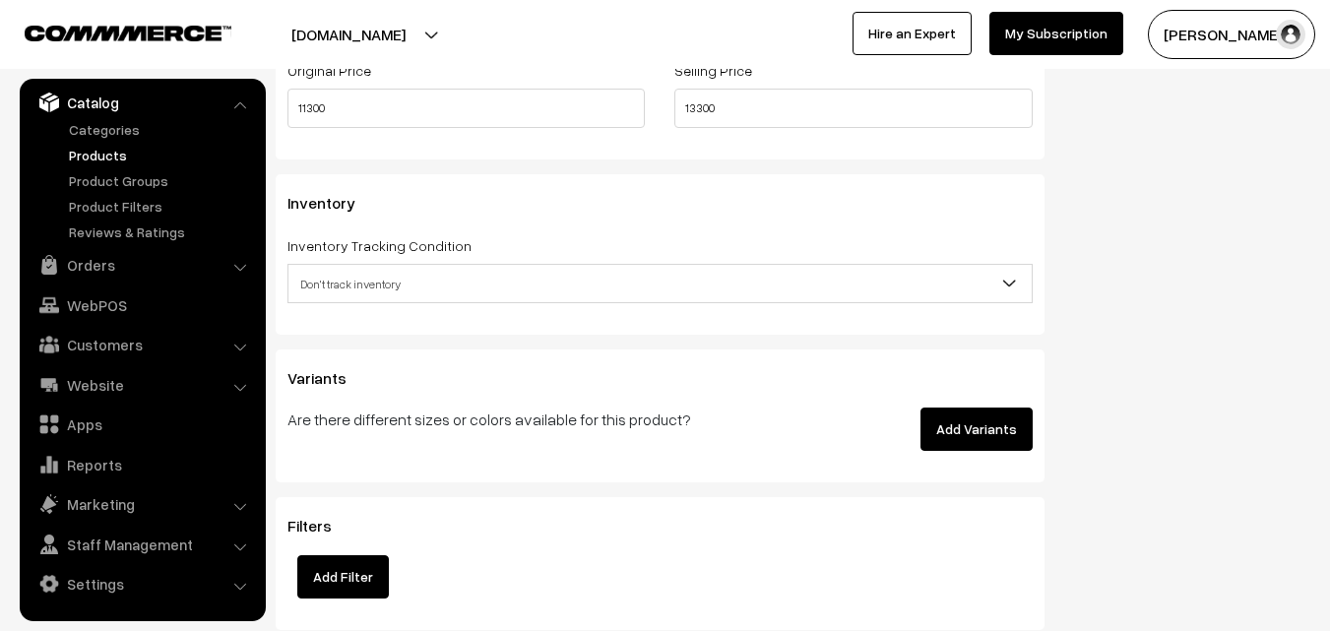
click at [374, 320] on div "Inventory Inventory Tracking Condition Don't track inventory Track product's in…" at bounding box center [660, 254] width 769 height 160
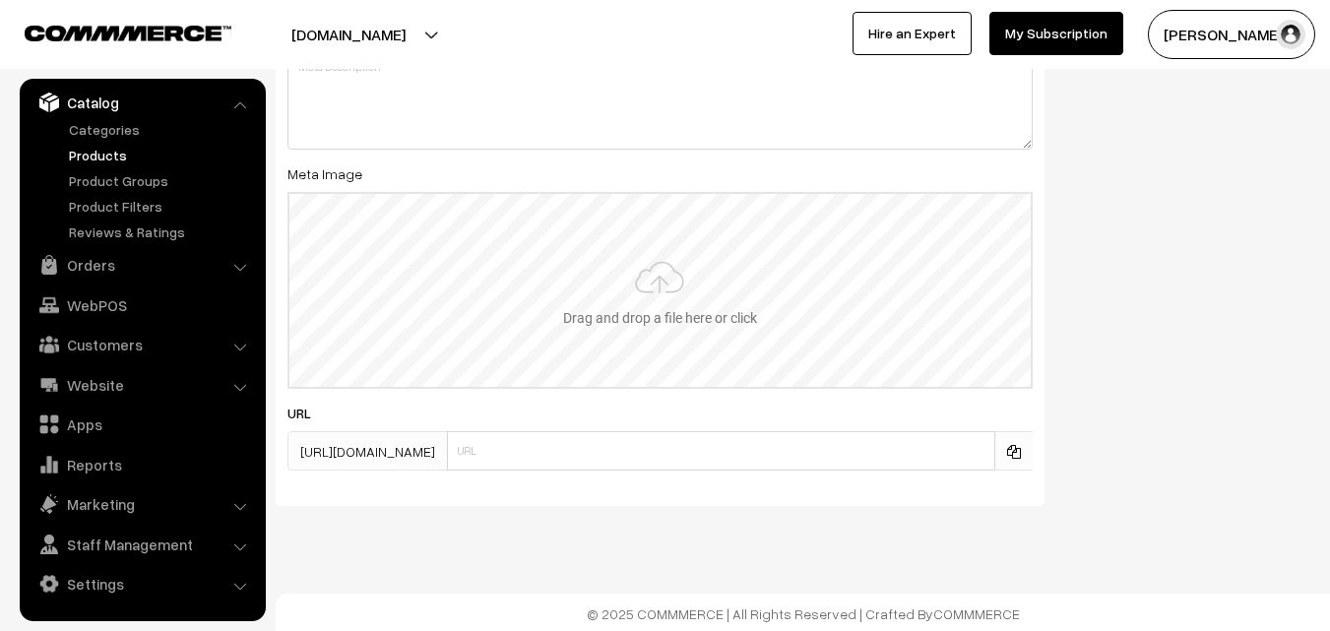
scroll to position [2661, 0]
click at [652, 288] on input "file" at bounding box center [659, 287] width 741 height 193
type input "C:\fakepath\ikkat-saree-va12294-sep.jpeg"
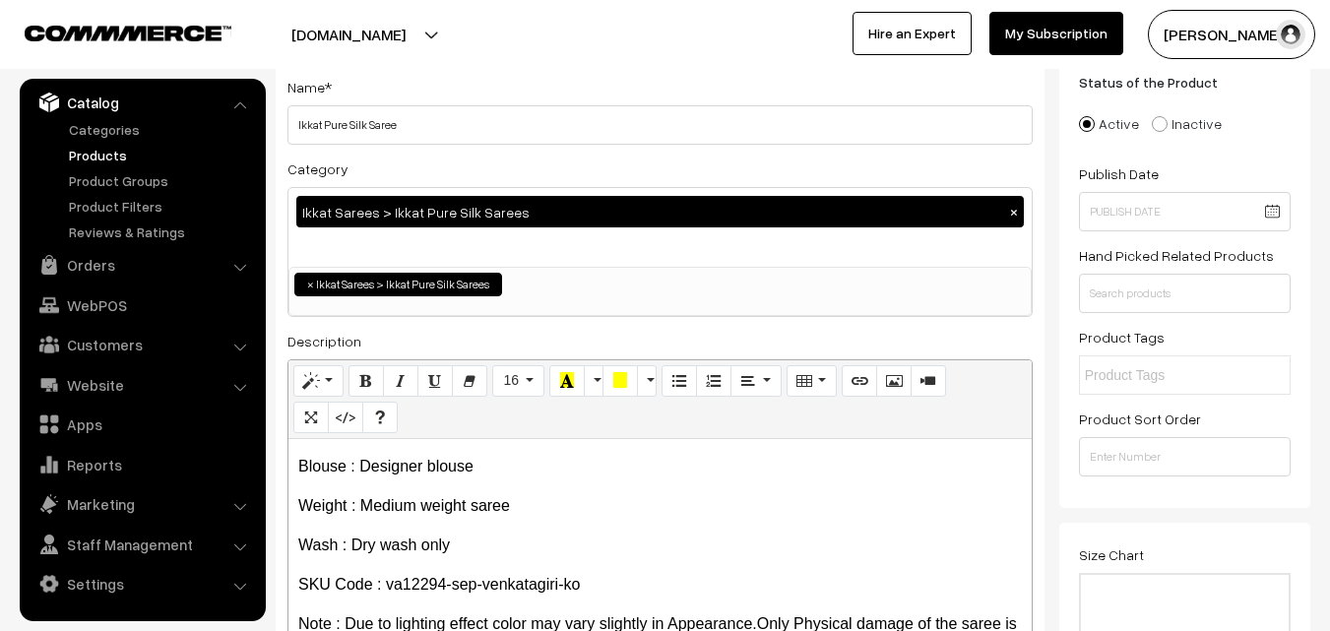
scroll to position [0, 0]
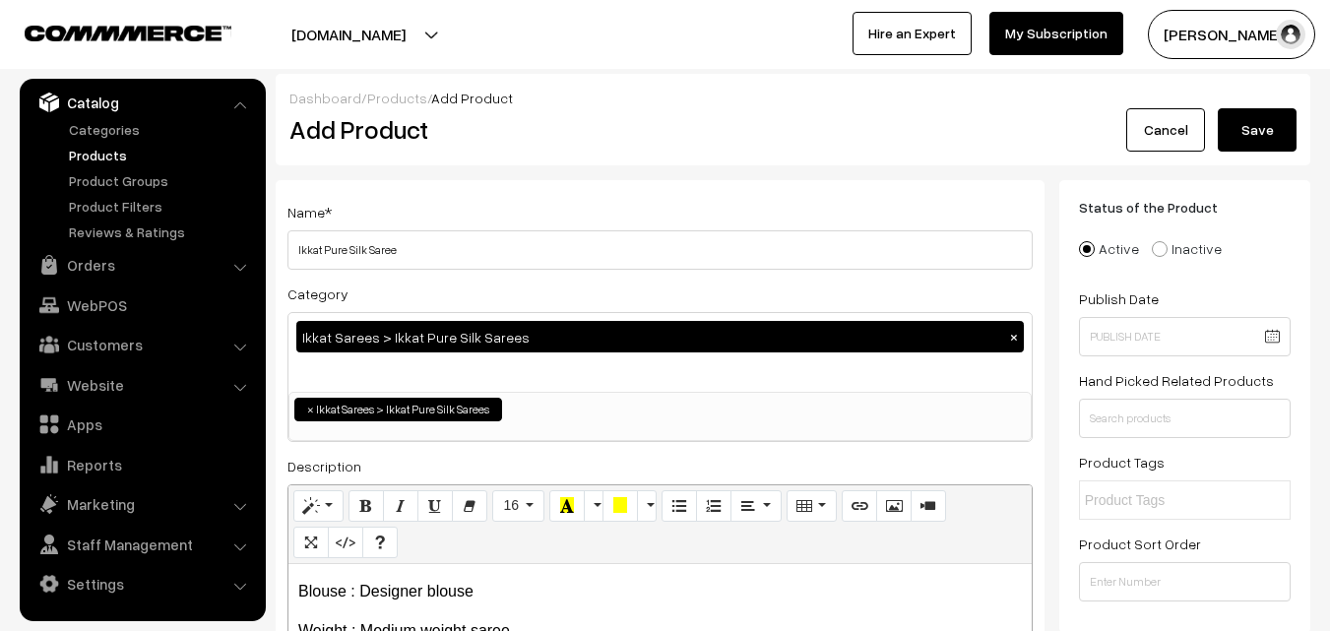
click at [1263, 128] on button "Save" at bounding box center [1257, 129] width 79 height 43
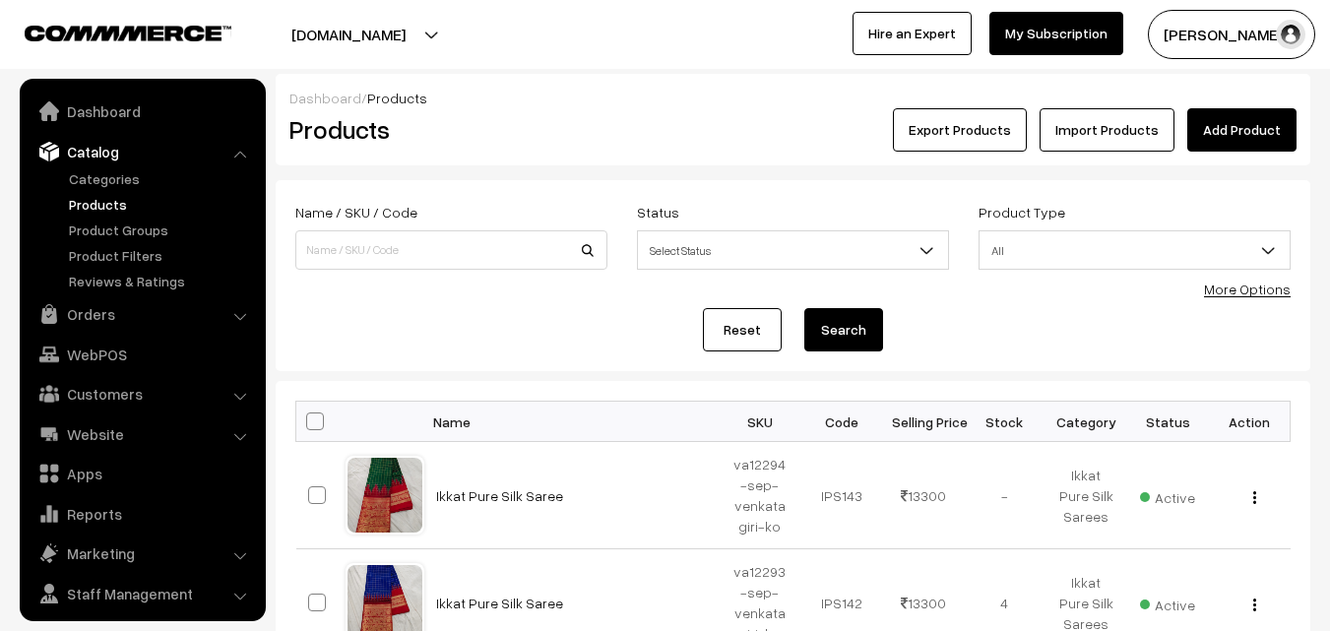
scroll to position [49, 0]
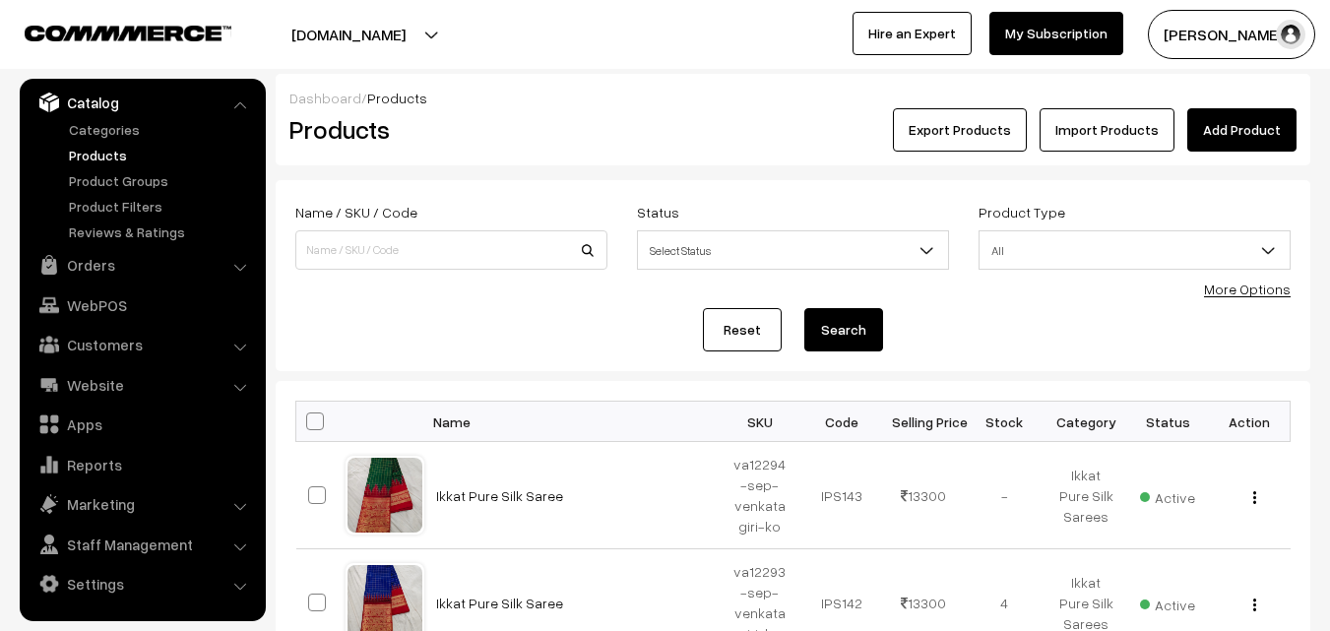
click at [634, 127] on div "Export Products Import Products Add Product" at bounding box center [965, 129] width 691 height 43
click at [614, 128] on div "Products" at bounding box center [448, 129] width 346 height 43
click at [1215, 123] on link "Add Product" at bounding box center [1241, 129] width 109 height 43
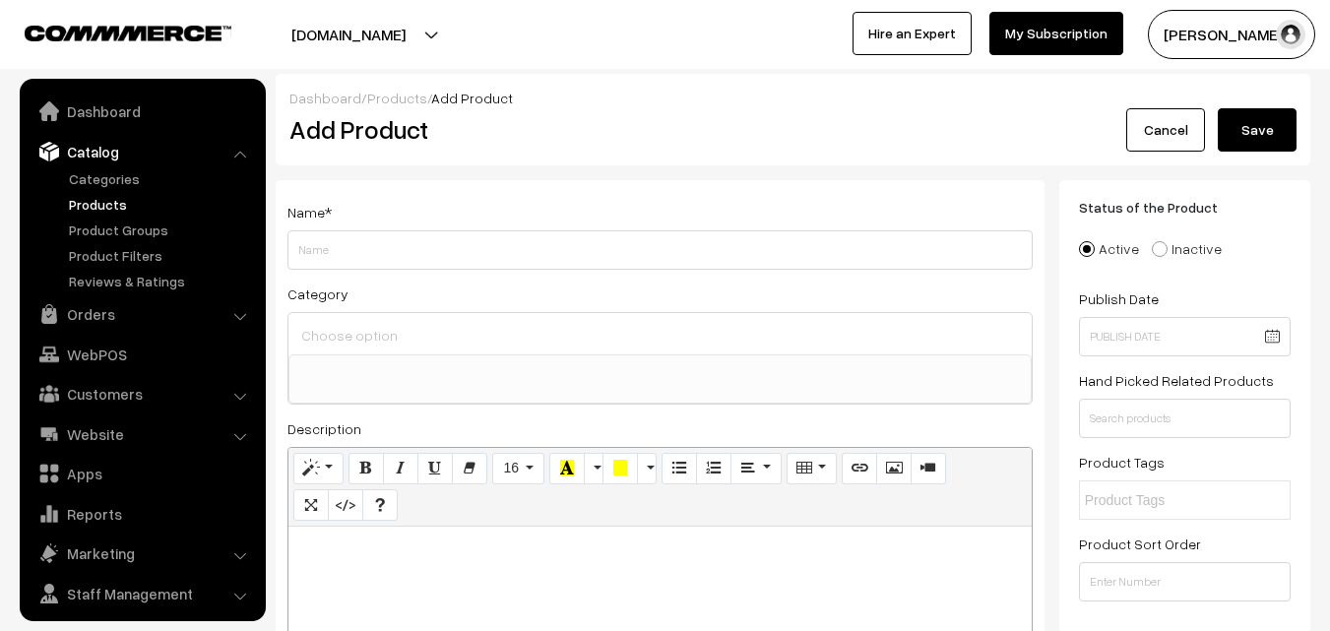
select select
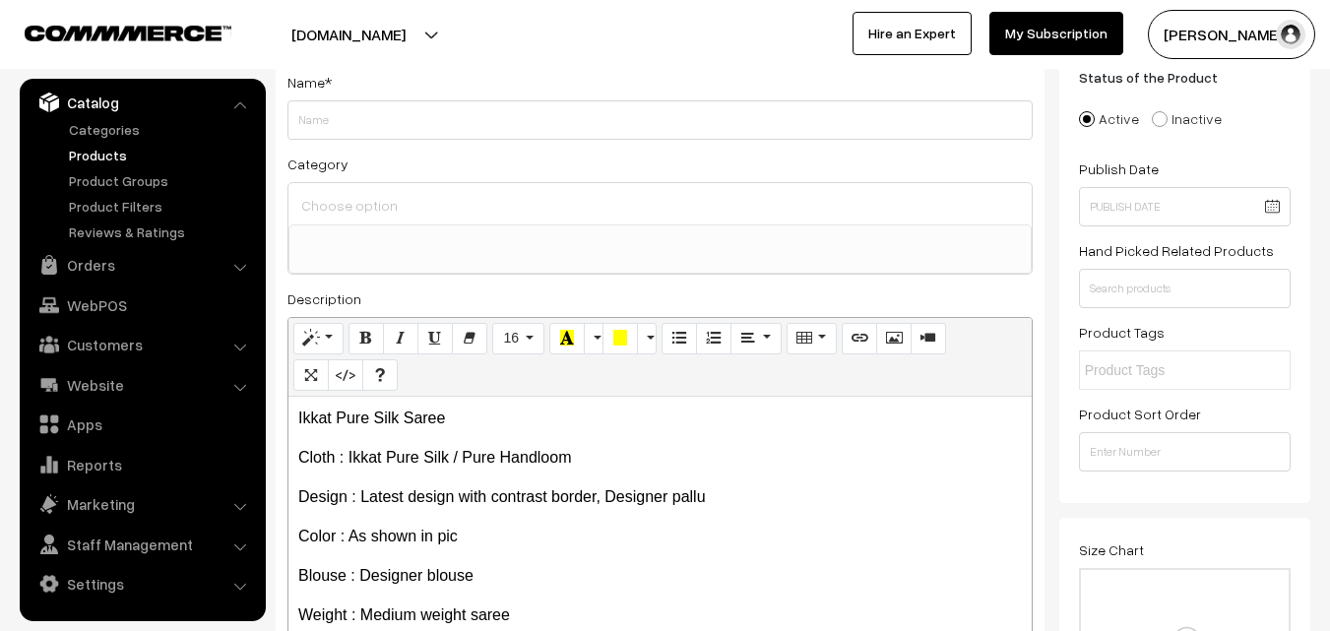
scroll to position [98, 0]
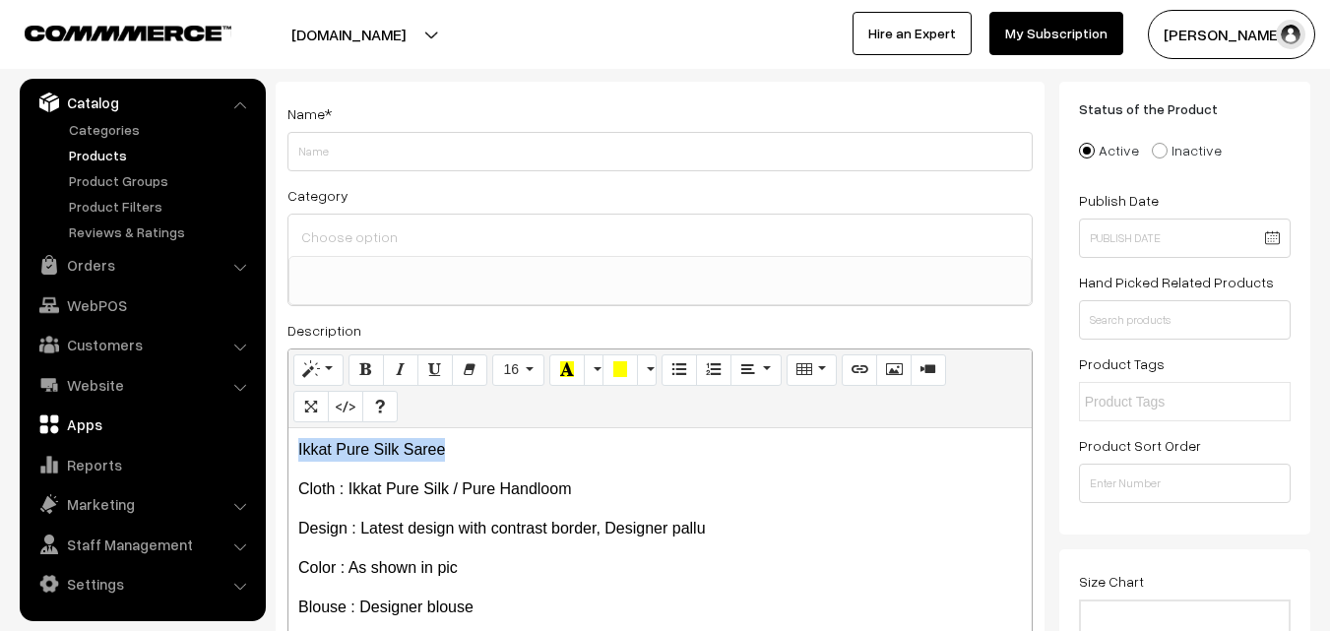
drag, startPoint x: 472, startPoint y: 439, endPoint x: 188, endPoint y: 430, distance: 283.7
copy p "Ikkat Pure Silk Saree"
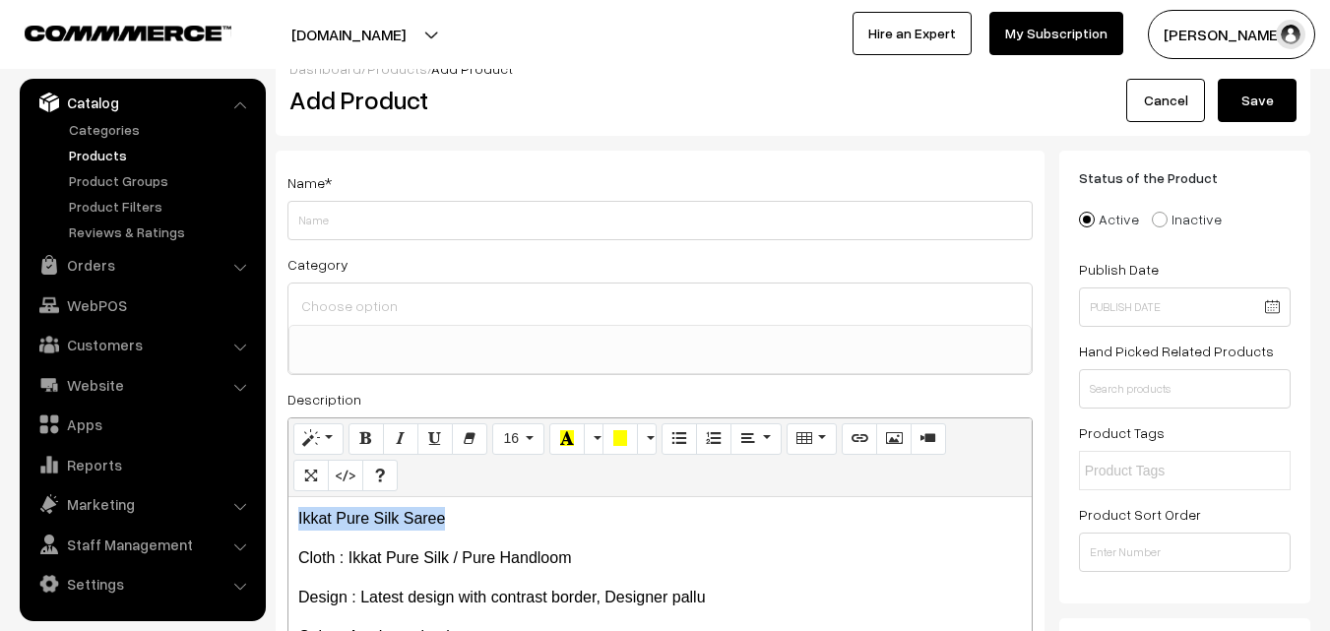
scroll to position [0, 0]
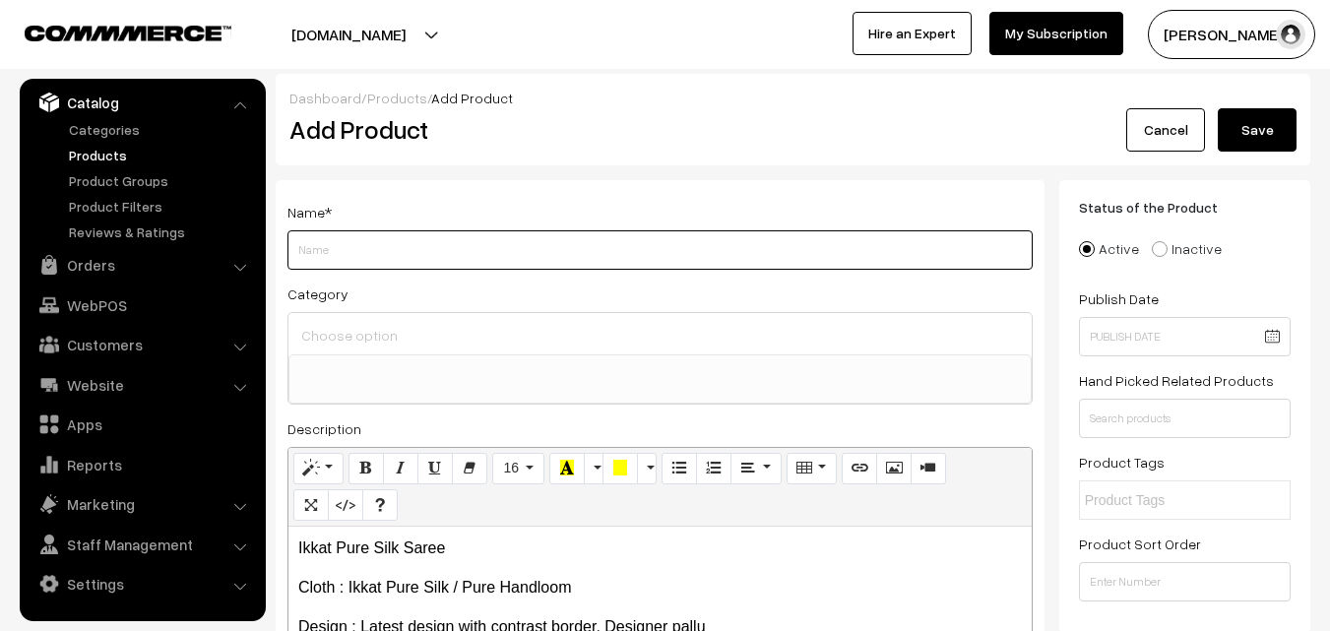
click at [343, 246] on input "Weight" at bounding box center [660, 249] width 745 height 39
paste input "Ikkat Pure Silk Saree"
type input "Ikkat Pure Silk Saree"
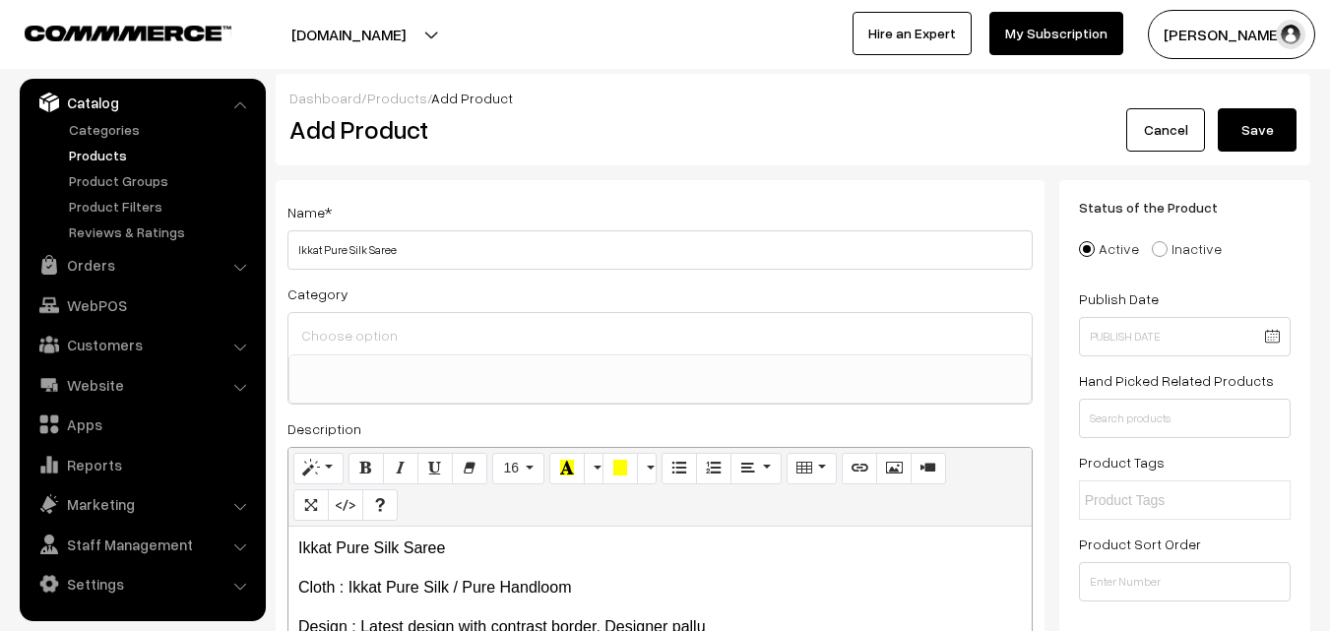
click at [362, 328] on input at bounding box center [660, 335] width 728 height 29
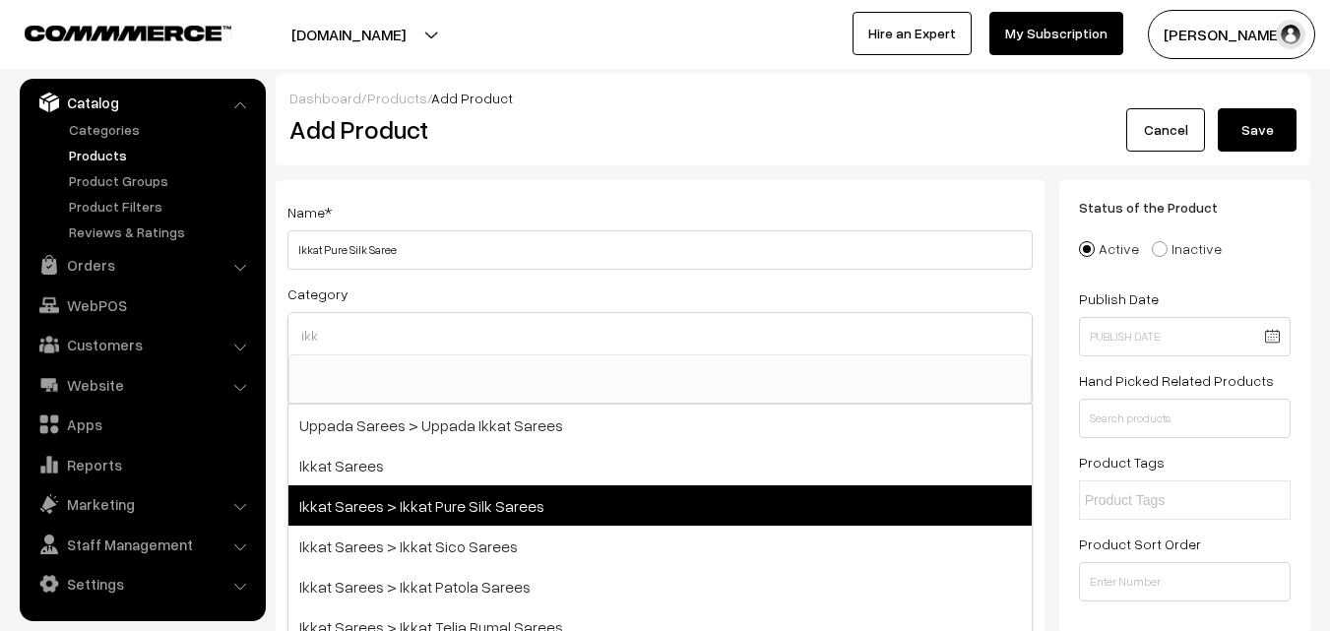
type input "ikk"
click at [417, 501] on span "Ikkat Sarees > Ikkat Pure Silk Sarees" at bounding box center [660, 505] width 743 height 40
select select "20"
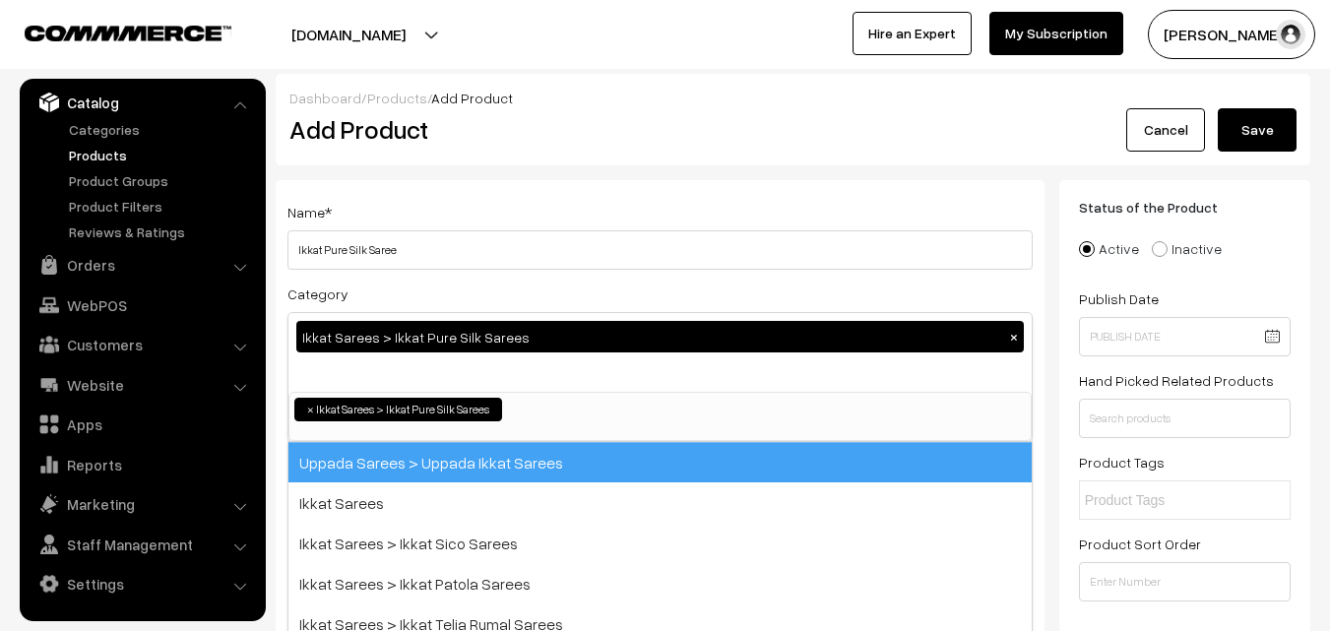
scroll to position [251, 0]
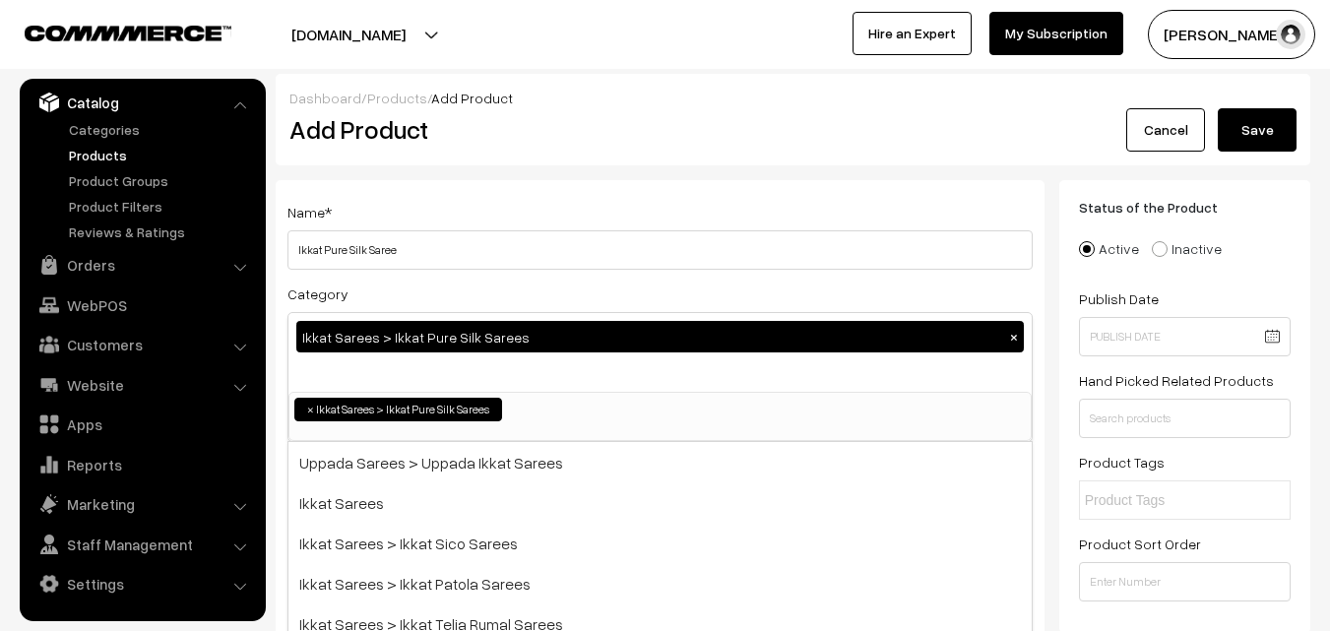
click at [469, 190] on div "Name * Ikkat Pure Silk Saree Category Ikkat Sarees > Ikkat Pure Silk Sarees × U…" at bounding box center [660, 516] width 769 height 673
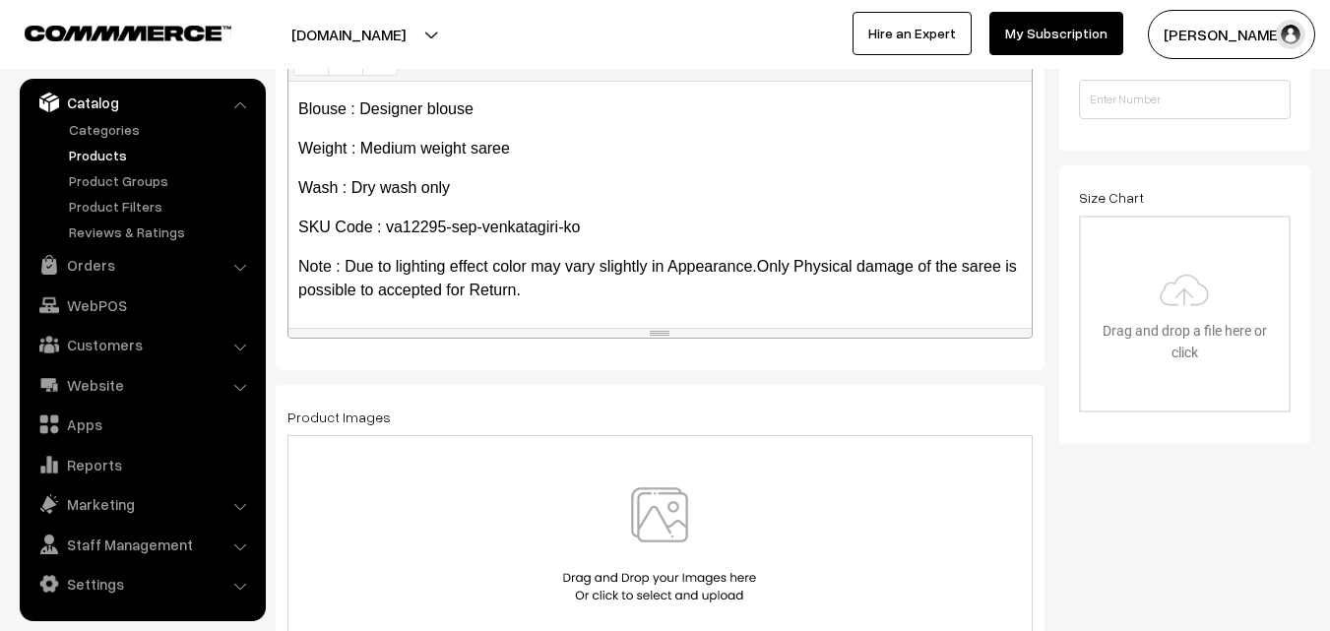
scroll to position [591, 0]
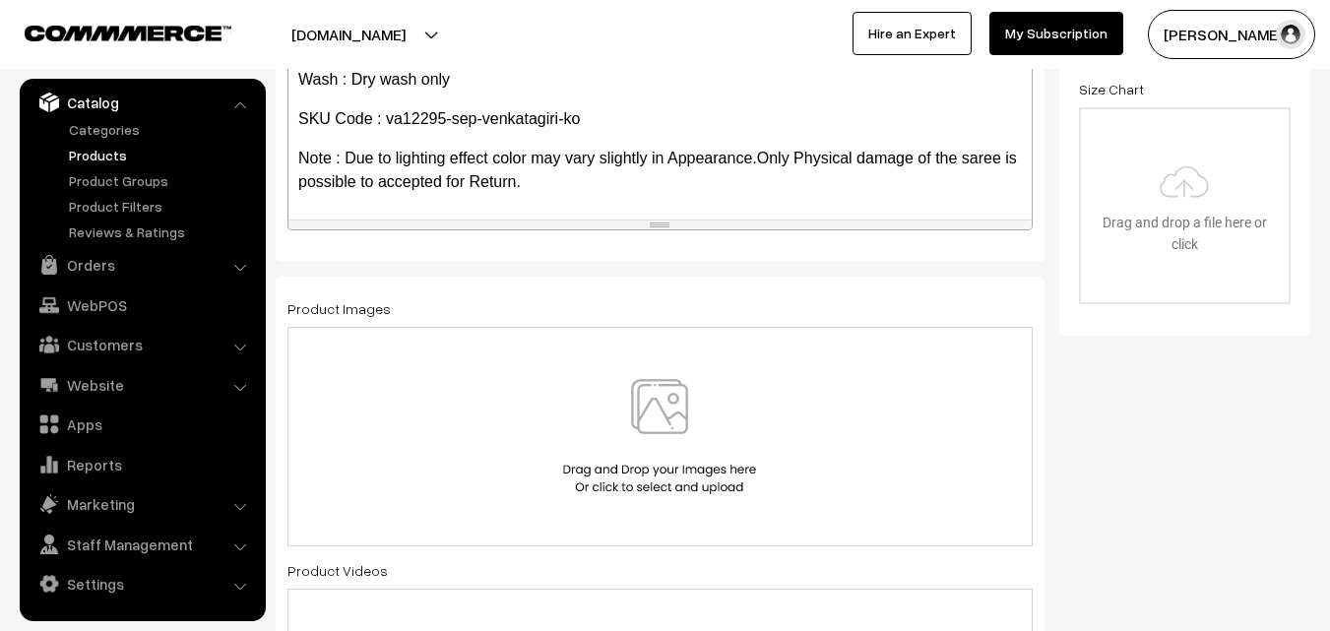
click at [650, 397] on img at bounding box center [659, 436] width 203 height 115
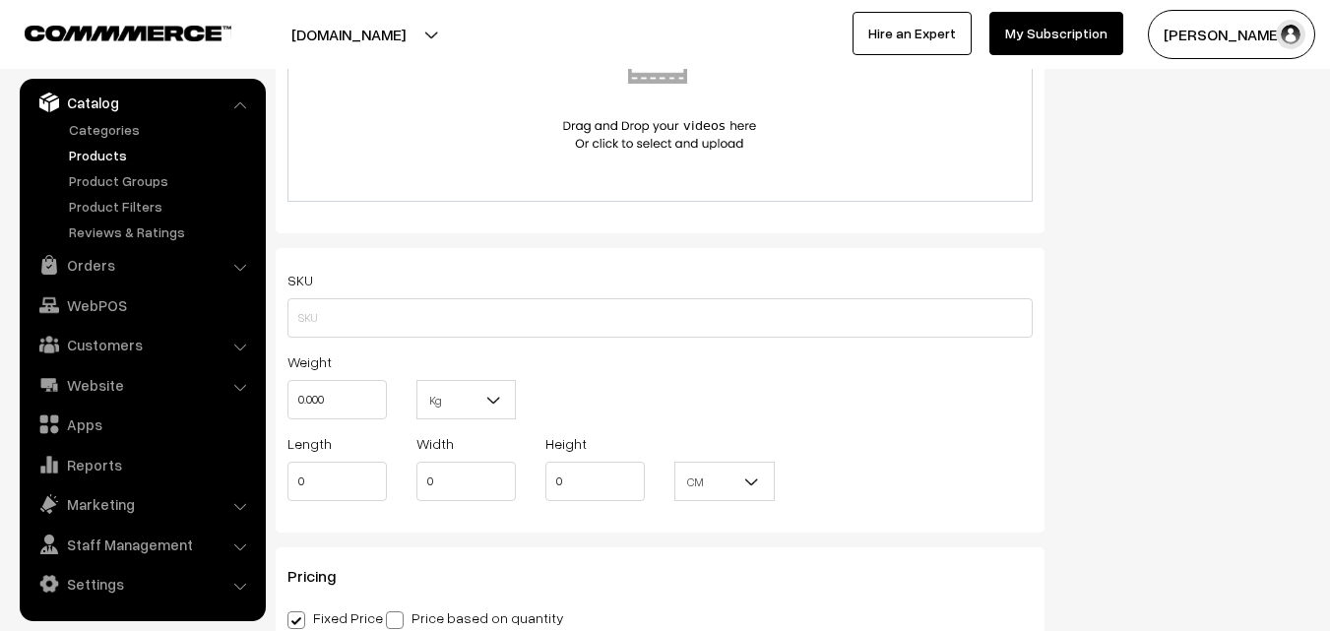
scroll to position [1280, 0]
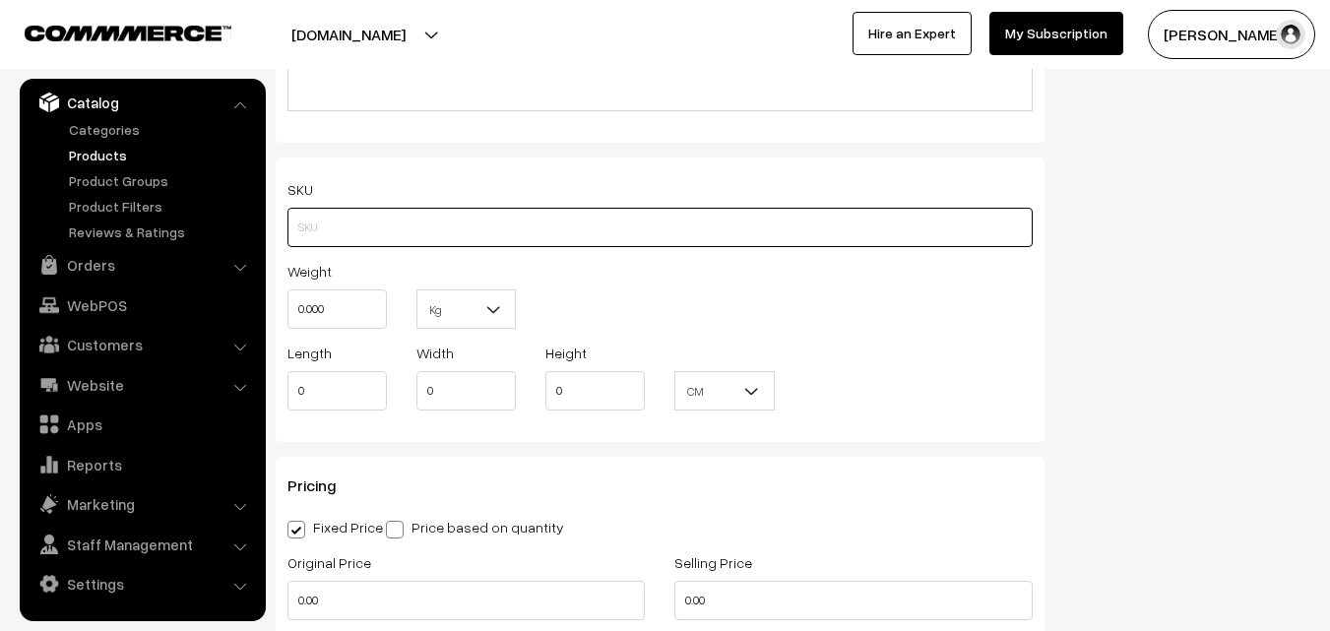
paste input "va12295-sep-venkatagiri-ko"
type input "va12295-sep-venkatagiri-ko"
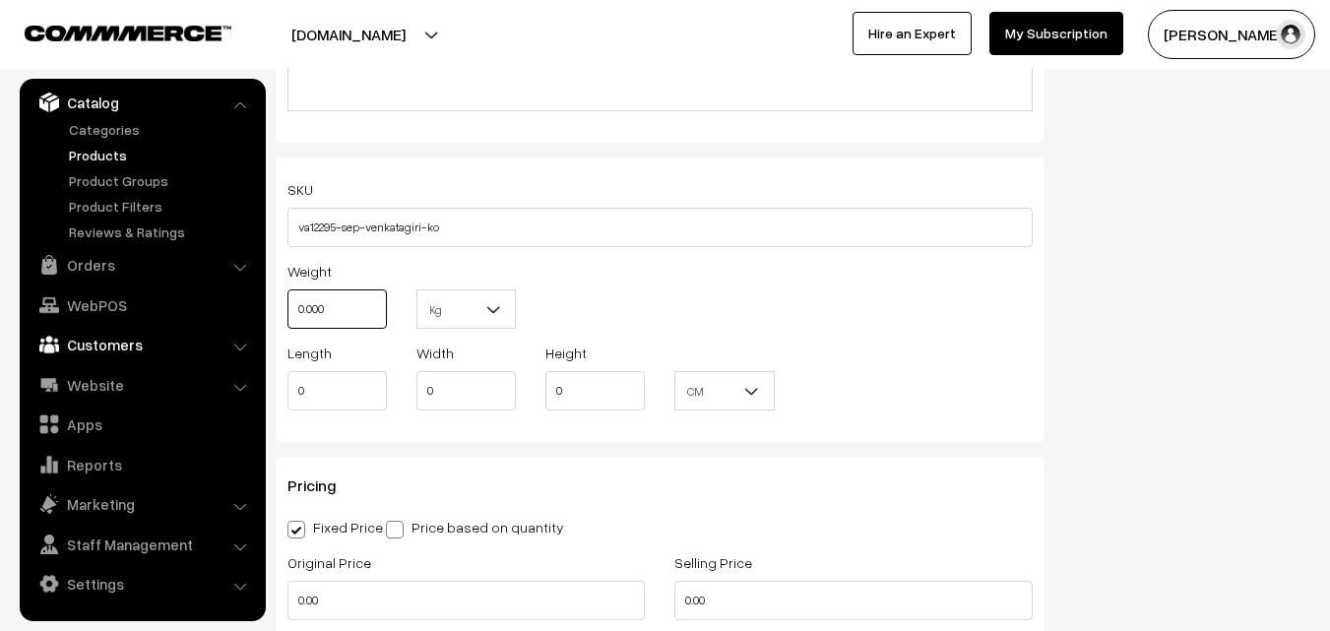
drag, startPoint x: 280, startPoint y: 327, endPoint x: 240, endPoint y: 332, distance: 39.7
click at [240, 332] on body "Thank you for showing interest. Our team will call you shortly. Close [DOMAIN_N…" at bounding box center [665, 366] width 1330 height 3293
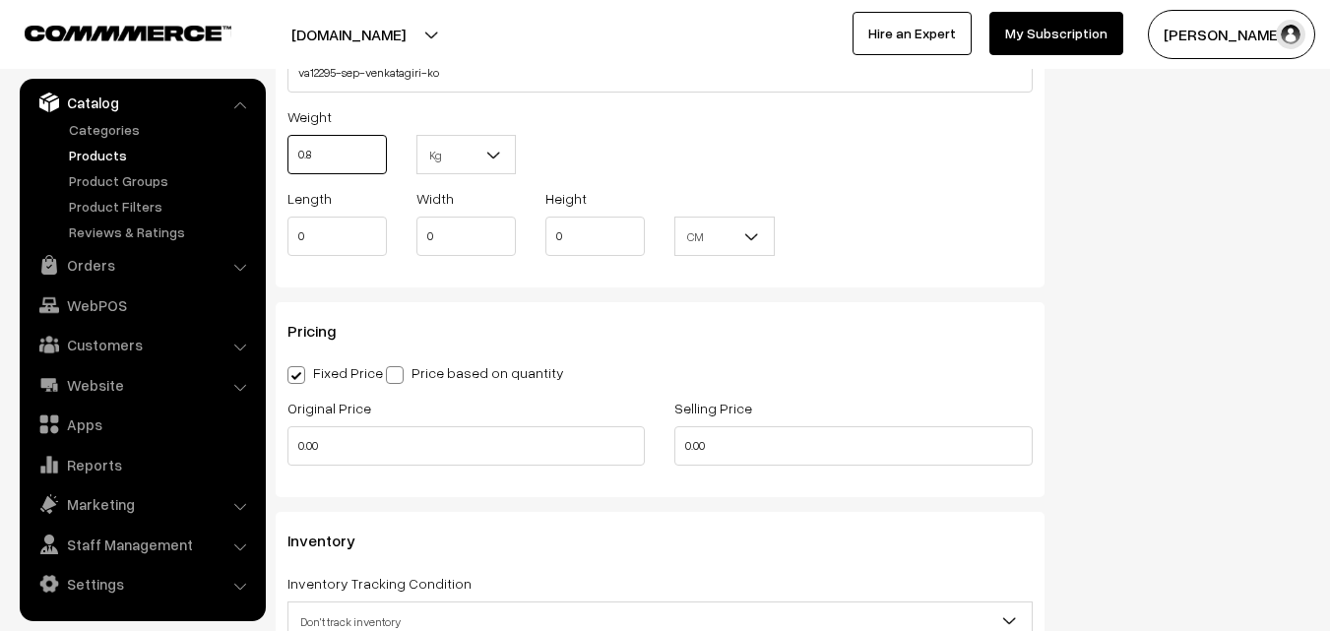
scroll to position [1575, 0]
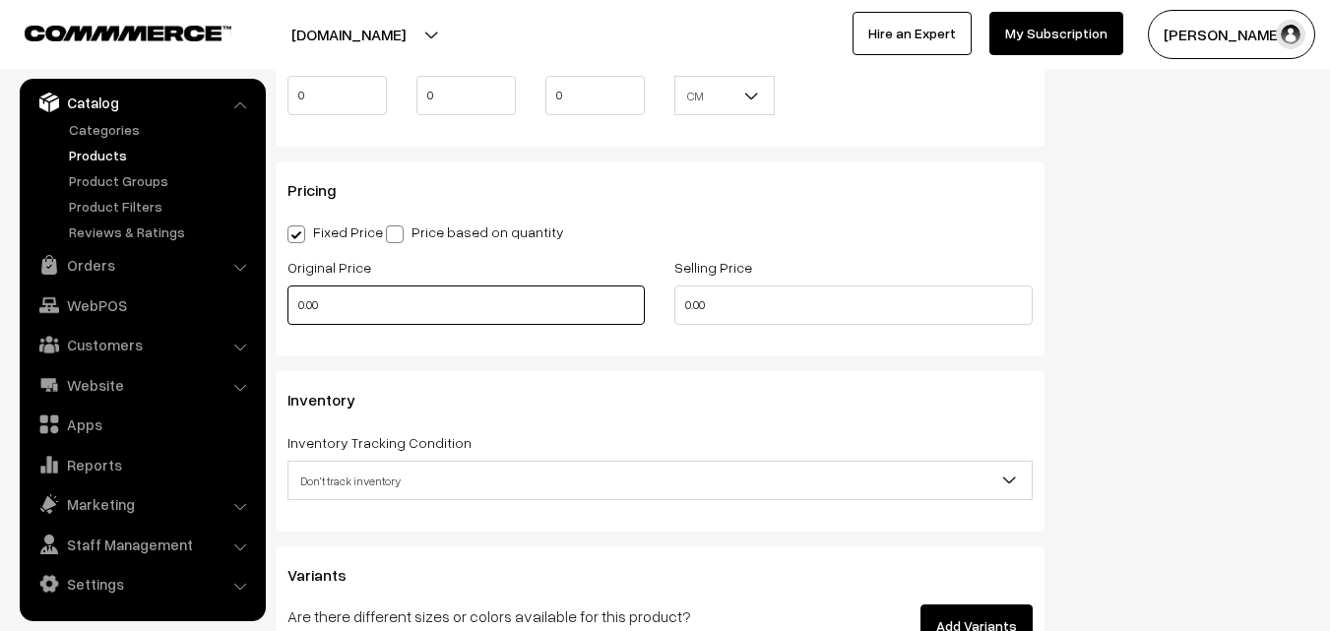
type input "0.80"
drag, startPoint x: 329, startPoint y: 321, endPoint x: 268, endPoint y: 320, distance: 61.1
type input "11300"
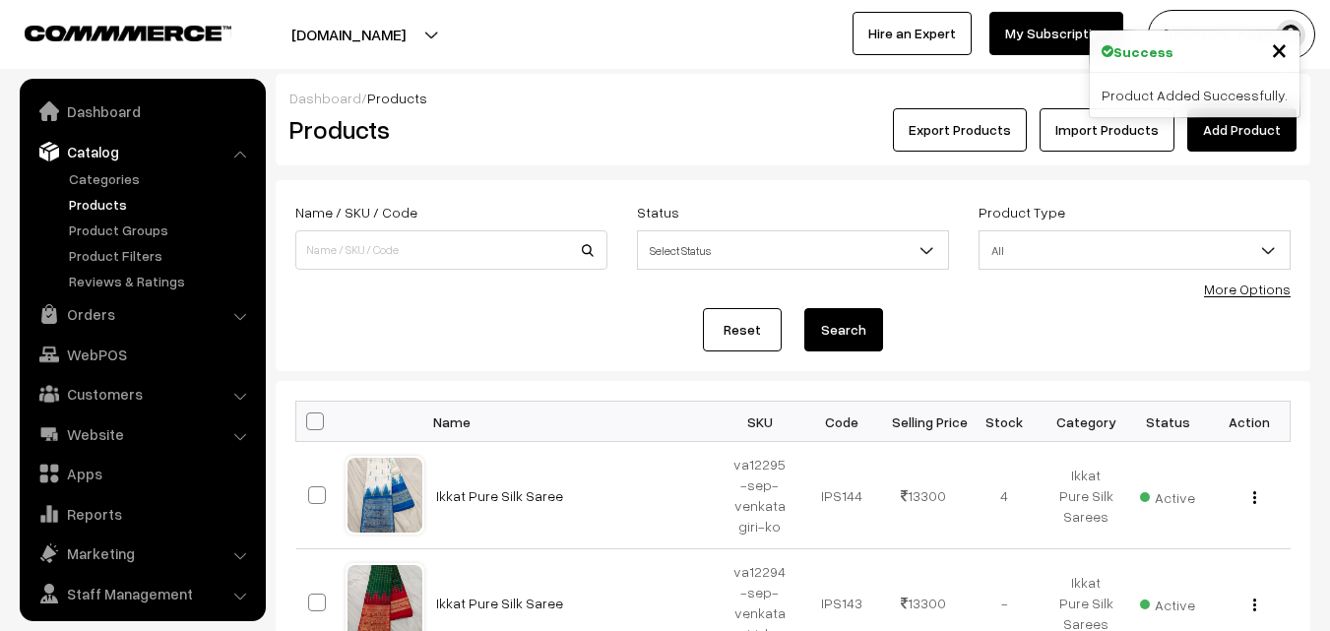
scroll to position [49, 0]
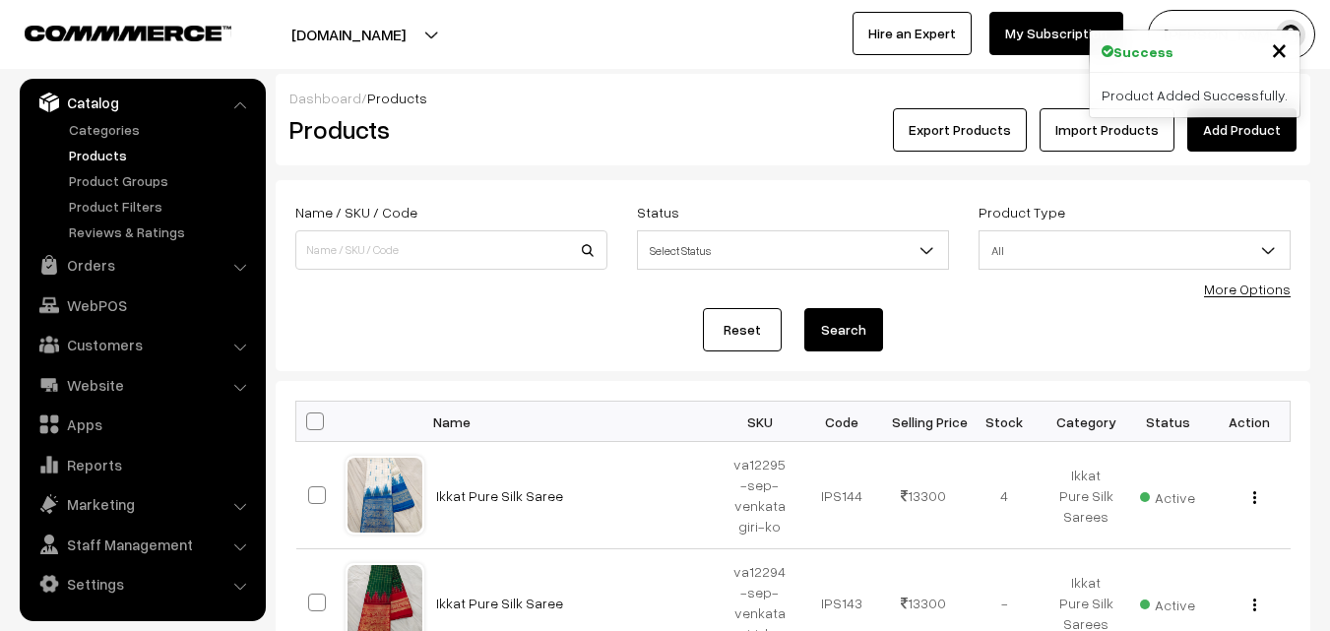
click at [602, 130] on h2 "Products" at bounding box center [447, 129] width 316 height 31
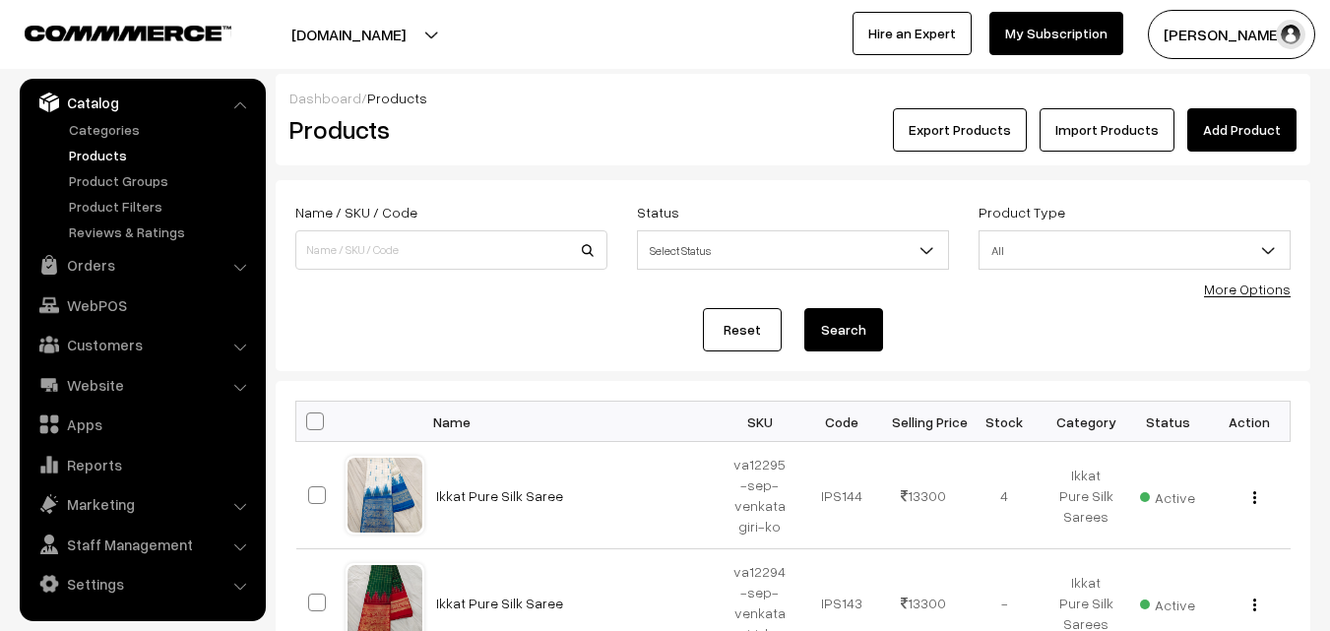
click at [1266, 135] on link "Add Product" at bounding box center [1241, 129] width 109 height 43
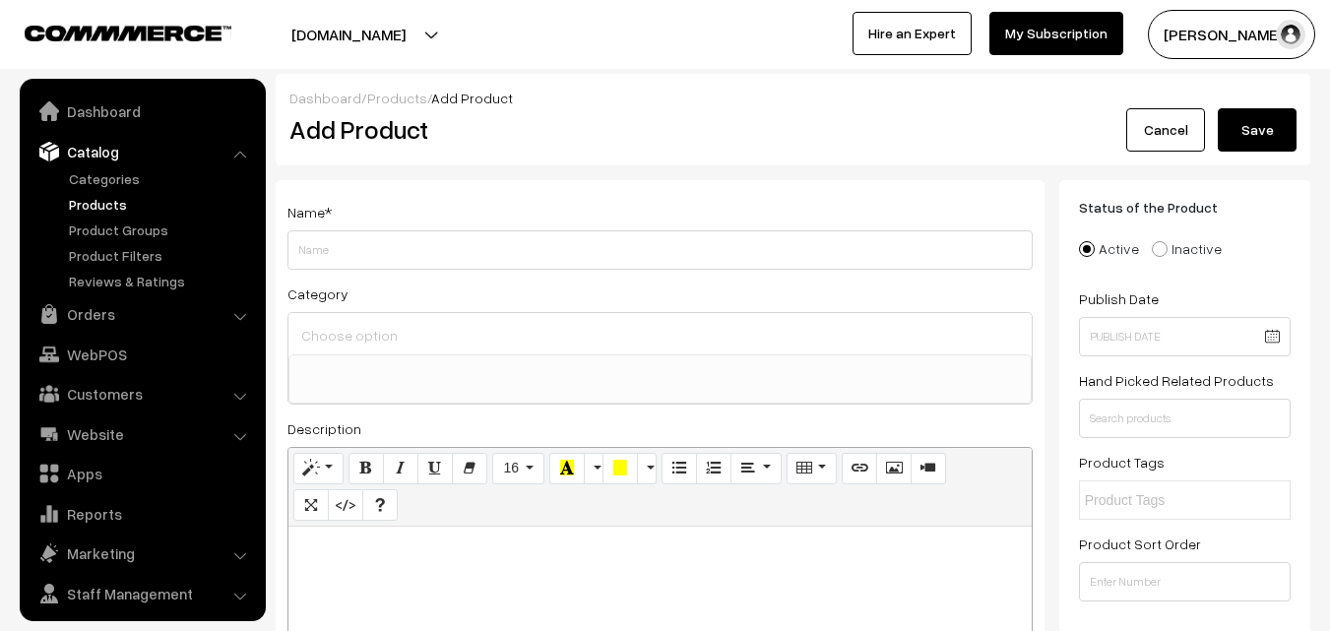
select select
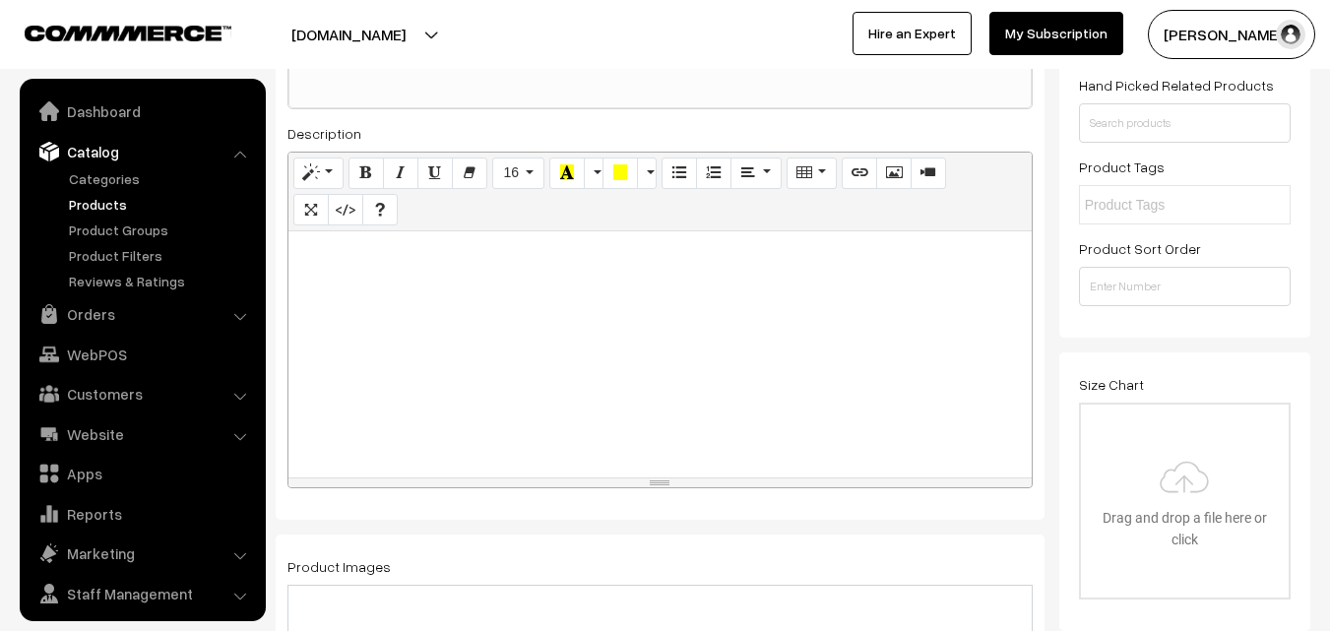
click at [414, 330] on div at bounding box center [660, 354] width 743 height 246
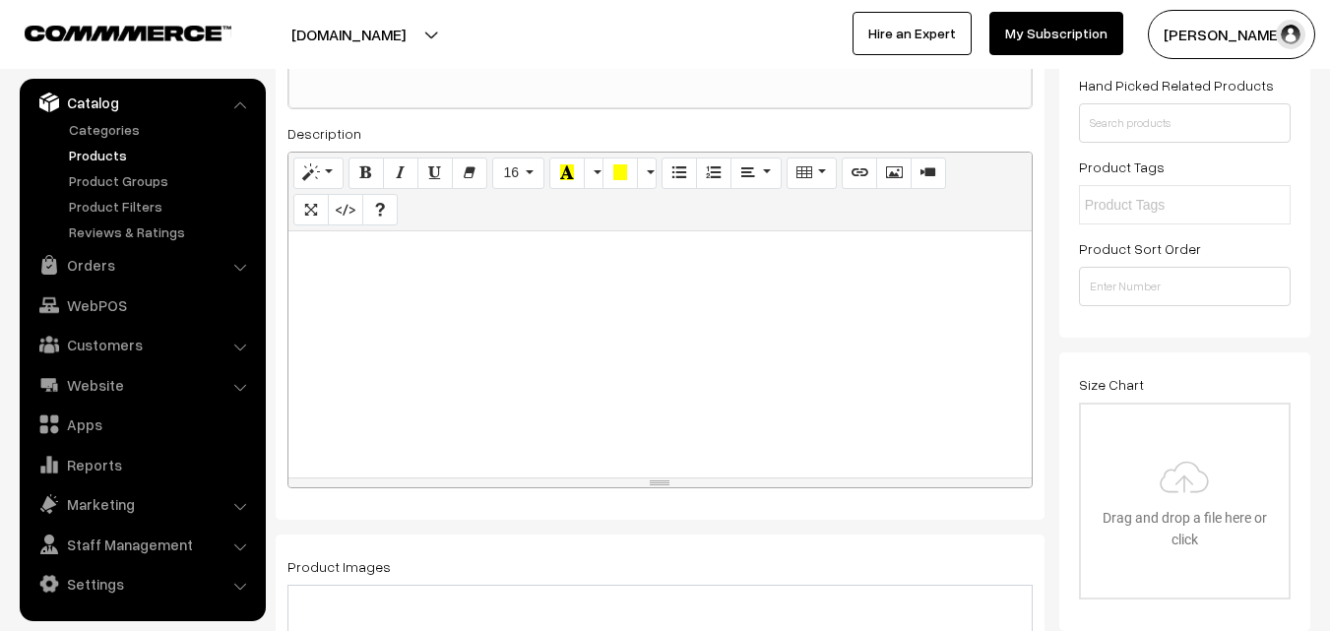
paste div
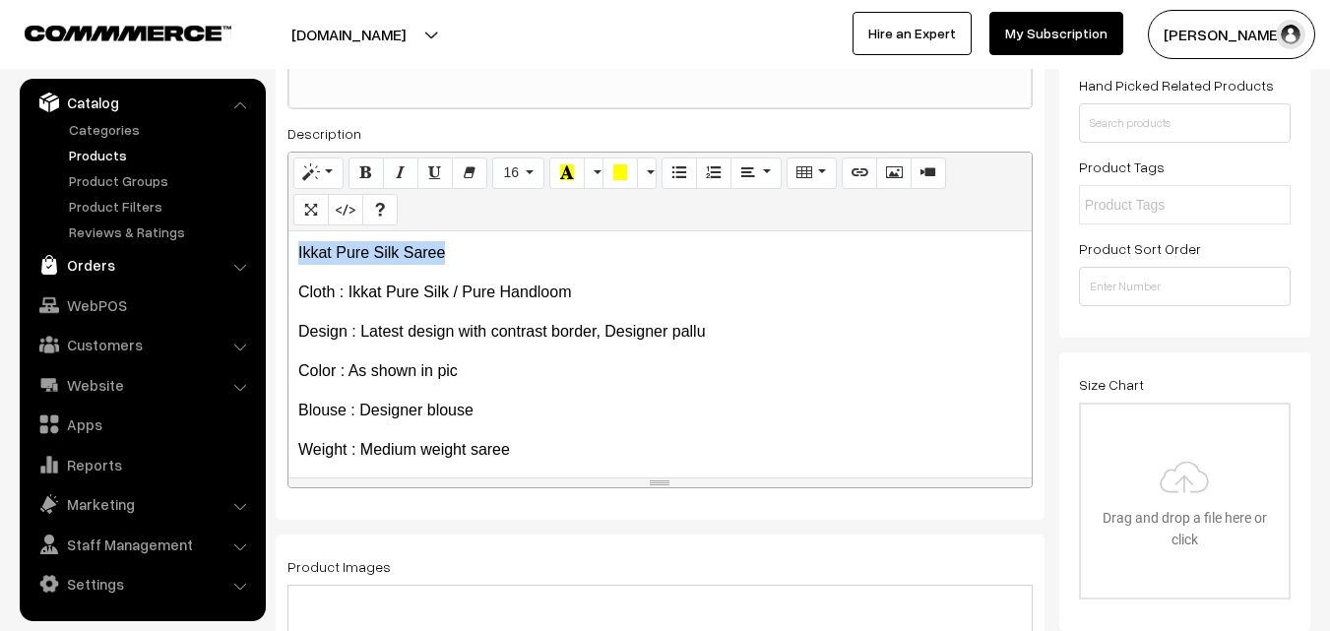
drag, startPoint x: 451, startPoint y: 253, endPoint x: 188, endPoint y: 249, distance: 262.9
copy p "Ikkat Pure Silk Saree"
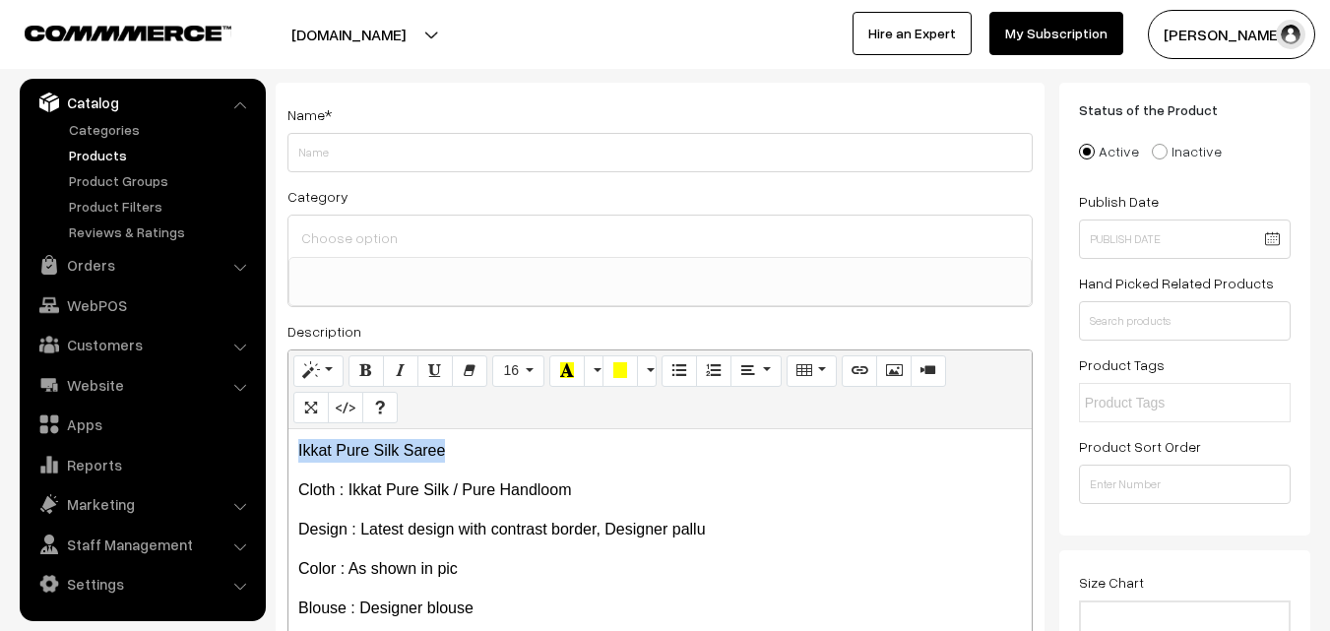
scroll to position [0, 0]
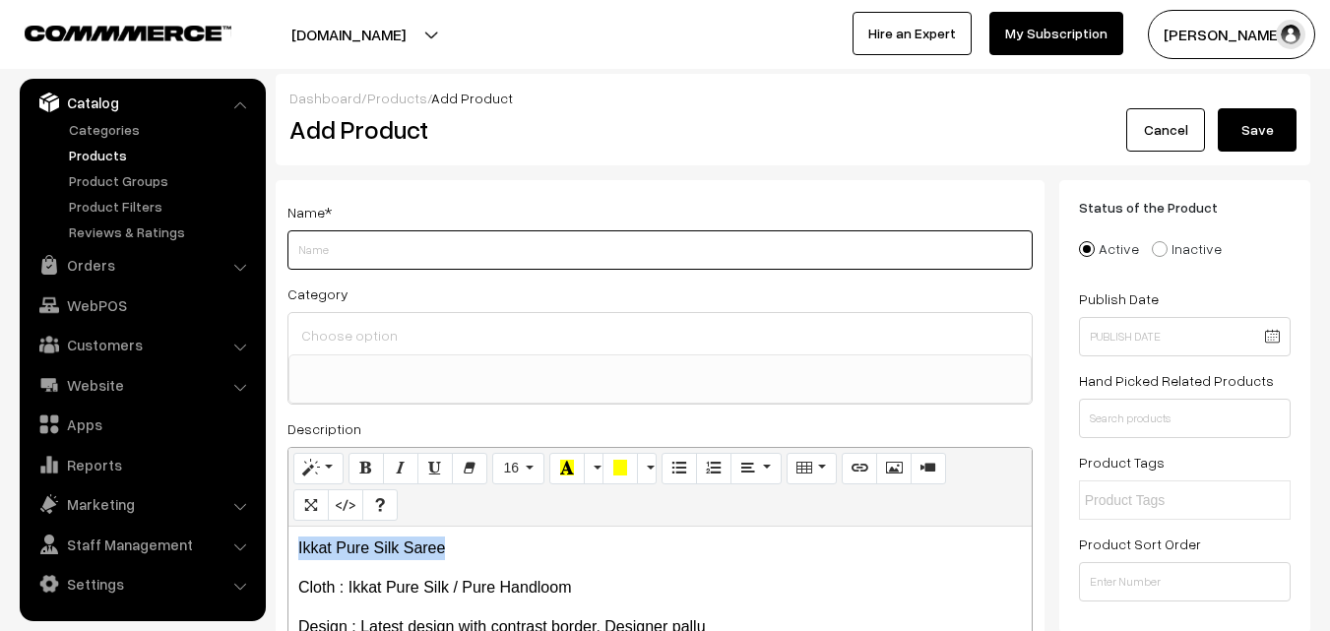
click at [368, 240] on input "Weight" at bounding box center [660, 249] width 745 height 39
paste input "Ikkat Pure Silk Saree"
type input "Ikkat Pure Silk Saree"
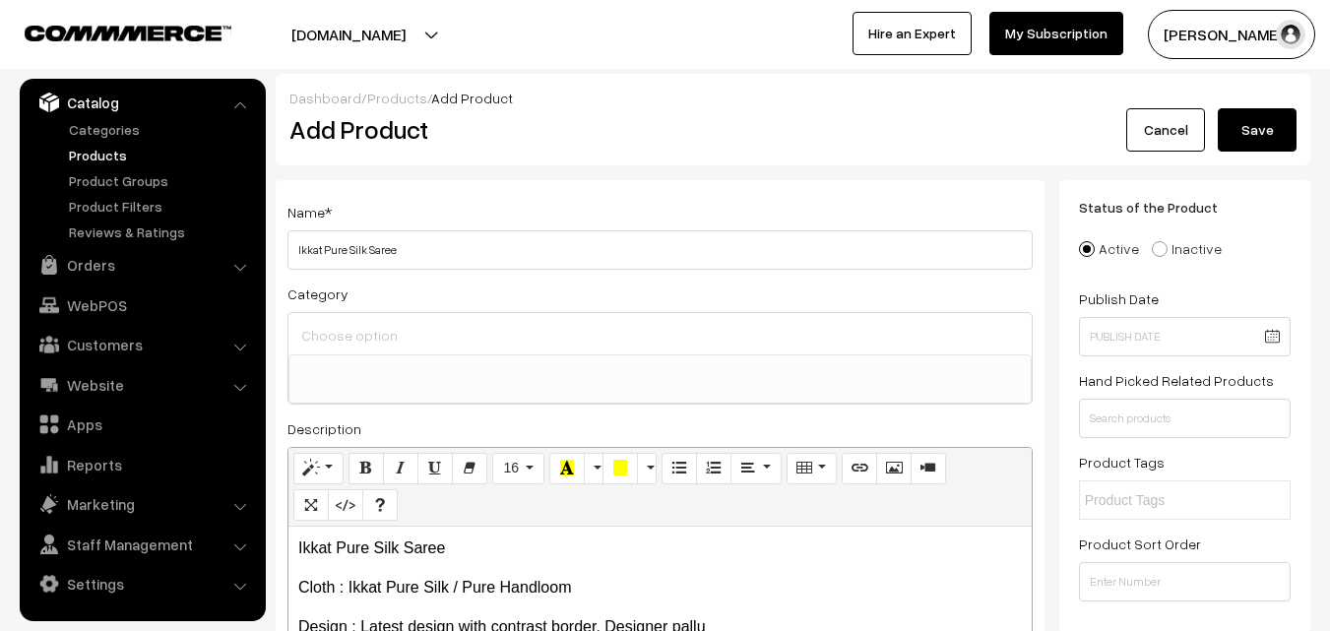
click at [374, 322] on input at bounding box center [660, 335] width 728 height 29
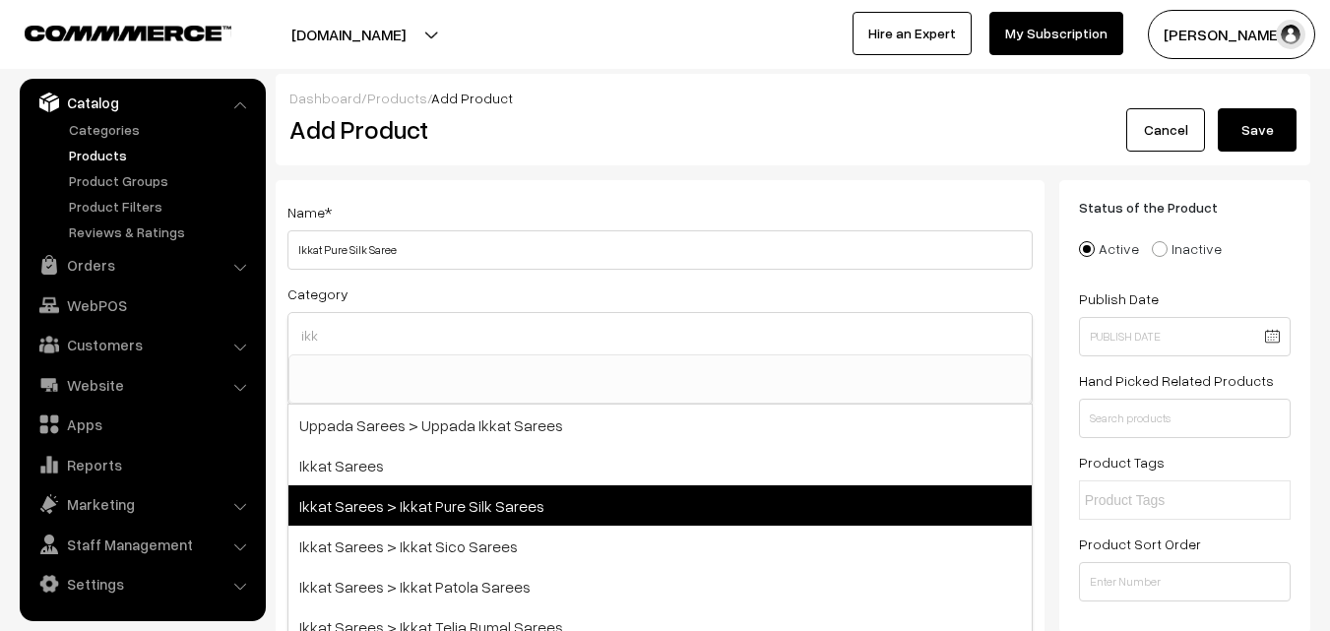
type input "ikk"
click at [449, 517] on span "Ikkat Sarees > Ikkat Pure Silk Sarees" at bounding box center [660, 505] width 743 height 40
select select "20"
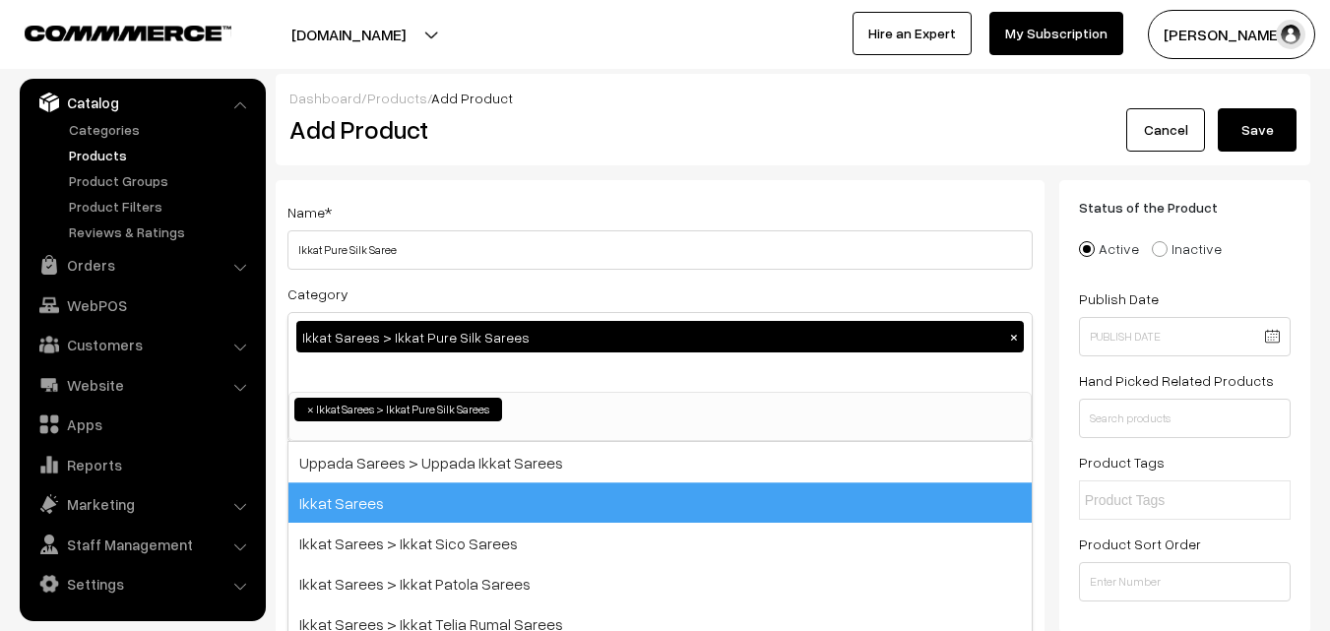
scroll to position [251, 0]
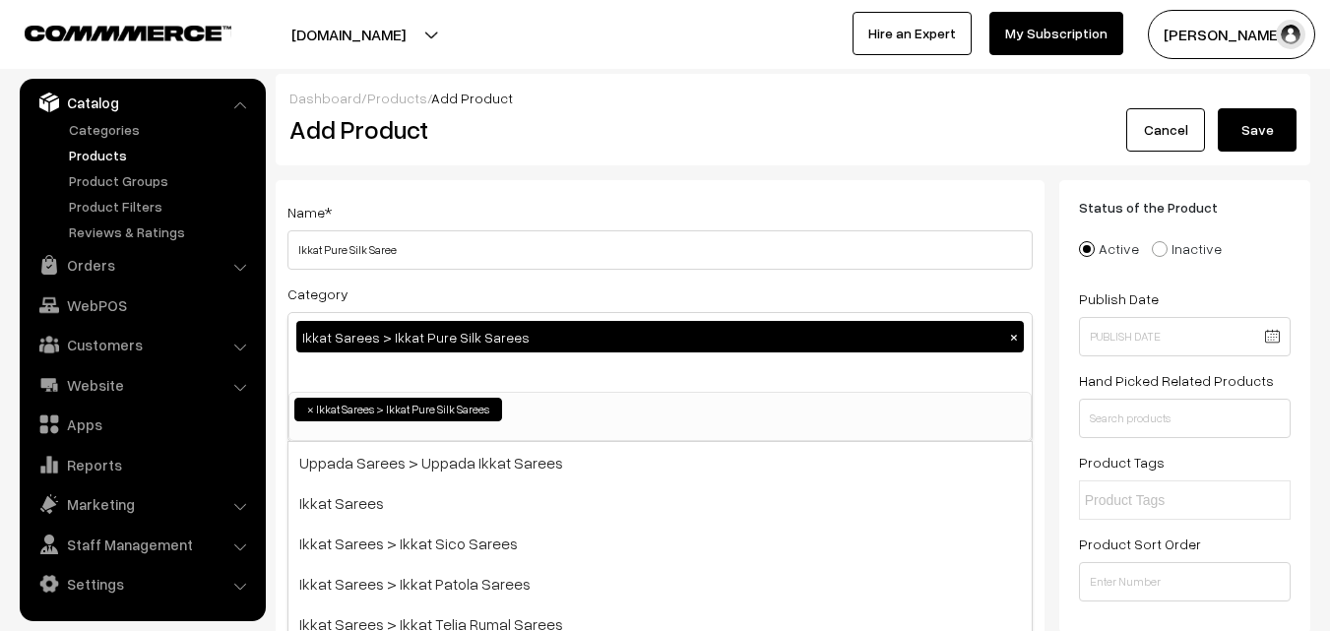
click at [536, 197] on div "Name * Ikkat Pure Silk Saree Category Ikkat Sarees > Ikkat Pure Silk Sarees × U…" at bounding box center [660, 516] width 769 height 673
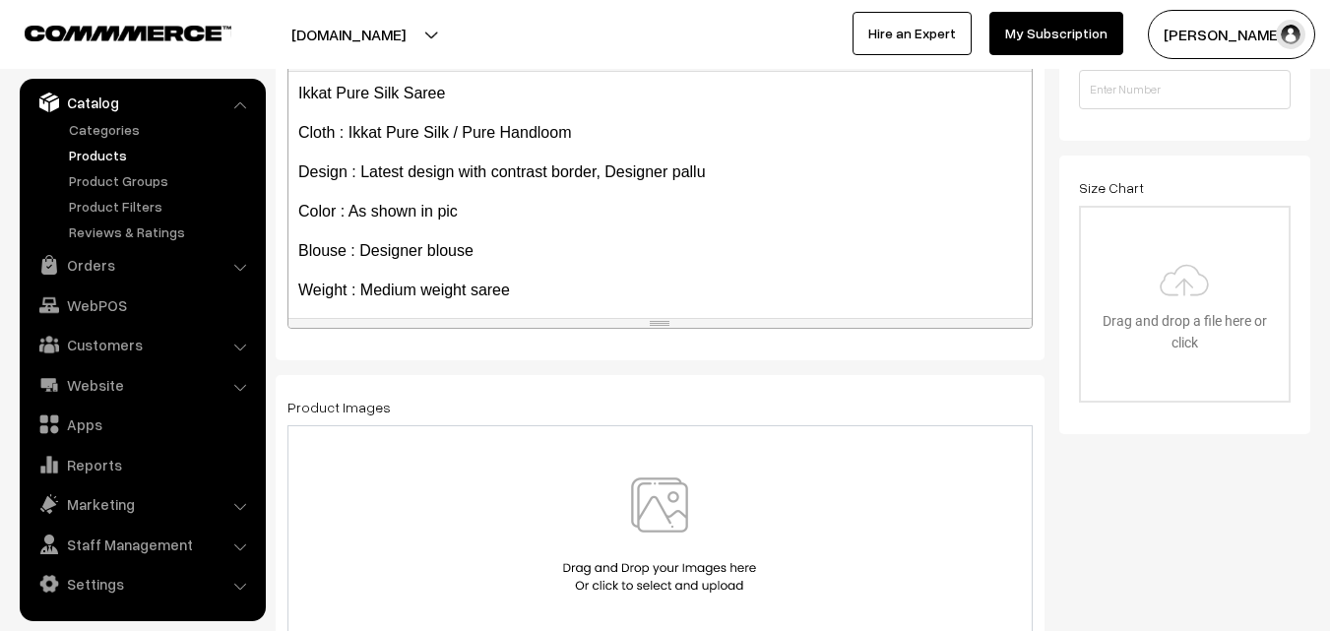
scroll to position [152, 0]
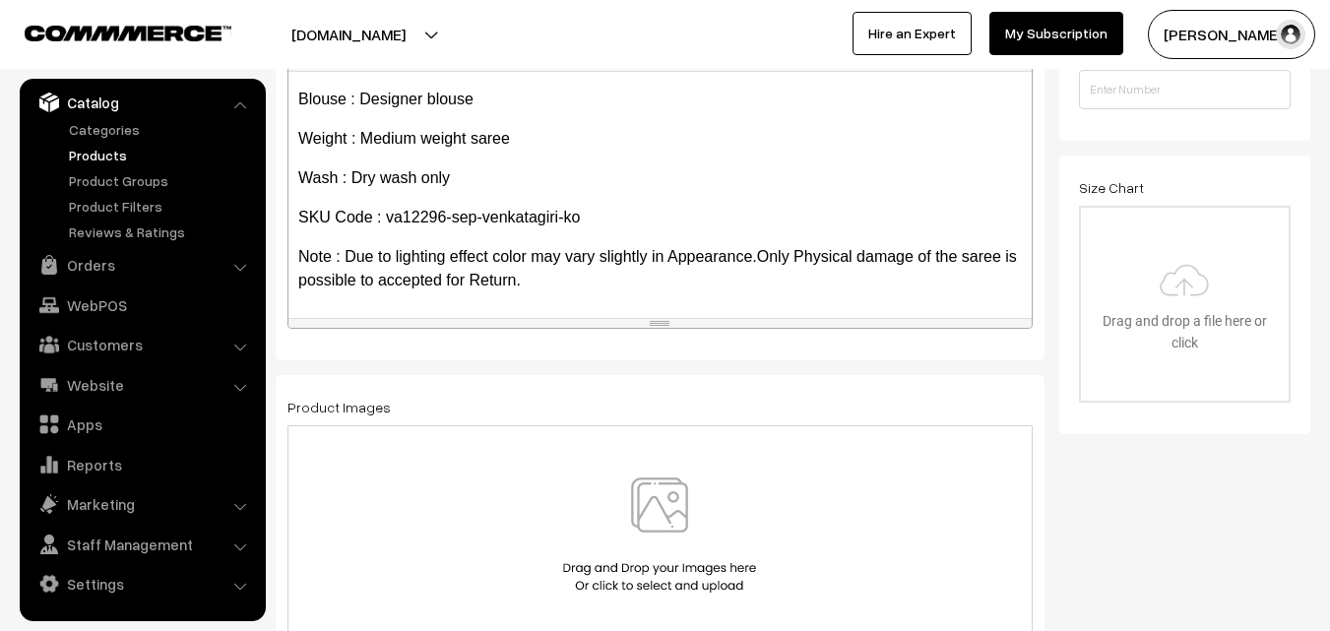
click at [657, 501] on img at bounding box center [659, 535] width 203 height 115
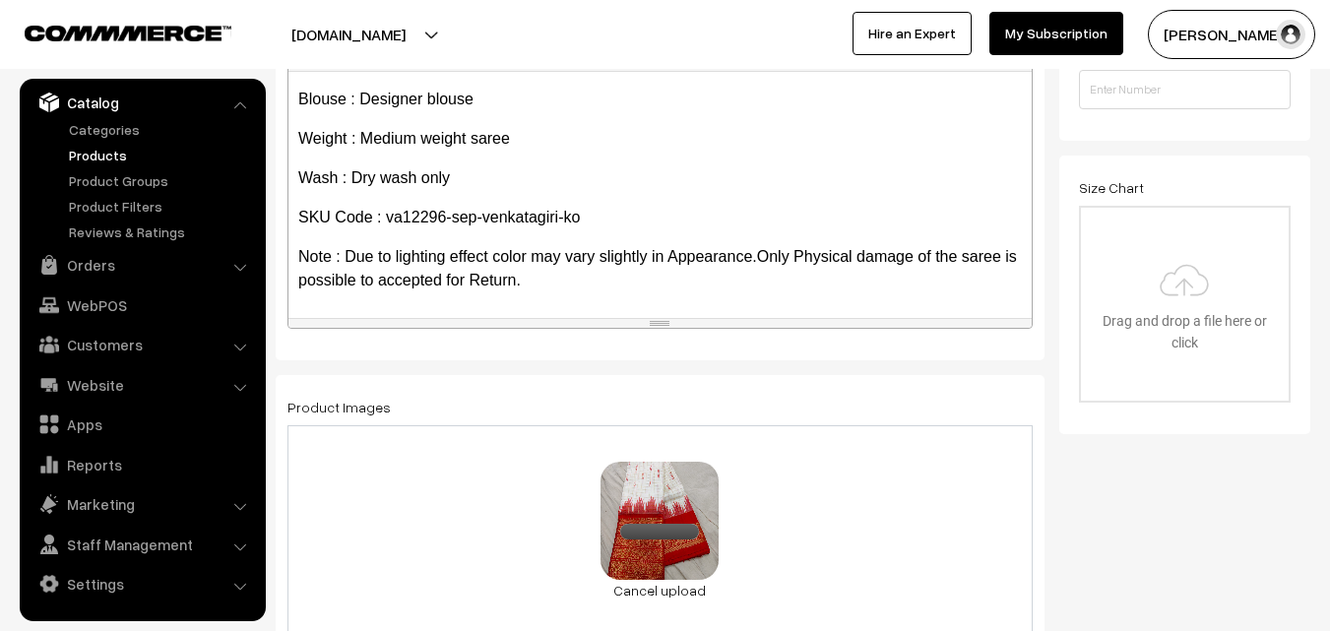
scroll to position [1083, 0]
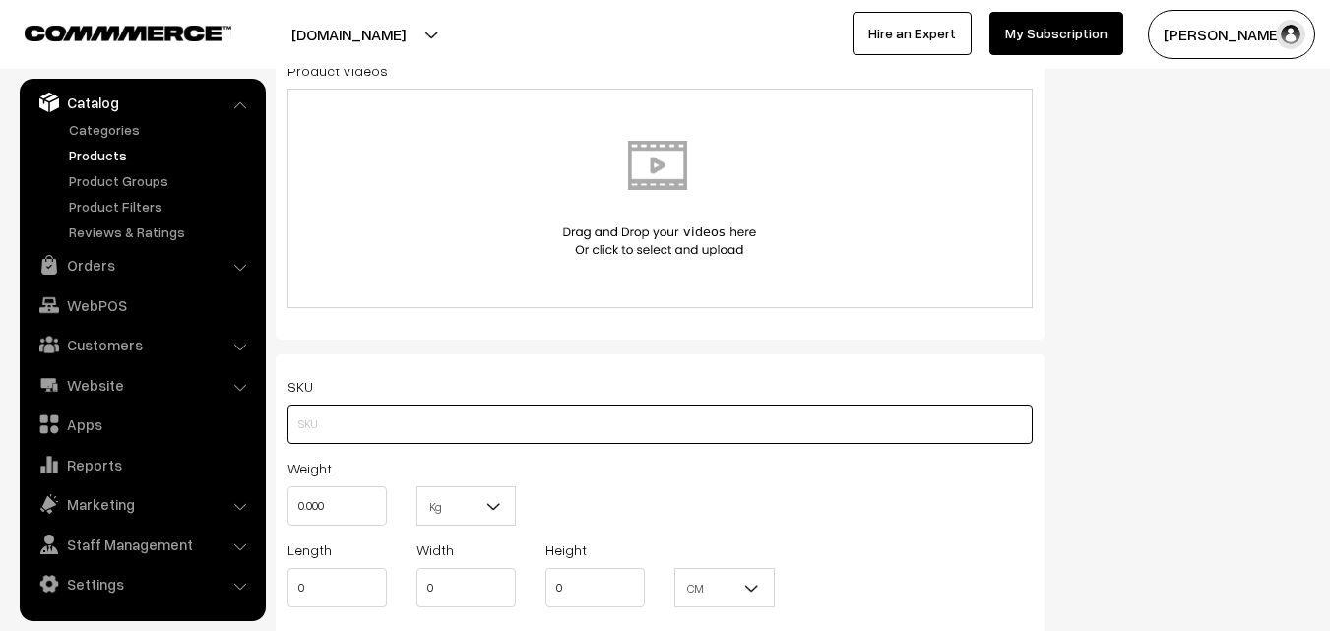
click at [335, 415] on input "text" at bounding box center [660, 424] width 745 height 39
paste input "va12296-sep-venkatagiri-ko"
type input "va12296-sep-venkatagiri-ko"
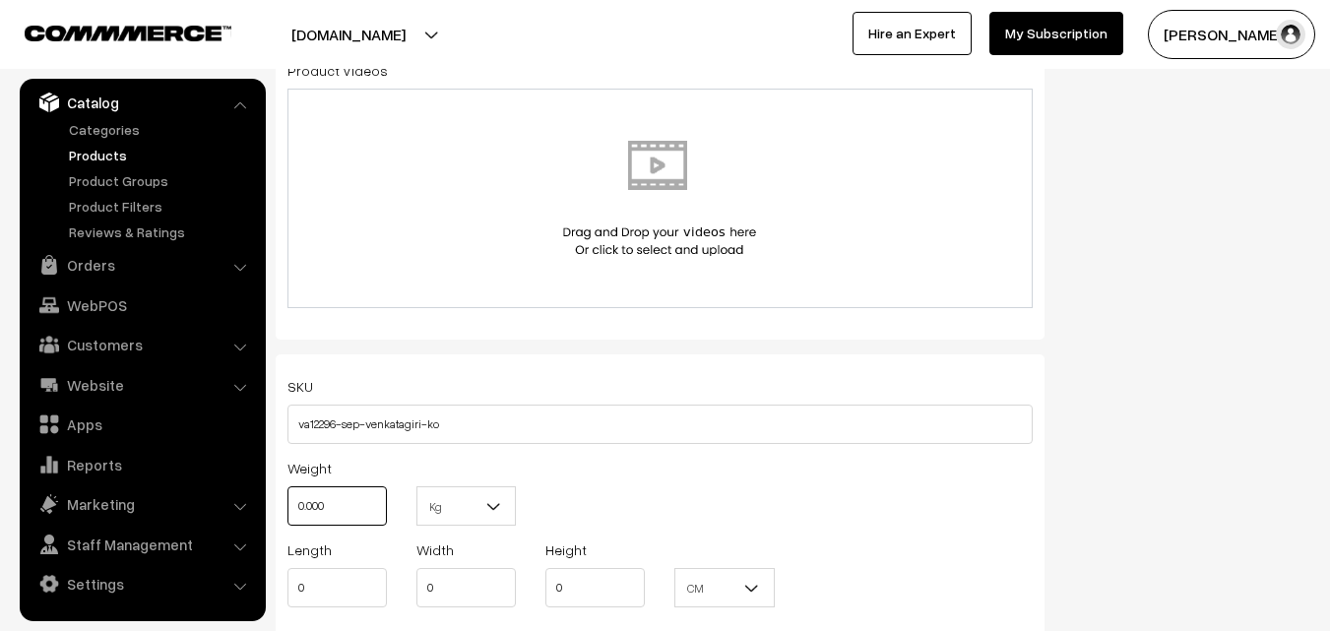
drag, startPoint x: 336, startPoint y: 509, endPoint x: 296, endPoint y: 508, distance: 39.4
click at [296, 508] on input "0.000" at bounding box center [337, 505] width 99 height 39
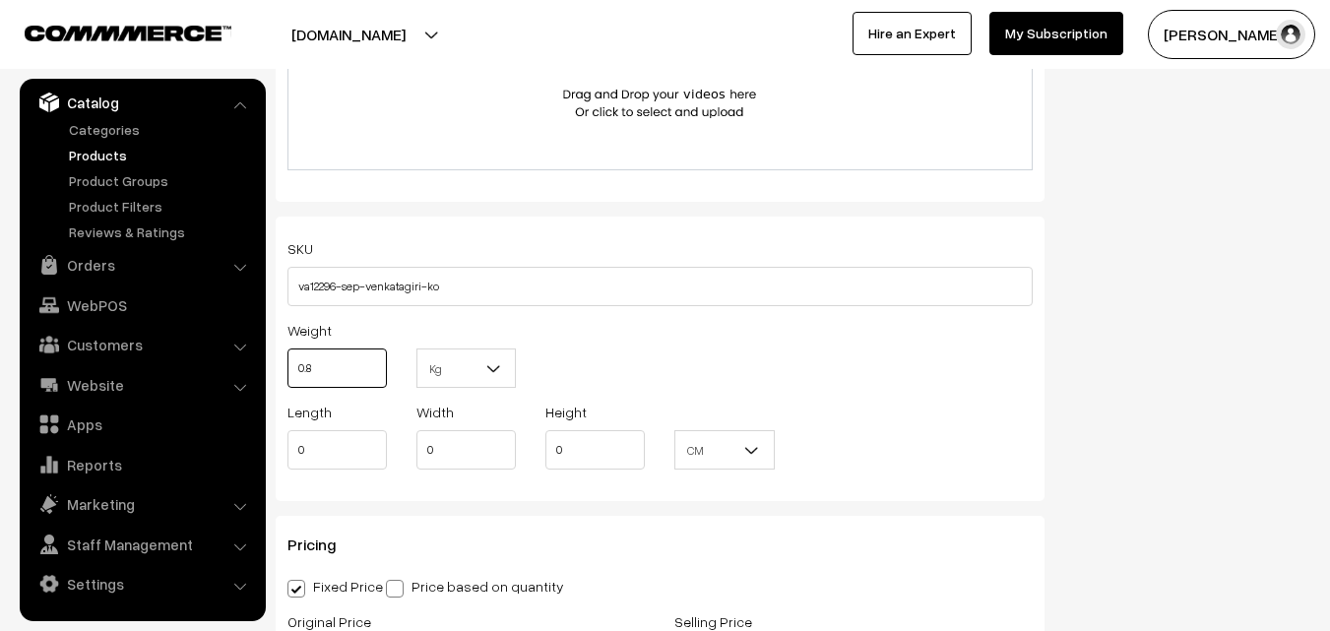
scroll to position [1477, 0]
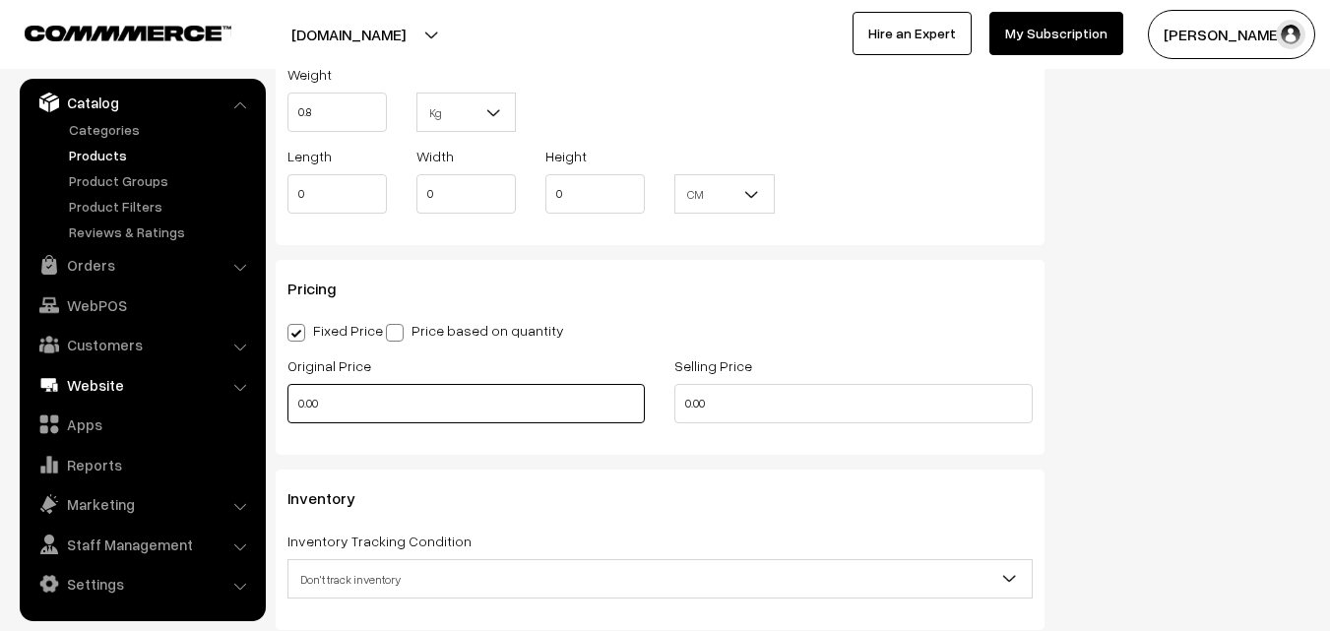
type input "0.80"
drag, startPoint x: 350, startPoint y: 395, endPoint x: 215, endPoint y: 395, distance: 134.9
click at [216, 395] on body "Thank you for showing interest. Our team will call you shortly. Close [DOMAIN_N…" at bounding box center [665, 169] width 1330 height 3293
type input "11300"
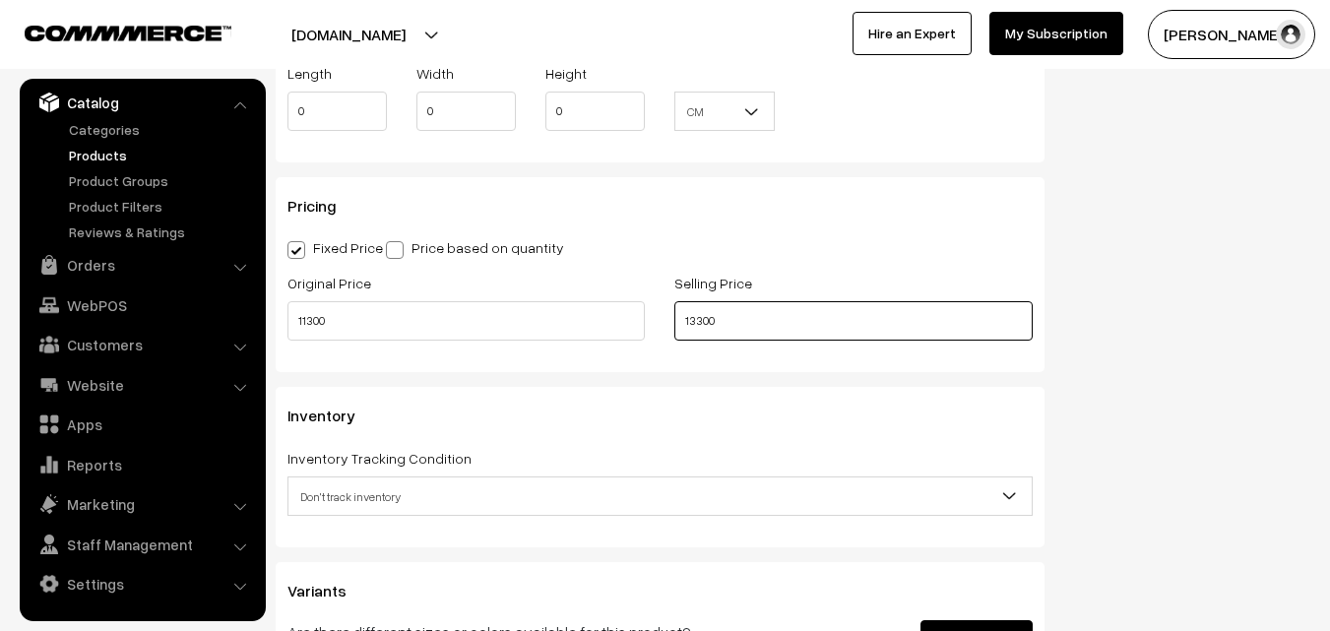
scroll to position [1674, 0]
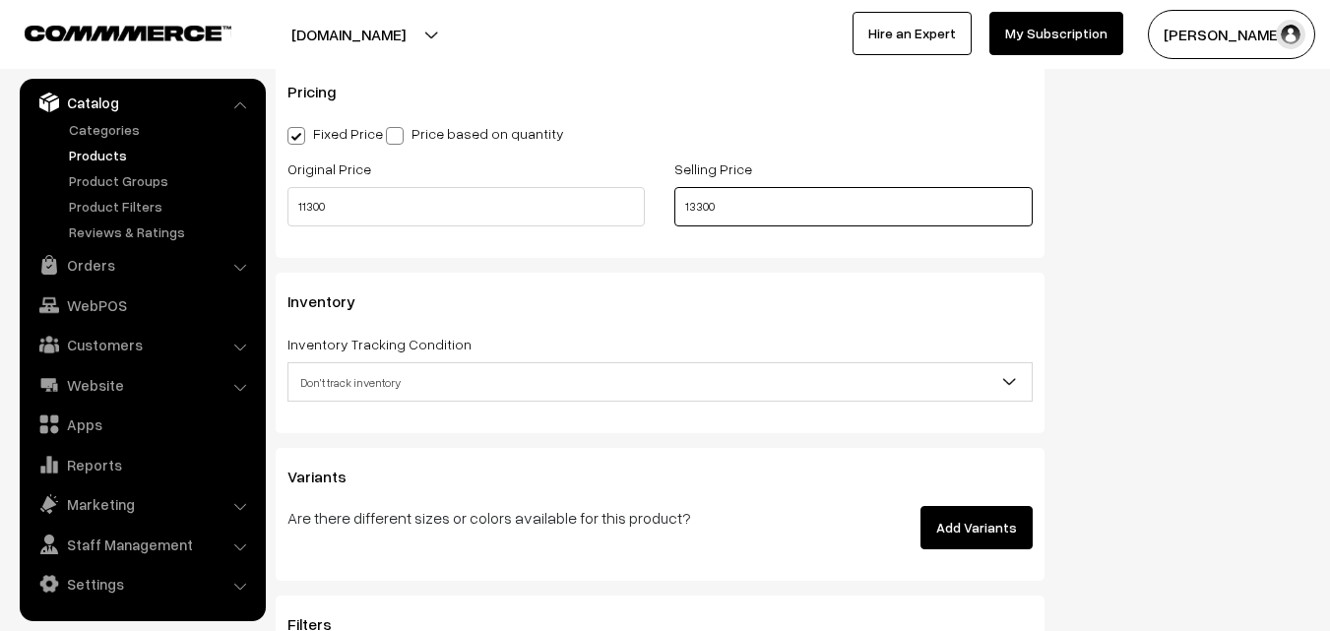
type input "13300"
click at [341, 387] on span "Don't track inventory" at bounding box center [660, 382] width 743 height 34
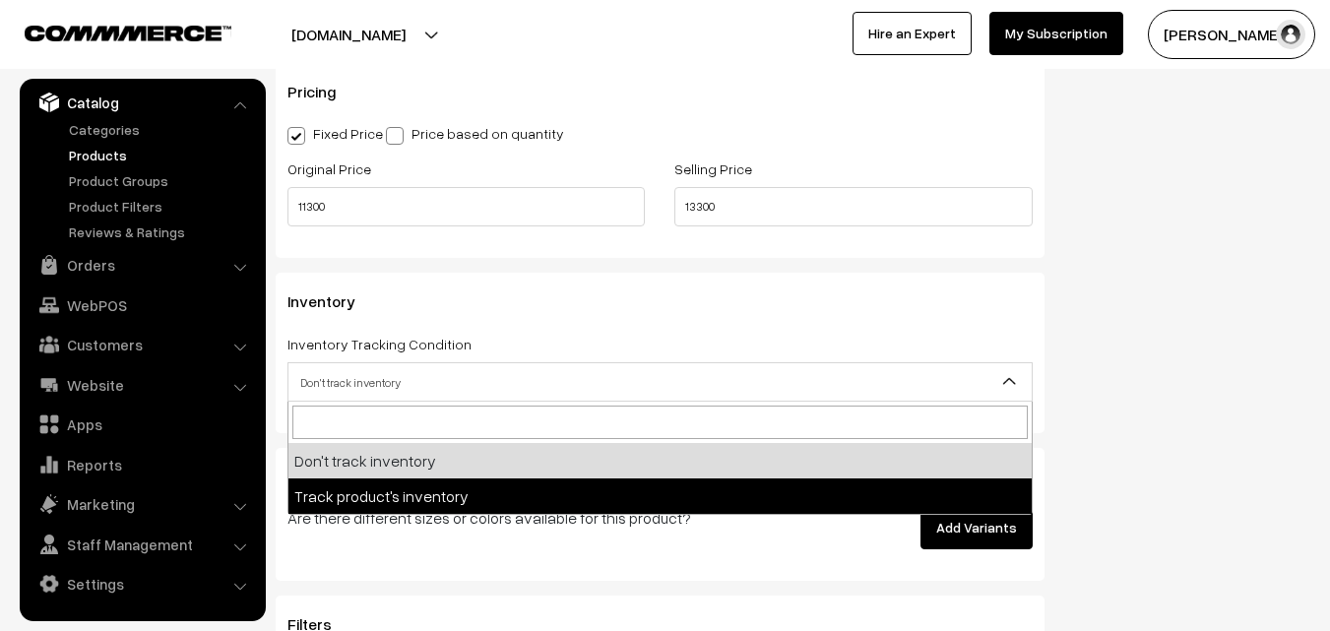
select select "2"
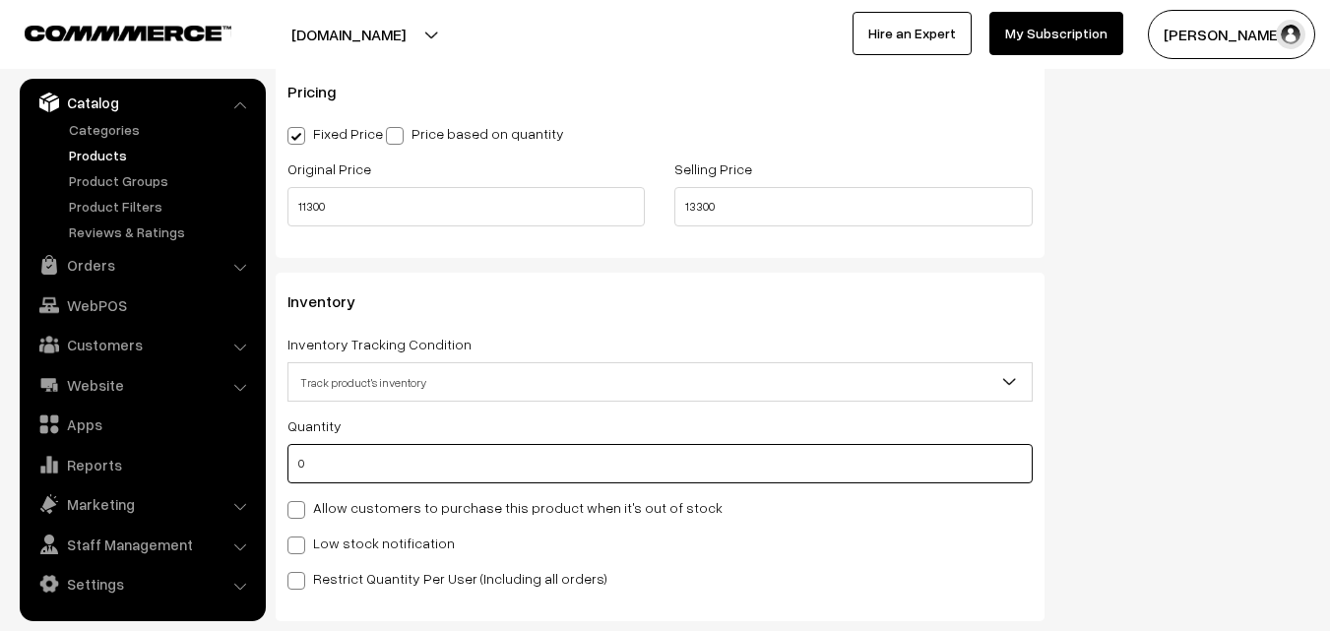
click at [359, 468] on input "0" at bounding box center [660, 463] width 745 height 39
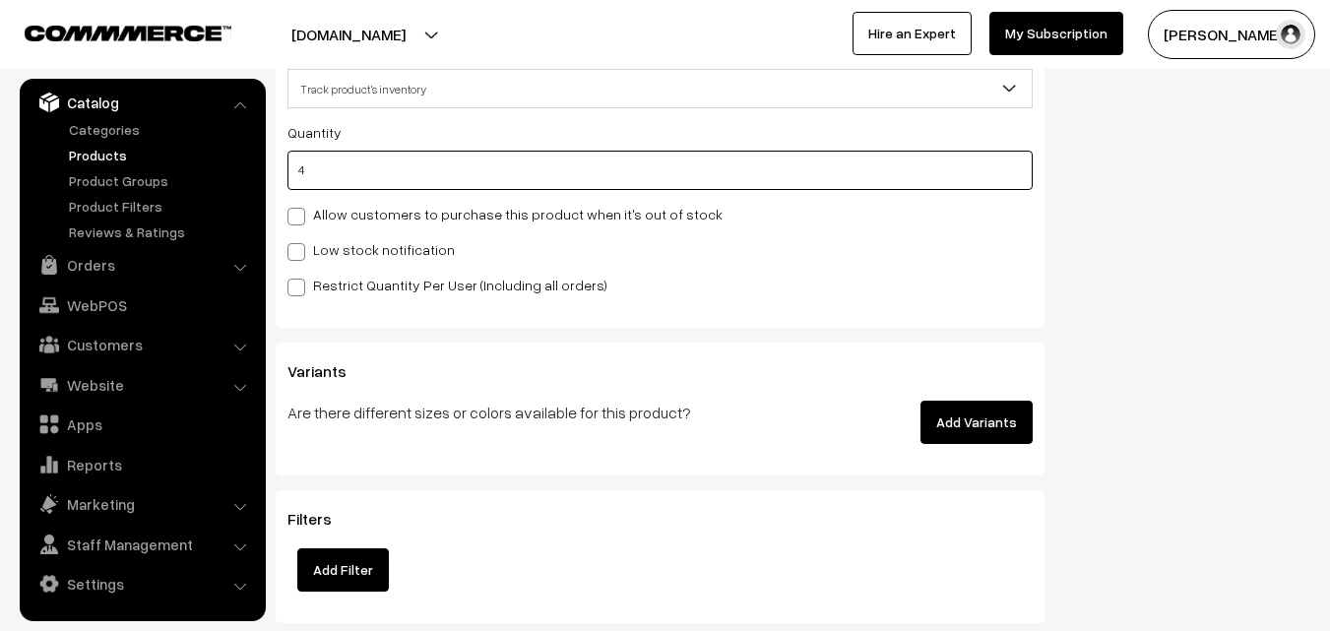
scroll to position [1969, 0]
type input "4"
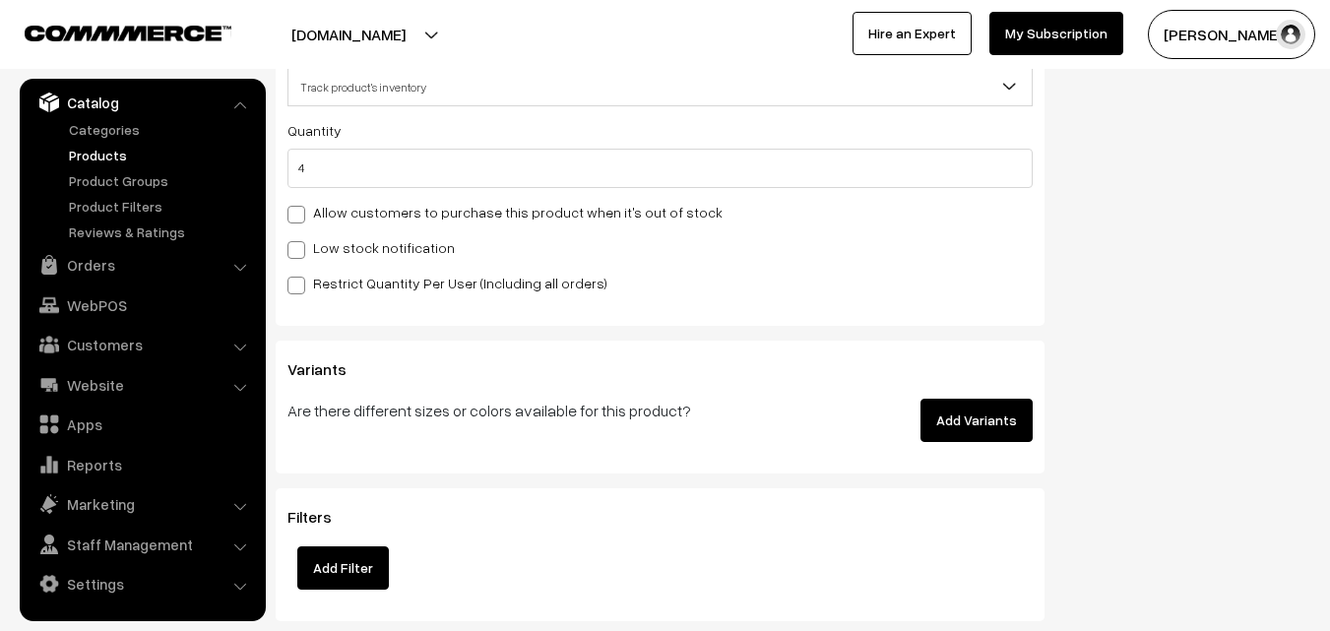
click at [309, 244] on label "Low stock notification" at bounding box center [371, 247] width 167 height 21
click at [300, 244] on input "Low stock notification" at bounding box center [294, 246] width 13 height 13
checkbox input "true"
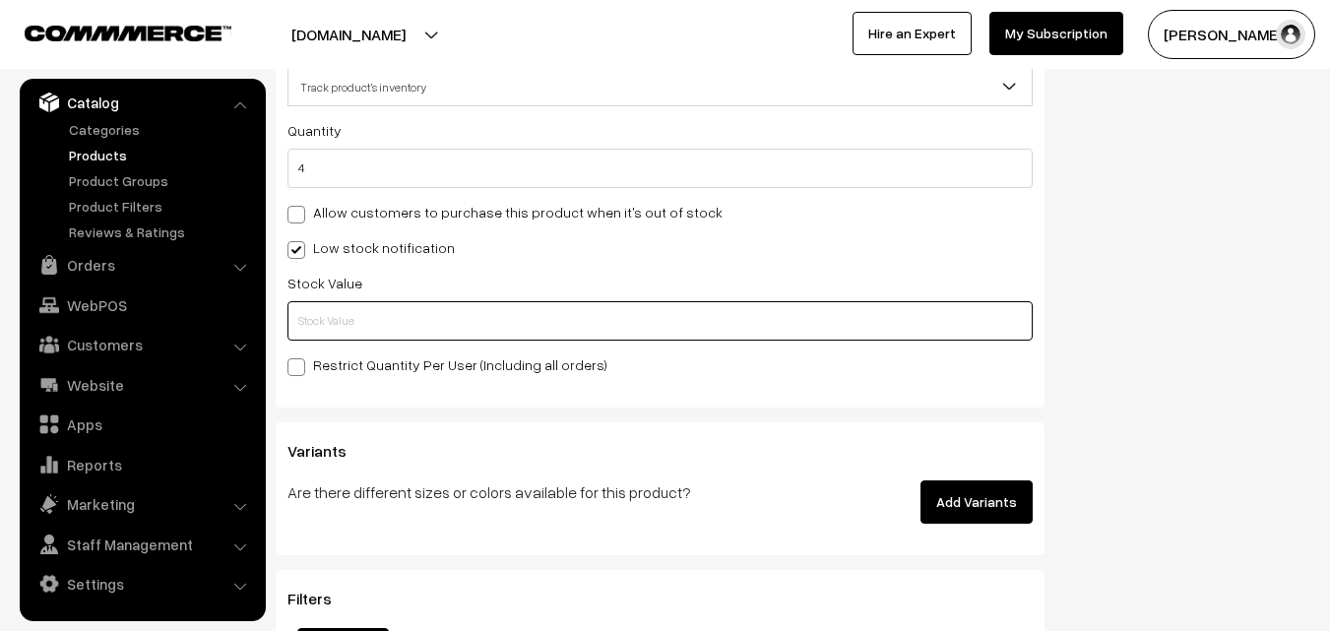
click at [312, 317] on input "text" at bounding box center [660, 320] width 745 height 39
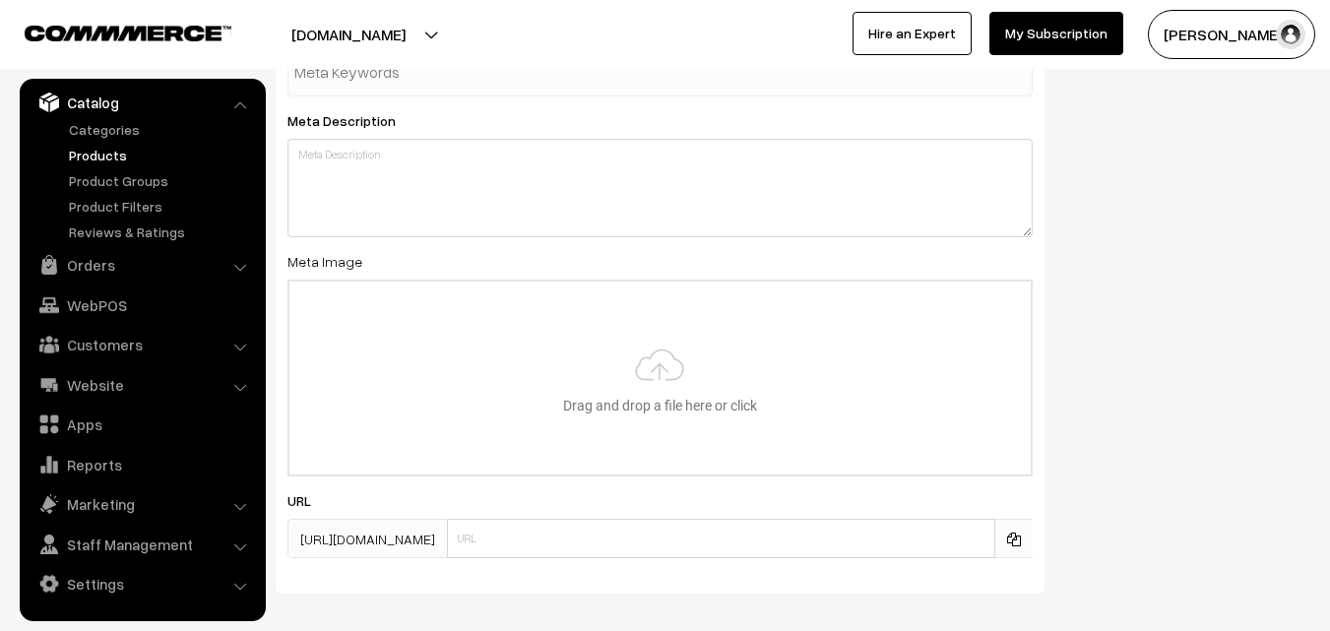
scroll to position [2931, 0]
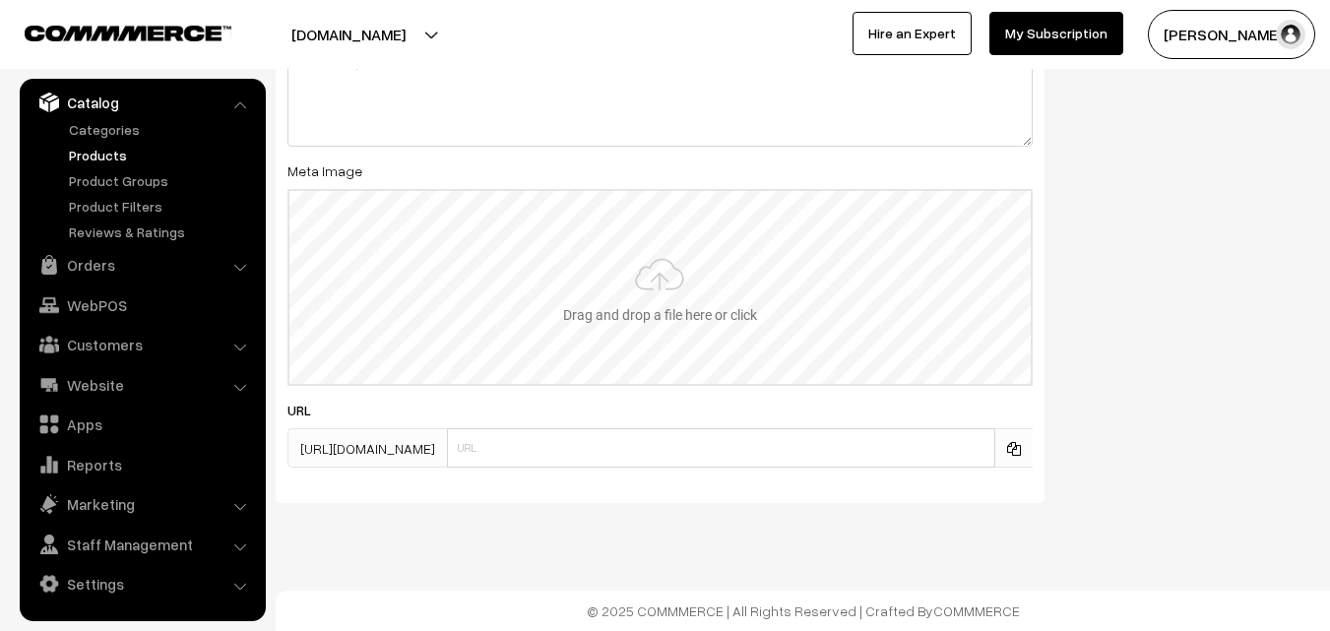
type input "2"
click at [655, 287] on input "file" at bounding box center [659, 287] width 741 height 193
type input "C:\fakepath\ikkat-saree-va12296-sep.jpeg"
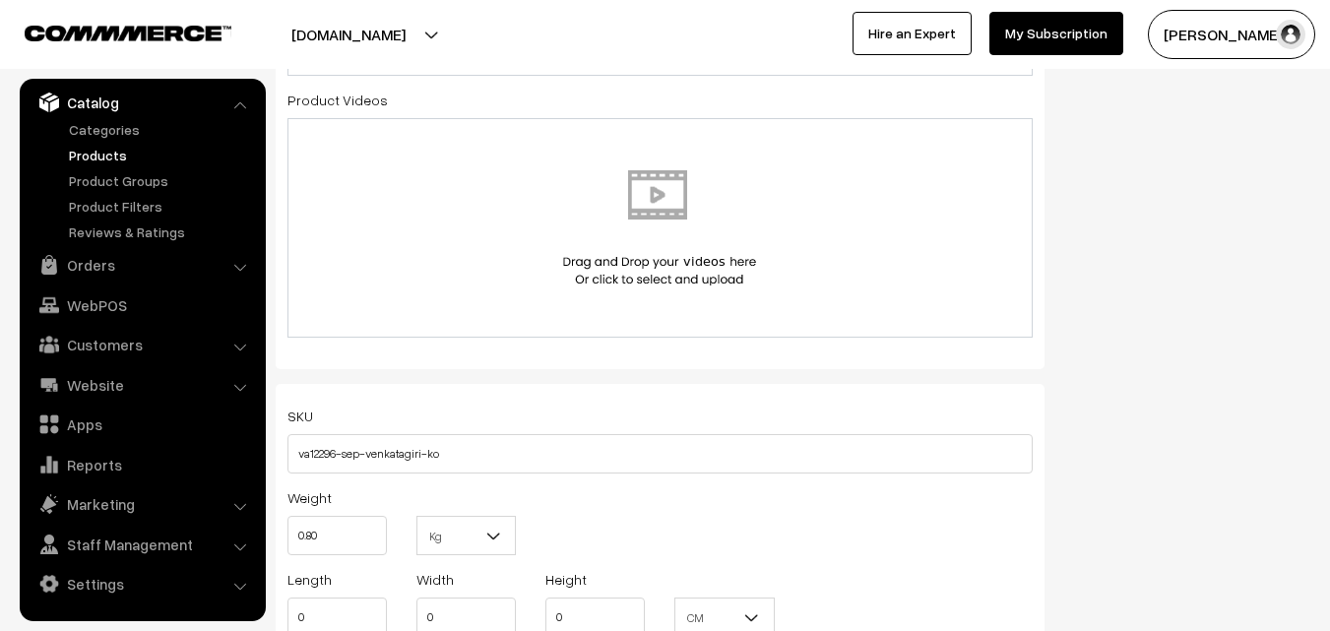
scroll to position [0, 0]
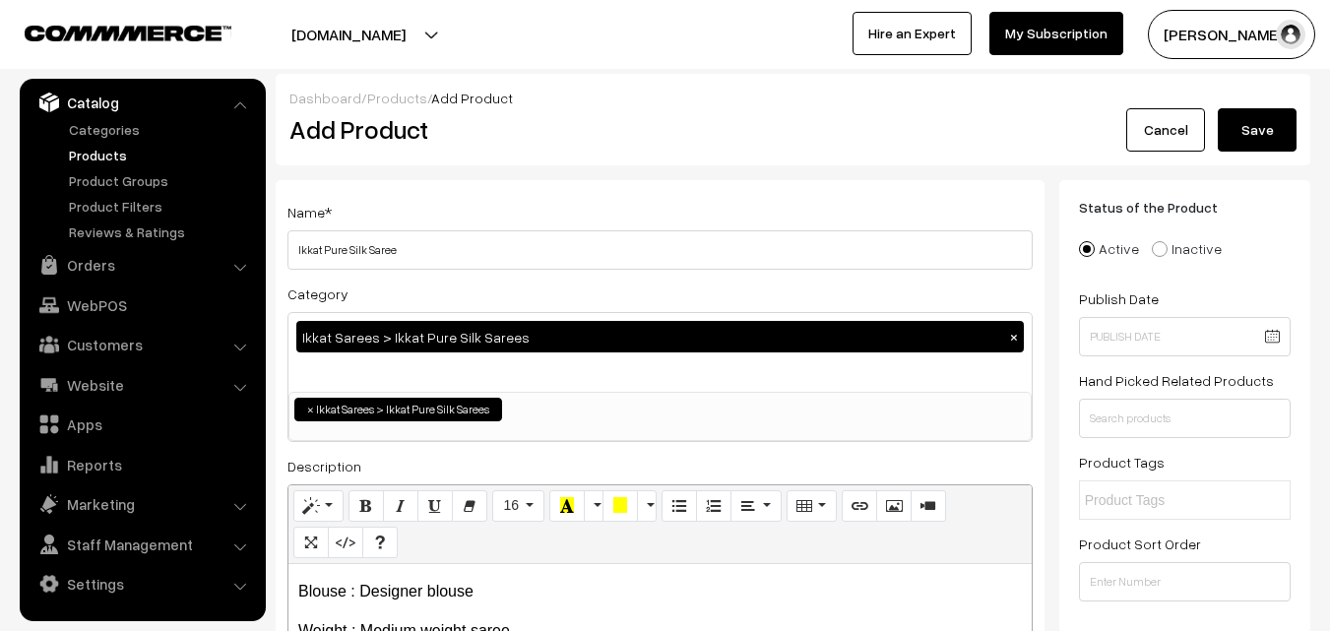
click at [1282, 145] on button "Save" at bounding box center [1257, 129] width 79 height 43
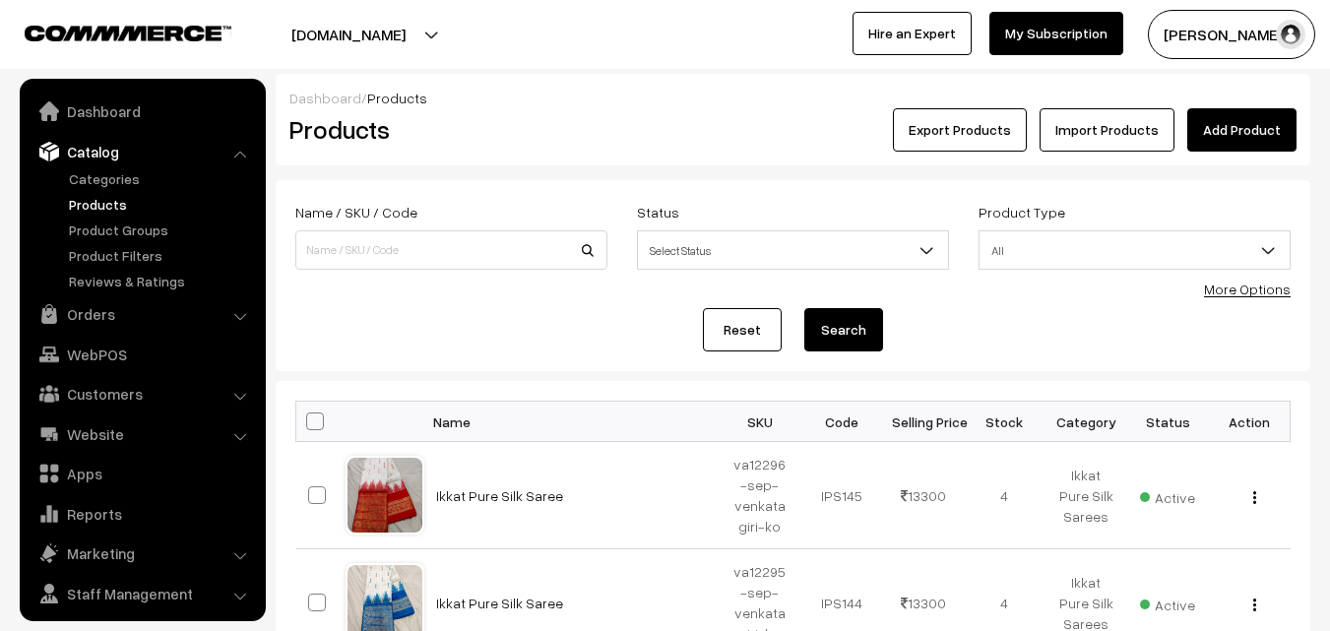
scroll to position [49, 0]
